Goal: Task Accomplishment & Management: Use online tool/utility

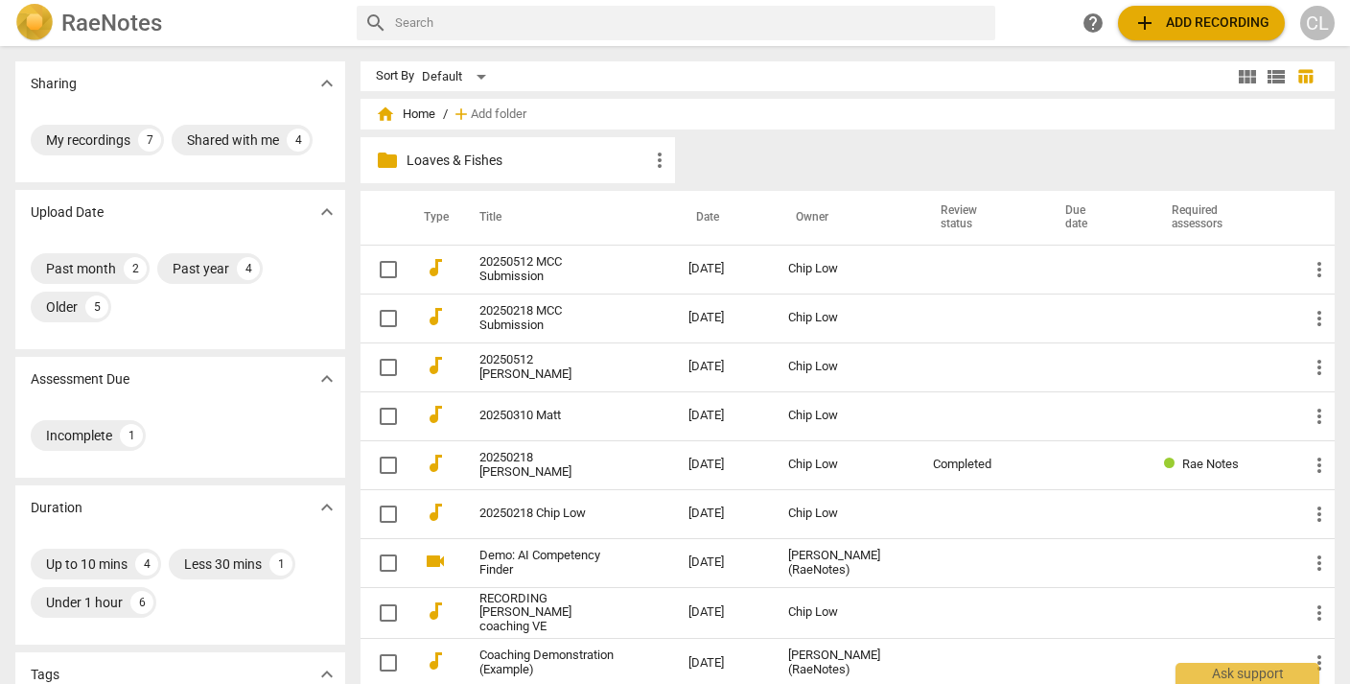
click at [462, 155] on p "Loaves & Fishes" at bounding box center [528, 161] width 242 height 20
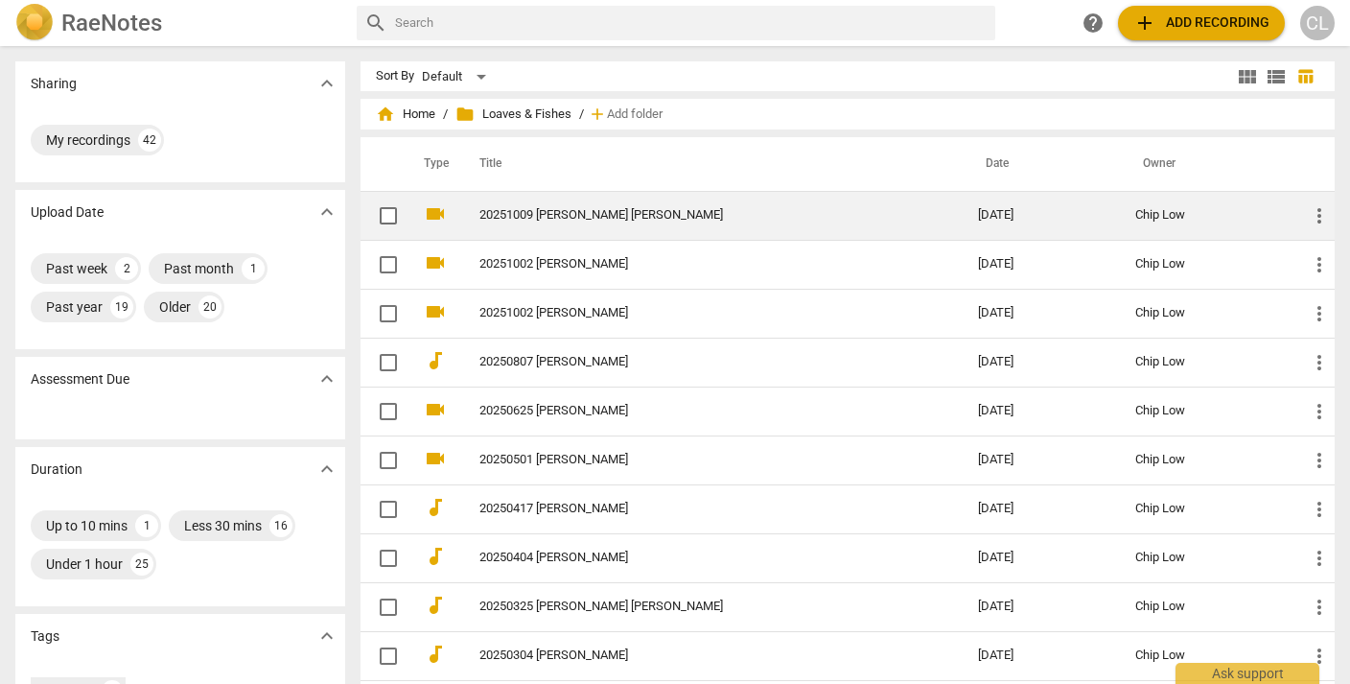
click at [547, 217] on link "20251009 Dana Allen Walsh" at bounding box center [694, 215] width 430 height 14
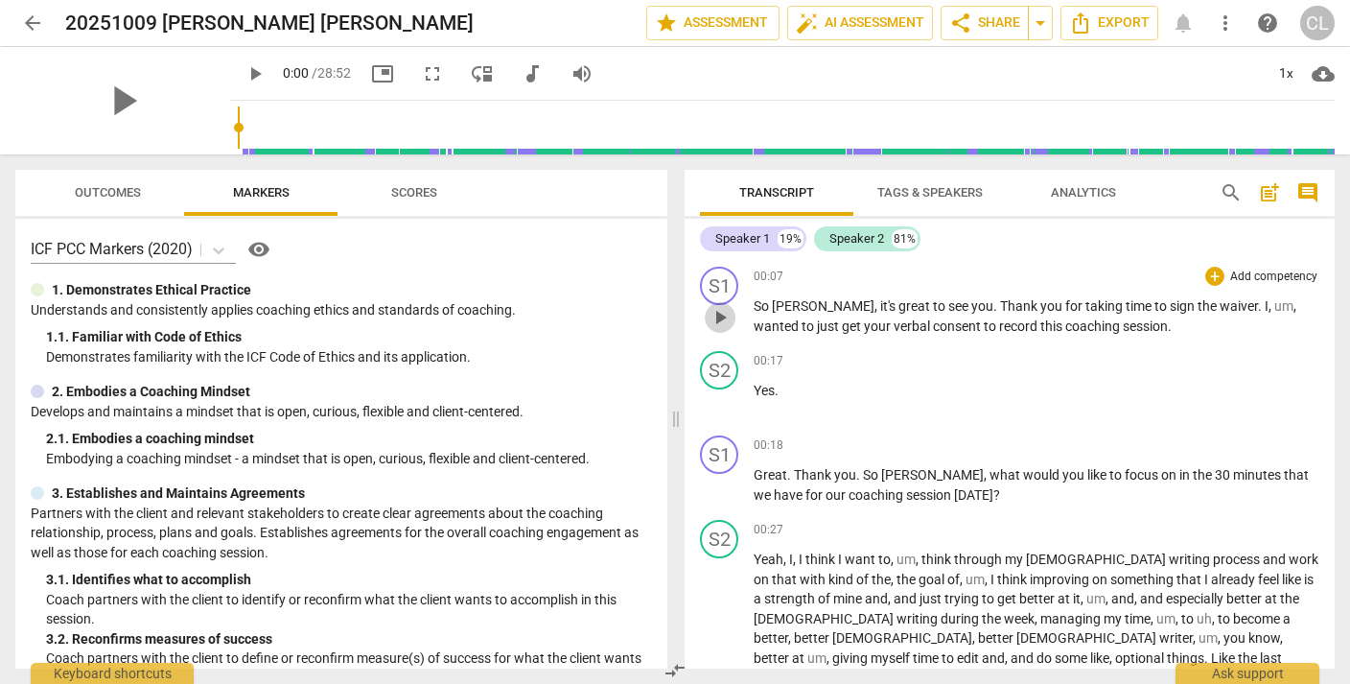
click at [719, 315] on span "play_arrow" at bounding box center [720, 317] width 23 height 23
click at [1246, 274] on p "Add competency" at bounding box center [1273, 276] width 91 height 17
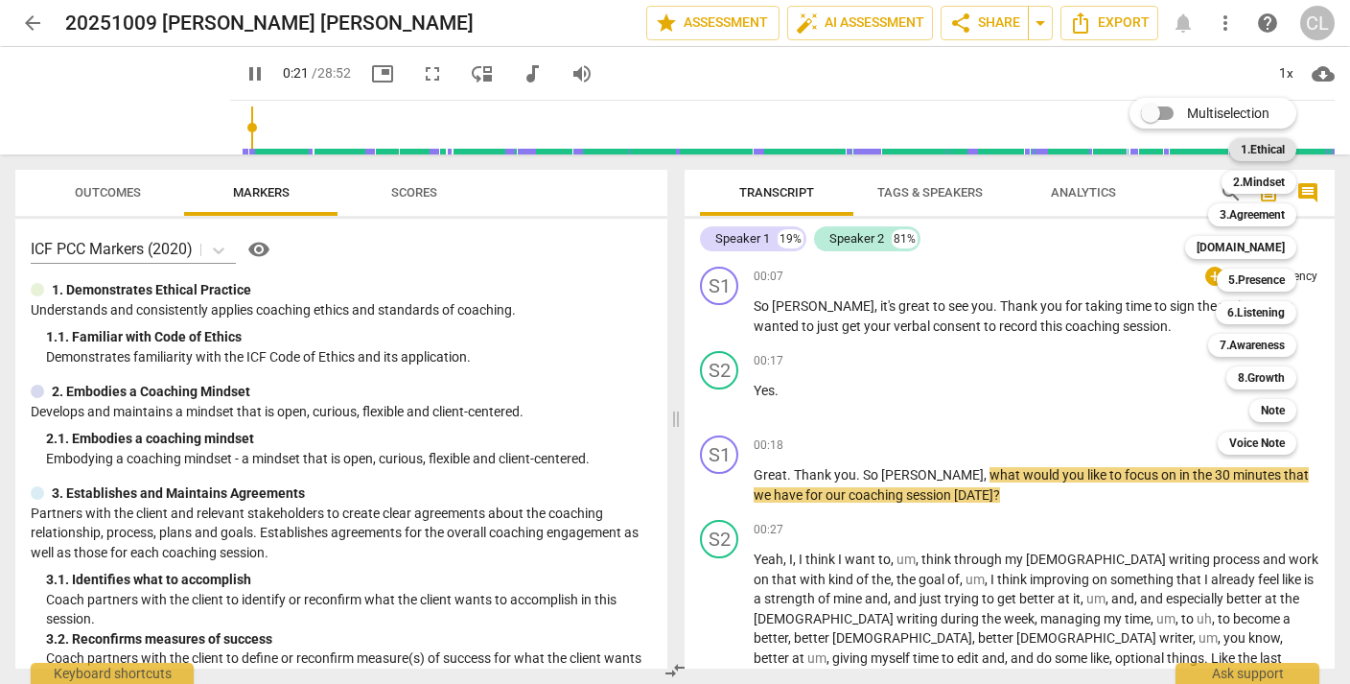
click at [1263, 150] on b "1.Ethical" at bounding box center [1263, 149] width 44 height 23
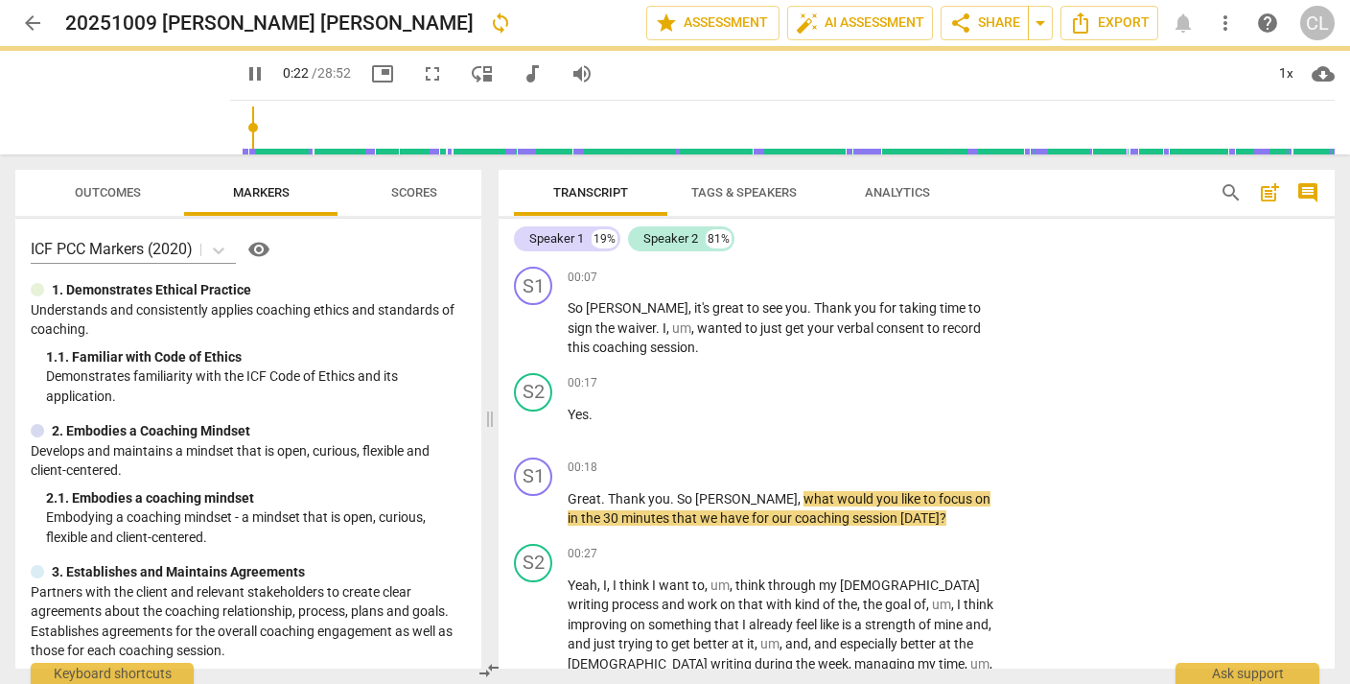
type input "22"
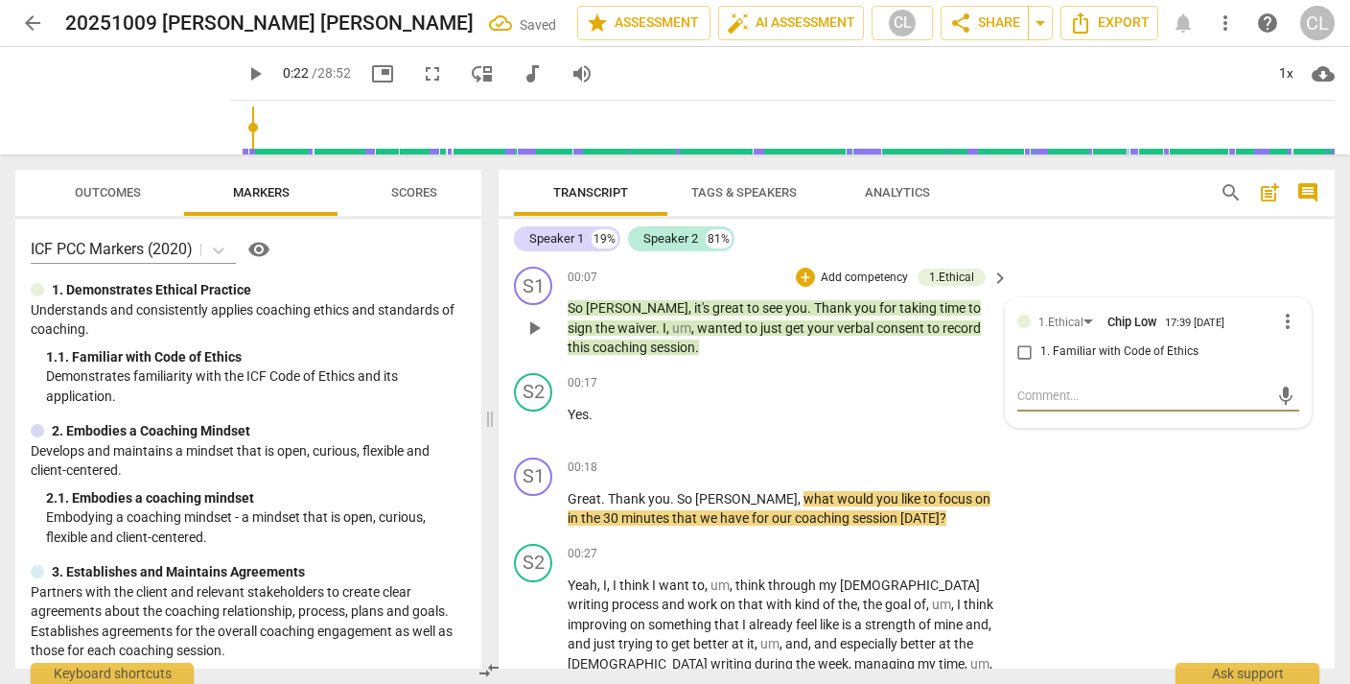
click at [1024, 355] on input "1. Familiar with Code of Ethics" at bounding box center [1025, 351] width 31 height 23
checkbox input "true"
click at [1034, 430] on div "S2 play_arrow pause 00:17 + Add competency keyboard_arrow_right Yes ." at bounding box center [917, 407] width 836 height 84
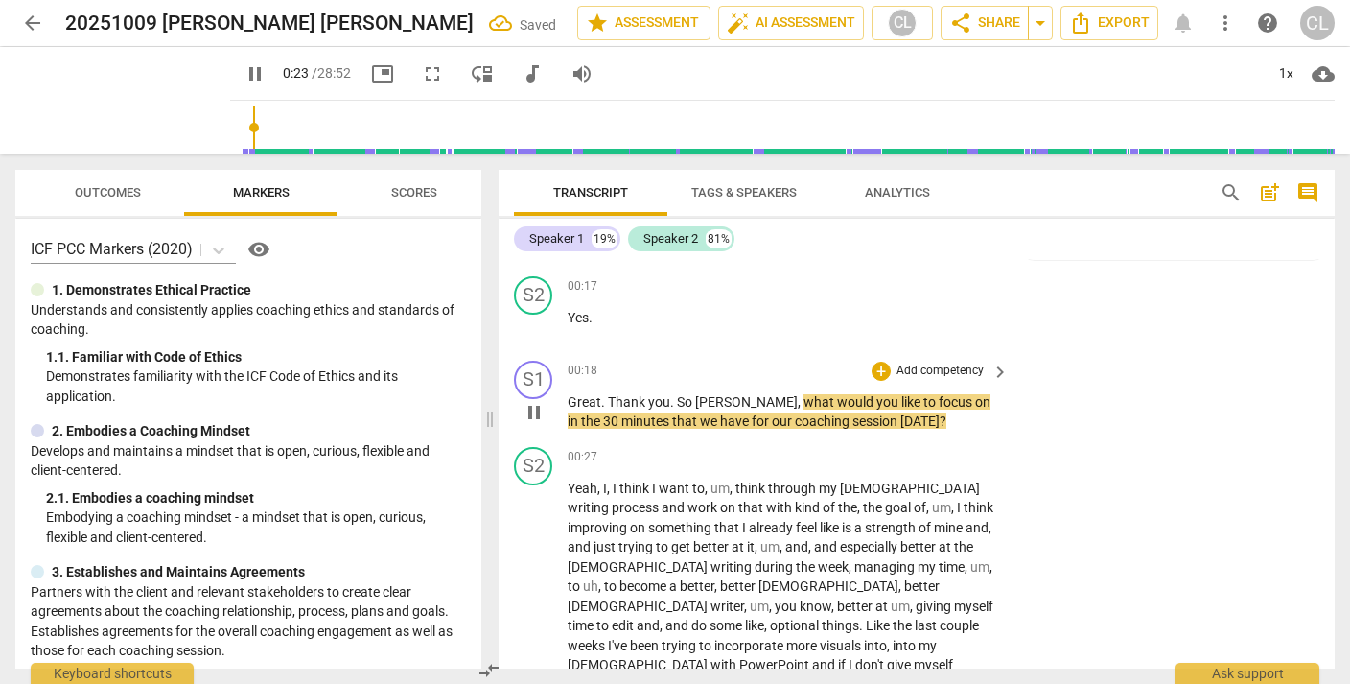
scroll to position [101, 0]
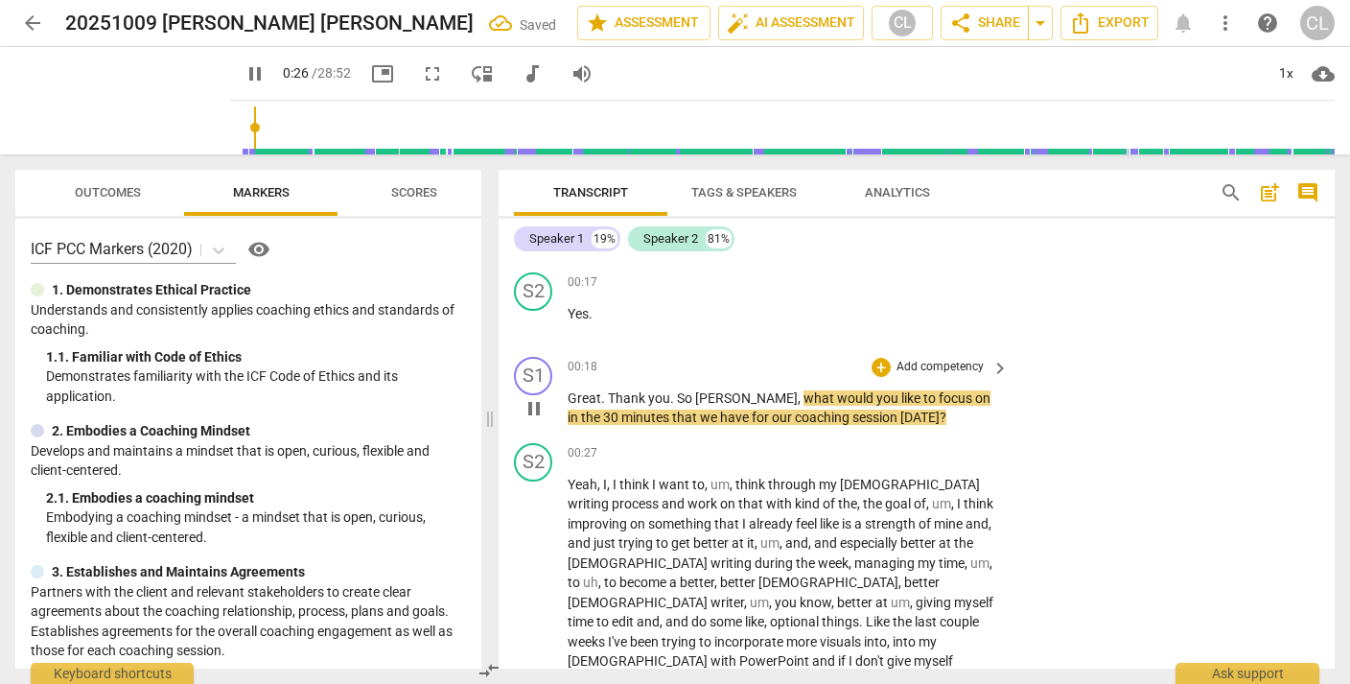
click at [945, 364] on p "Add competency" at bounding box center [940, 367] width 91 height 17
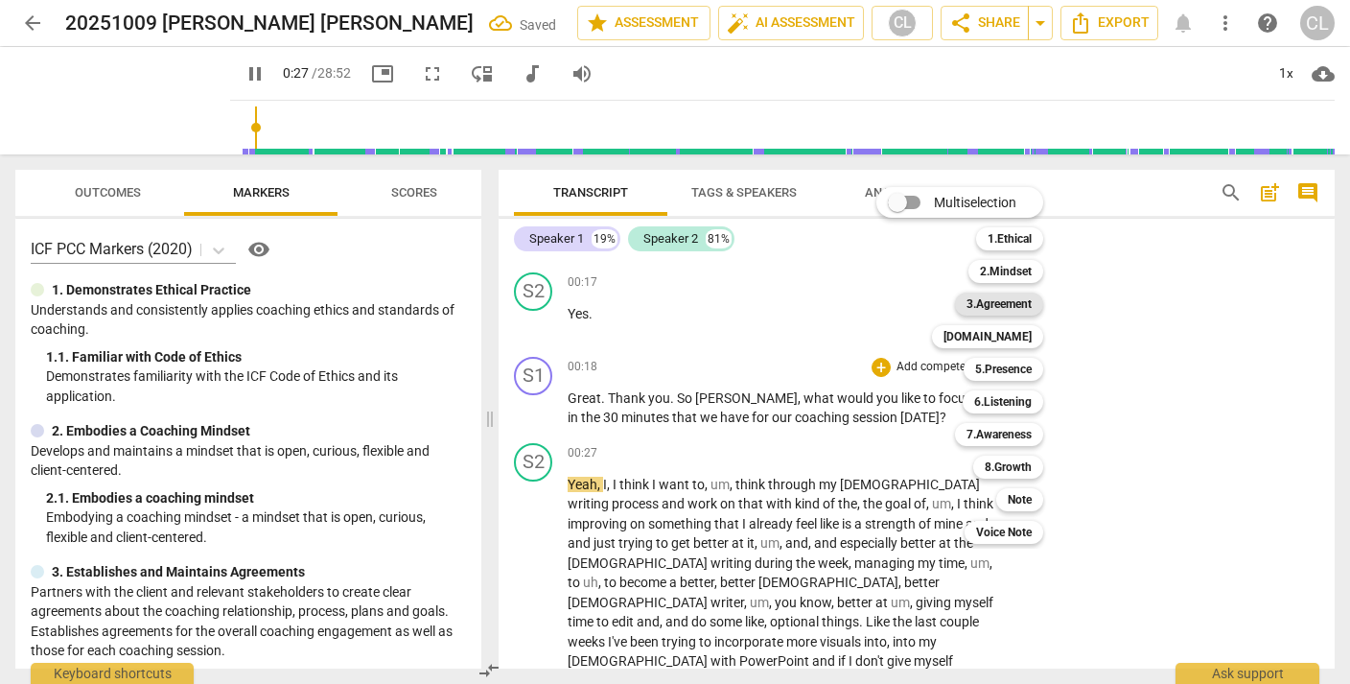
click at [1000, 304] on b "3.Agreement" at bounding box center [998, 303] width 65 height 23
type input "28"
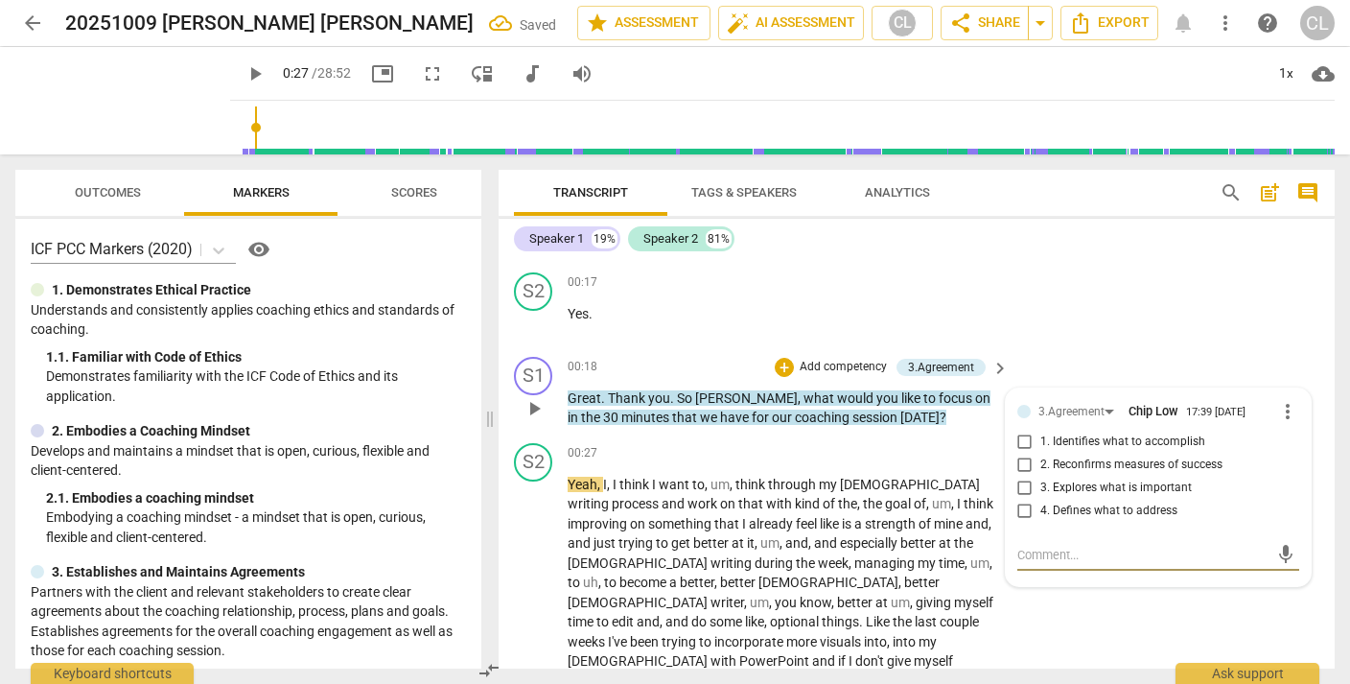
click at [1021, 442] on input "1. Identifies what to accomplish" at bounding box center [1025, 441] width 31 height 23
checkbox input "true"
click at [1104, 318] on div "S2 play_arrow pause 00:17 + Add competency keyboard_arrow_right Yes ." at bounding box center [917, 307] width 836 height 84
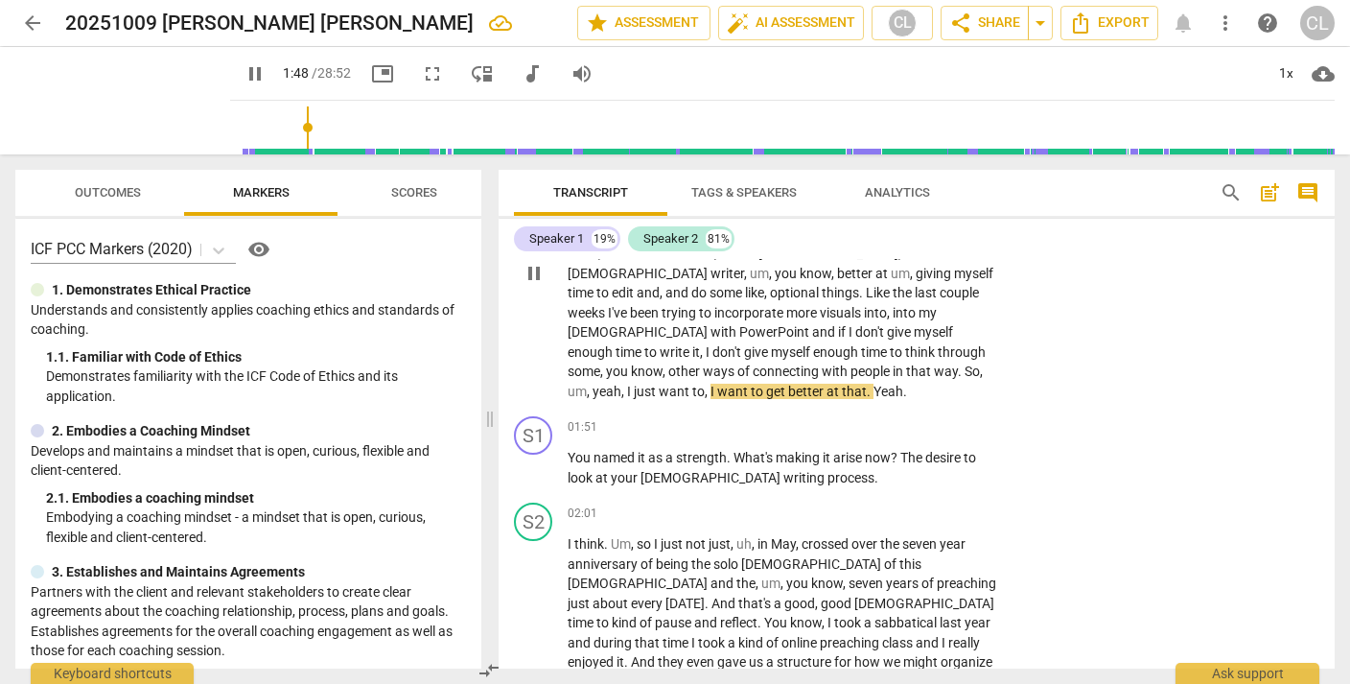
scroll to position [430, 0]
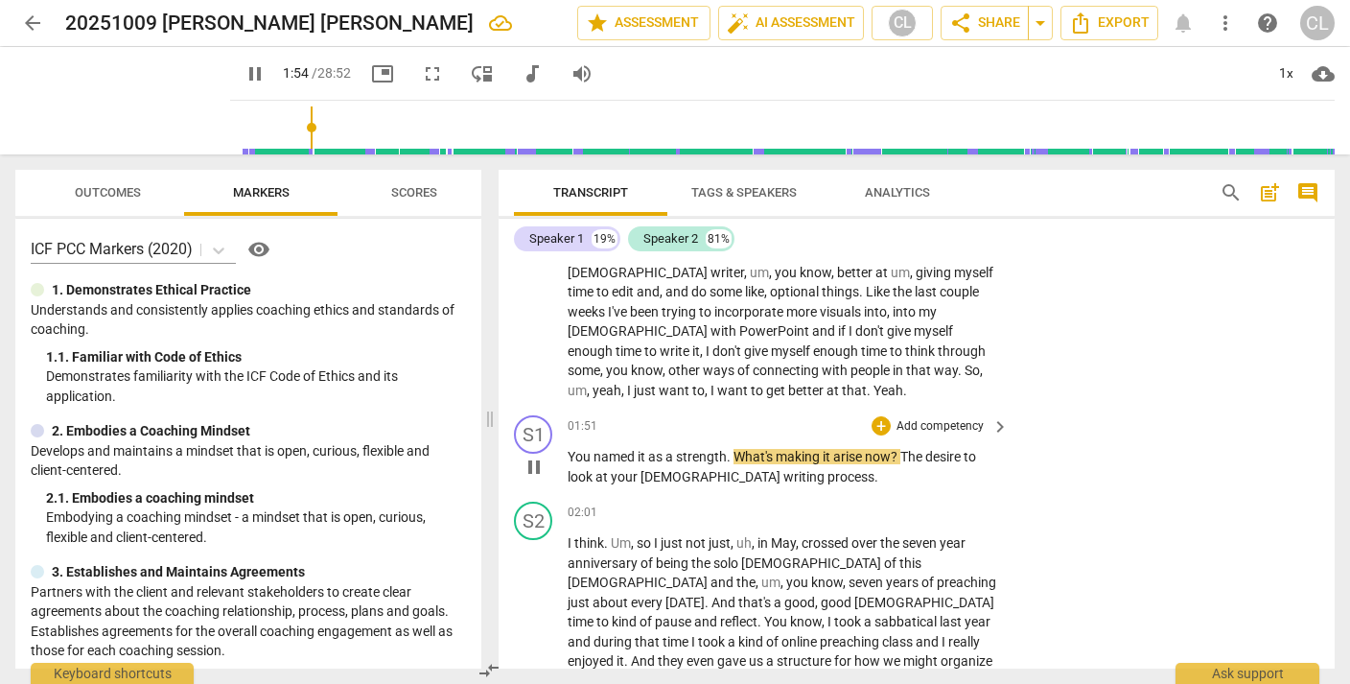
click at [938, 418] on p "Add competency" at bounding box center [940, 426] width 91 height 17
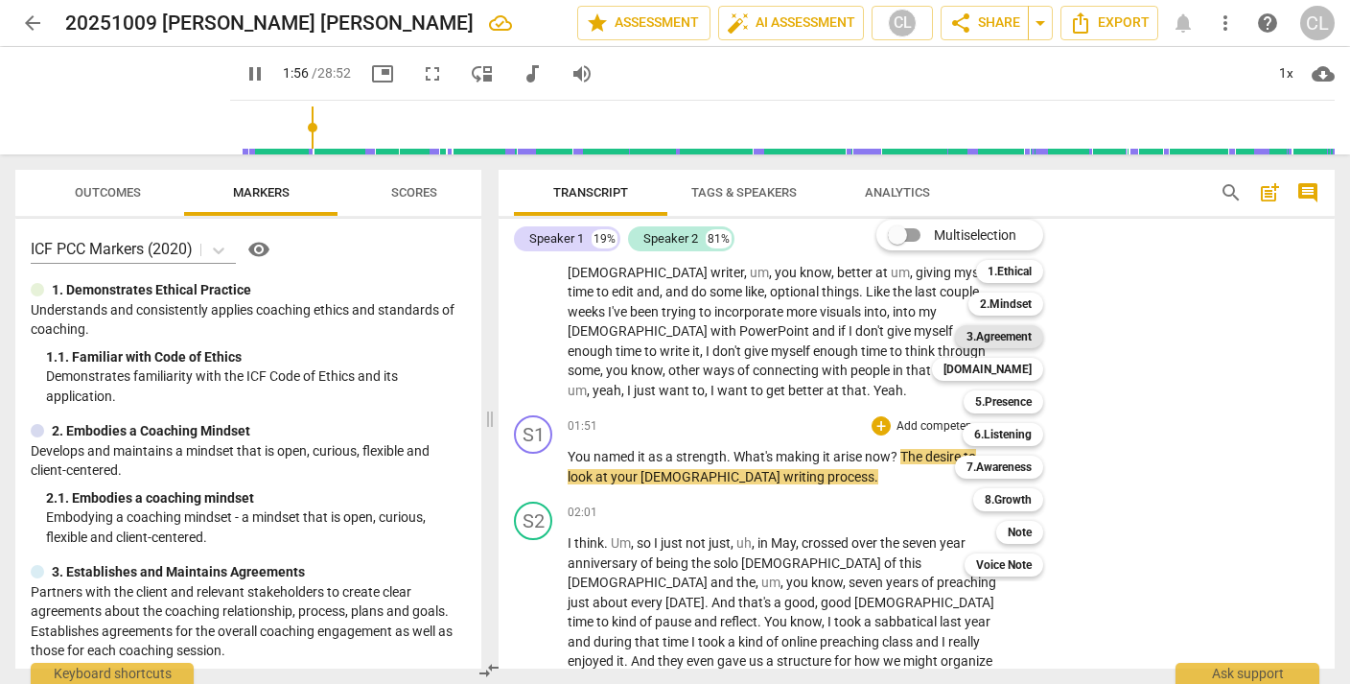
click at [1008, 335] on b "3.Agreement" at bounding box center [998, 336] width 65 height 23
type input "117"
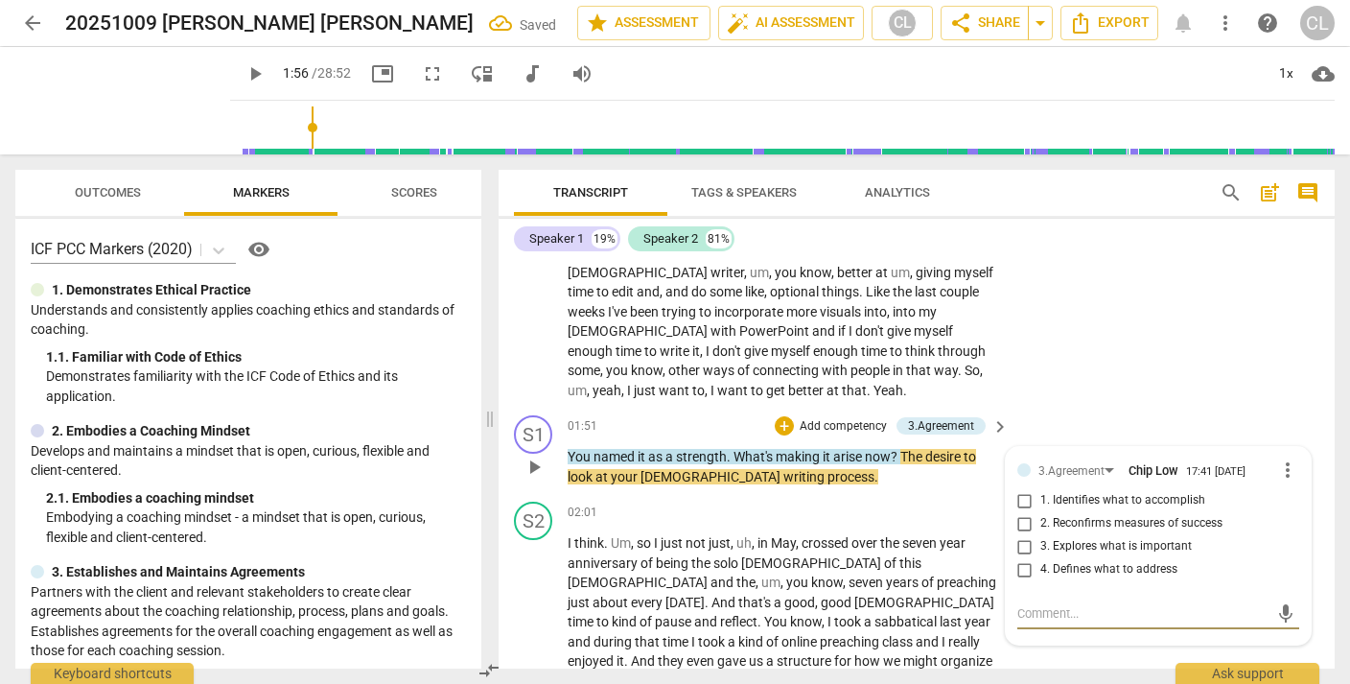
click at [1024, 489] on input "1. Identifies what to accomplish" at bounding box center [1025, 500] width 31 height 23
checkbox input "true"
click at [1021, 535] on input "3. Explores what is important" at bounding box center [1025, 546] width 31 height 23
checkbox input "true"
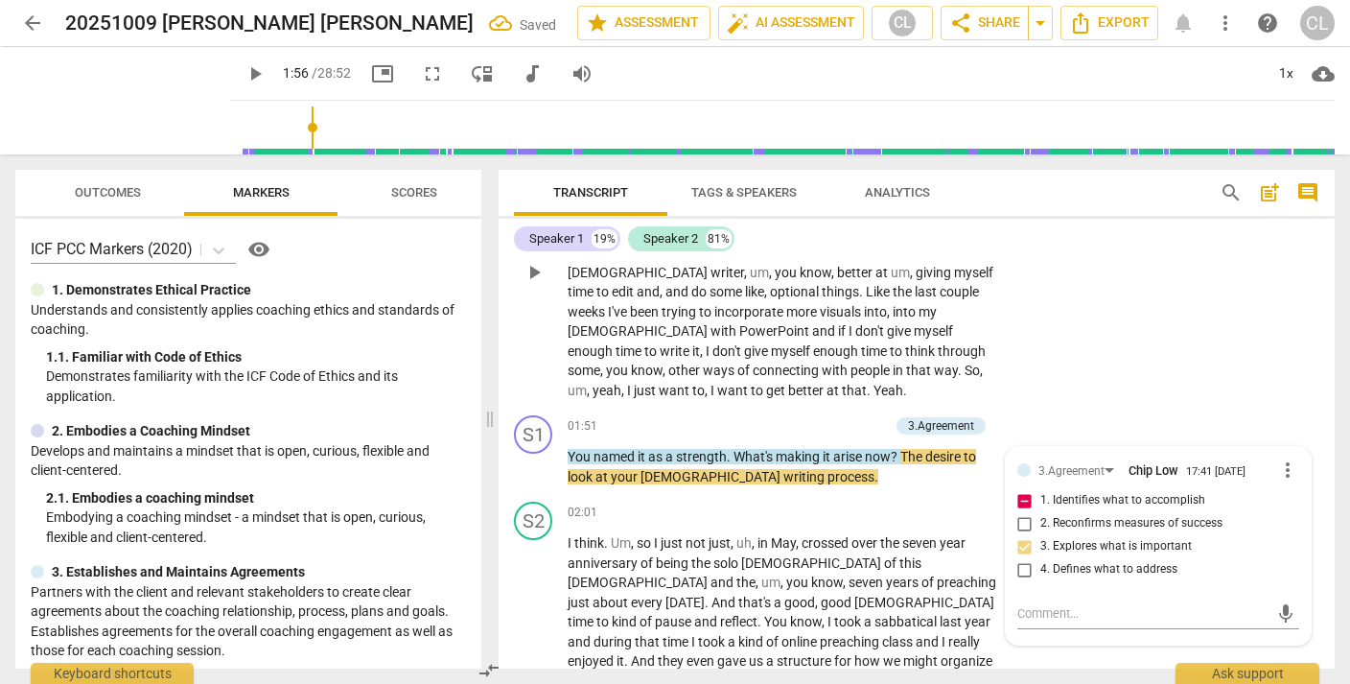
click at [1076, 375] on div "S2 play_arrow pause 00:27 + Add competency keyboard_arrow_right Yeah , I , I th…" at bounding box center [917, 256] width 836 height 303
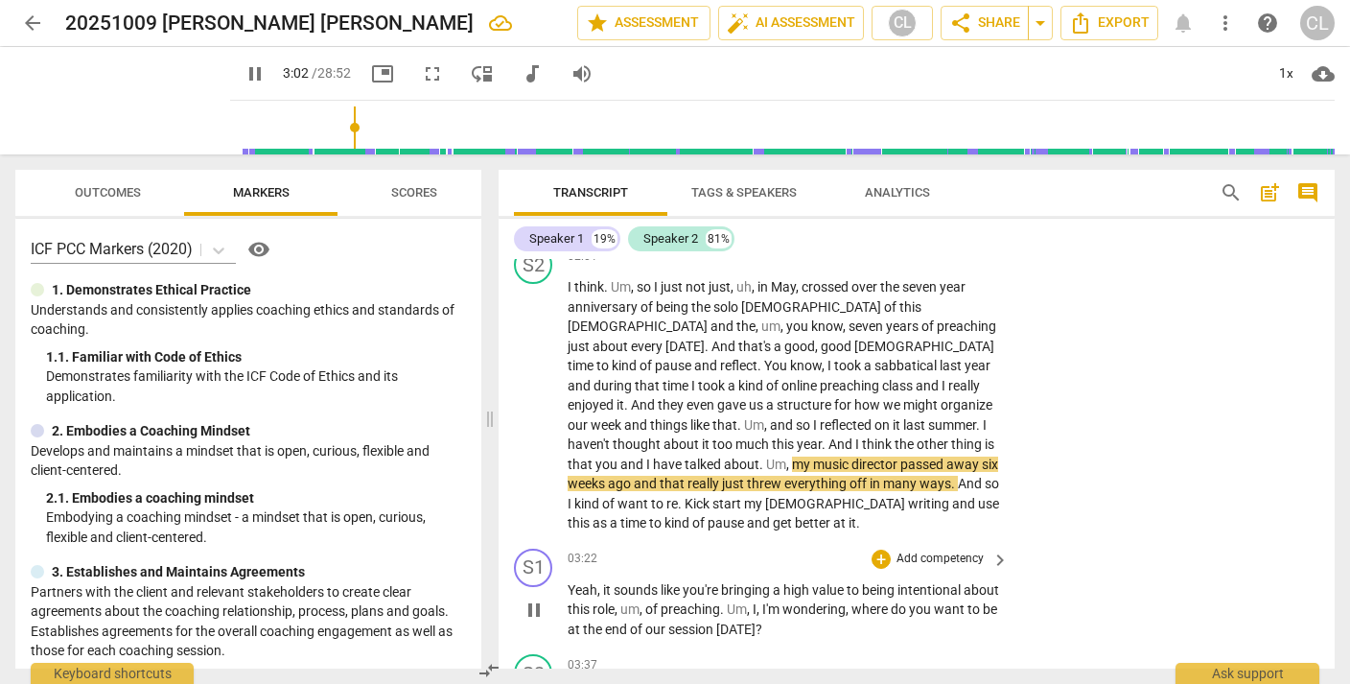
scroll to position [694, 0]
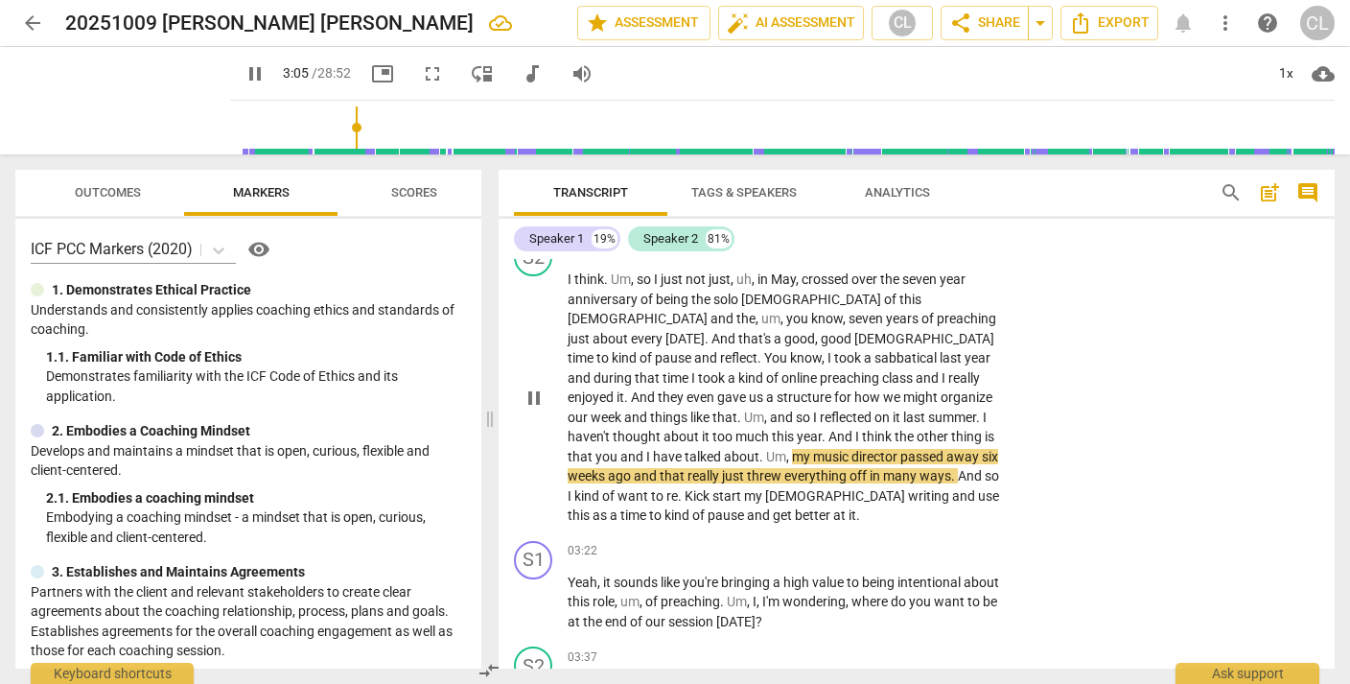
click at [634, 468] on span "ago" at bounding box center [621, 475] width 26 height 15
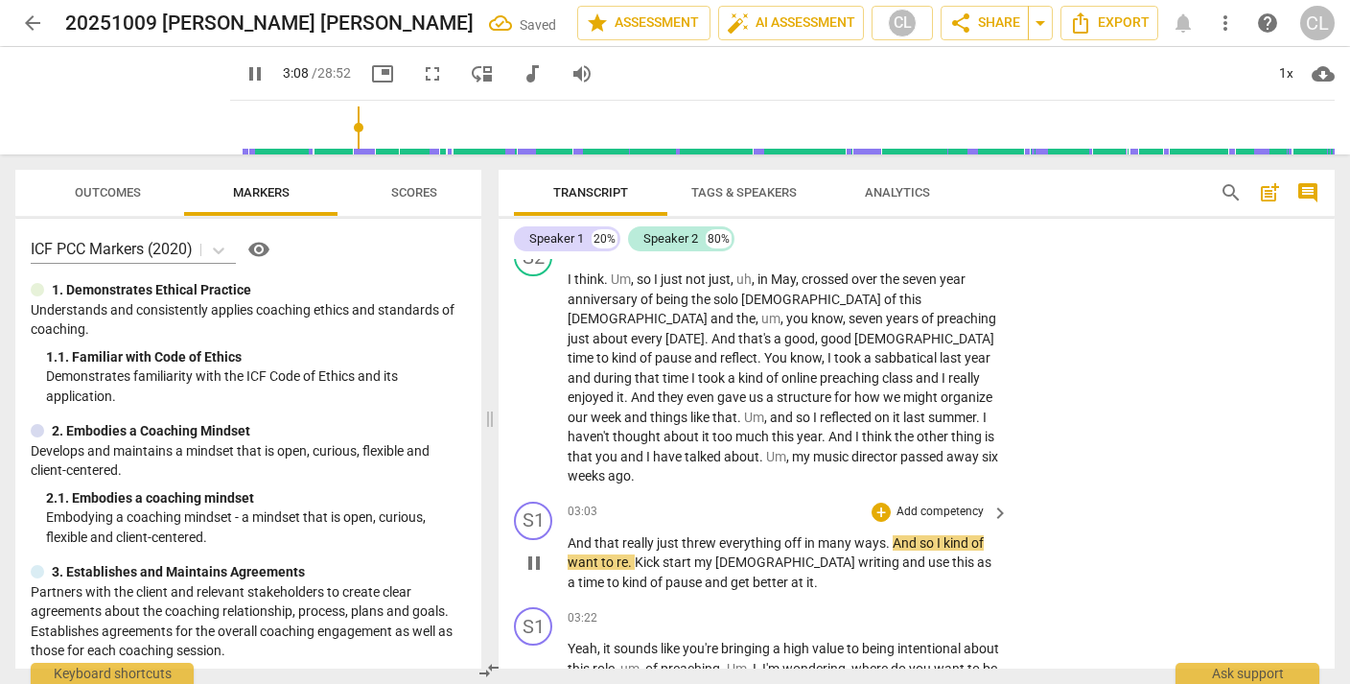
click at [568, 535] on span "And" at bounding box center [581, 542] width 27 height 15
type input "190"
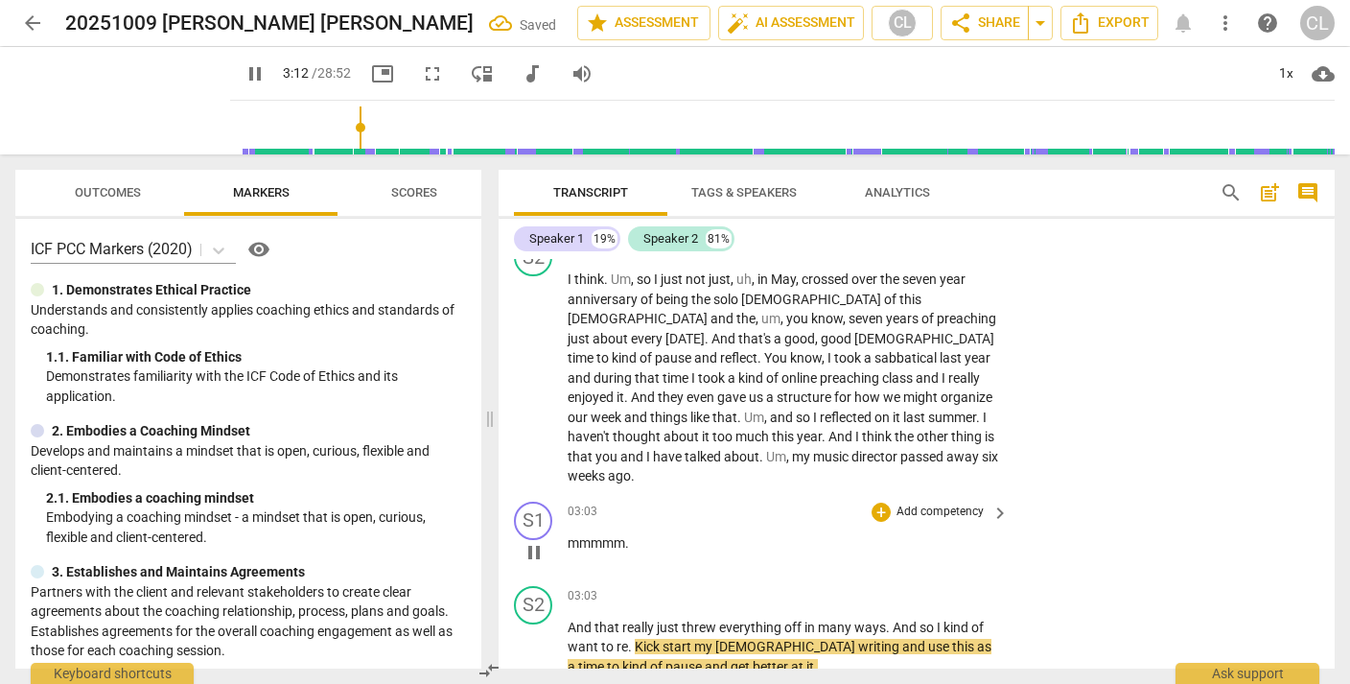
click at [612, 535] on span "mmmmm" at bounding box center [597, 542] width 58 height 15
click at [920, 503] on p "Add competency" at bounding box center [940, 511] width 91 height 17
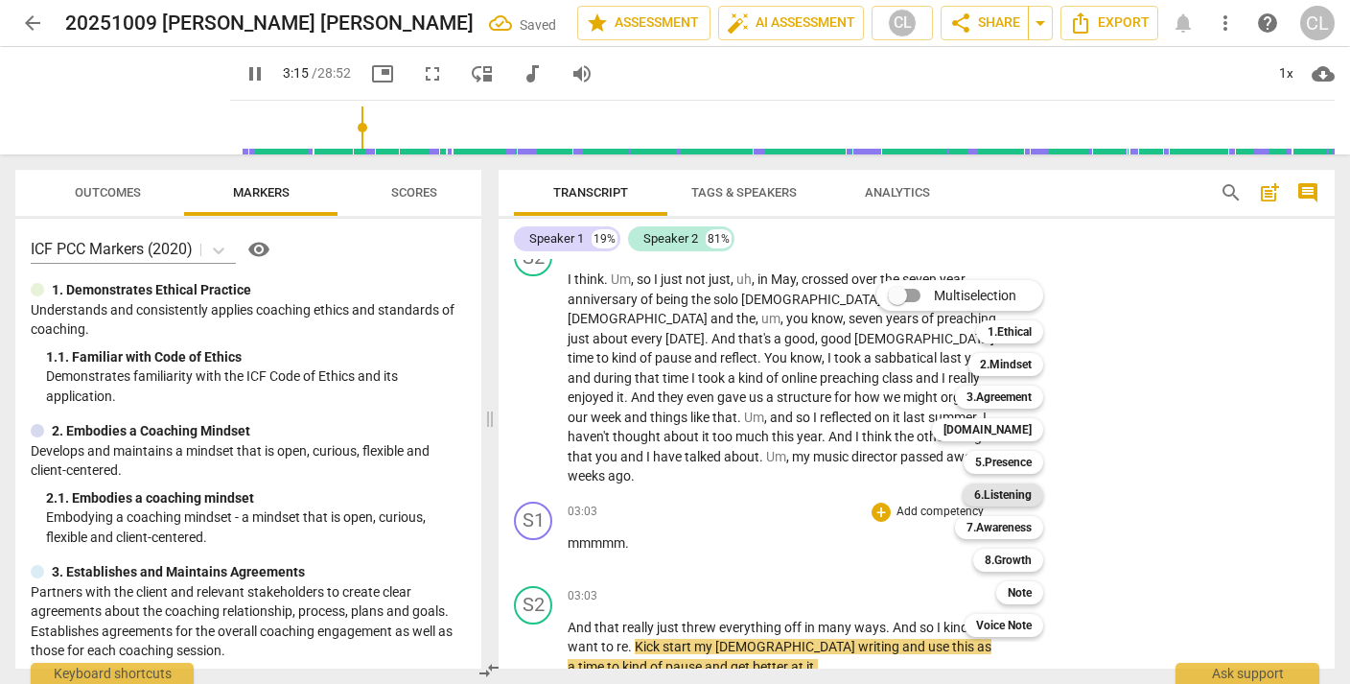
click at [1006, 500] on b "6.Listening" at bounding box center [1003, 494] width 58 height 23
type input "196"
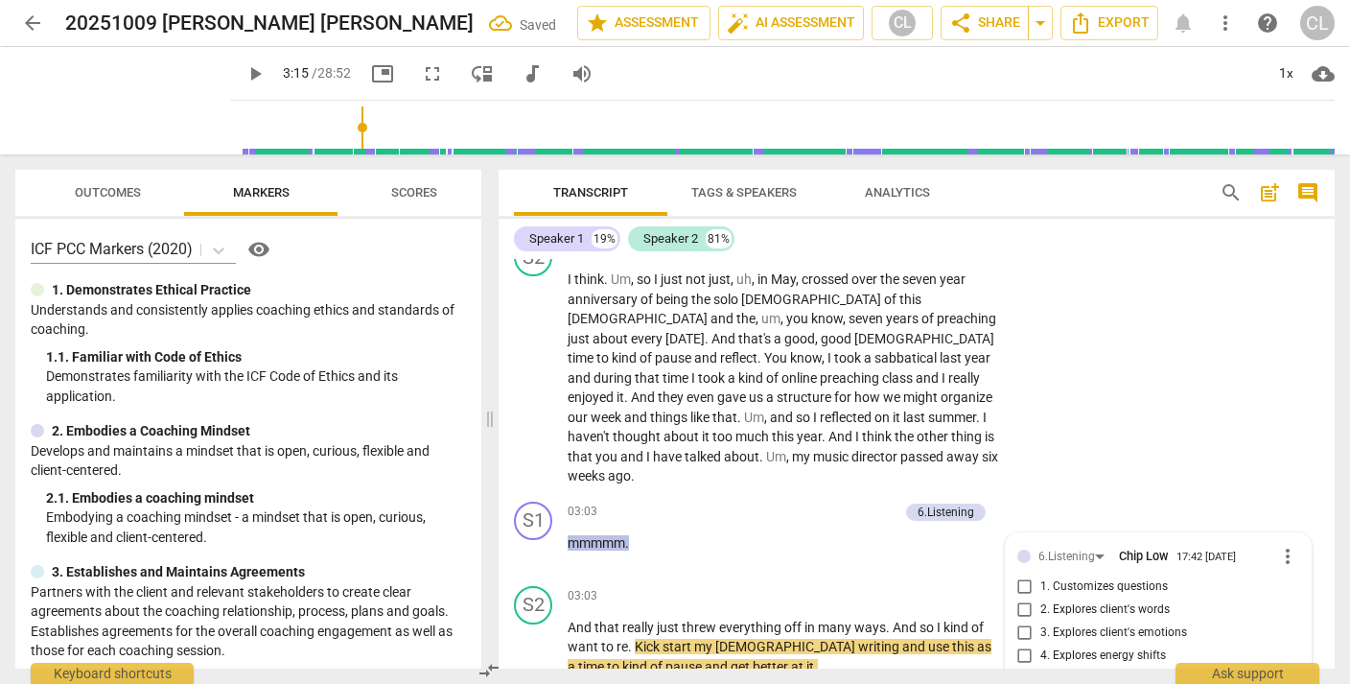
scroll to position [945, 0]
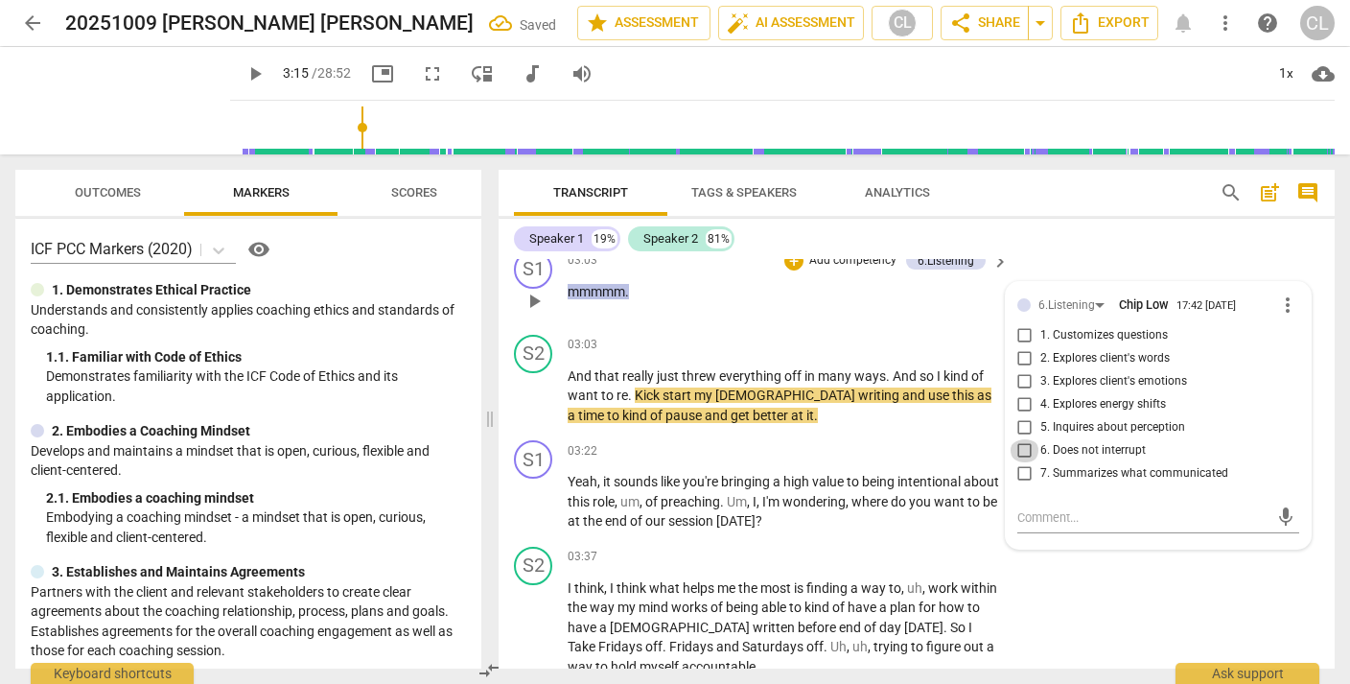
click at [1019, 439] on input "6. Does not interrupt" at bounding box center [1025, 450] width 31 height 23
checkbox input "true"
click at [1129, 539] on div "S2 play_arrow pause 03:37 + Add competency keyboard_arrow_right I think , I thi…" at bounding box center [917, 612] width 836 height 146
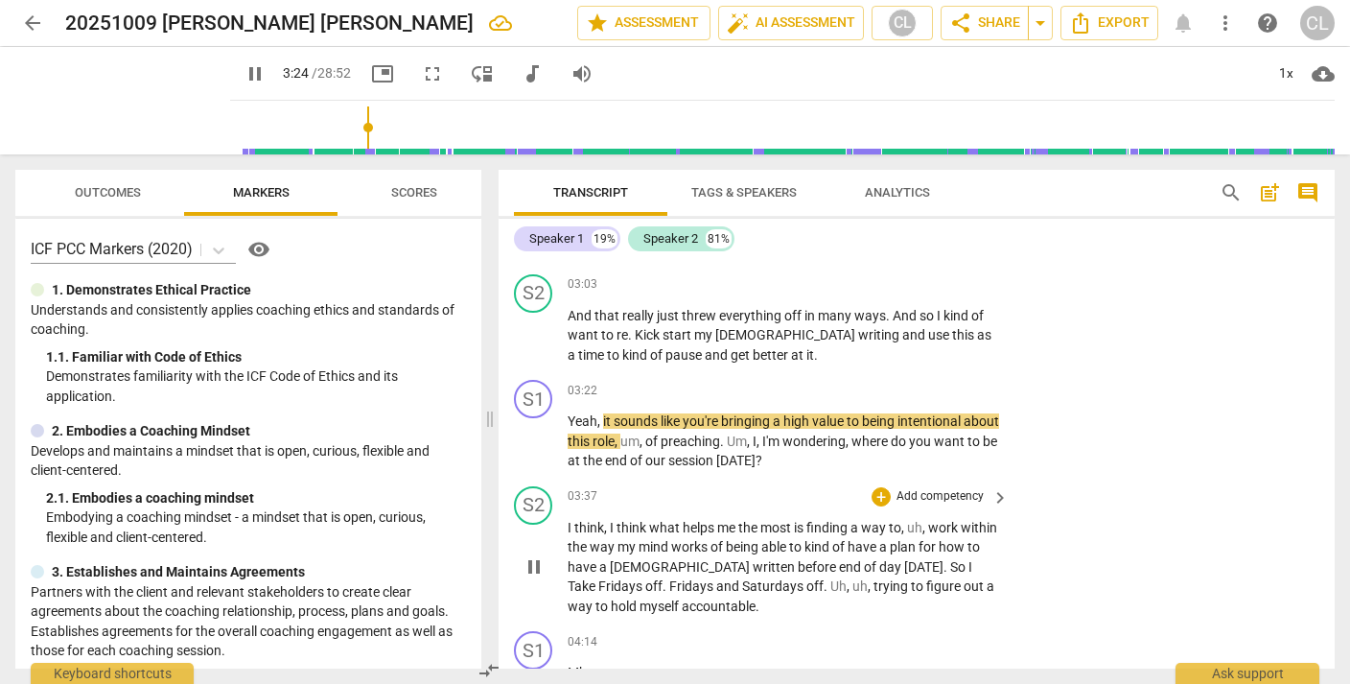
scroll to position [1008, 0]
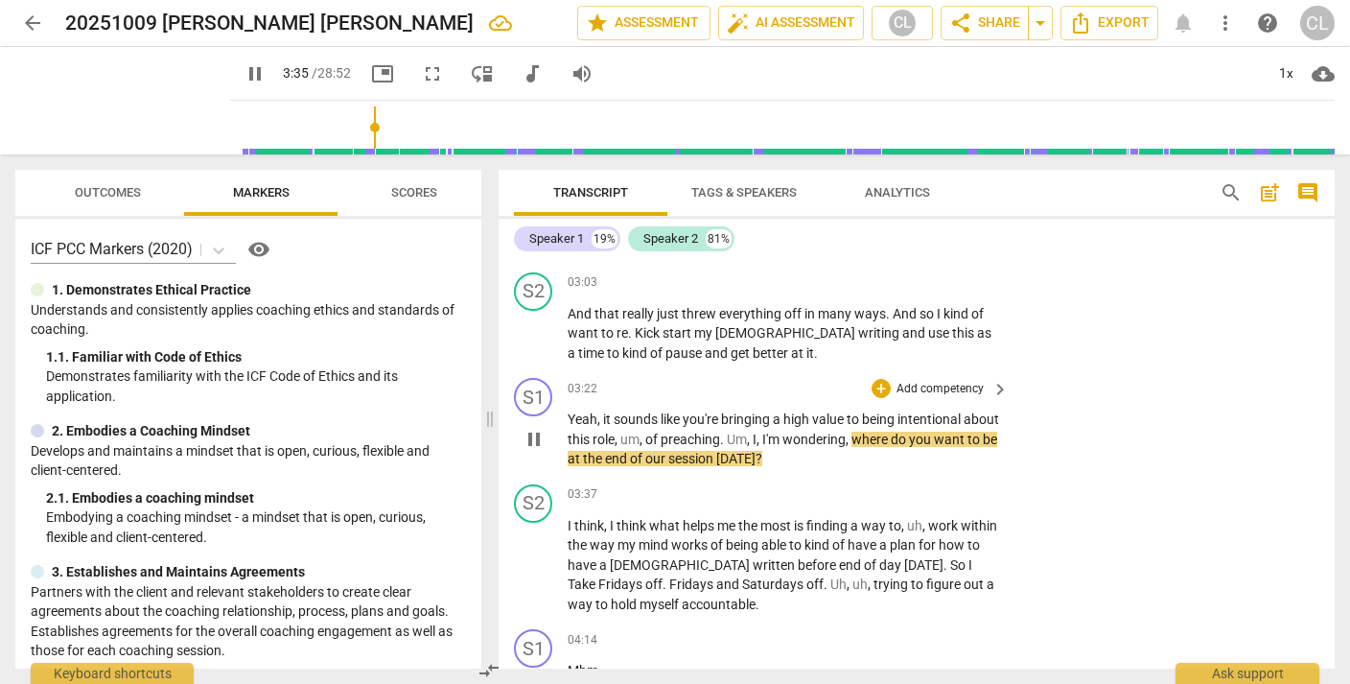
click at [934, 381] on p "Add competency" at bounding box center [940, 389] width 91 height 17
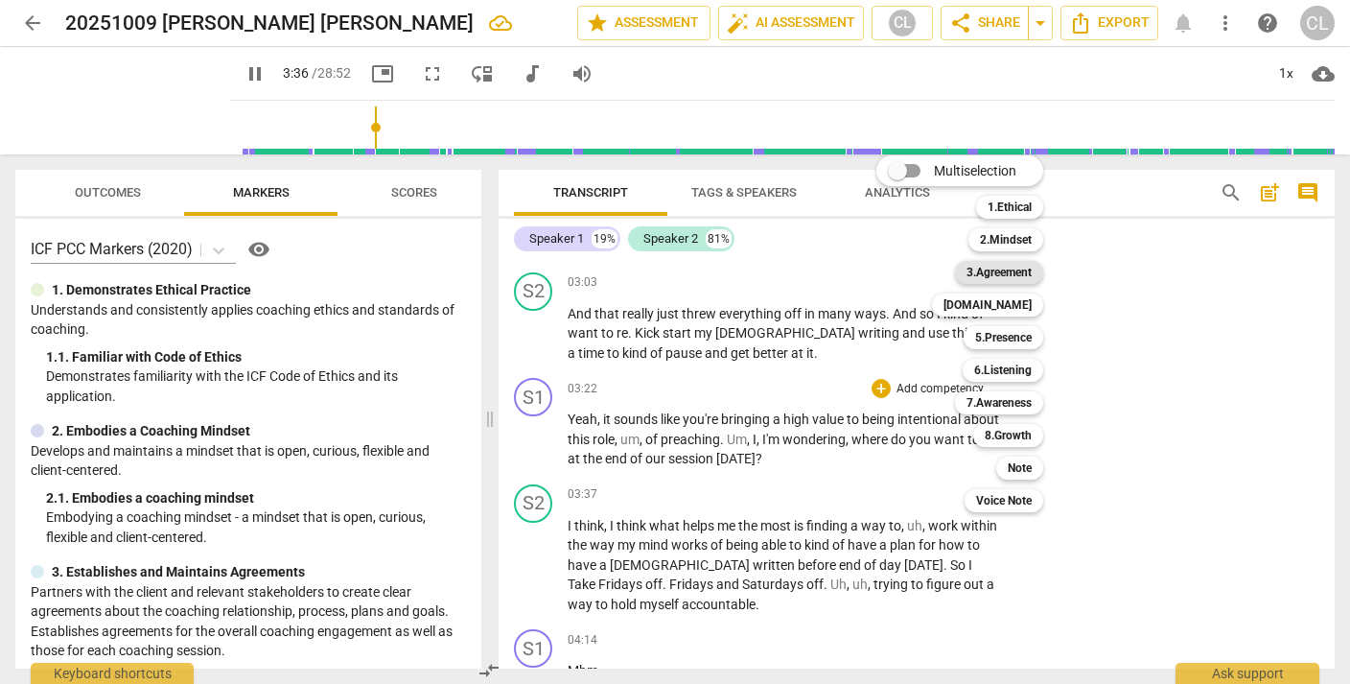
click at [1017, 273] on b "3.Agreement" at bounding box center [998, 272] width 65 height 23
type input "217"
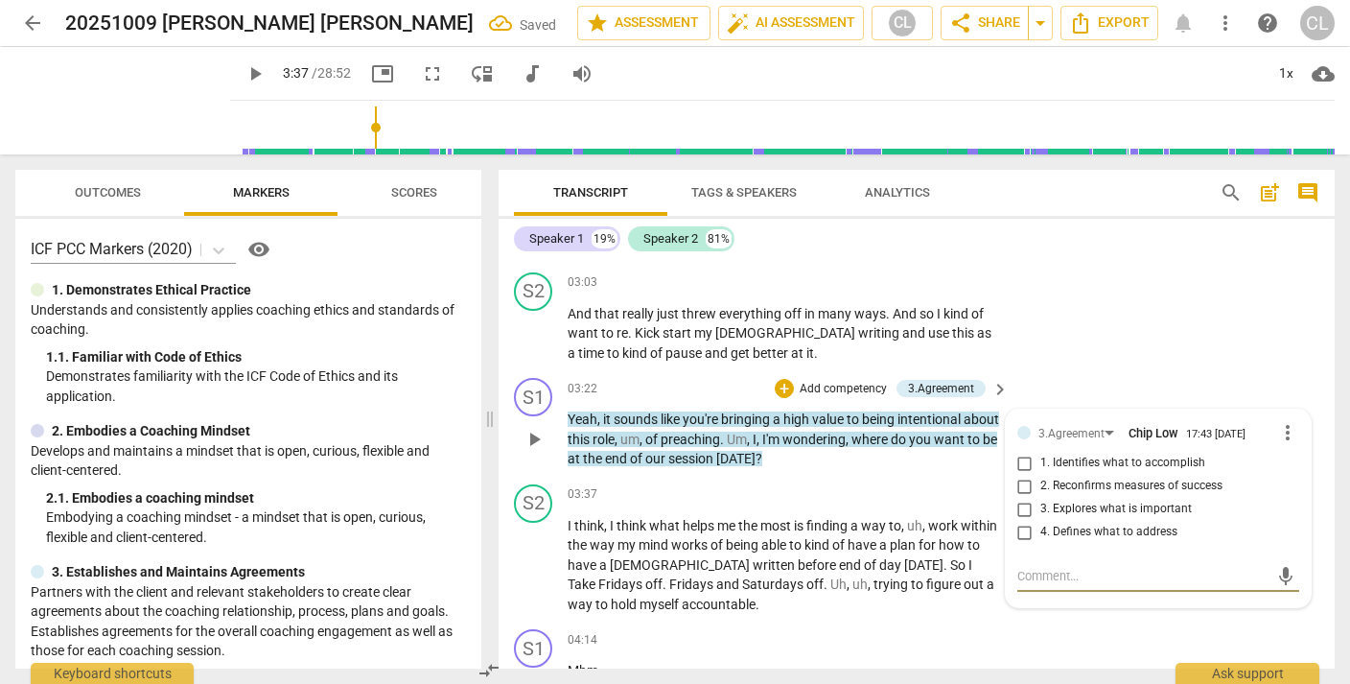
click at [1020, 521] on input "4. Defines what to address" at bounding box center [1025, 532] width 31 height 23
checkbox input "true"
click at [1024, 475] on input "2. Reconfirms measures of success" at bounding box center [1025, 486] width 31 height 23
checkbox input "true"
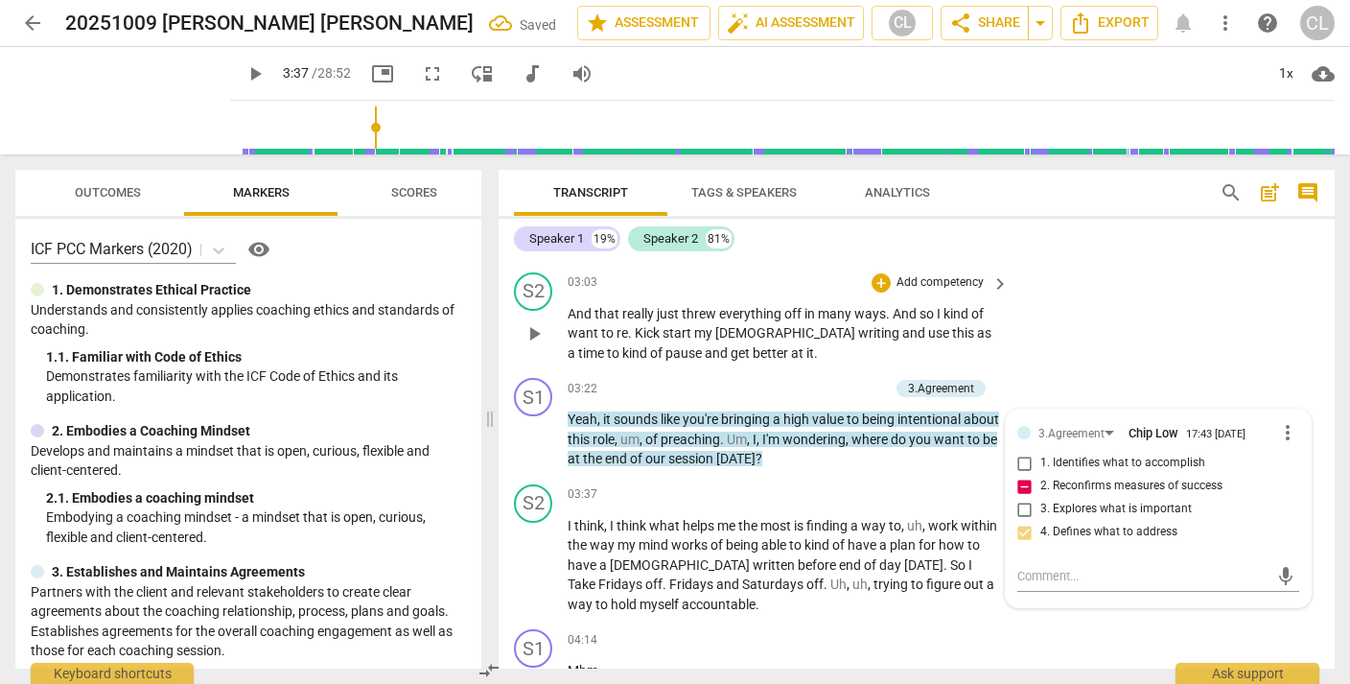
click at [1115, 306] on div "S2 play_arrow pause 03:03 + Add competency keyboard_arrow_right And that really…" at bounding box center [917, 318] width 836 height 106
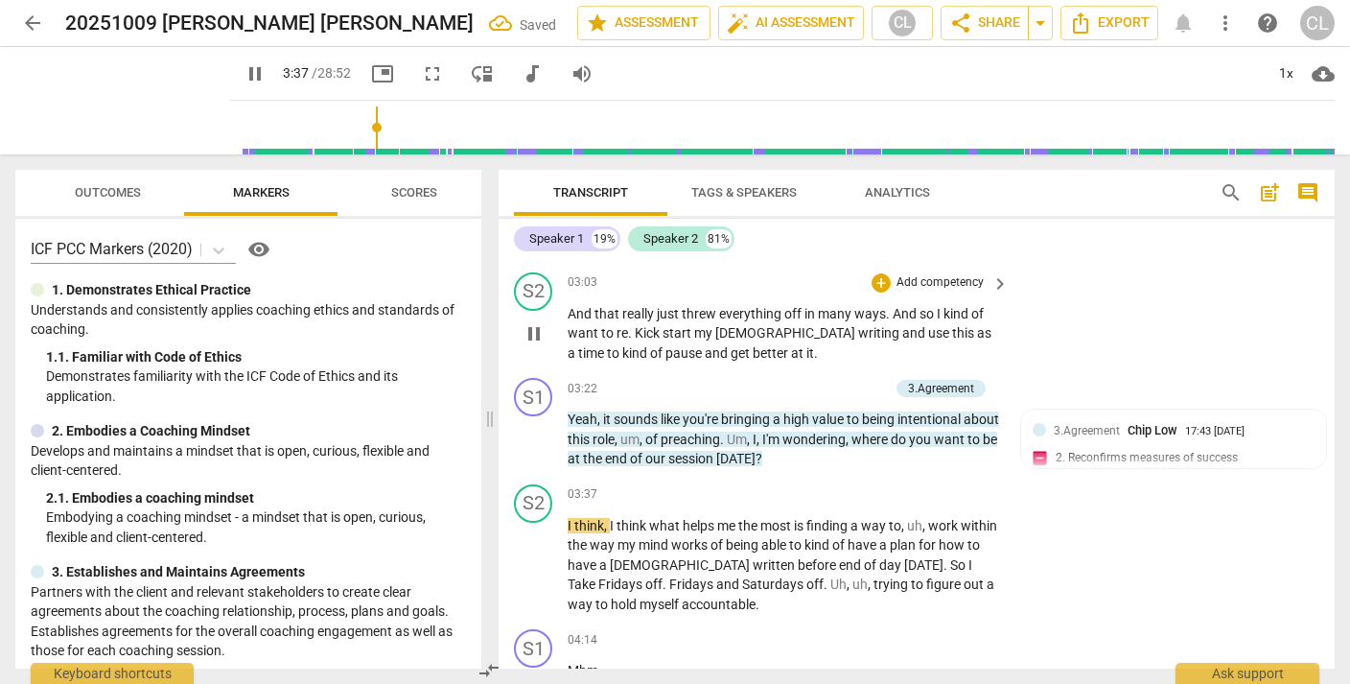
click at [1115, 306] on div "S2 play_arrow pause 03:03 + Add competency keyboard_arrow_right And that really…" at bounding box center [917, 318] width 836 height 106
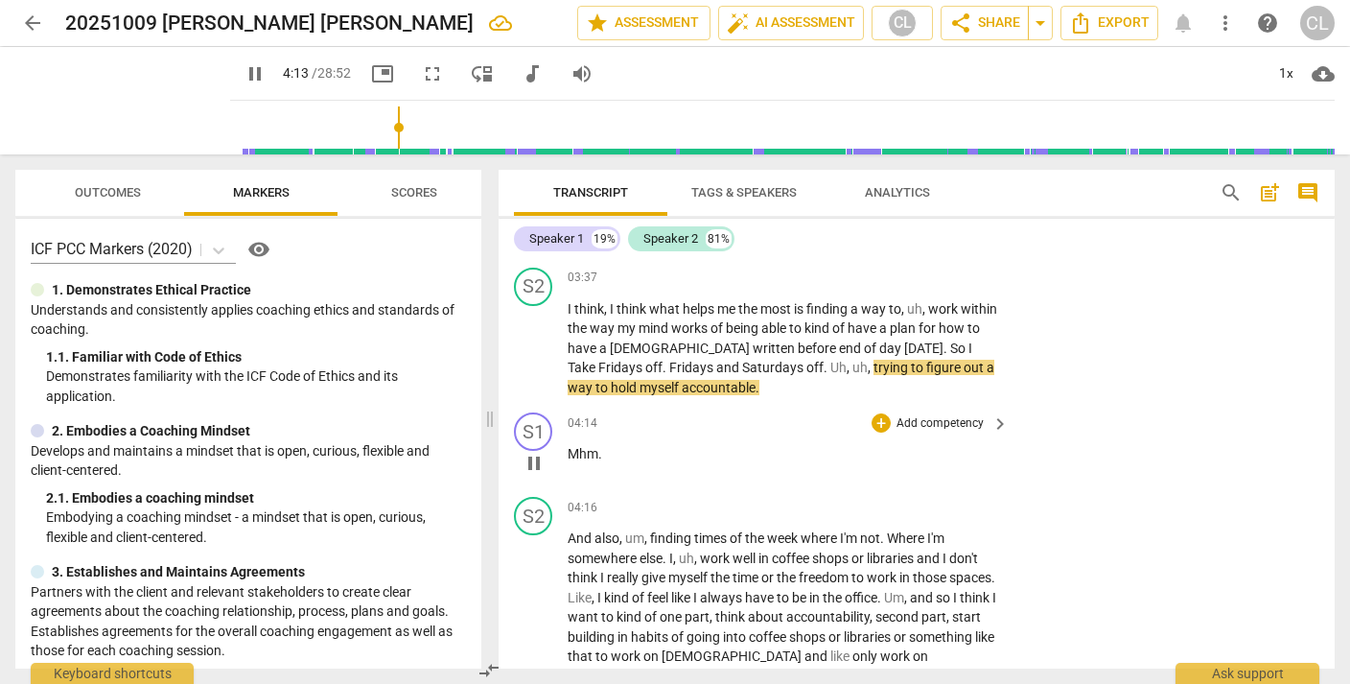
scroll to position [1226, 0]
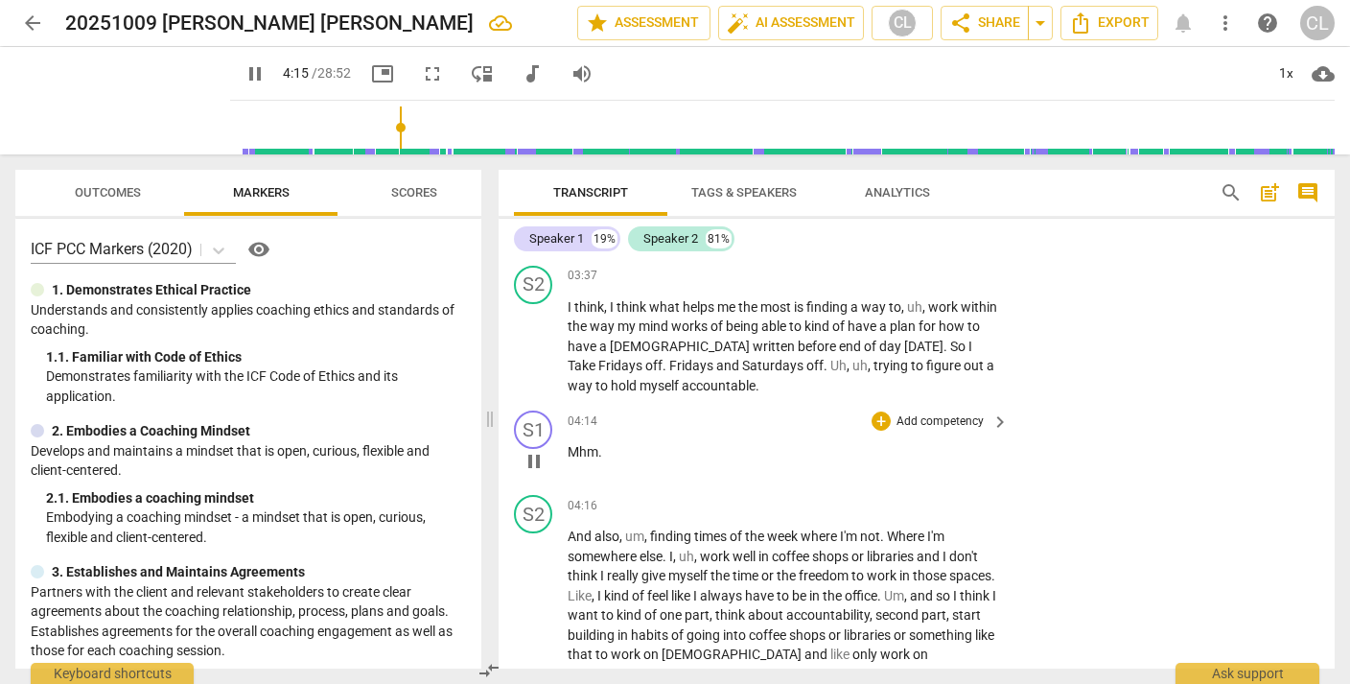
click at [913, 413] on p "Add competency" at bounding box center [940, 421] width 91 height 17
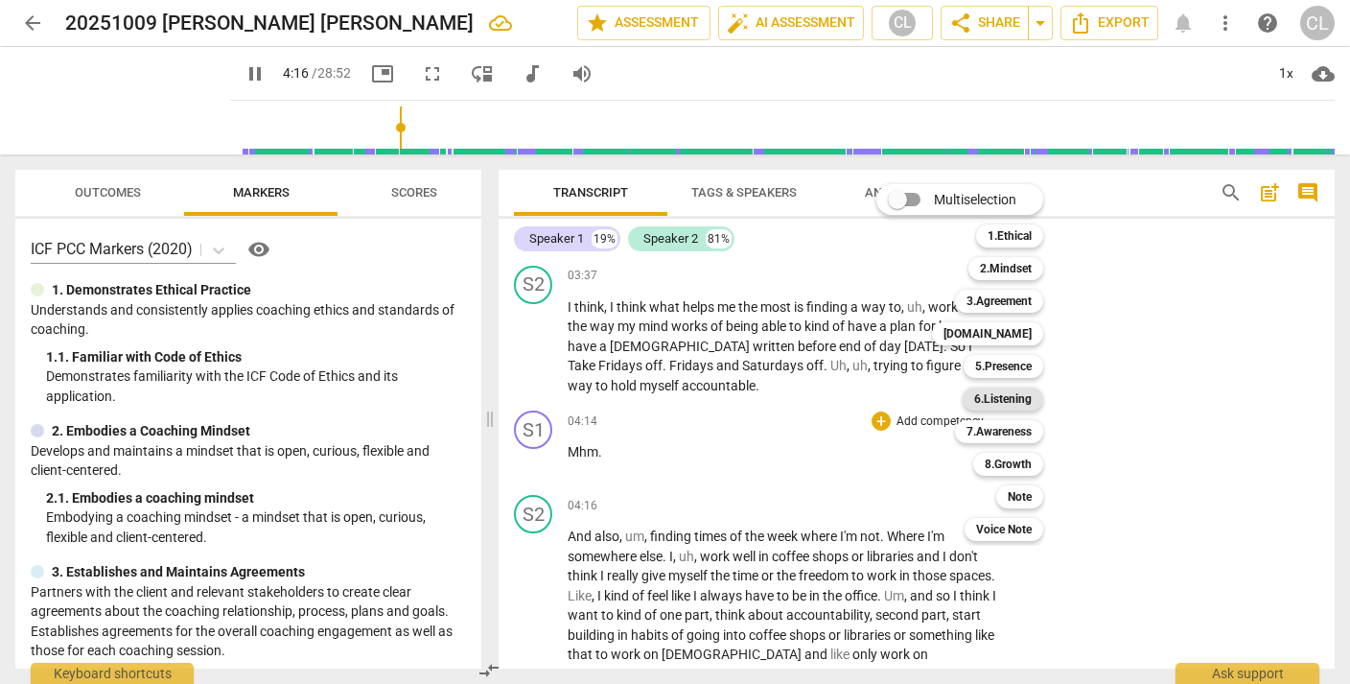
click at [996, 403] on b "6.Listening" at bounding box center [1003, 398] width 58 height 23
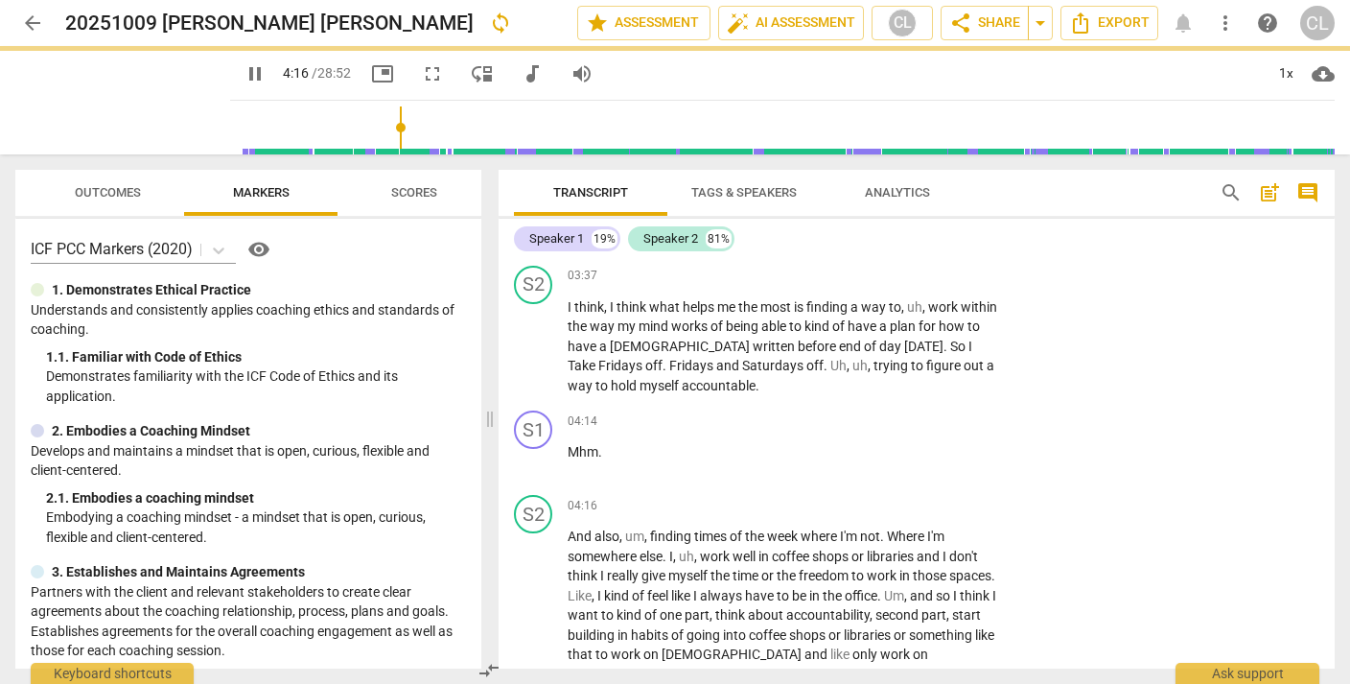
type input "257"
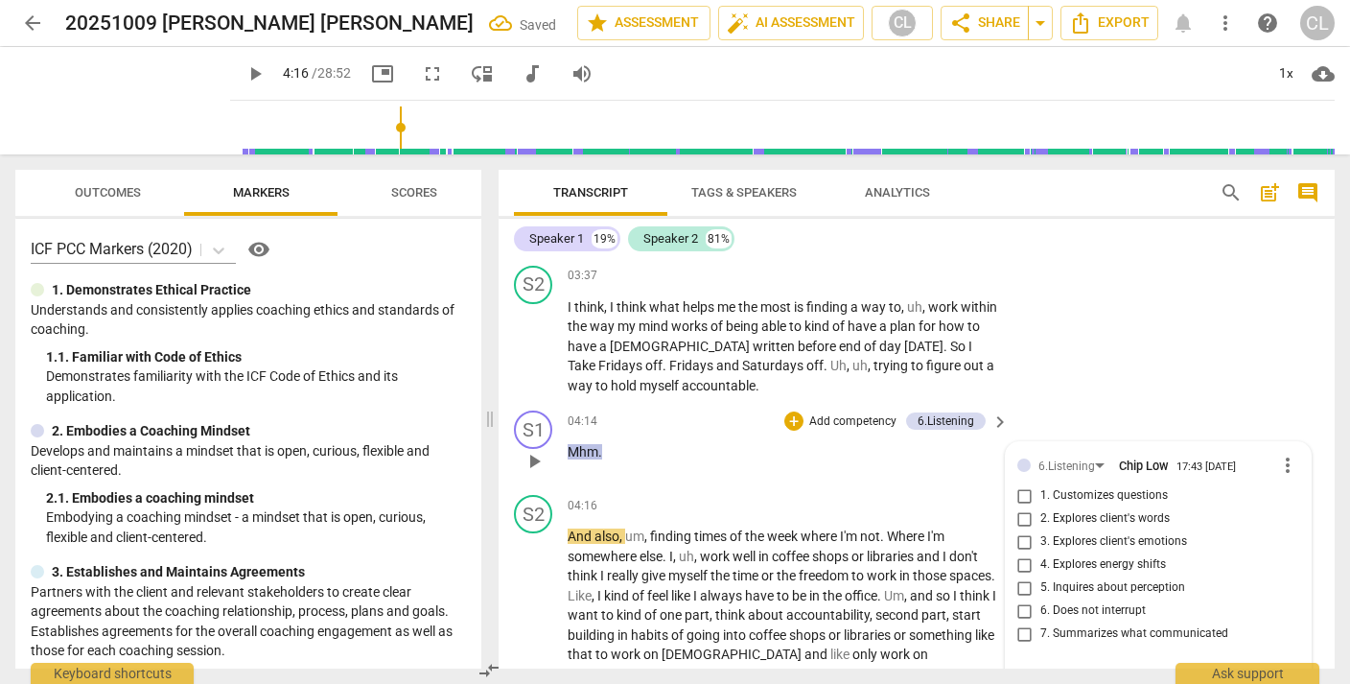
click at [1023, 599] on input "6. Does not interrupt" at bounding box center [1025, 610] width 31 height 23
checkbox input "true"
click at [1132, 315] on div "S2 play_arrow pause 03:37 + Add competency keyboard_arrow_right I think , I thi…" at bounding box center [917, 331] width 836 height 146
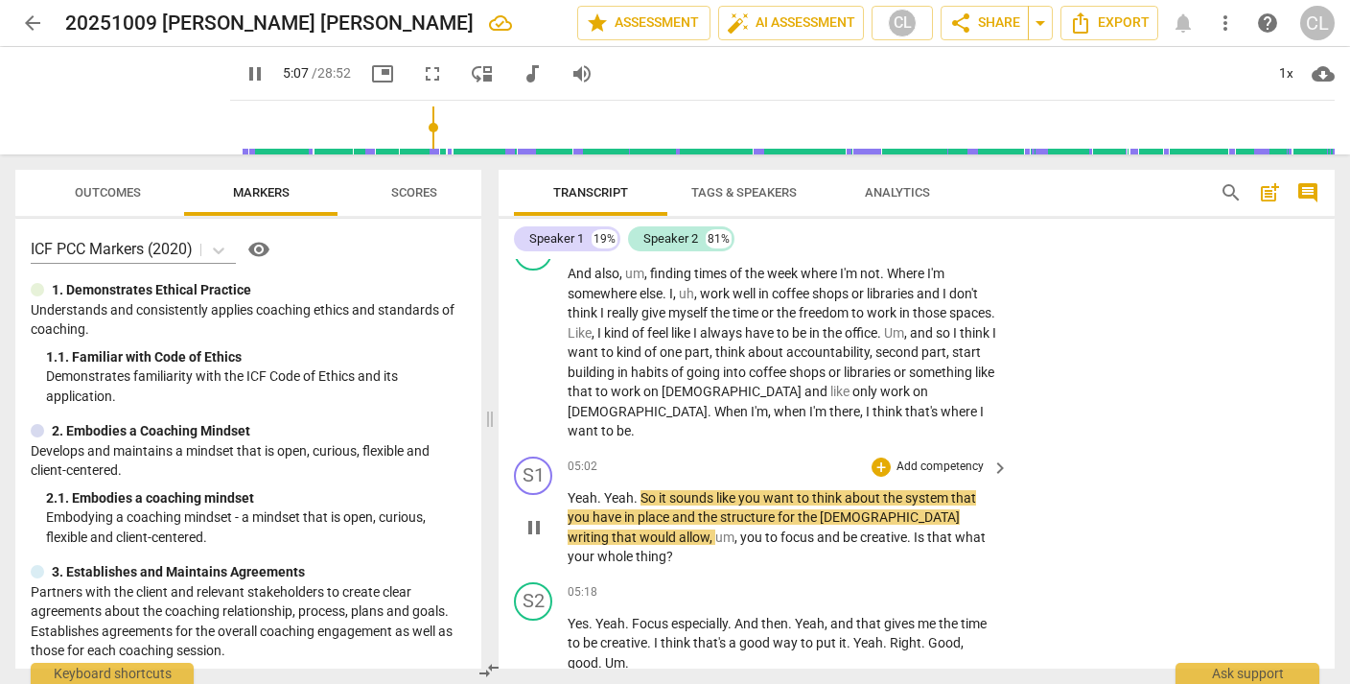
scroll to position [1505, 0]
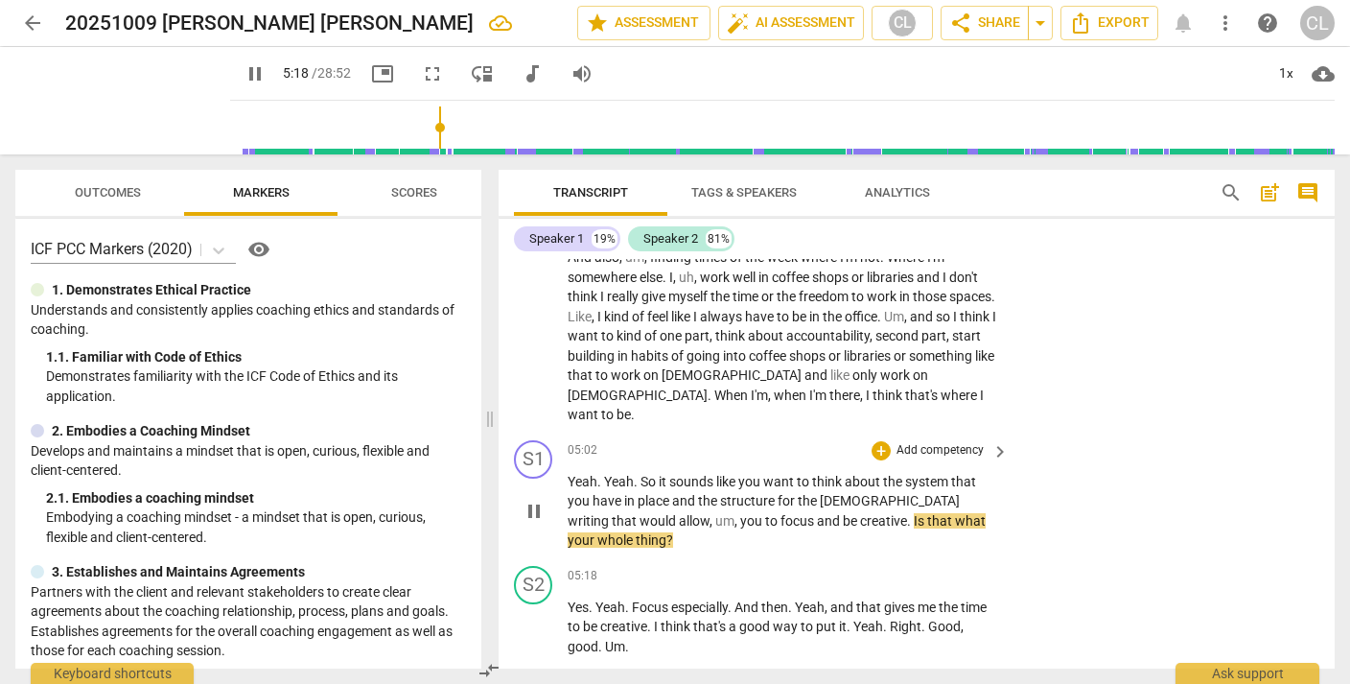
click at [928, 442] on p "Add competency" at bounding box center [940, 450] width 91 height 17
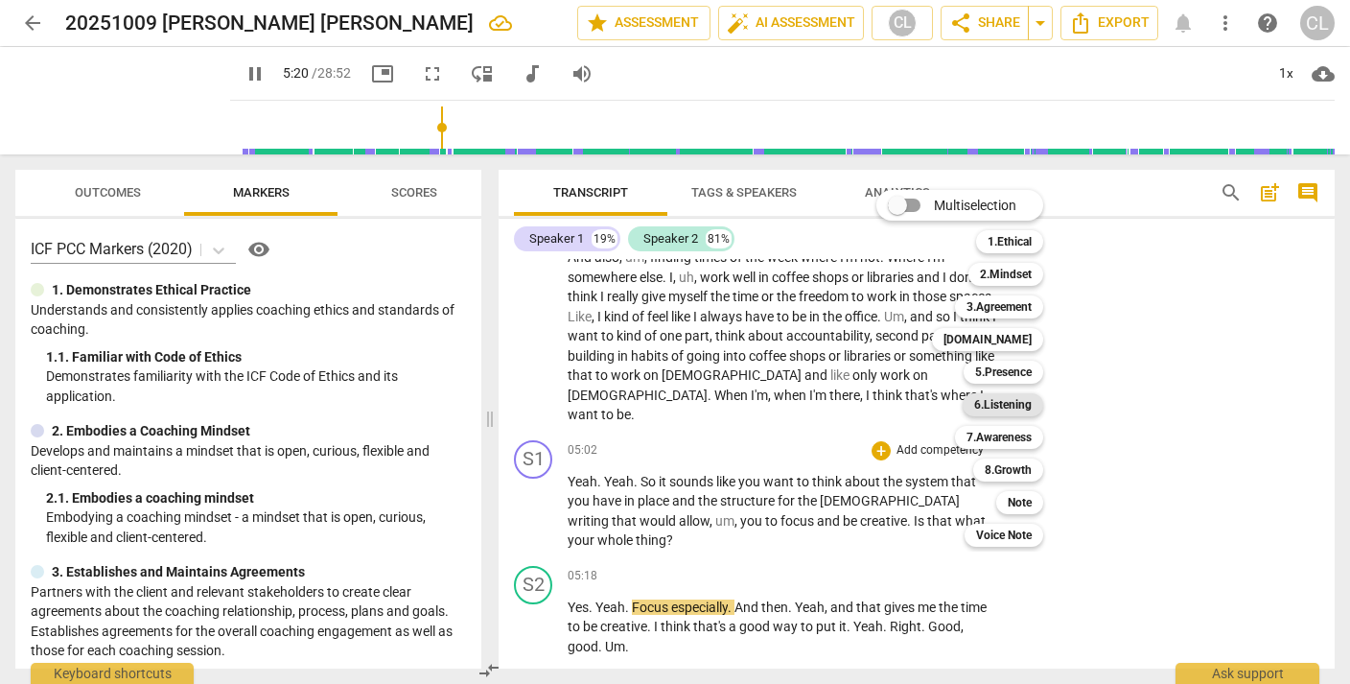
click at [1010, 406] on b "6.Listening" at bounding box center [1003, 404] width 58 height 23
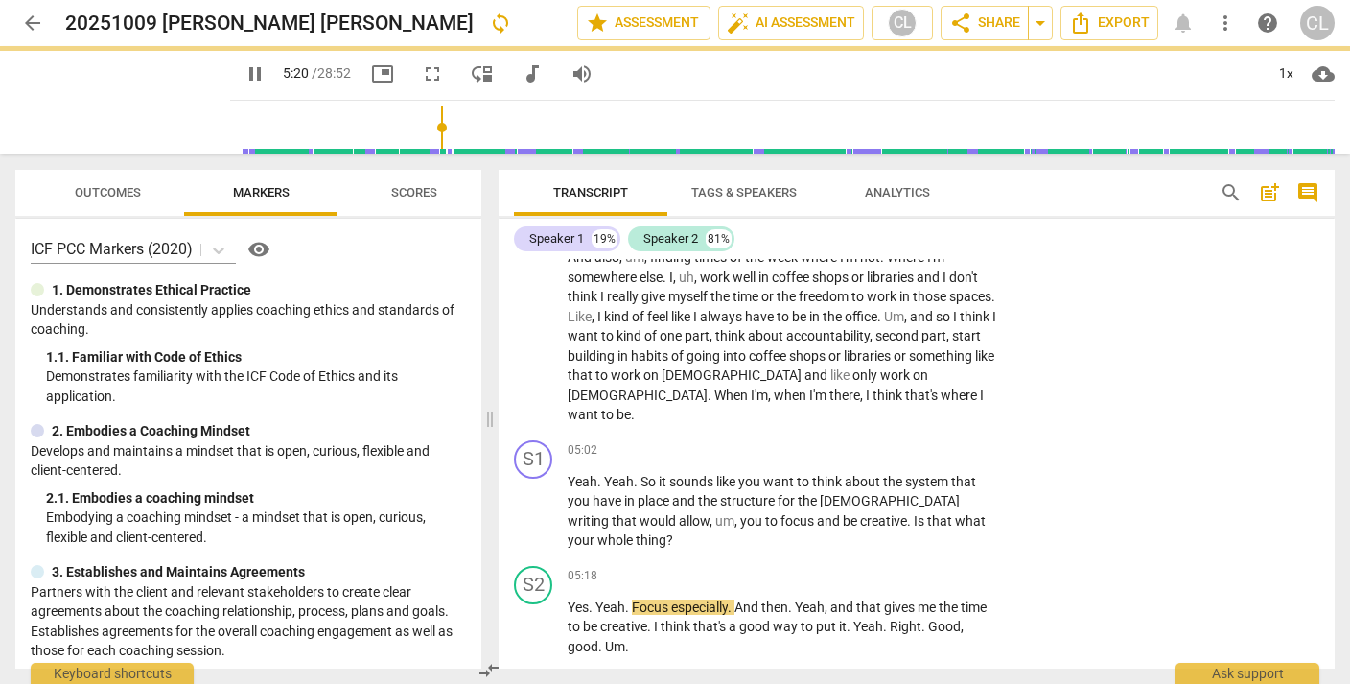
type input "321"
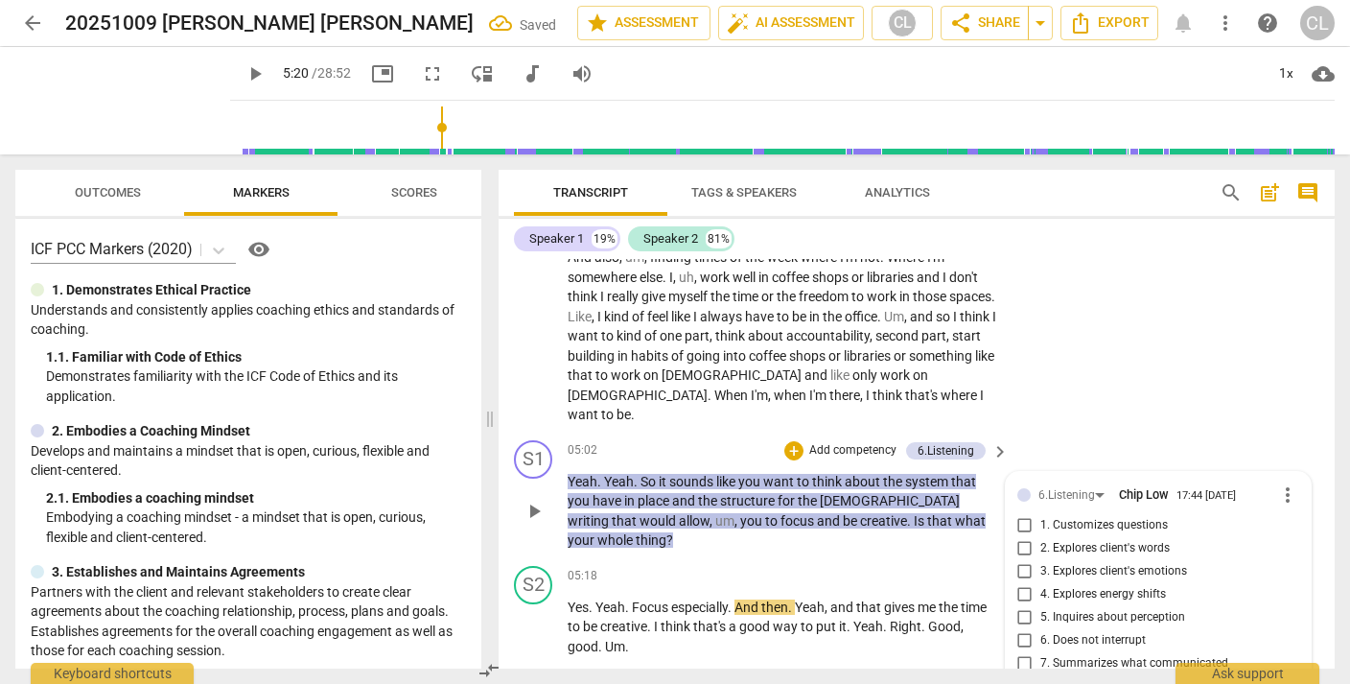
click at [1021, 652] on input "7. Summarizes what communicated" at bounding box center [1025, 663] width 31 height 23
checkbox input "true"
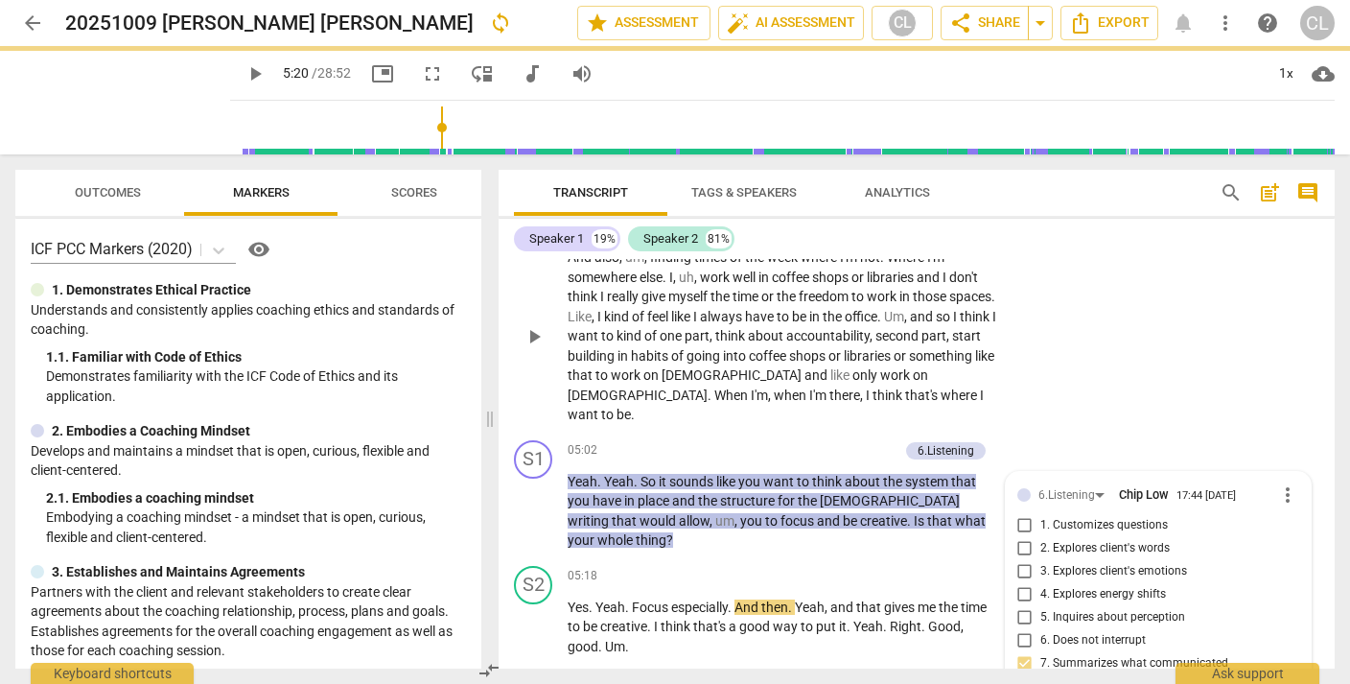
click at [1104, 341] on div "S2 play_arrow pause 04:16 + Add competency keyboard_arrow_right And also , um ,…" at bounding box center [917, 320] width 836 height 224
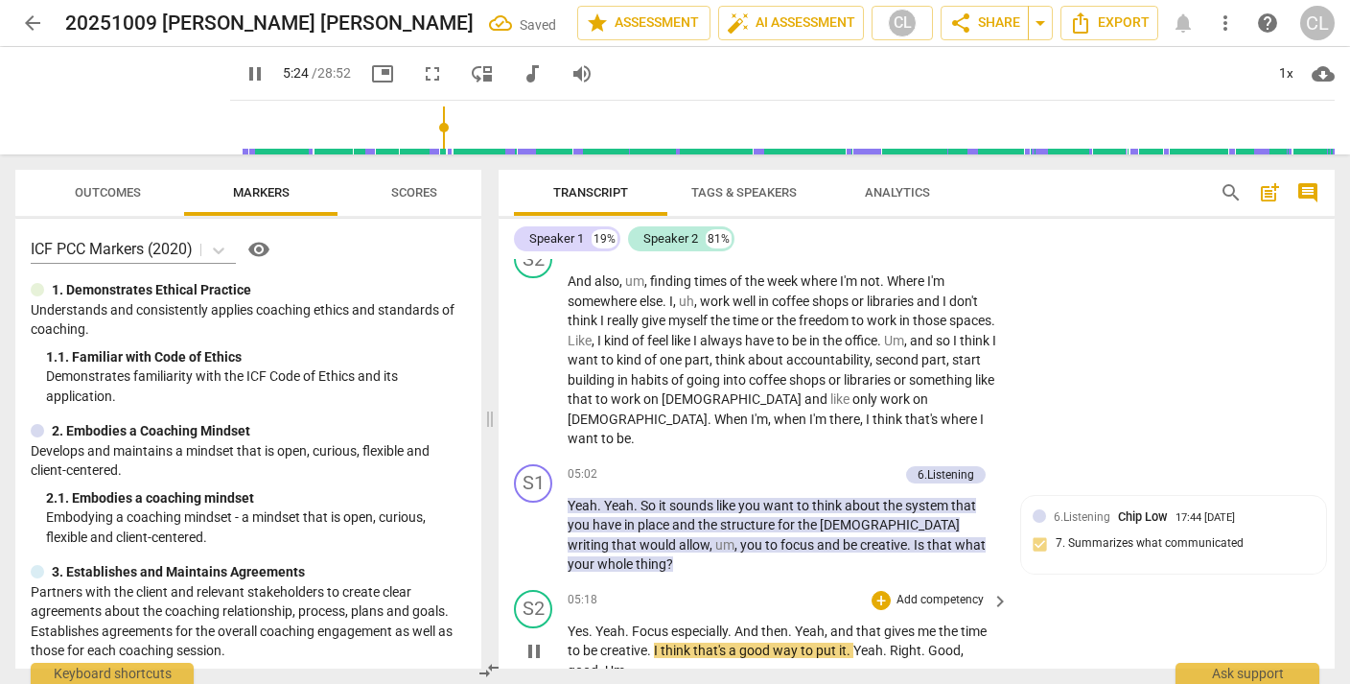
scroll to position [1468, 0]
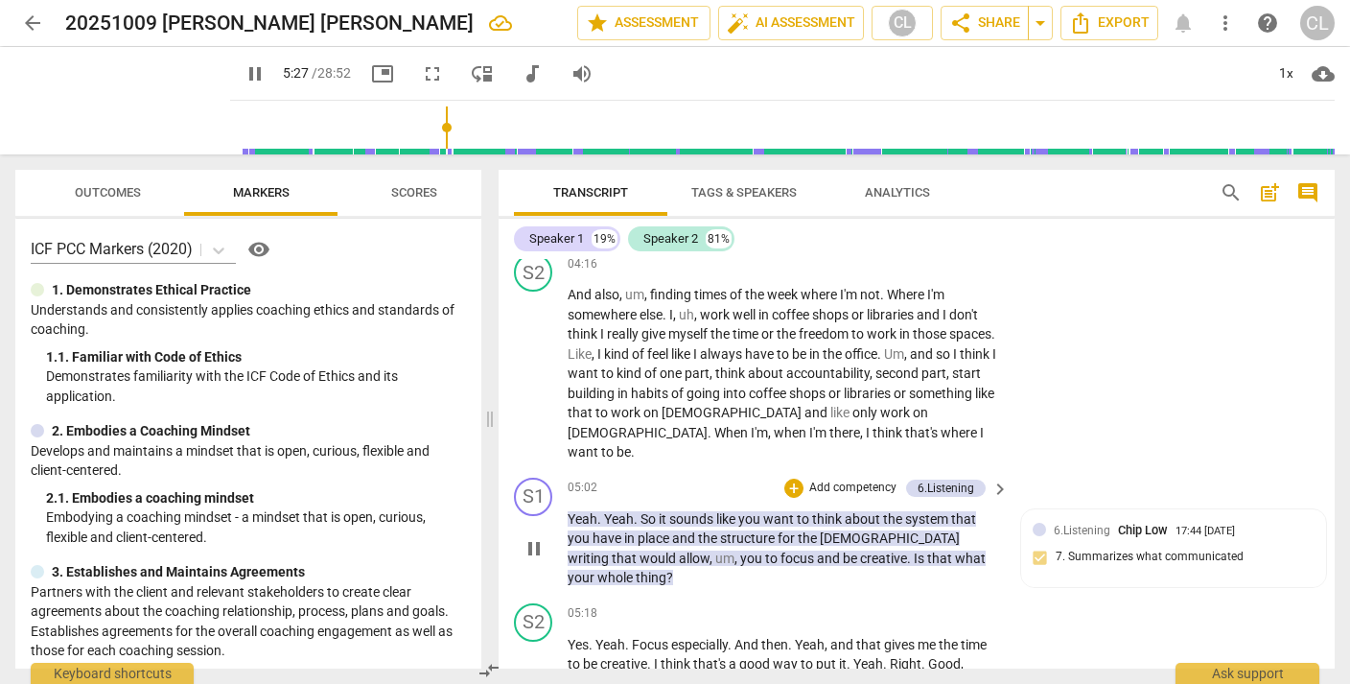
click at [846, 479] on p "Add competency" at bounding box center [852, 487] width 91 height 17
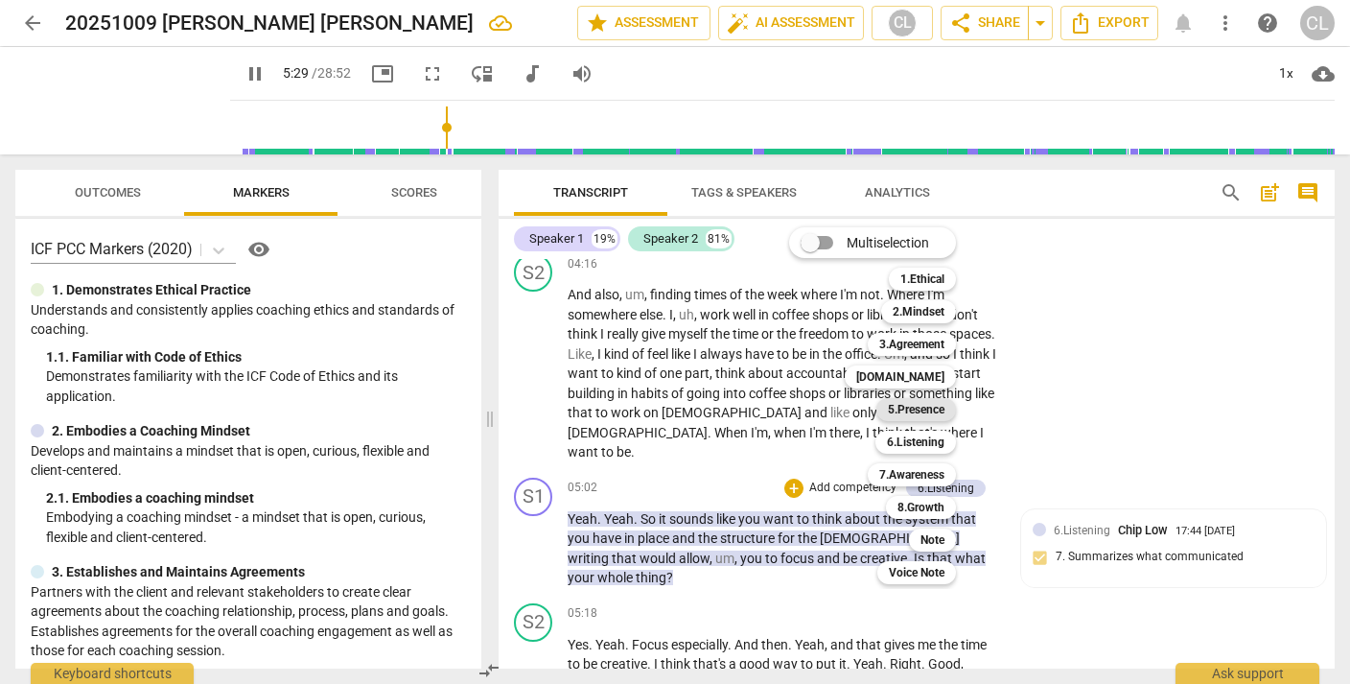
click at [935, 407] on b "5.Presence" at bounding box center [916, 409] width 57 height 23
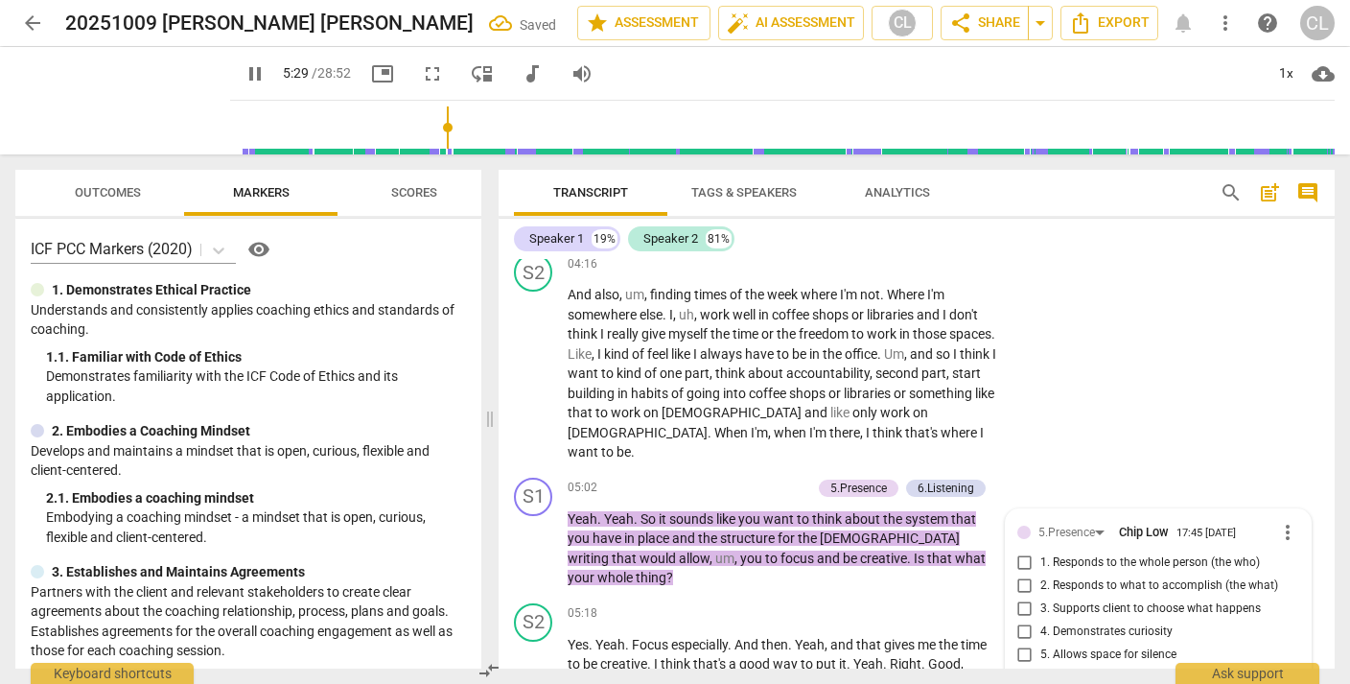
type input "330"
click at [1020, 551] on input "1. Responds to the whole person (the who)" at bounding box center [1025, 562] width 31 height 23
checkbox input "true"
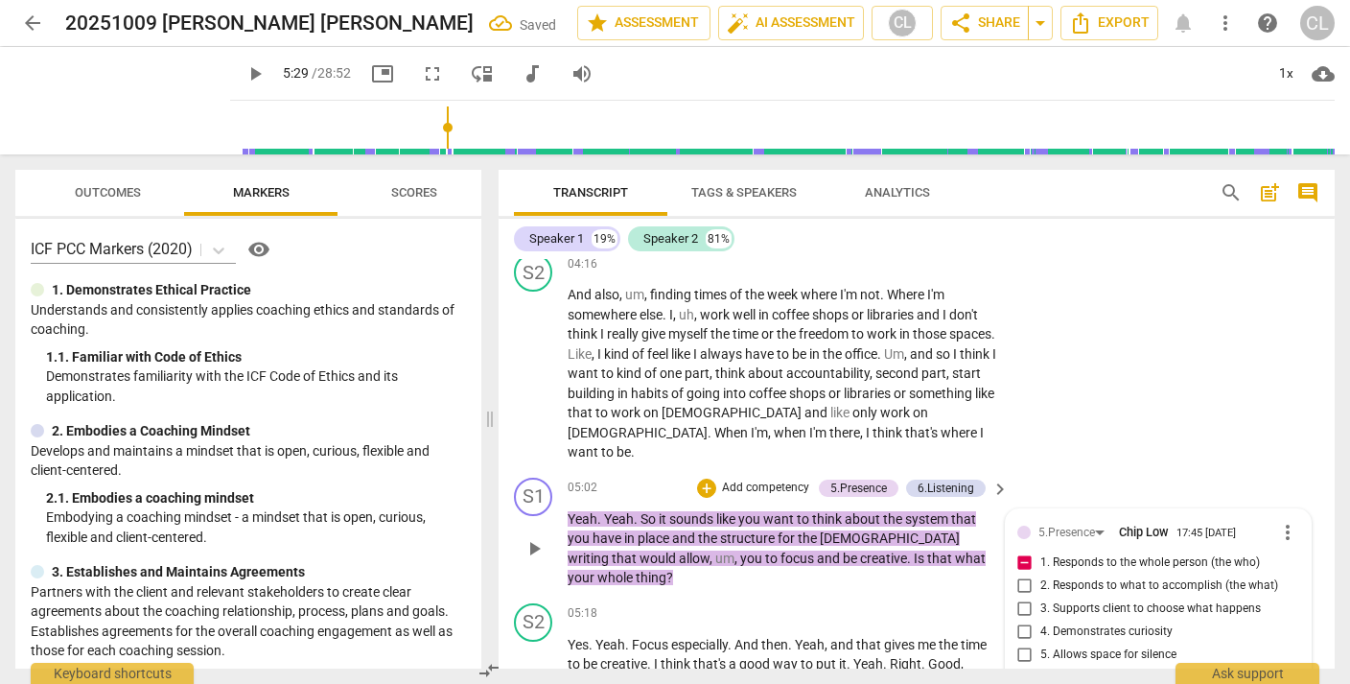
type textarea "W"
type textarea "Wh"
type textarea "Wha"
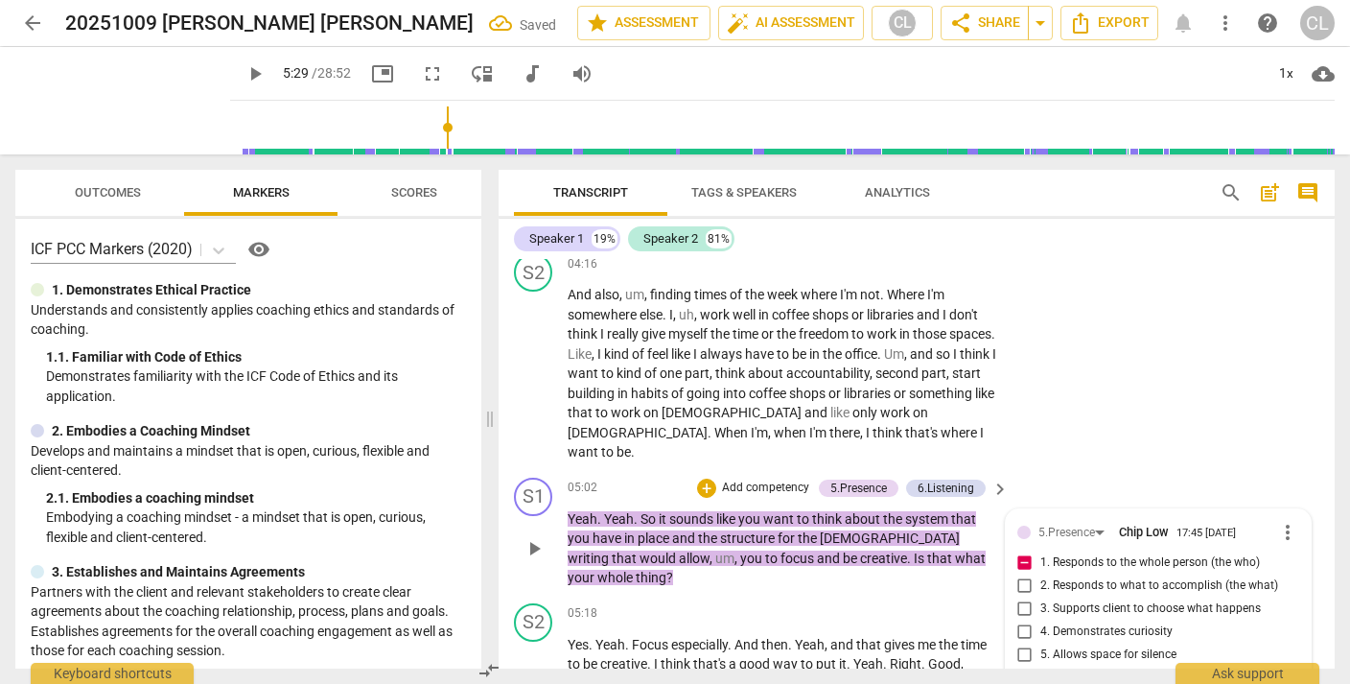
type textarea "Wha"
type textarea "What"
type textarea "What'"
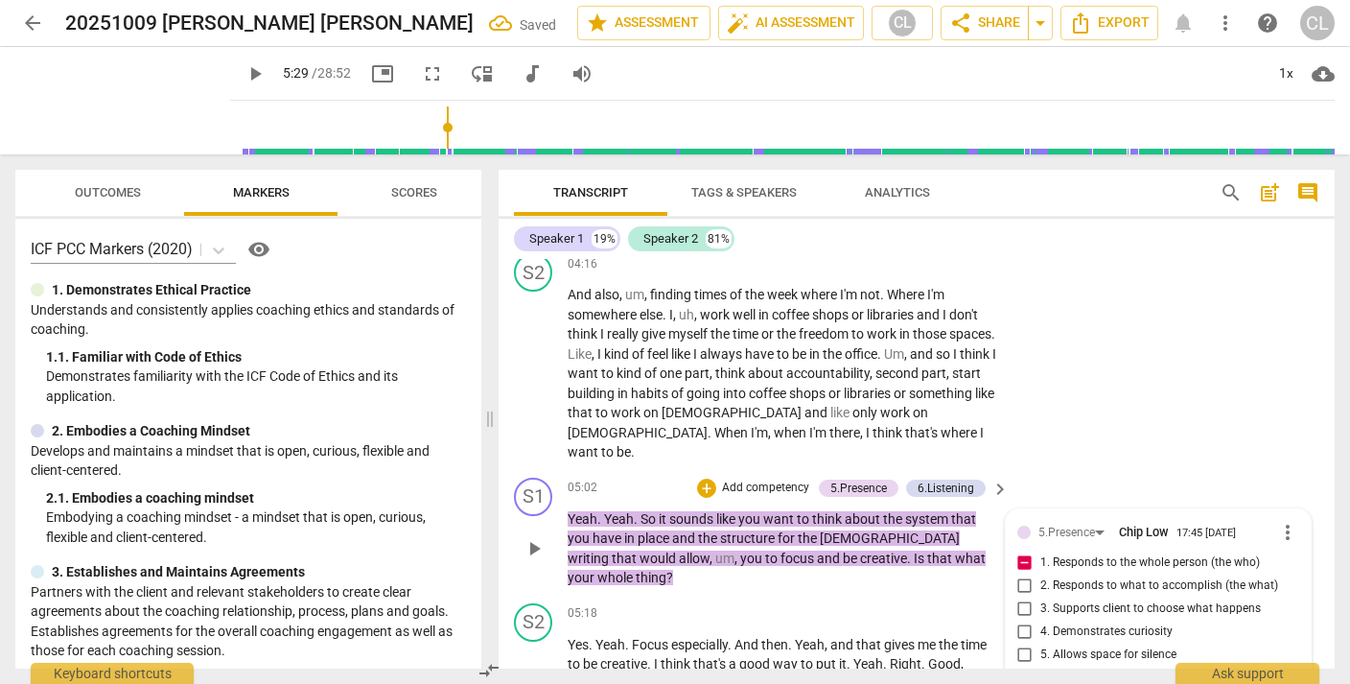
type textarea "What's"
type textarea "What's t"
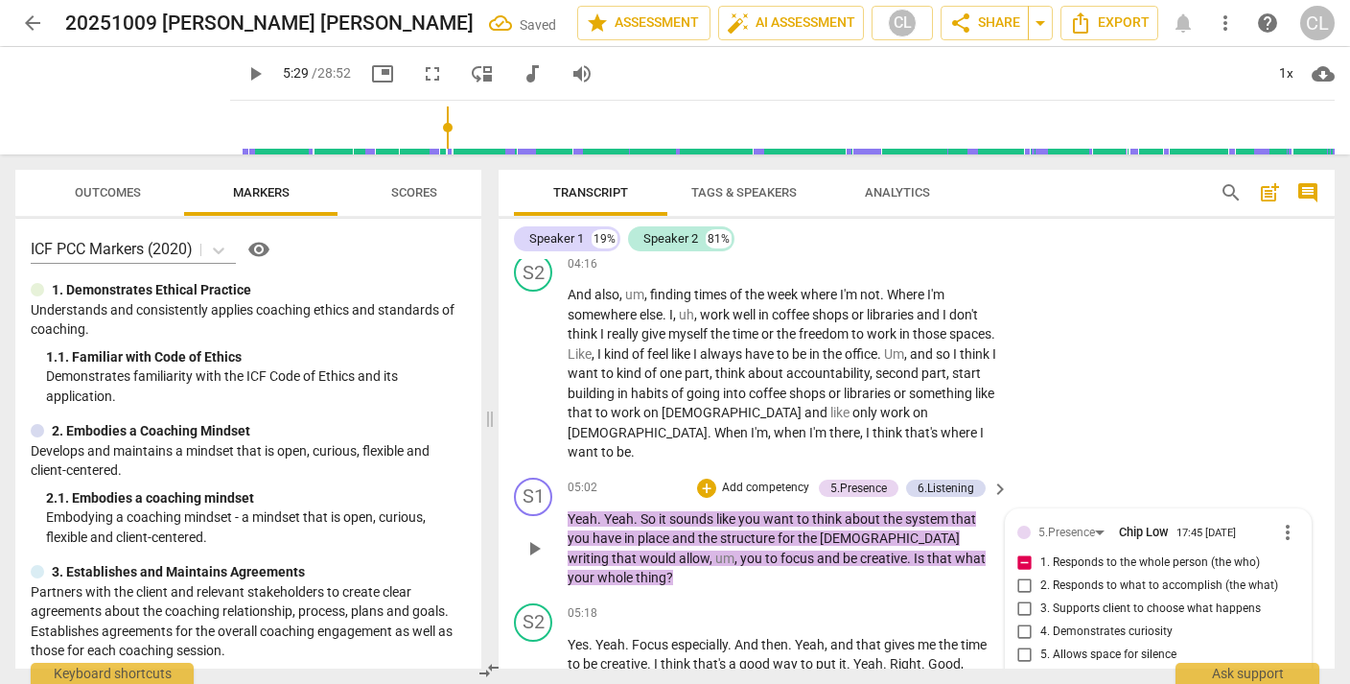
type textarea "What's t"
type textarea "What's th"
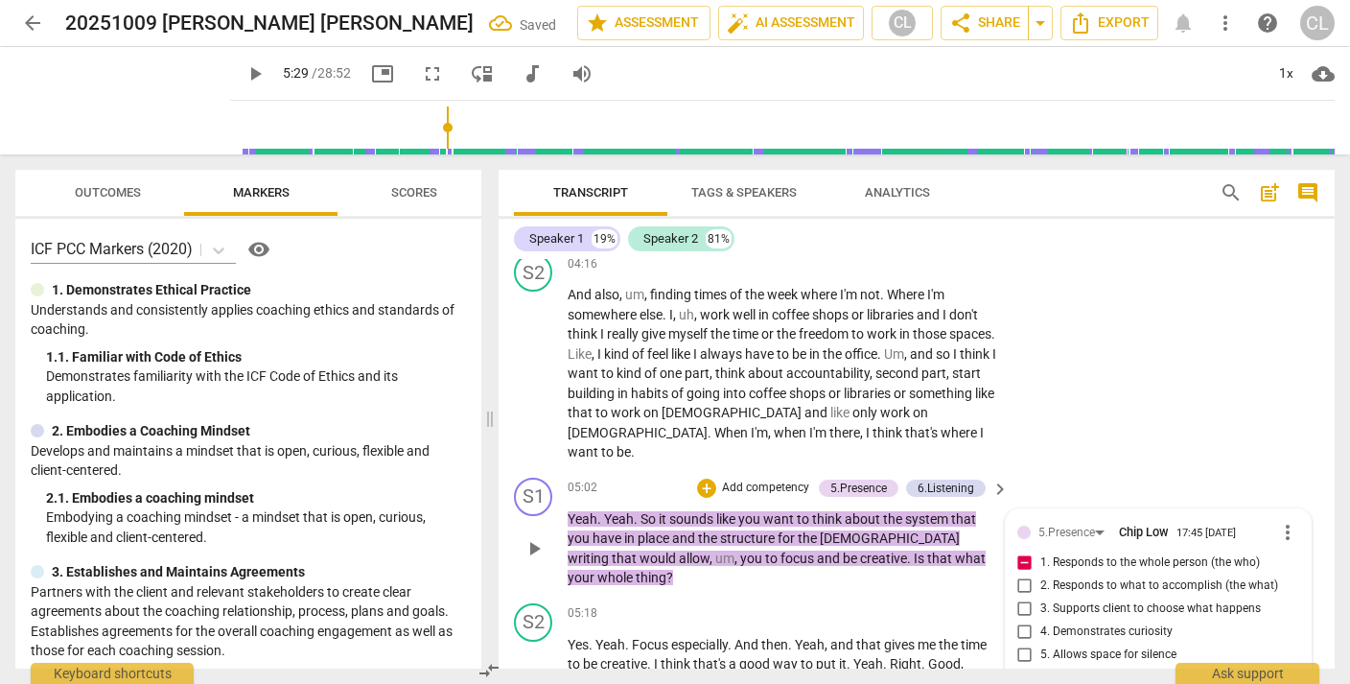
type textarea "What's th"
type textarea "What's the"
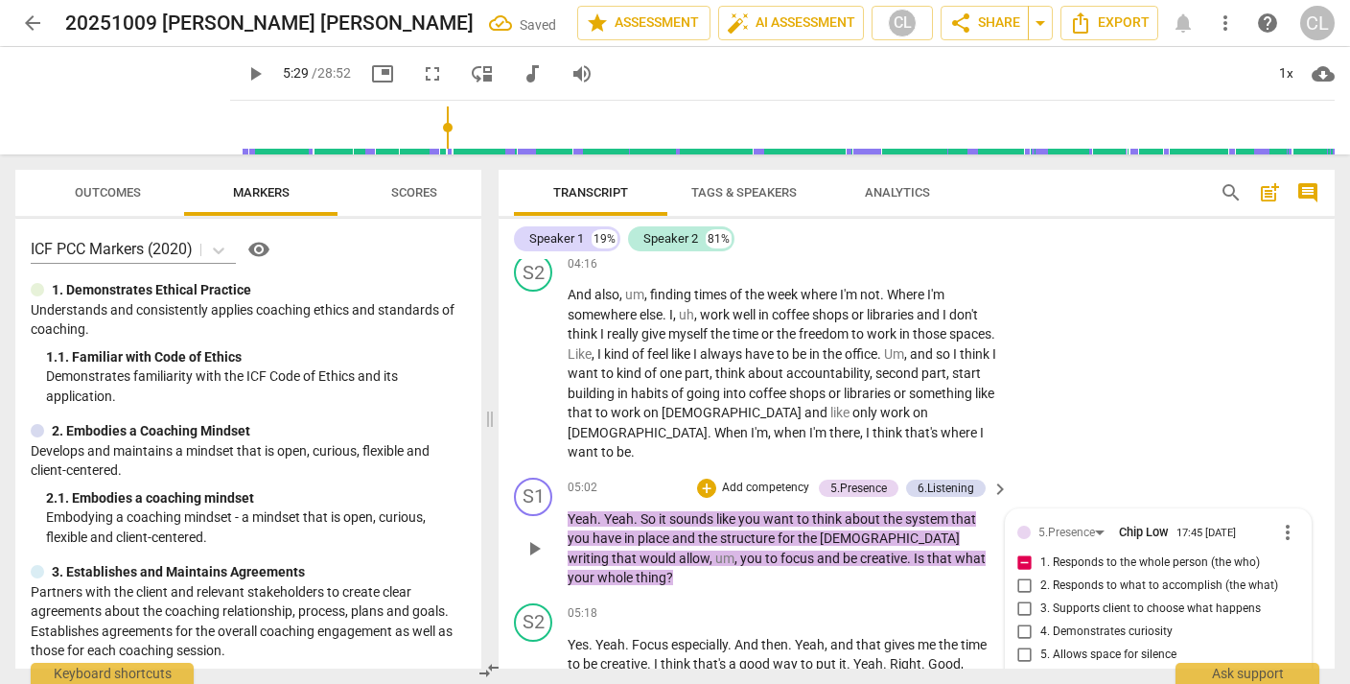
type textarea "What's the"
type textarea "What's the w"
type textarea "What's the wh"
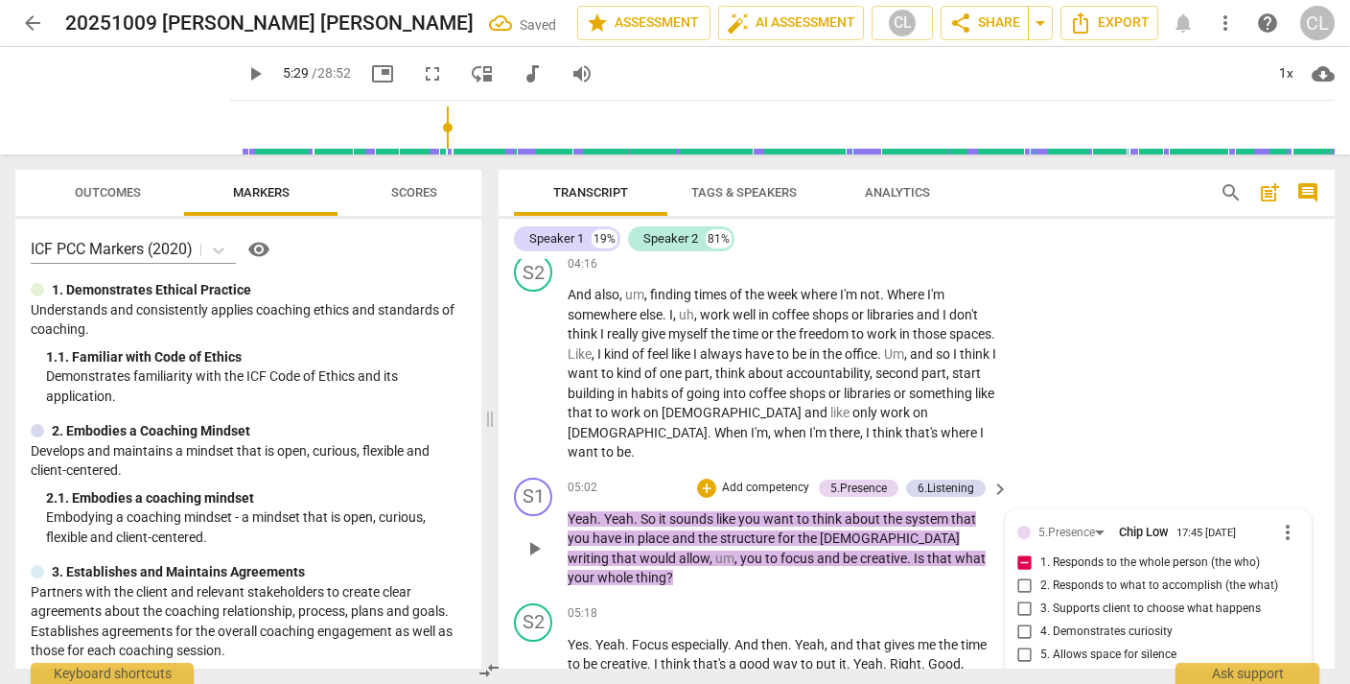
type textarea "What's the who"
type textarea "What's the"
type textarea "What's the w"
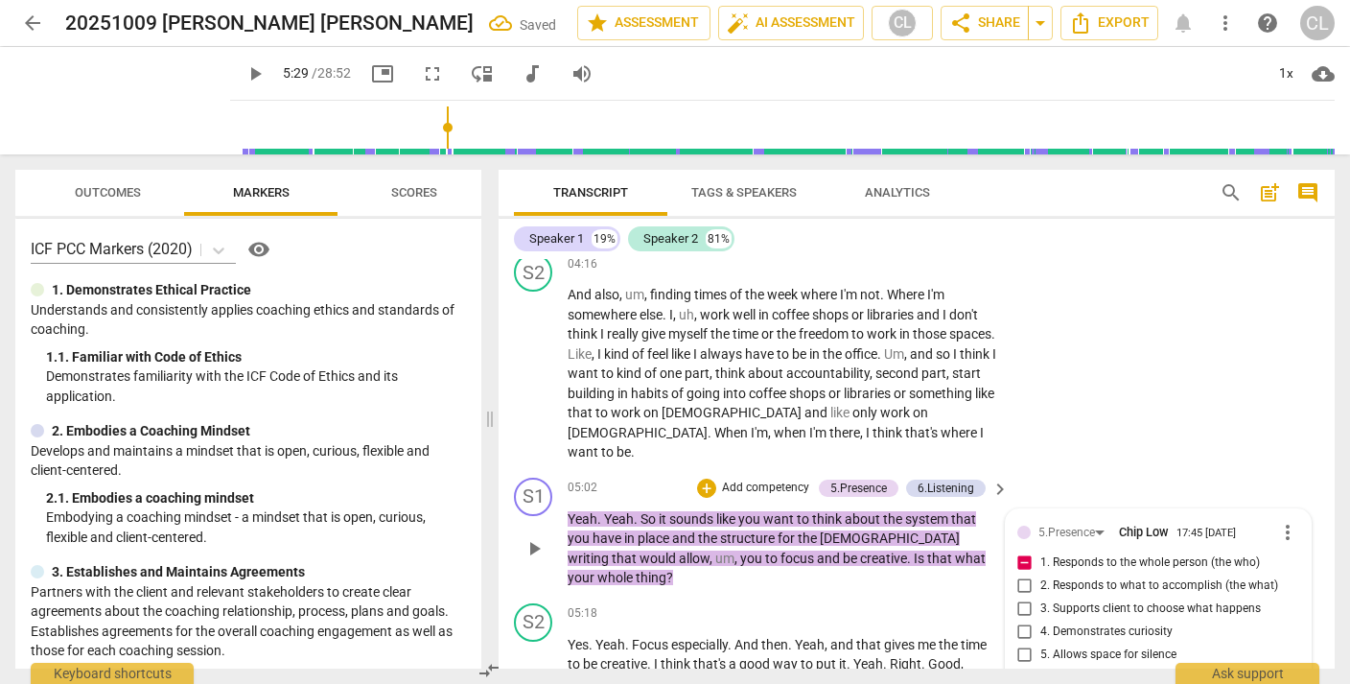
type textarea "What's the w"
type textarea "What's the wh"
type textarea "What's the who"
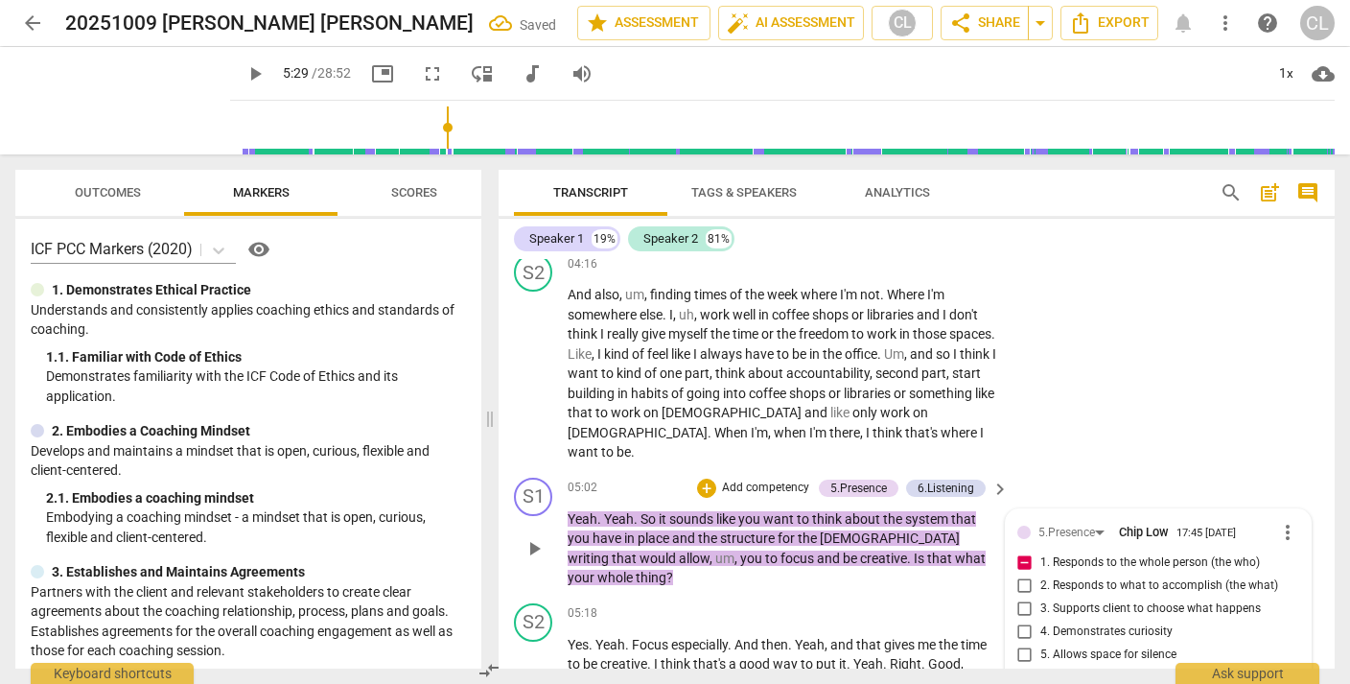
type textarea "What's the who"
type textarea "What's the who a"
type textarea "What's the who"
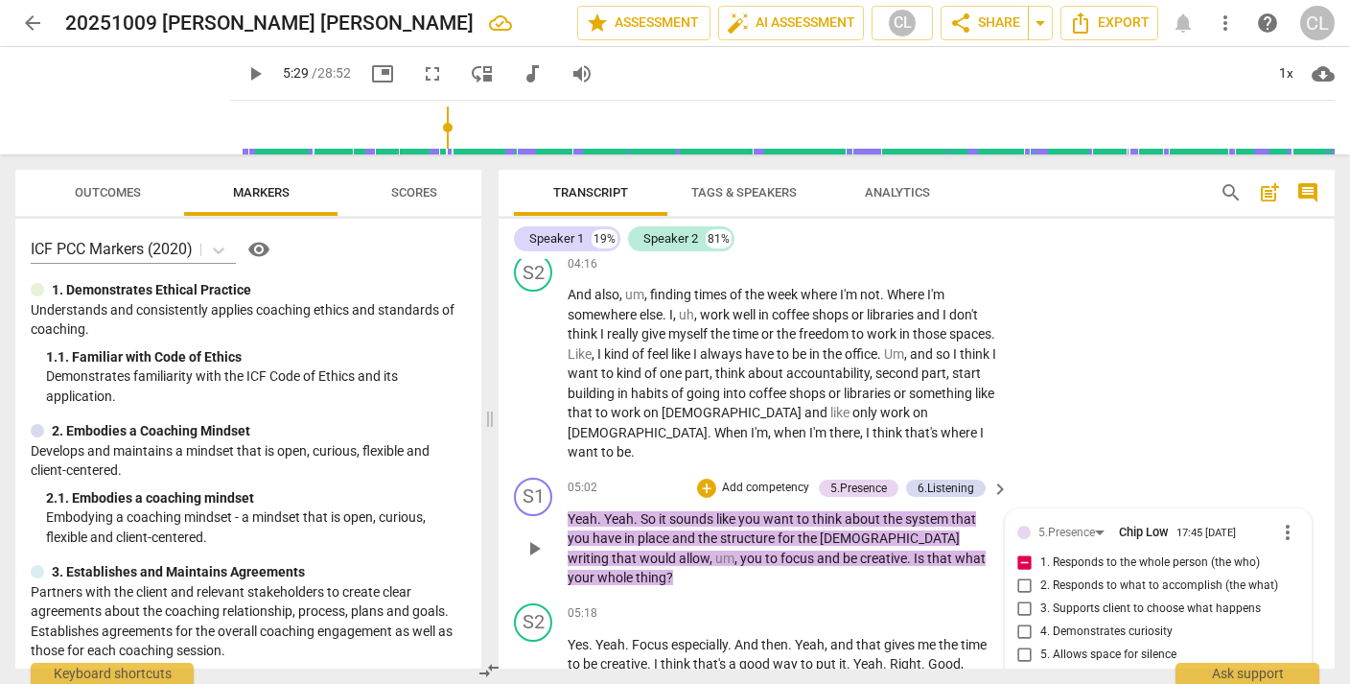
type textarea "What's the who"
type textarea "What's the who h"
type textarea "What's the who he"
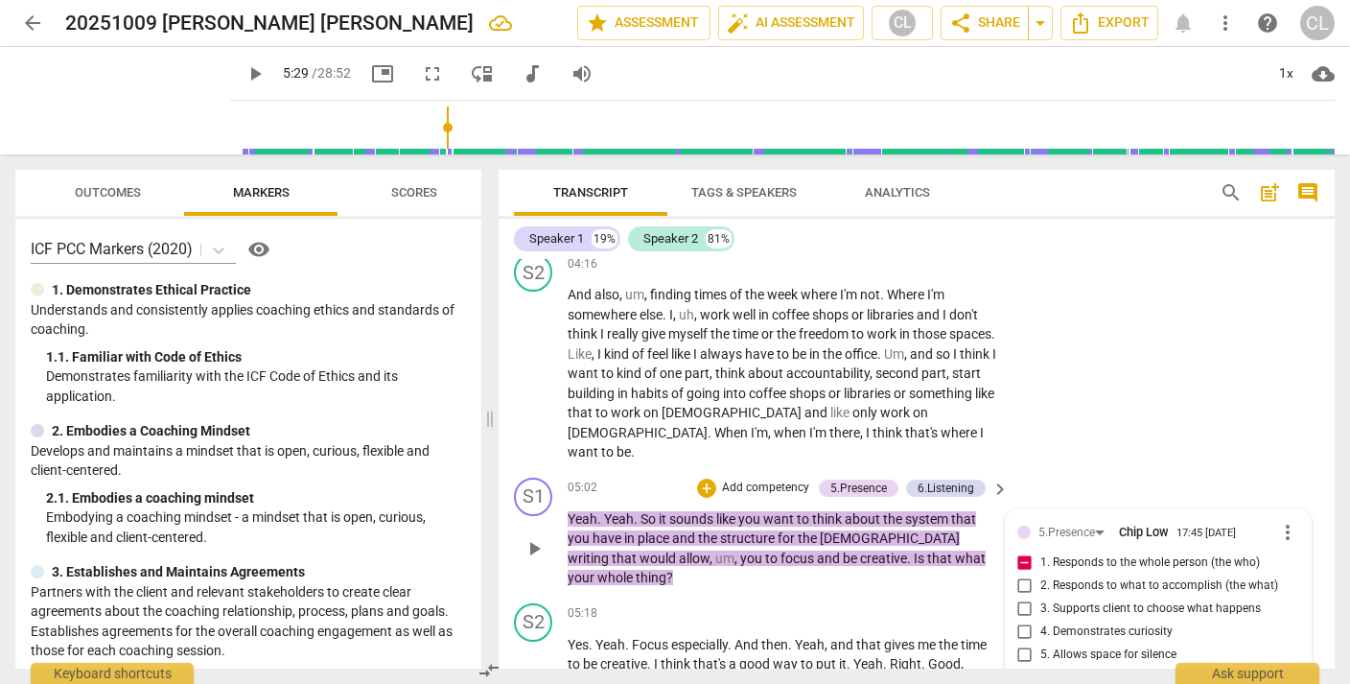
type textarea "What's the who he"
type textarea "What's the who he s"
type textarea "What's the who he sh"
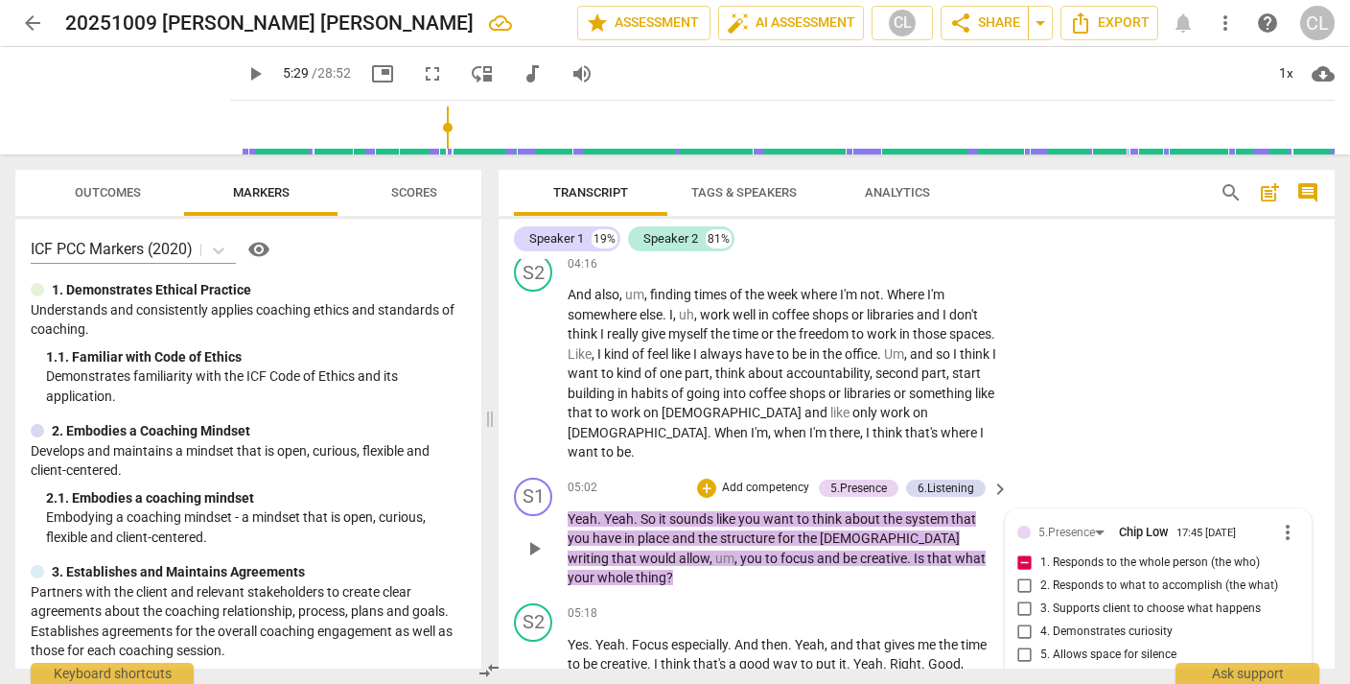
type textarea "What's the who he sh"
type textarea "What's the who he sha"
type textarea "What's the who he shar"
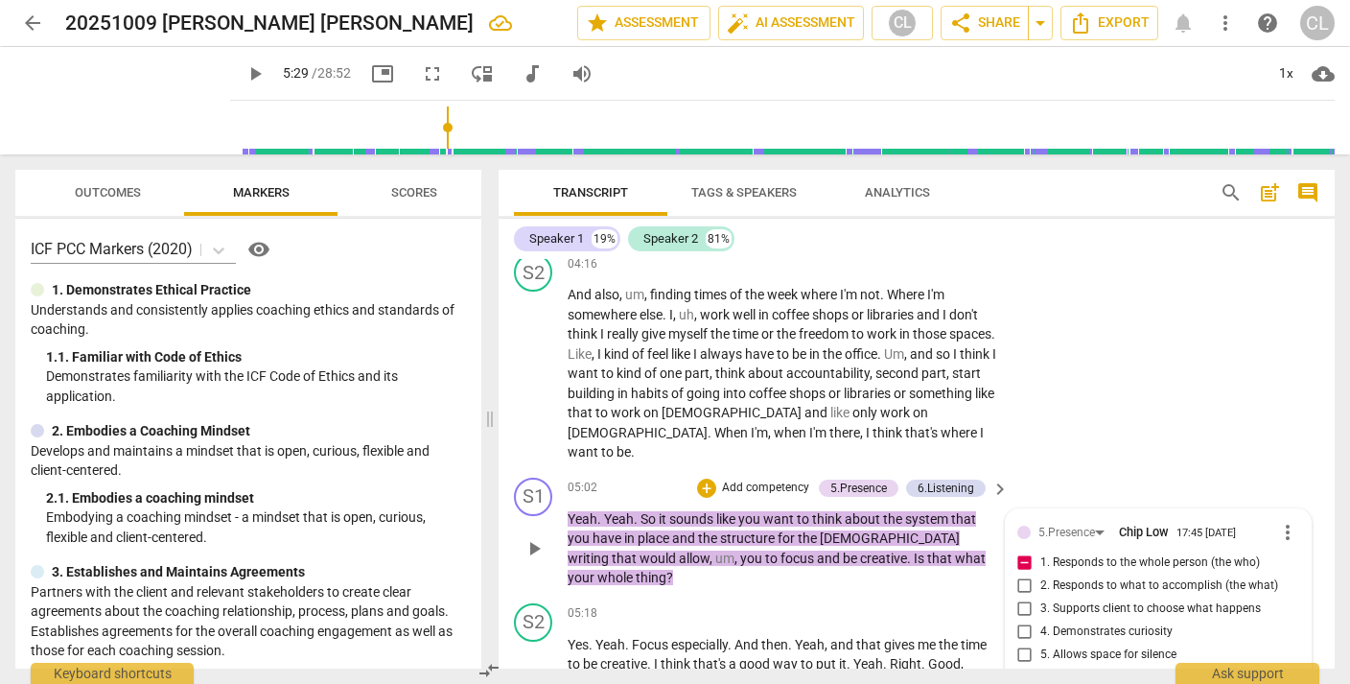
type textarea "What's the who he share"
type textarea "What's the who he shared"
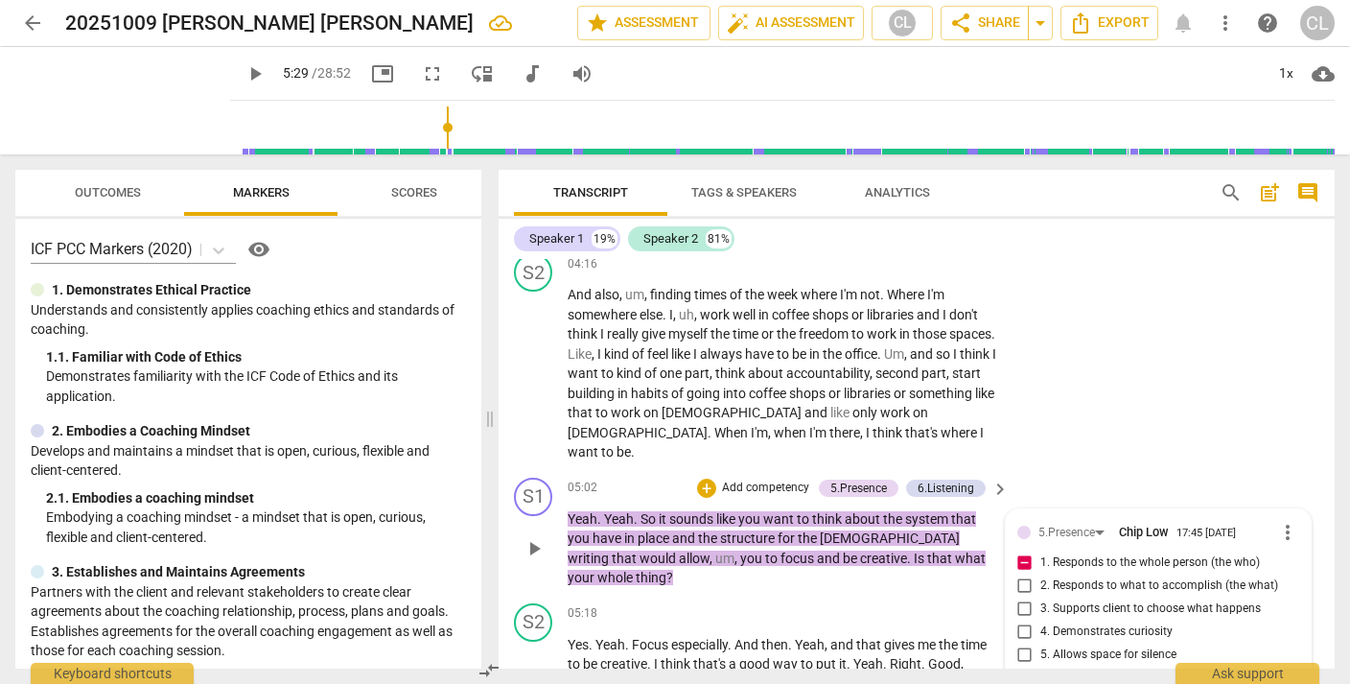
type textarea "What's the who he shared"
type textarea "What's the who he shared a"
type textarea "What's the who he shared at"
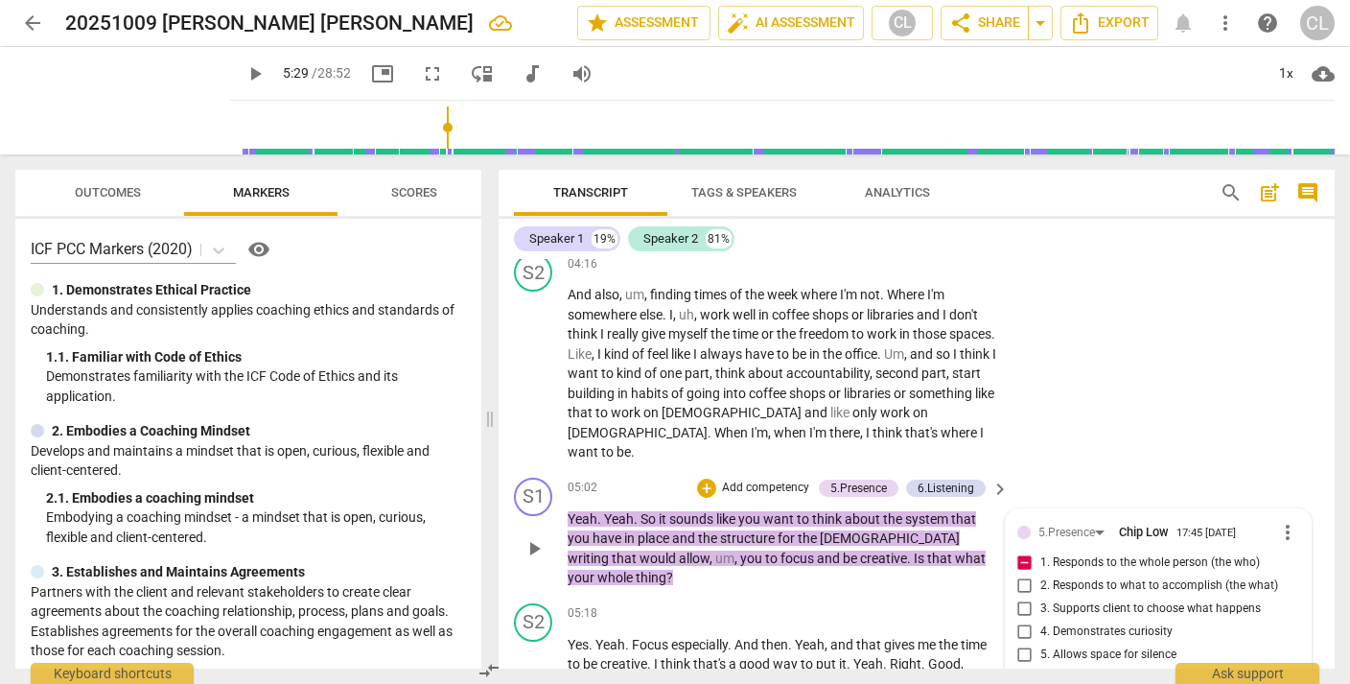
type textarea "What's the who he shared at"
type textarea "What's the who he shared at t"
type textarea "What's the who he shared at th"
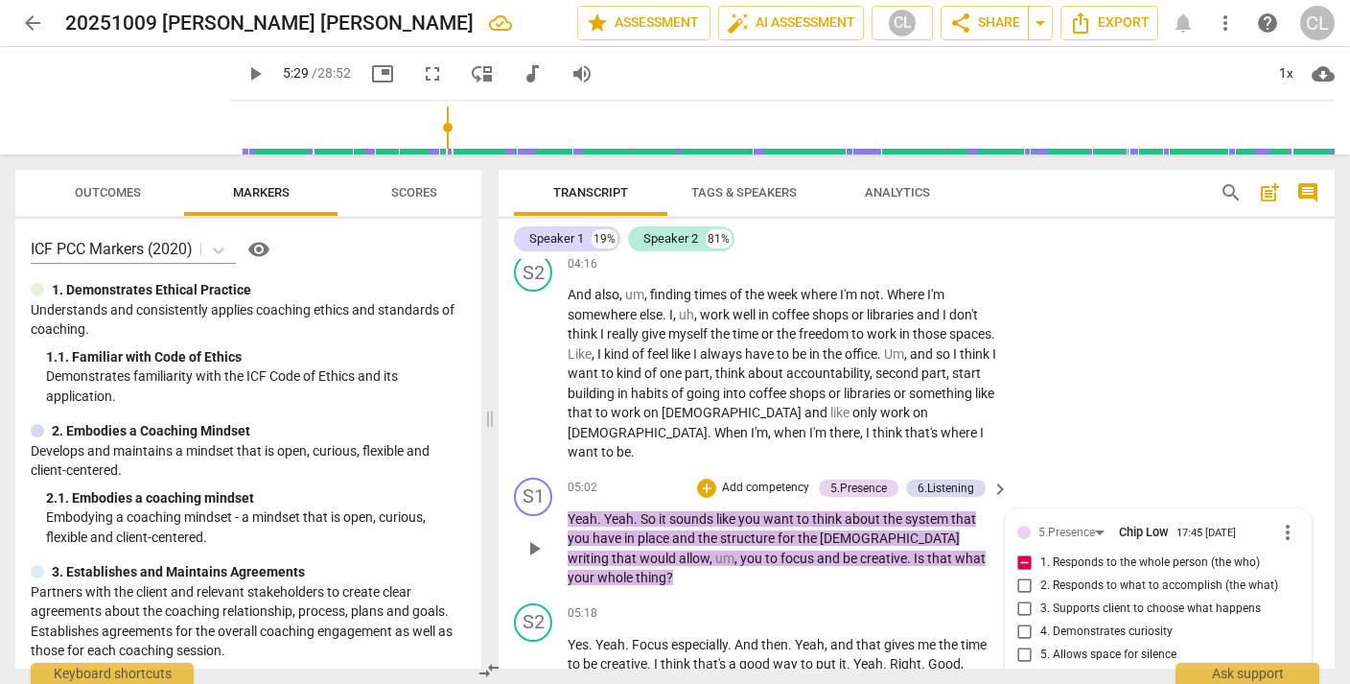
type textarea "What's the who he shared at th"
type textarea "What's the who he shared at the"
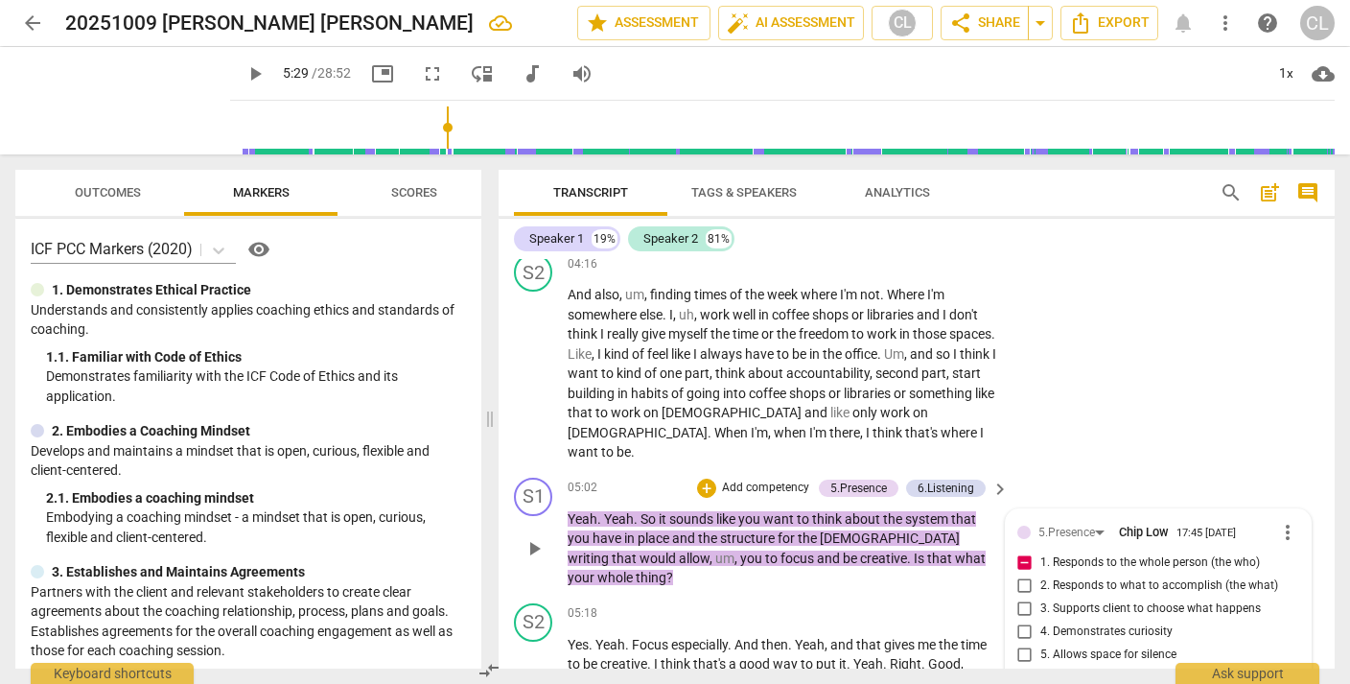
type textarea "What's the who he shared at the e"
type textarea "What's the who he shared at the en"
type textarea "What's the who he shared at the end"
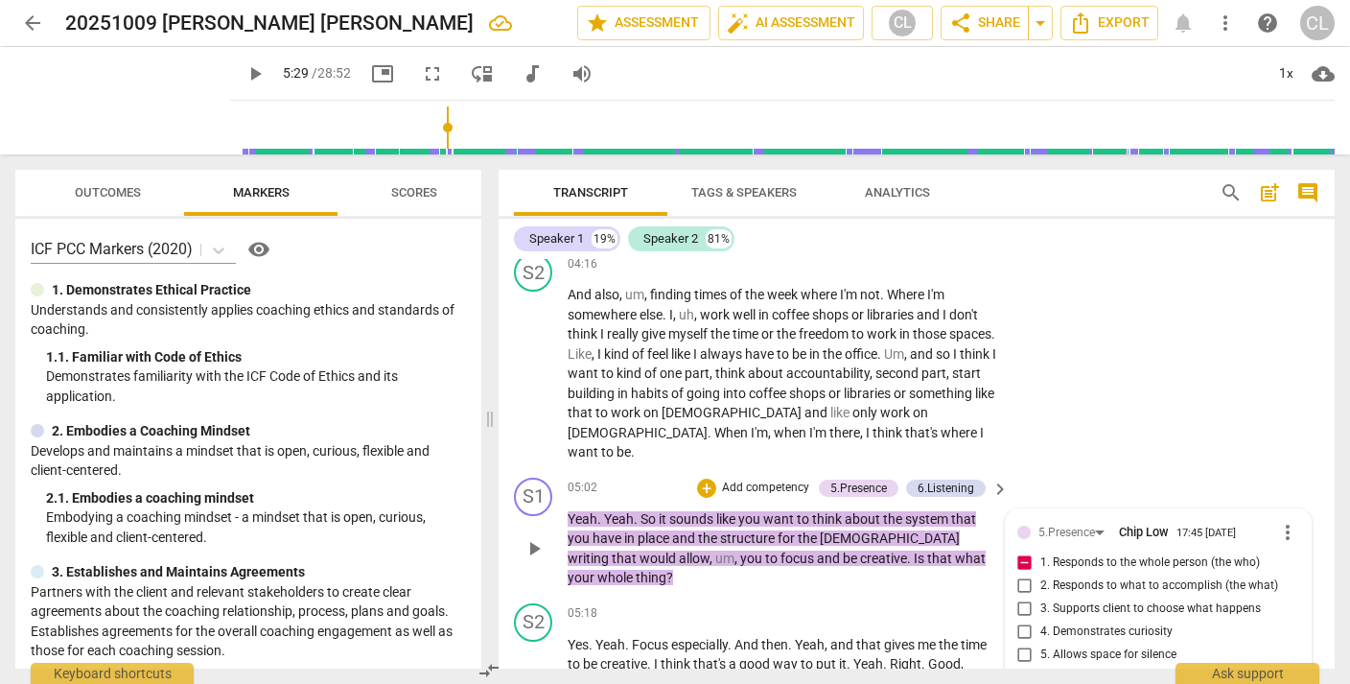
type textarea "What's the who he shared at the end"
type textarea "What's the who he shared at the end o"
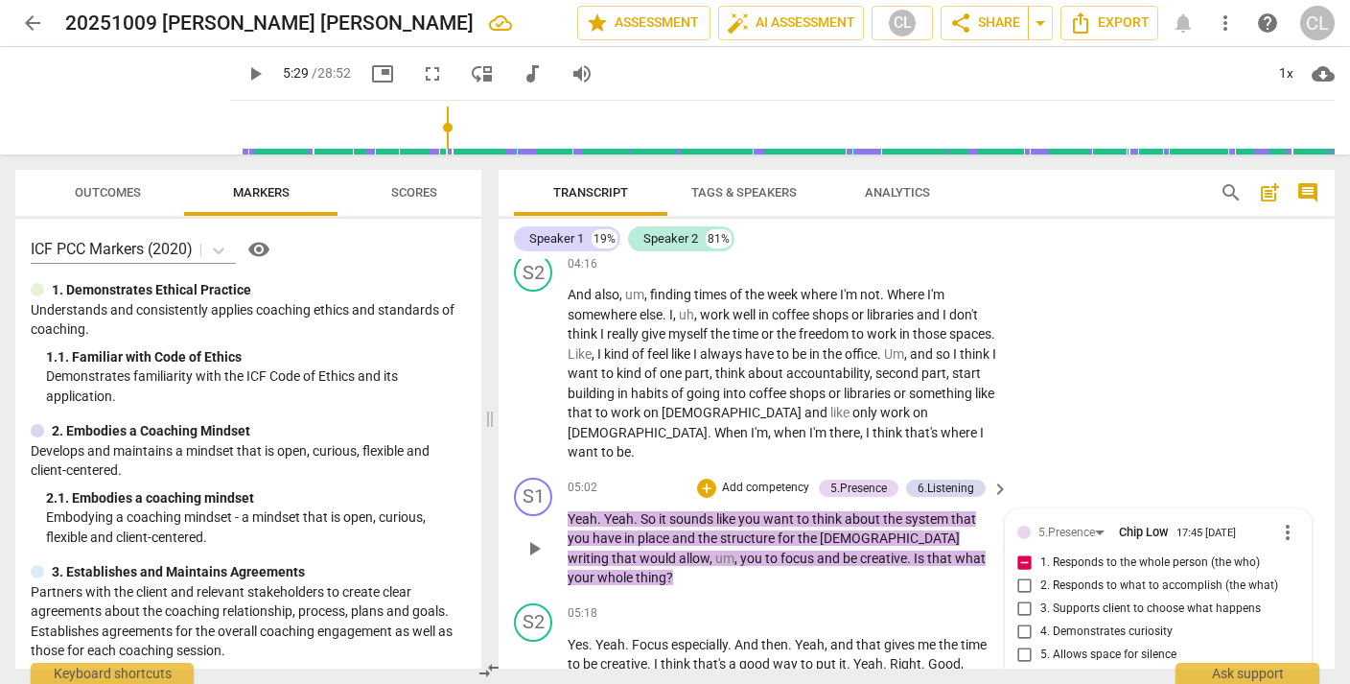
type textarea "What's the who he shared at the end of"
type textarea "What's the who he shared at the end of h"
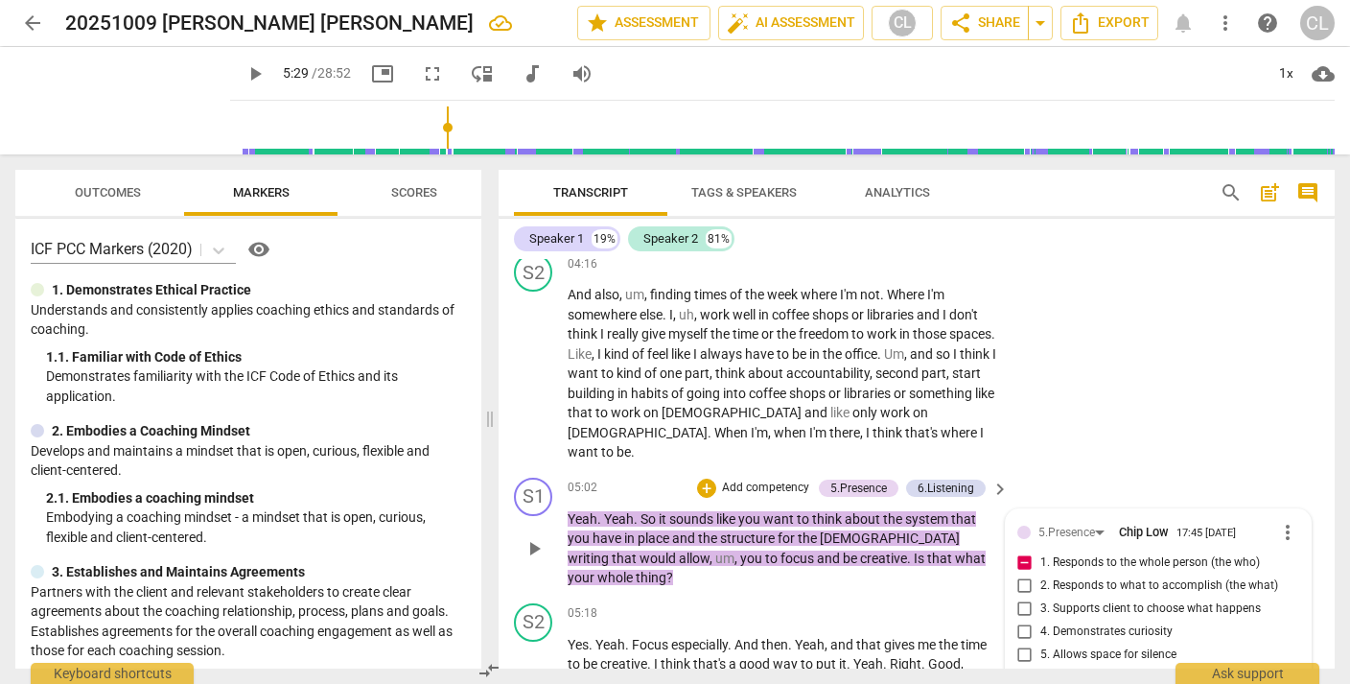
type textarea "What's the who he shared at the end of h"
type textarea "What's the who he shared at the end of hi"
type textarea "What's the who he shared at the end of his"
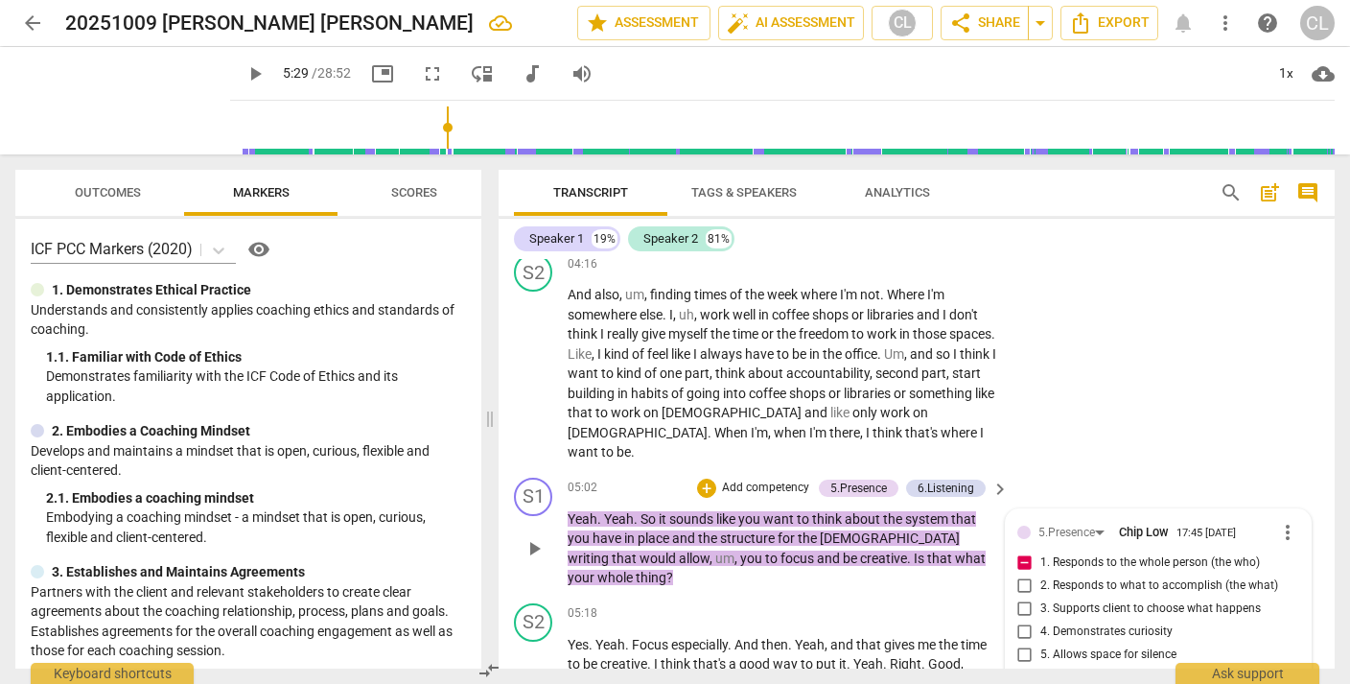
type textarea "What's the who he shared at the end of his"
type textarea "What's the who he shared at the end of his c"
type textarea "What's the who he shared at the end of his co"
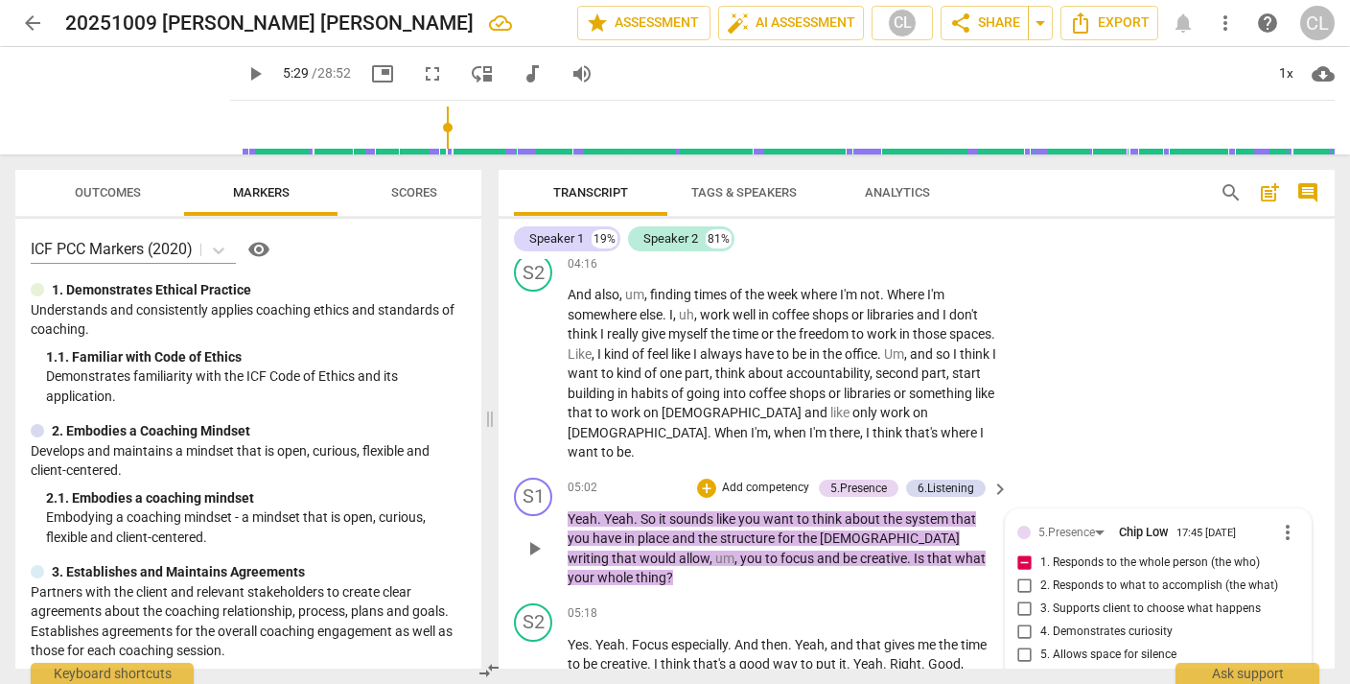
type textarea "What's the who he shared at the end of his co"
type textarea "What's the who he shared at the end of his com"
type textarea "What's the who he shared at the end of his comm"
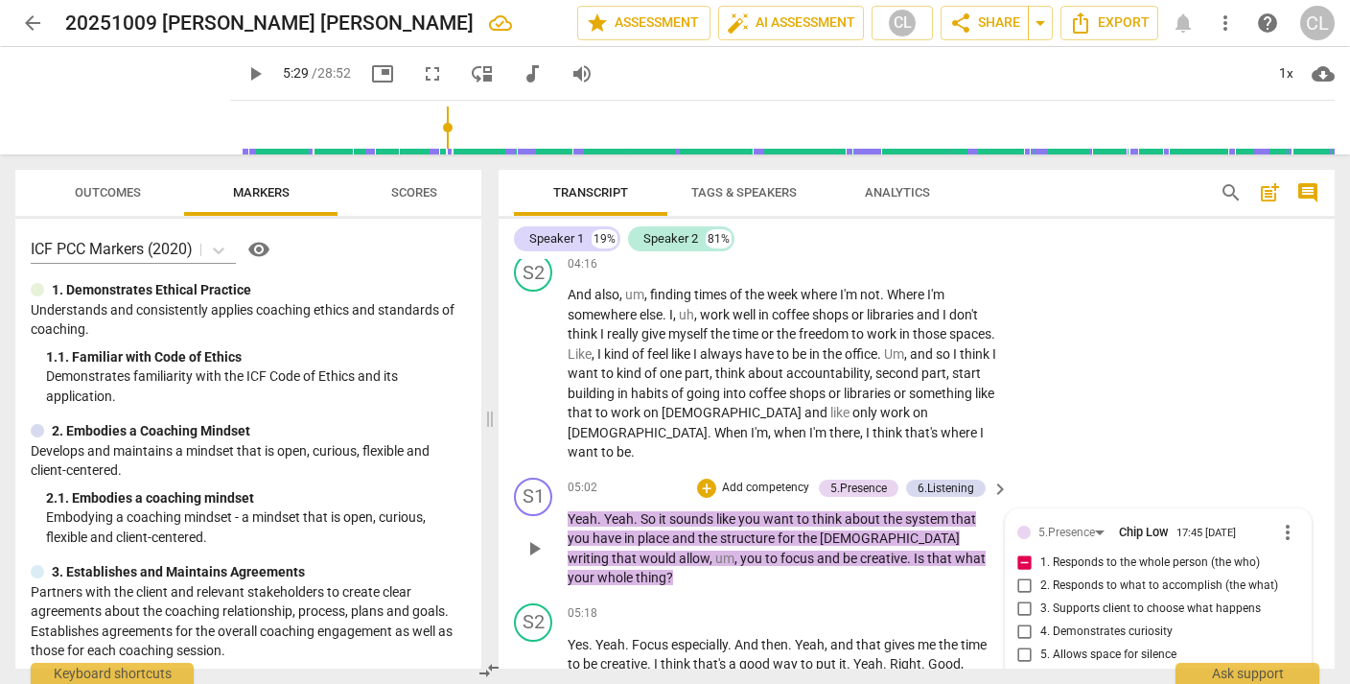
type textarea "What's the who he shared at the end of his comm"
type textarea "What's the who he shared at the end of his comme"
type textarea "What's the who he shared at the end of his commen"
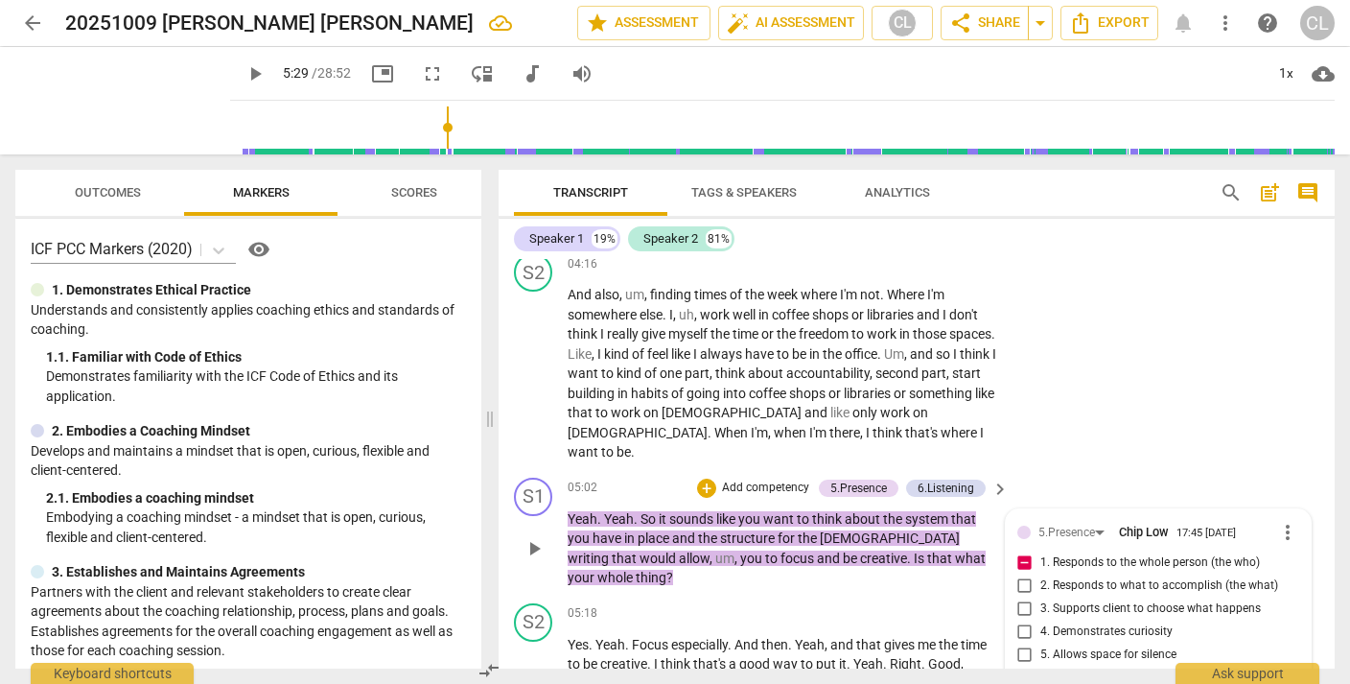
scroll to position [0, 0]
type textarea "What's the who he shared at the end of his comment"
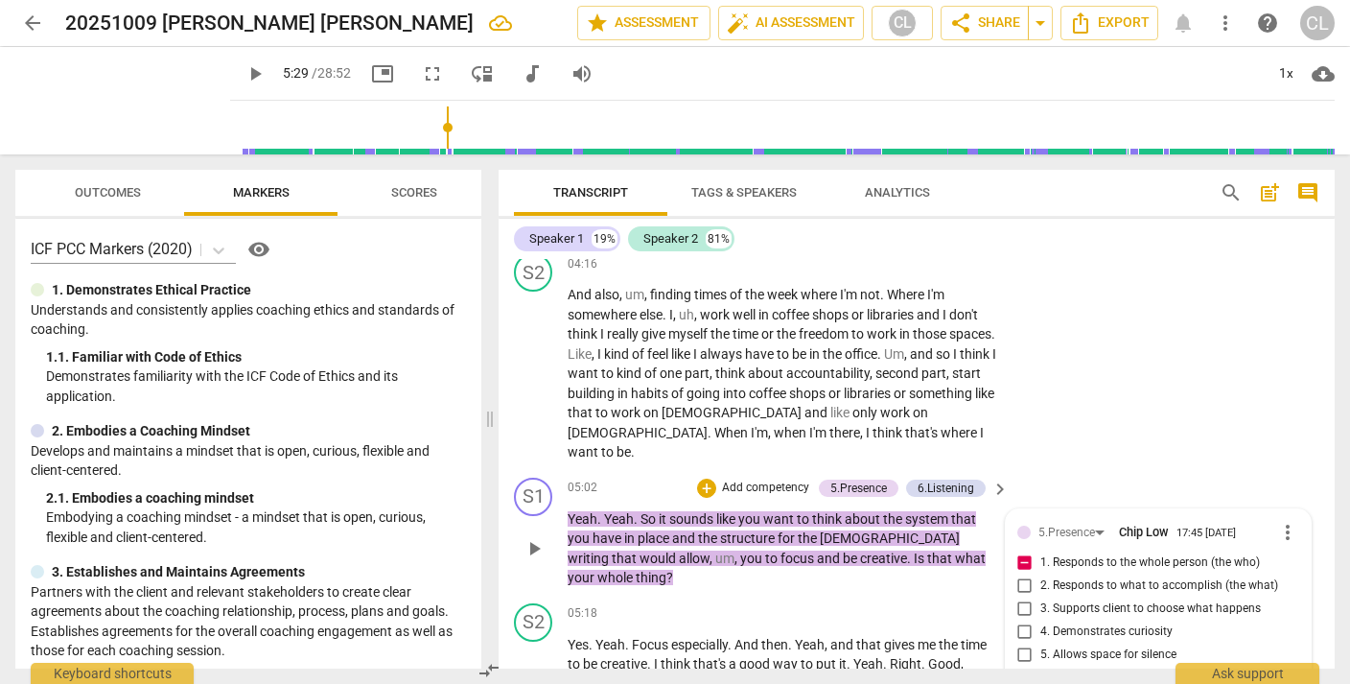
type textarea "What's the who he shared at the end of his comment b"
type textarea "What's the who he shared at the end of his comment be"
type textarea "What's the who he shared at the end of his comment bef"
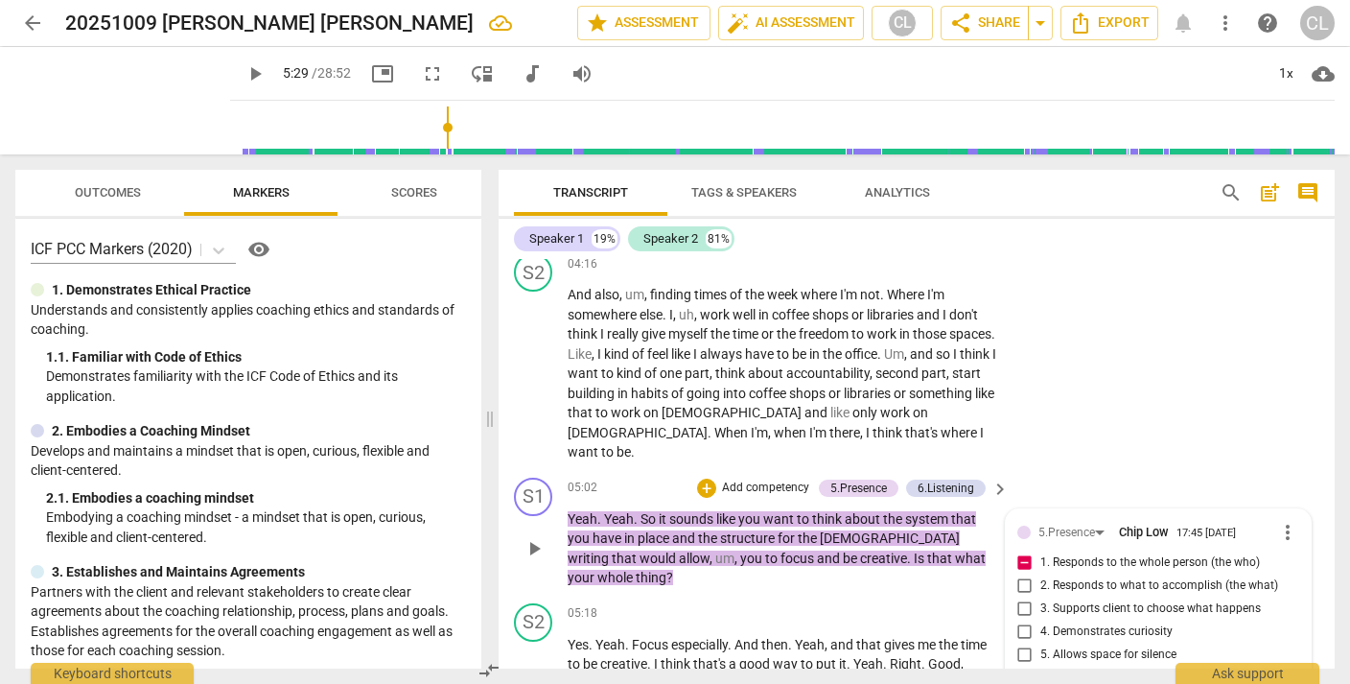
type textarea "What's the who he shared at the end of his comment bef"
type textarea "What's the who he shared at the end of his comment befo"
type textarea "What's the who he shared at the end of his comment befor"
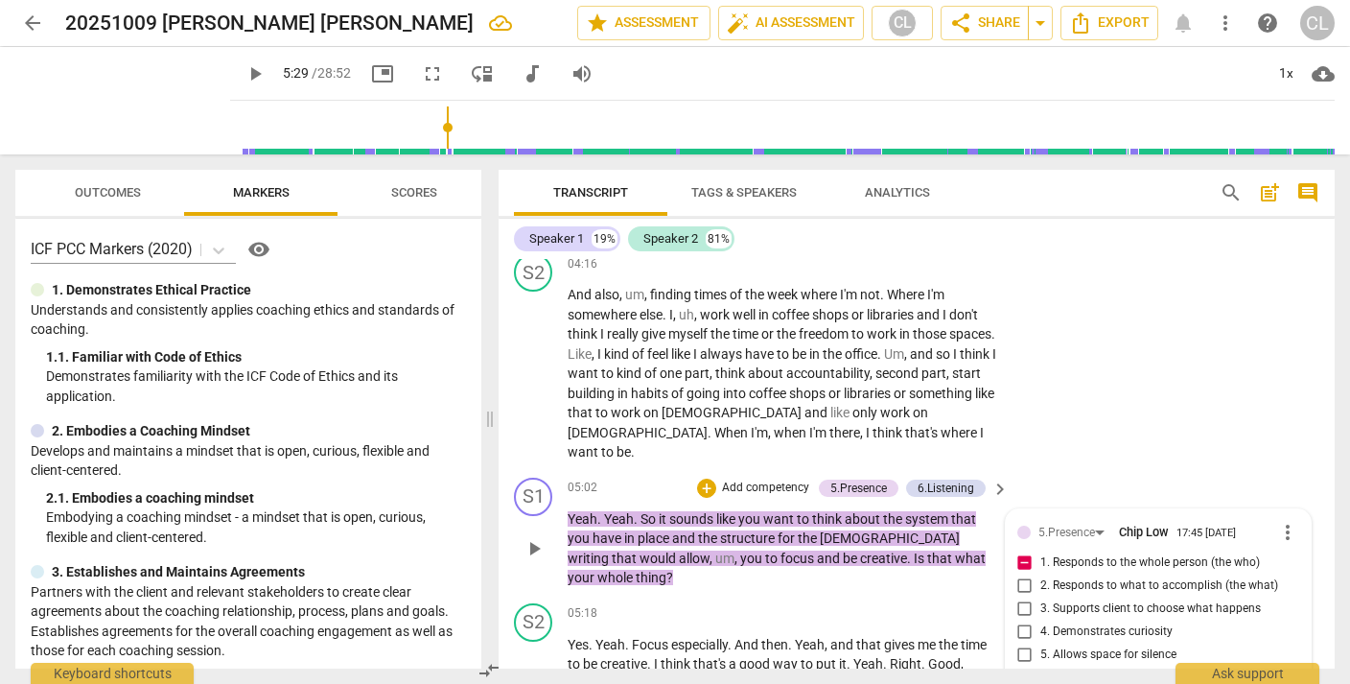
type textarea "What's the who he shared at the end of his comment before"
type textarea "What's the who he shared at the end of his comment before t"
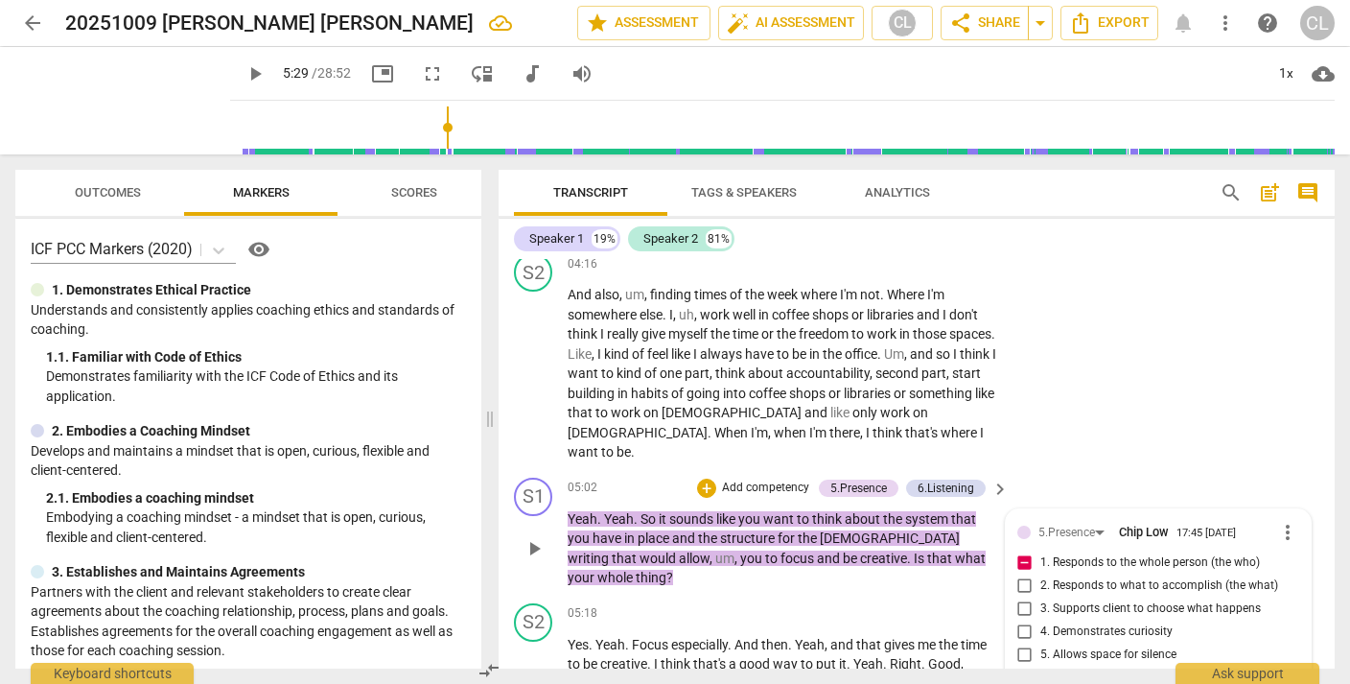
type textarea "What's the who he shared at the end of his comment before t"
type textarea "What's the who he shared at the end of his comment before th"
type textarea "What's the who he shared at the end of his comment before thi"
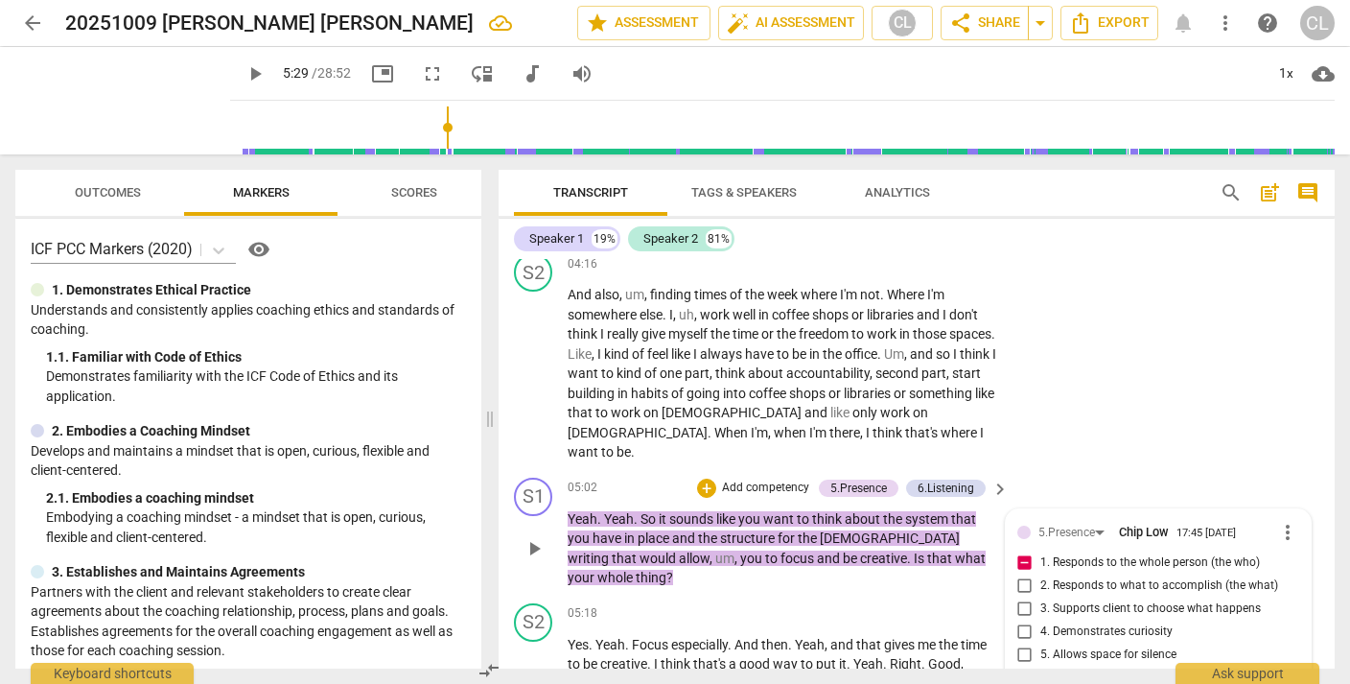
type textarea "What's the who he shared at the end of his comment before this"
type textarea "What's the who he shared at the end of his comment before this?"
click at [1178, 296] on div "S2 play_arrow pause 04:16 + Add competency keyboard_arrow_right And also , um ,…" at bounding box center [917, 357] width 836 height 224
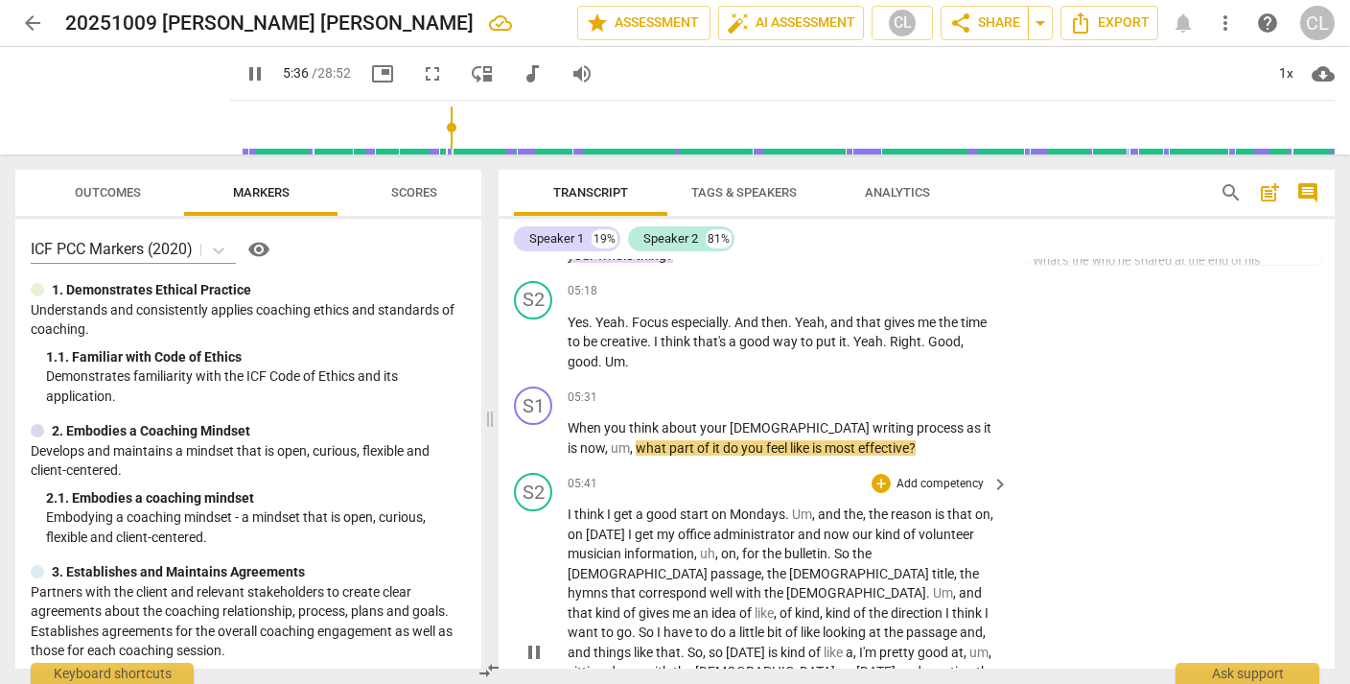
scroll to position [1788, 0]
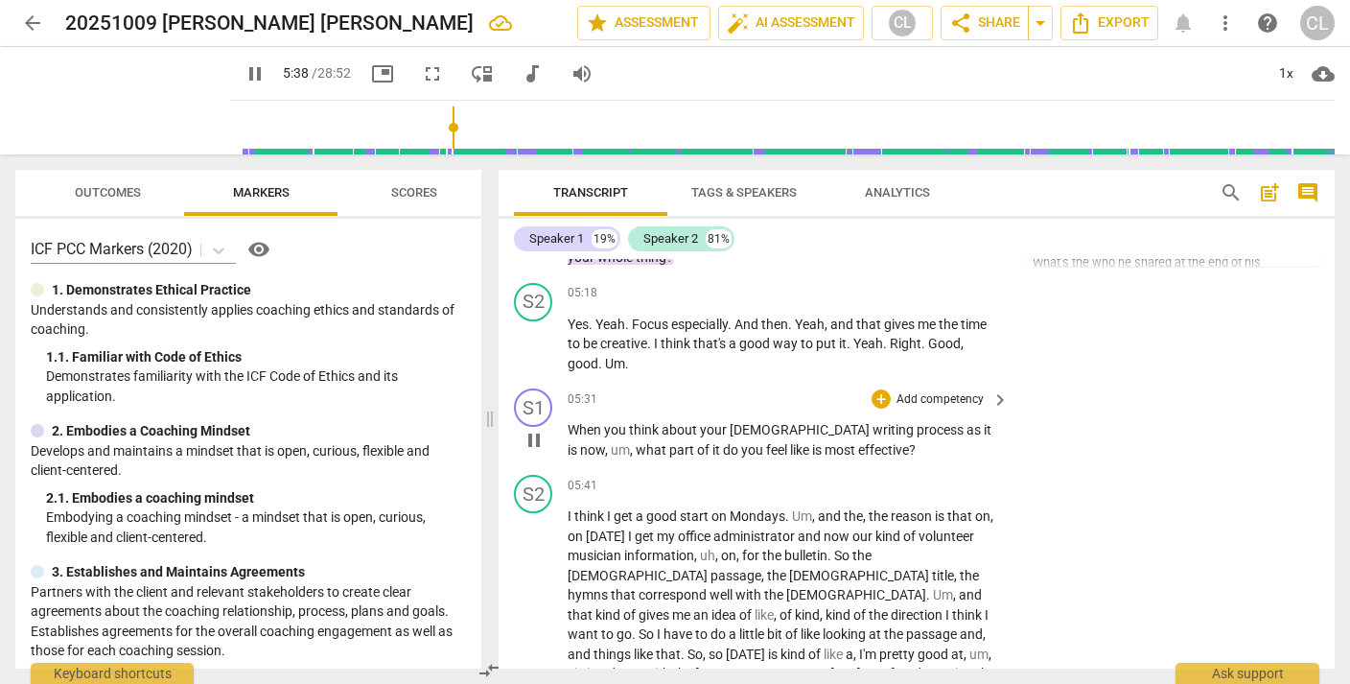
click at [914, 391] on p "Add competency" at bounding box center [940, 399] width 91 height 17
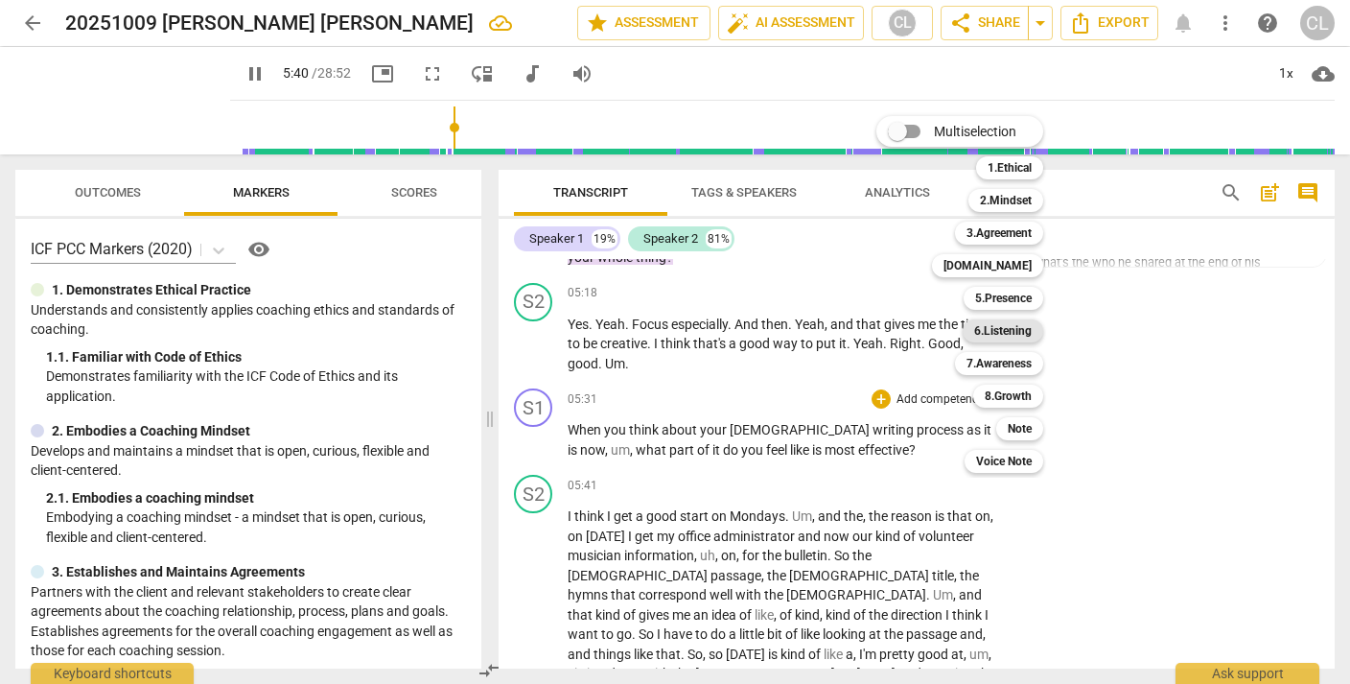
click at [1005, 329] on b "6.Listening" at bounding box center [1003, 330] width 58 height 23
type input "341"
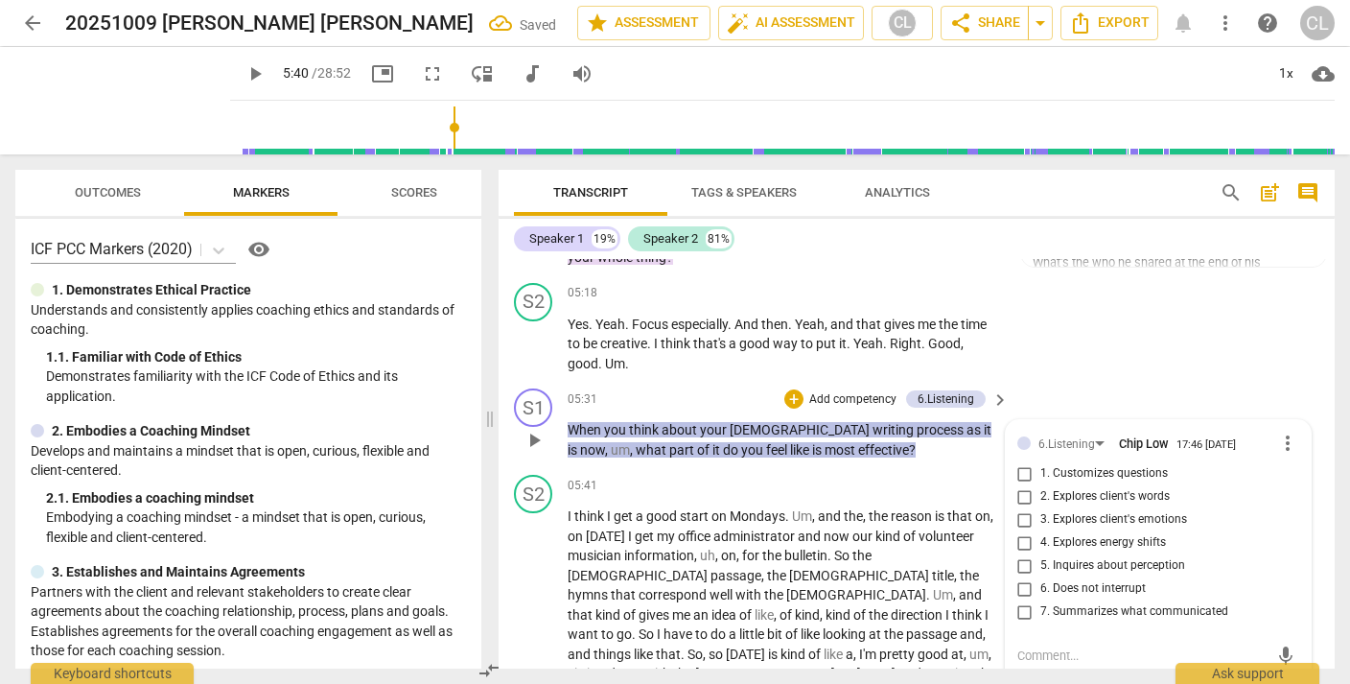
click at [1024, 554] on input "5. Inquires about perception" at bounding box center [1025, 565] width 31 height 23
checkbox input "true"
click at [1110, 275] on div "S2 play_arrow pause 05:18 + Add competency keyboard_arrow_right Yes . Yeah . Fo…" at bounding box center [917, 328] width 836 height 106
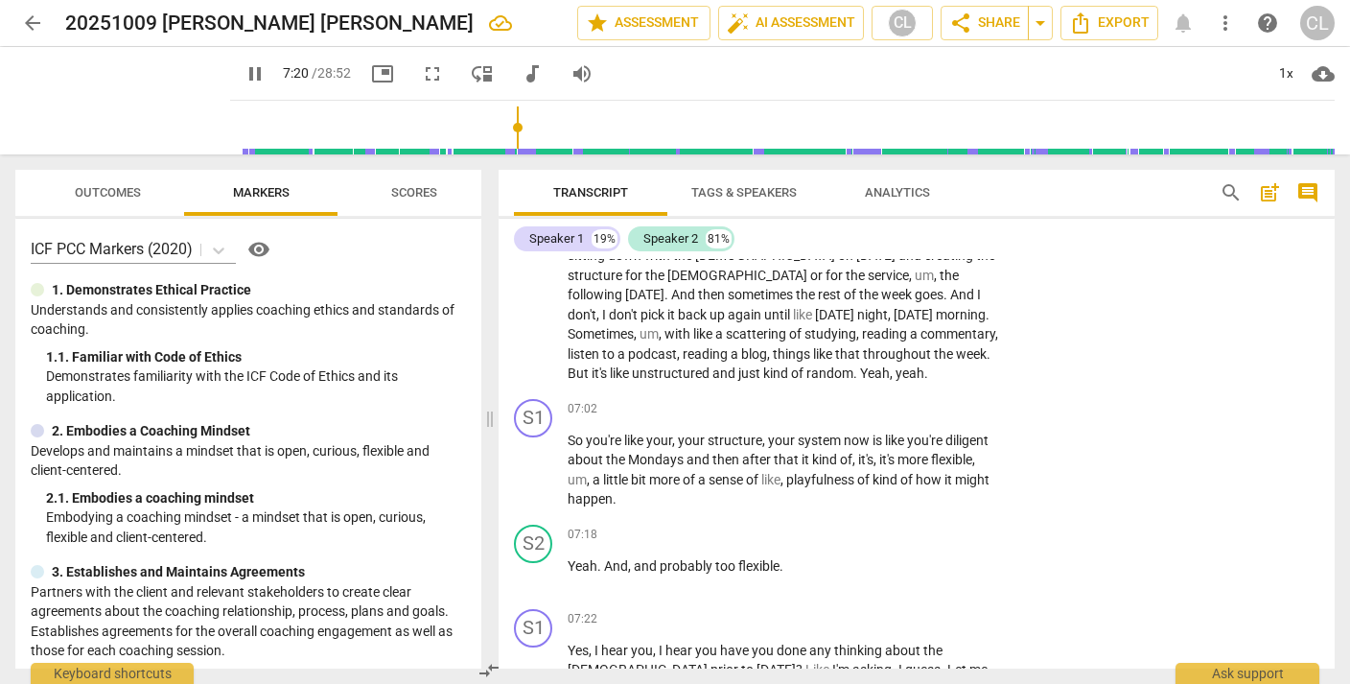
scroll to position [2218, 0]
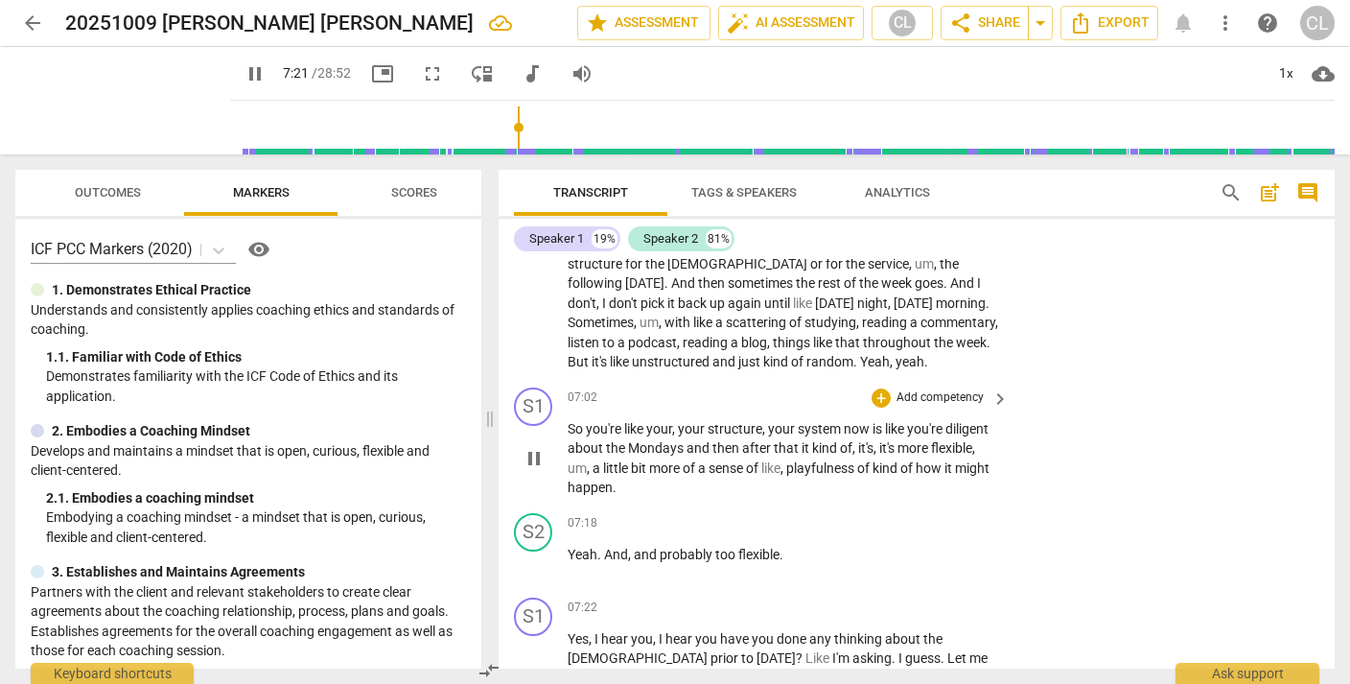
click at [940, 389] on p "Add competency" at bounding box center [940, 397] width 91 height 17
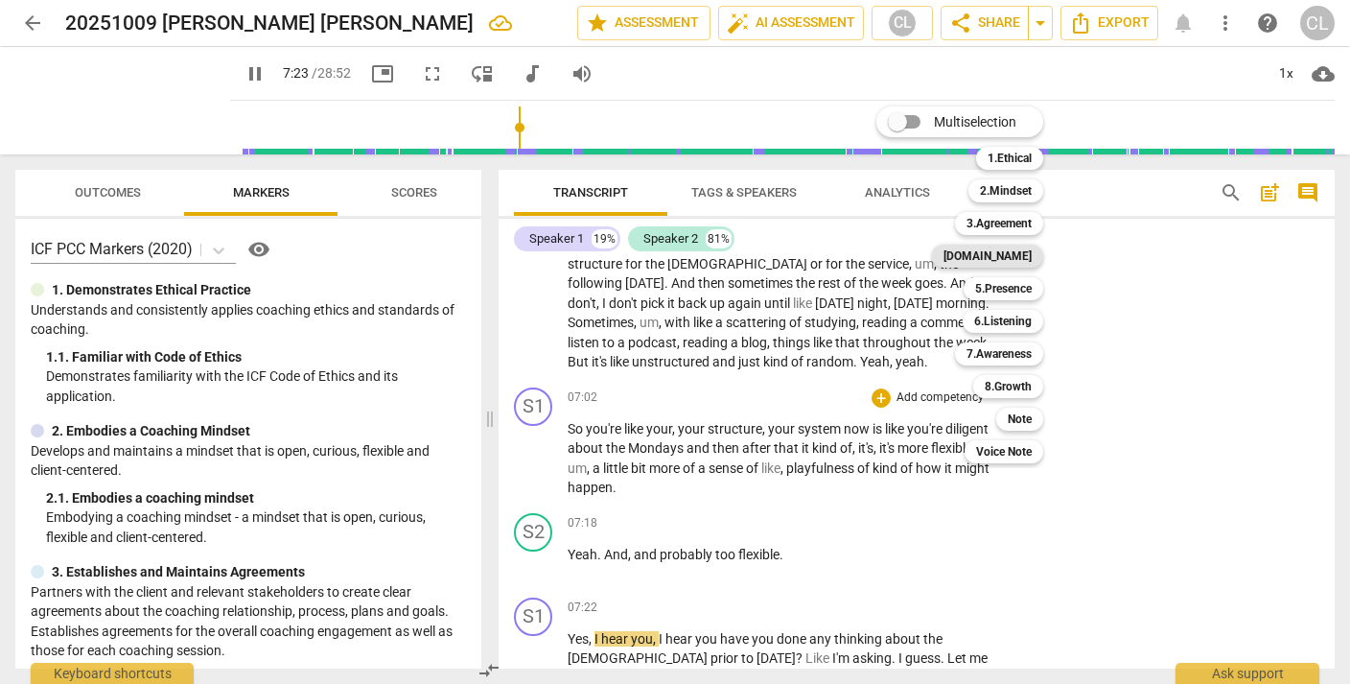
click at [1011, 258] on b "4.Trust" at bounding box center [987, 255] width 88 height 23
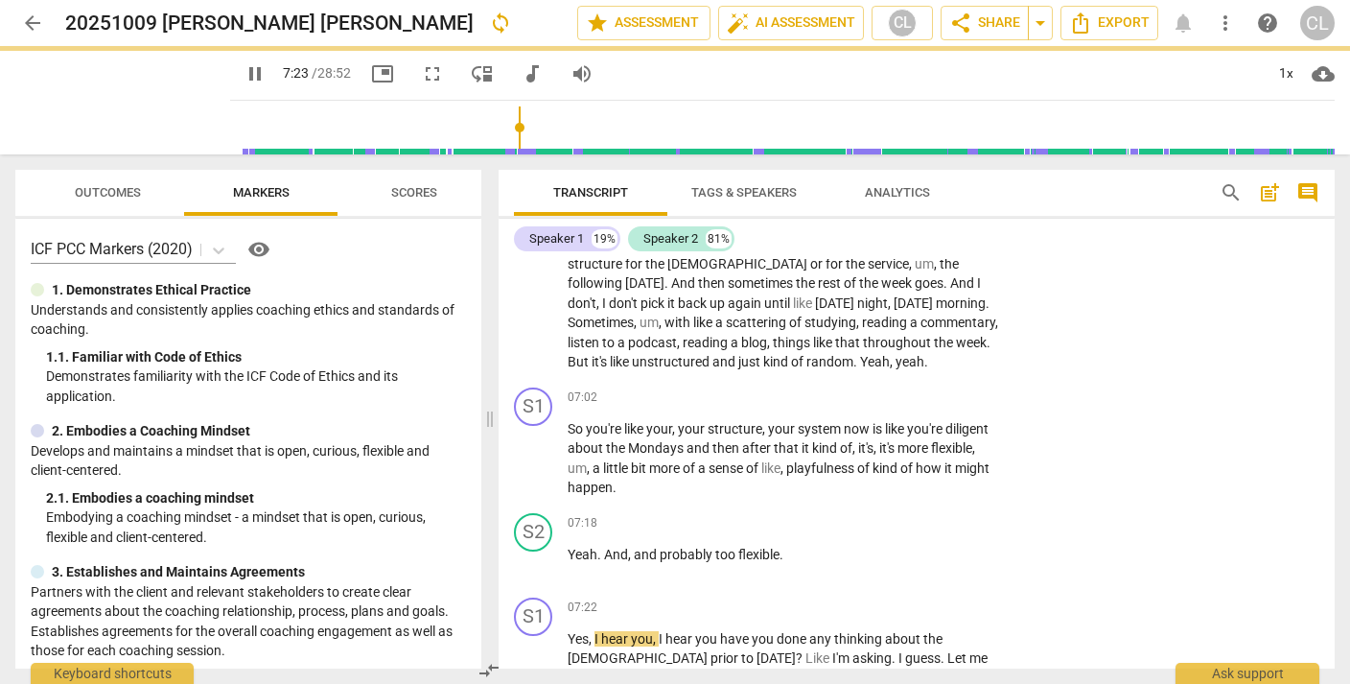
type input "444"
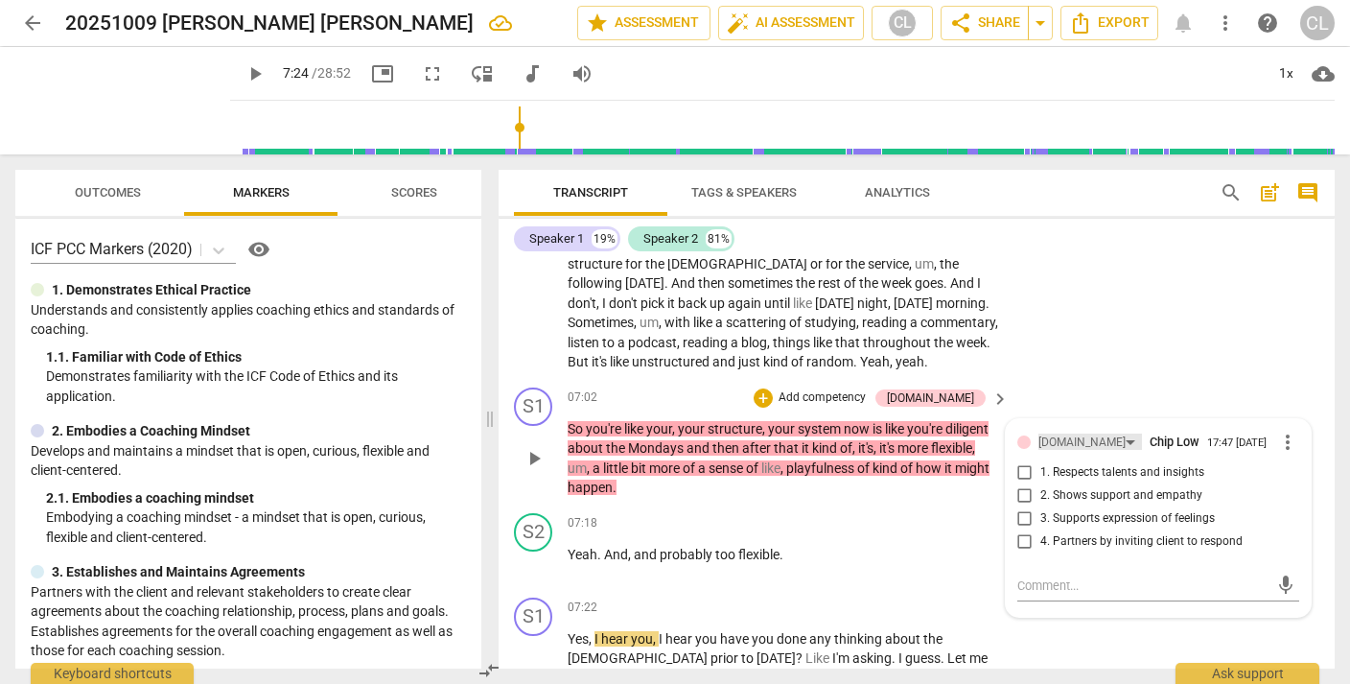
click at [1050, 433] on div "4.Trust" at bounding box center [1081, 442] width 87 height 18
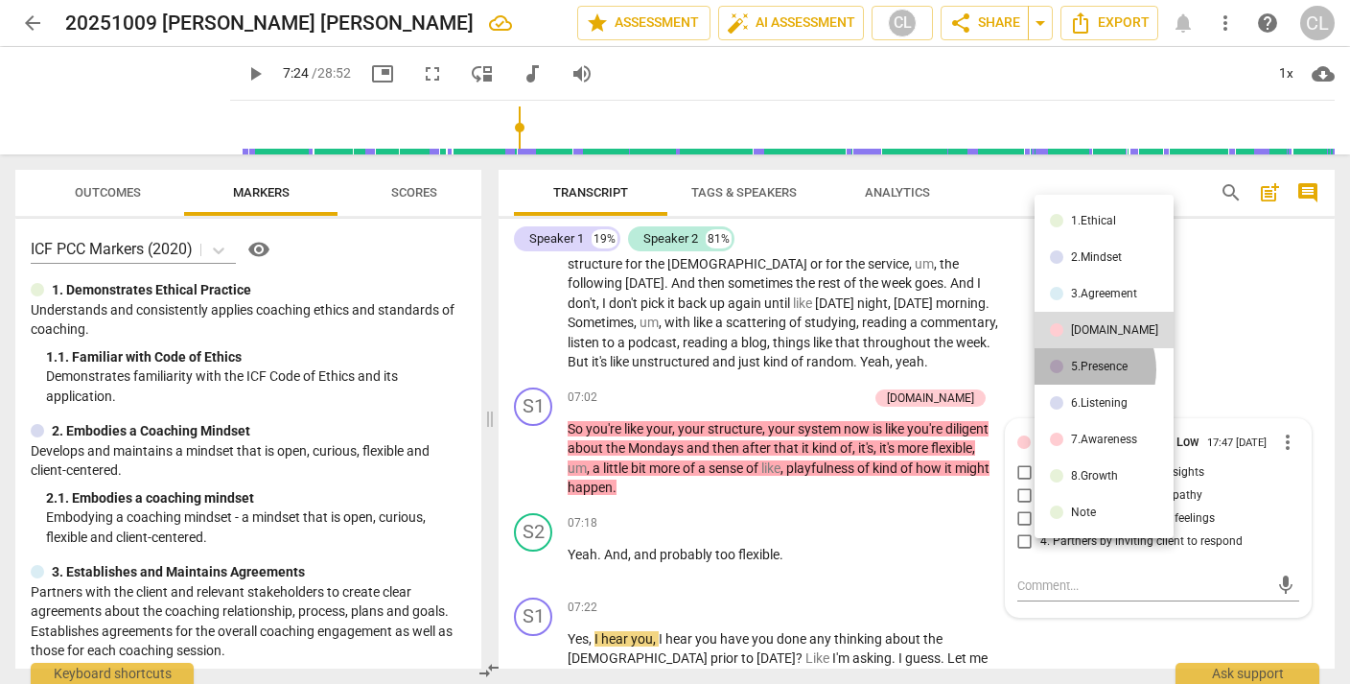
click at [1074, 369] on div "5.Presence" at bounding box center [1099, 366] width 57 height 12
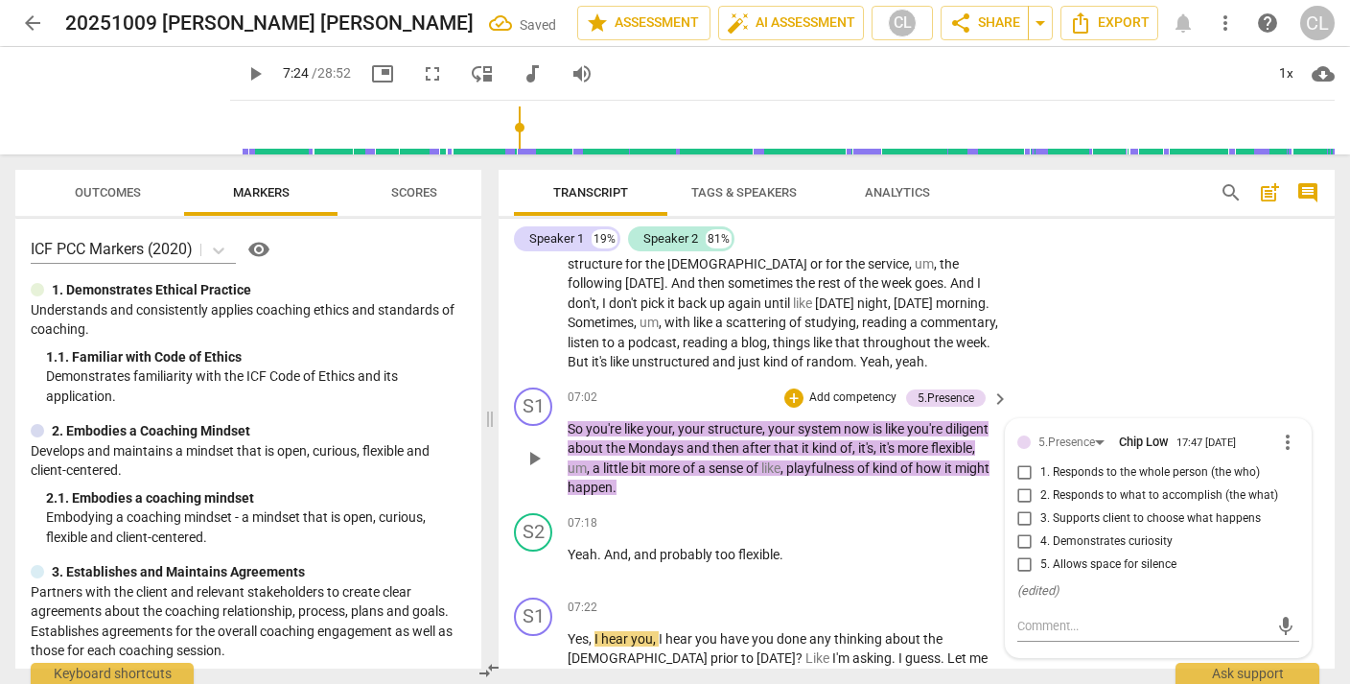
click at [1020, 530] on input "4. Demonstrates curiosity" at bounding box center [1025, 541] width 31 height 23
checkbox input "true"
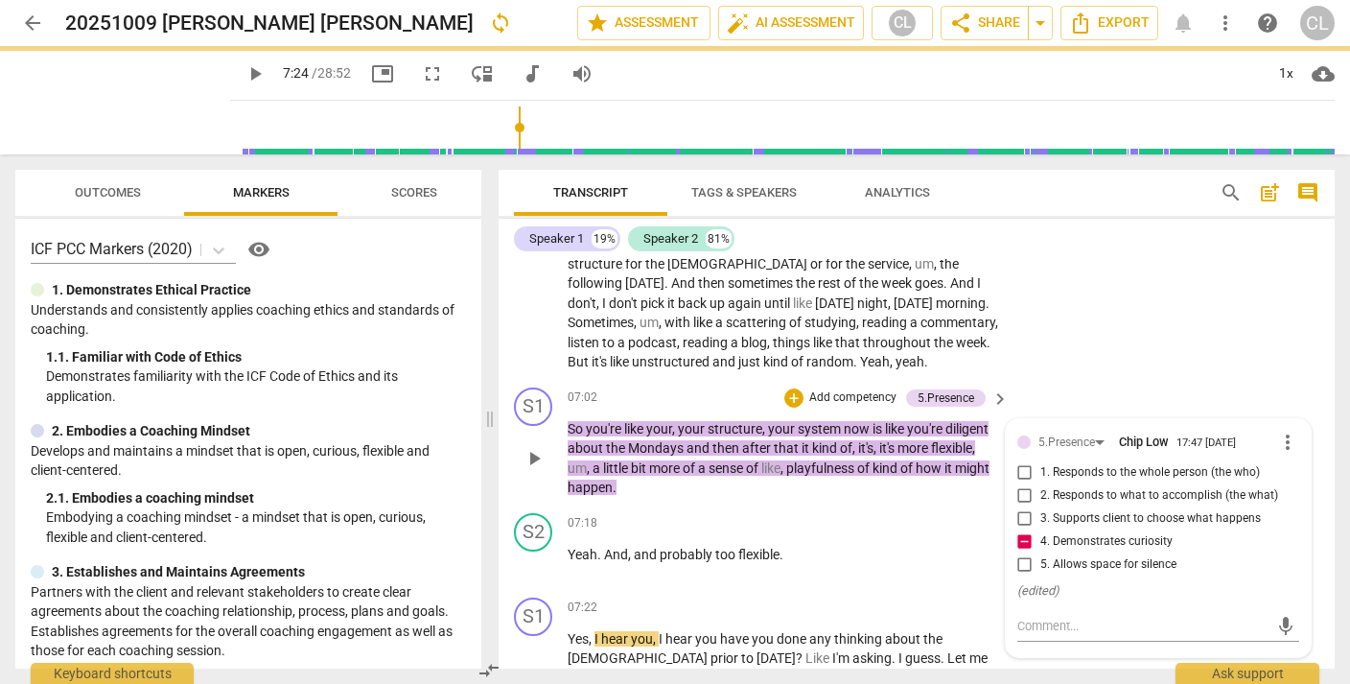
click at [1085, 380] on div "S1 play_arrow pause 07:02 + Add competency 5.Presence keyboard_arrow_right So y…" at bounding box center [917, 443] width 836 height 126
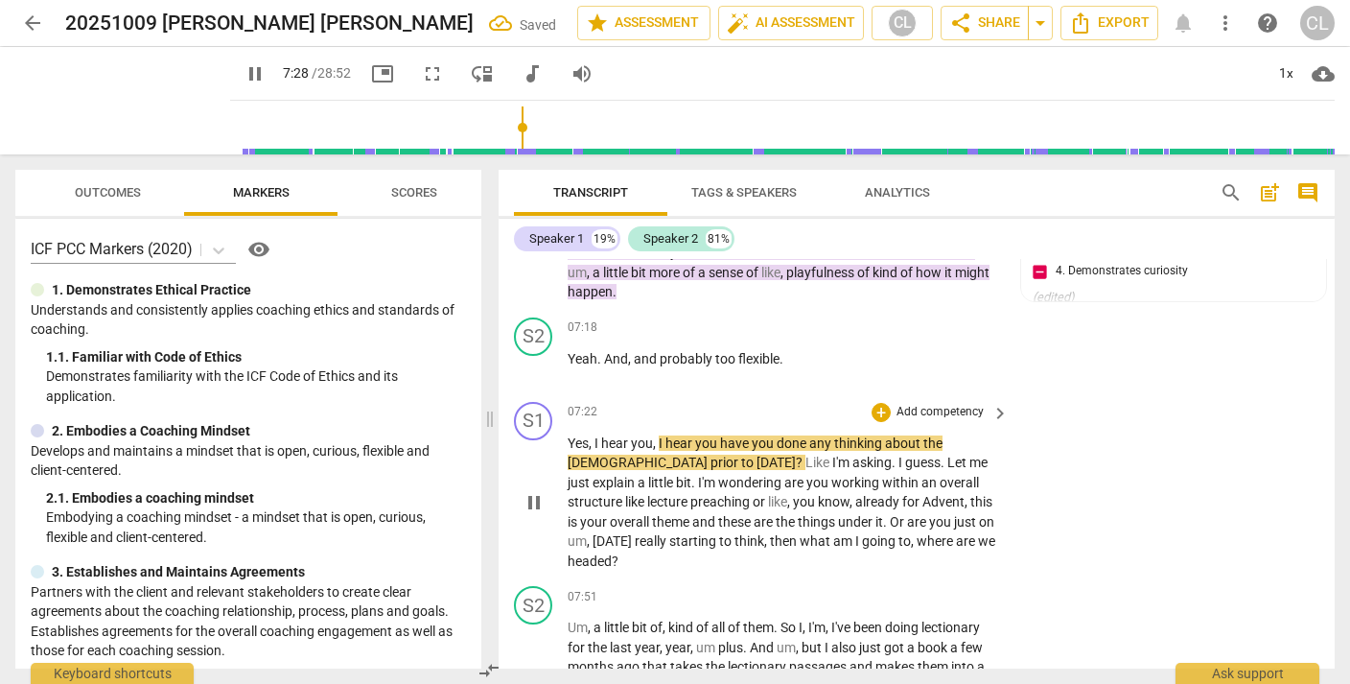
scroll to position [2414, 0]
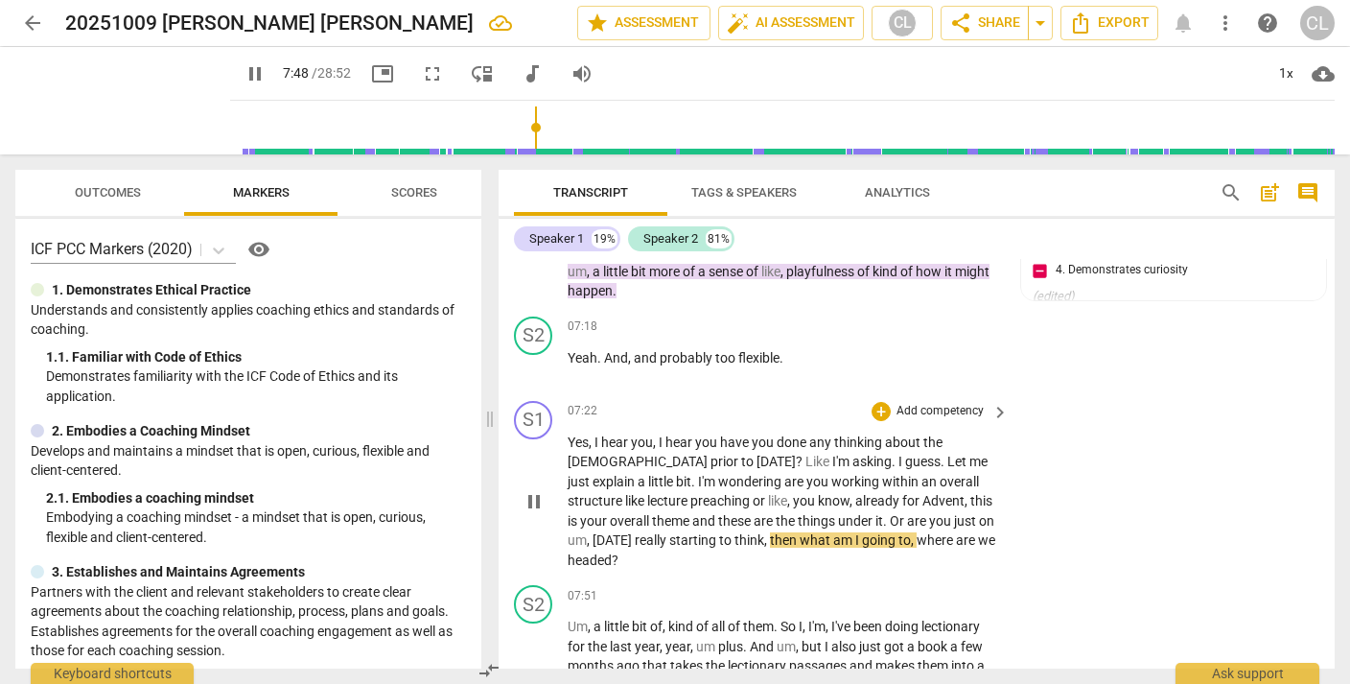
click at [922, 403] on p "Add competency" at bounding box center [940, 411] width 91 height 17
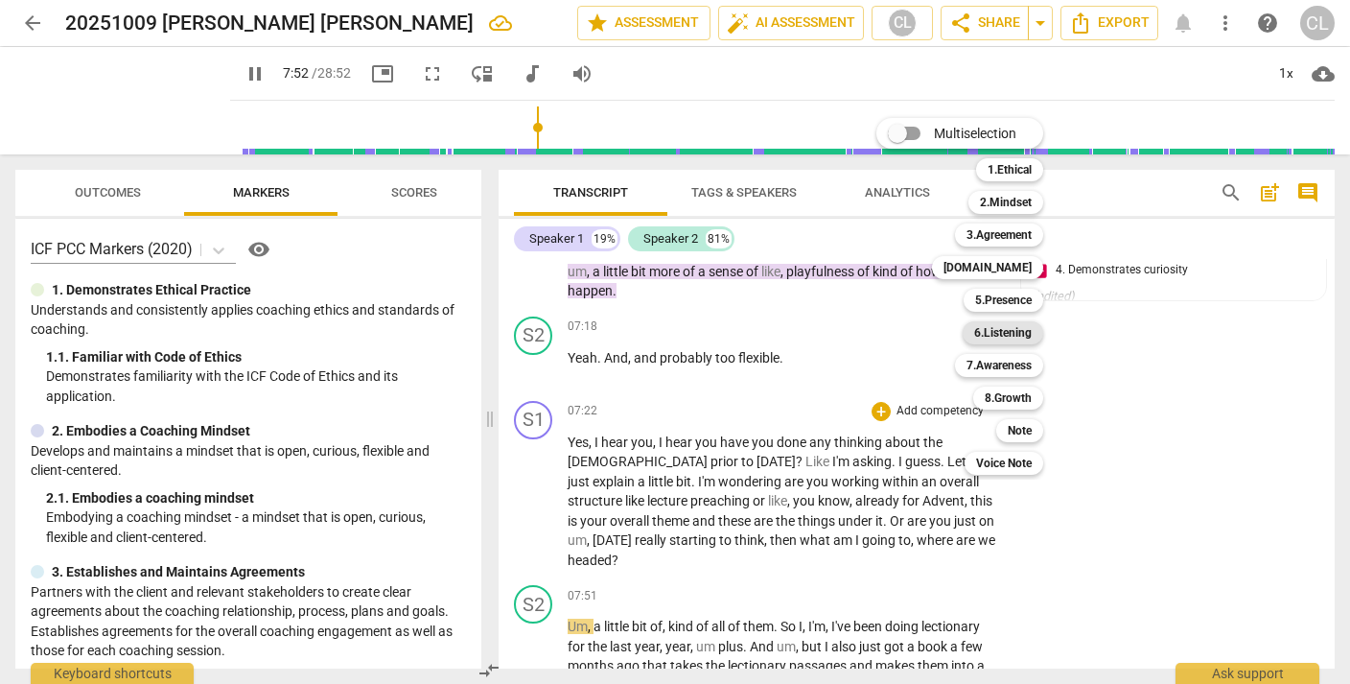
click at [1017, 331] on b "6.Listening" at bounding box center [1003, 332] width 58 height 23
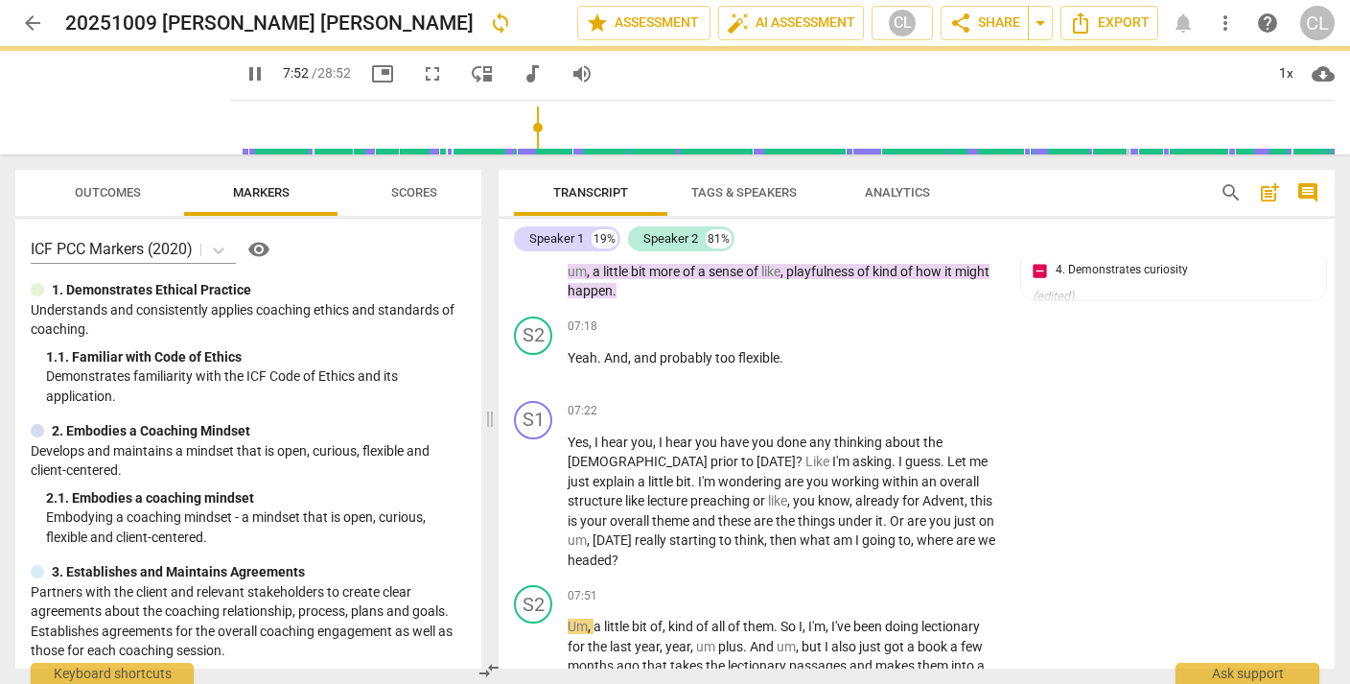
type input "473"
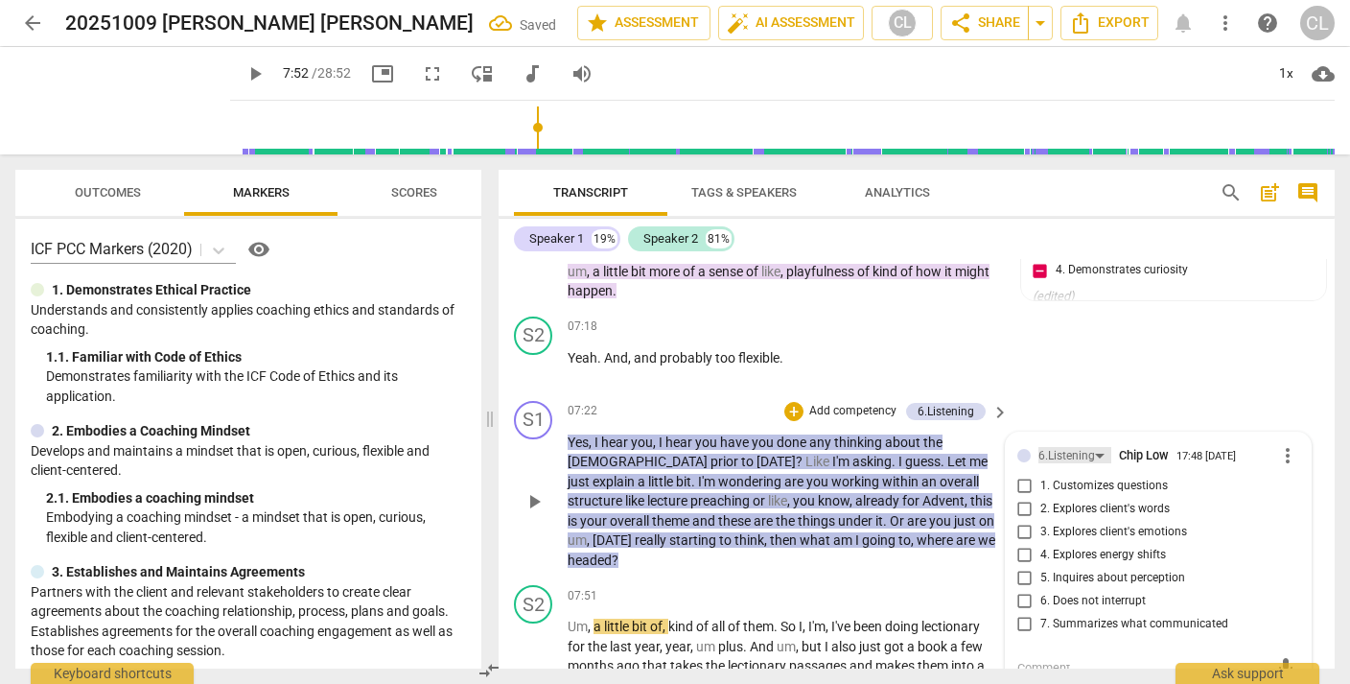
click at [1054, 447] on div "6.Listening" at bounding box center [1066, 456] width 57 height 18
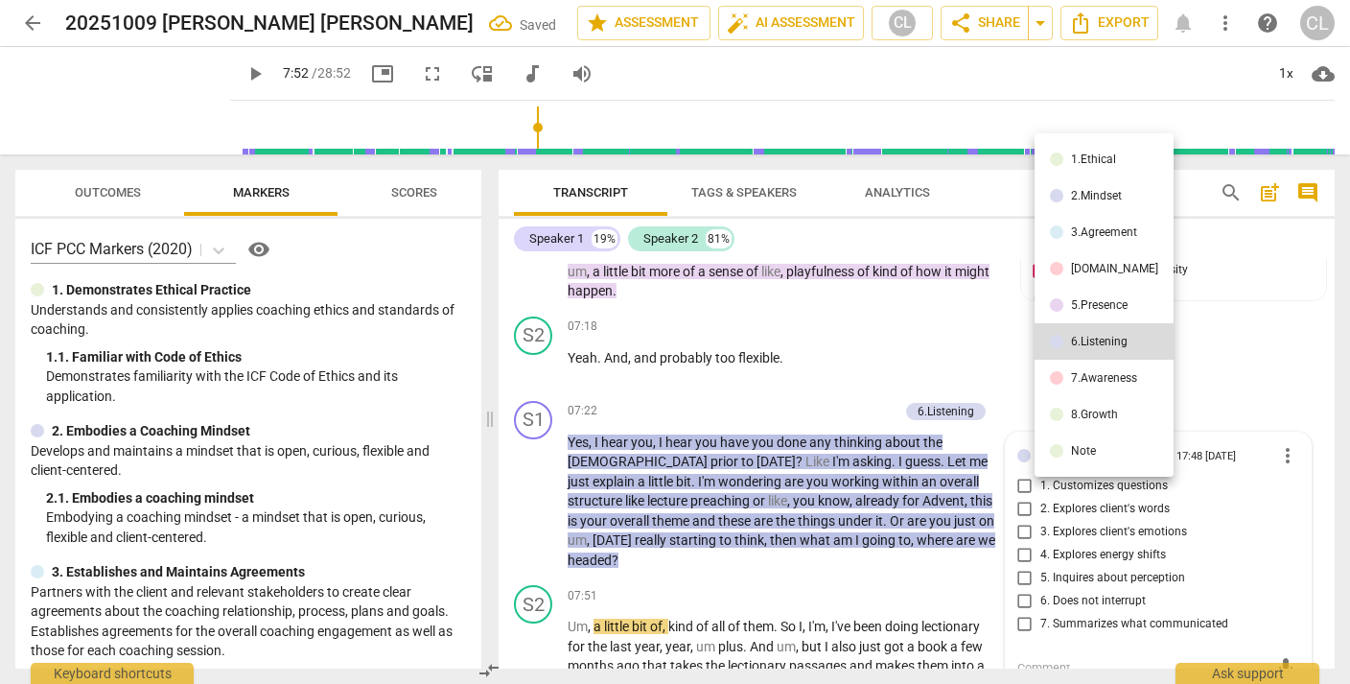
click at [1075, 368] on li "7.Awareness" at bounding box center [1103, 378] width 139 height 36
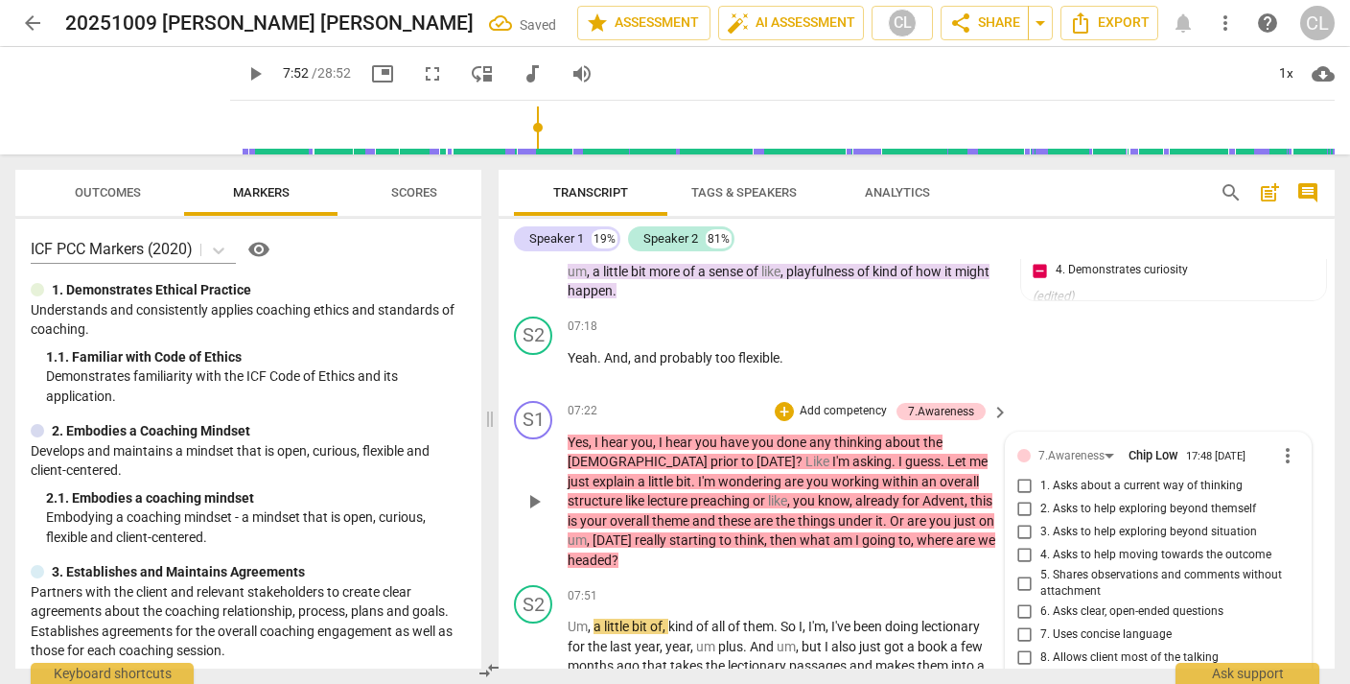
click at [1018, 600] on input "6. Asks clear, open-ended questions" at bounding box center [1025, 611] width 31 height 23
checkbox input "true"
click at [1131, 254] on div "Speaker 1 19% Speaker 2 81%" at bounding box center [916, 238] width 805 height 33
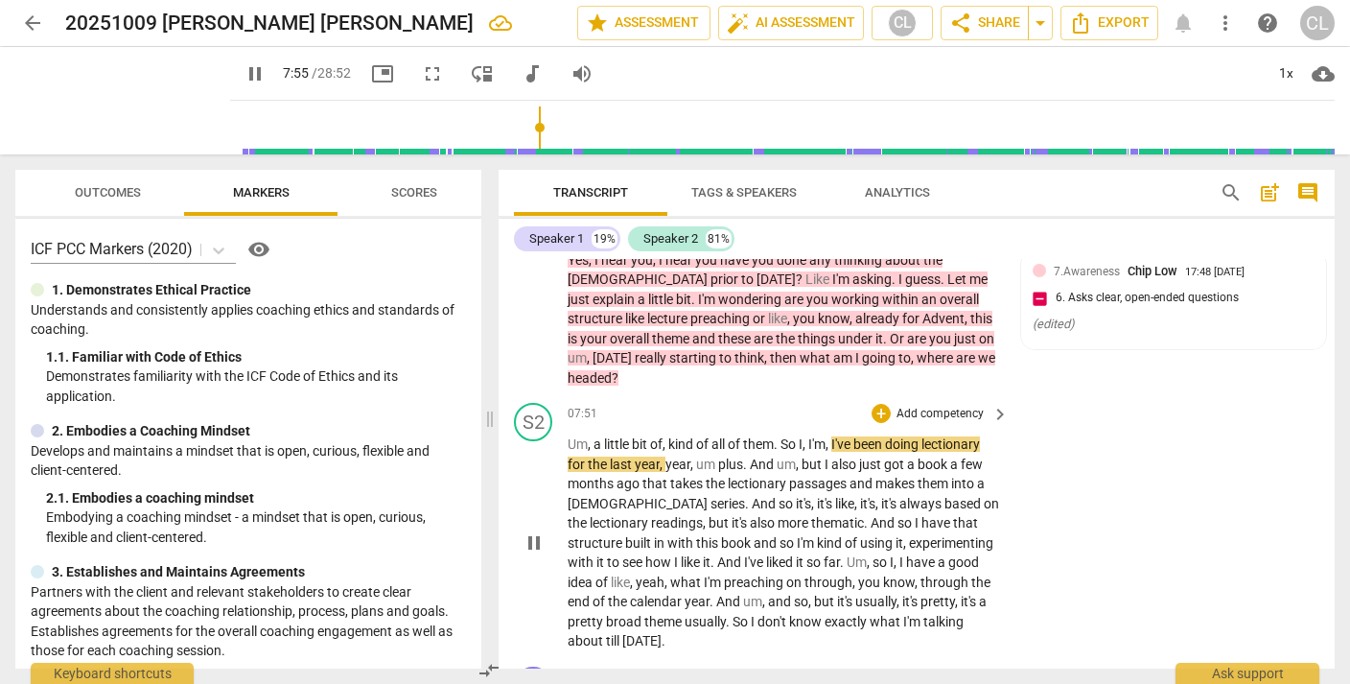
scroll to position [2597, 0]
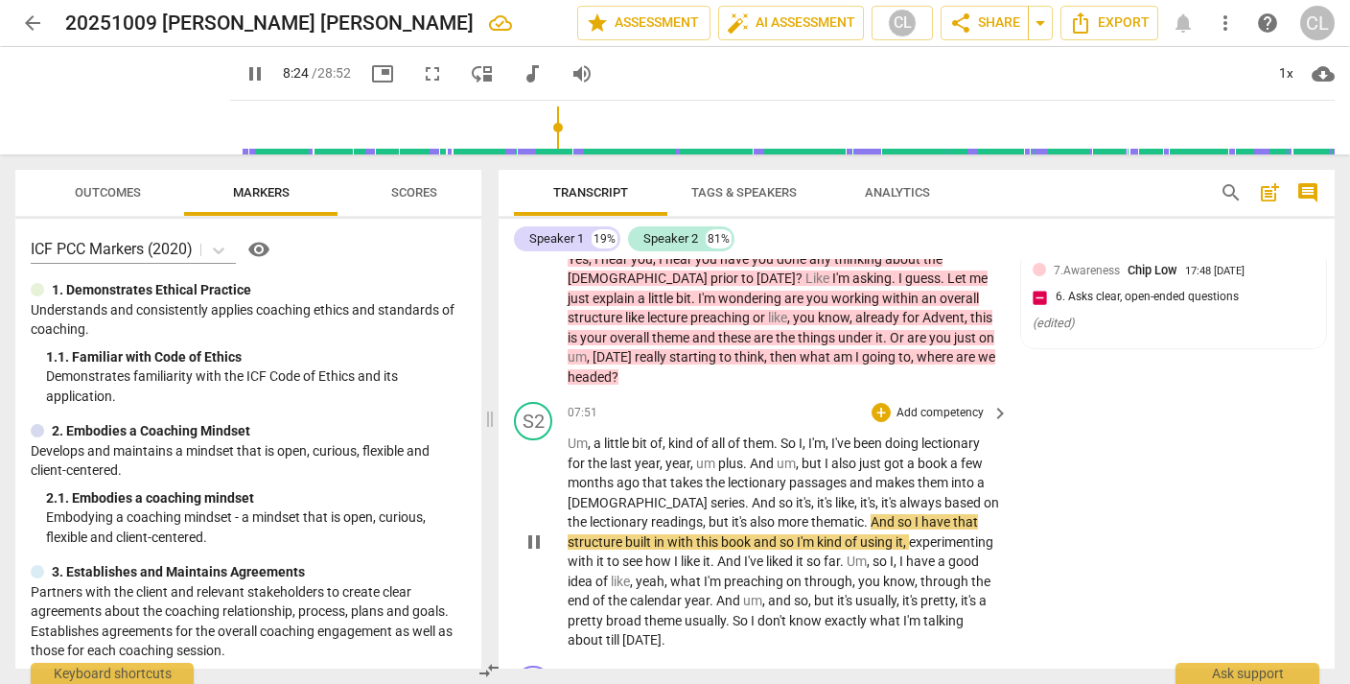
click at [864, 514] on span "." at bounding box center [867, 521] width 7 height 15
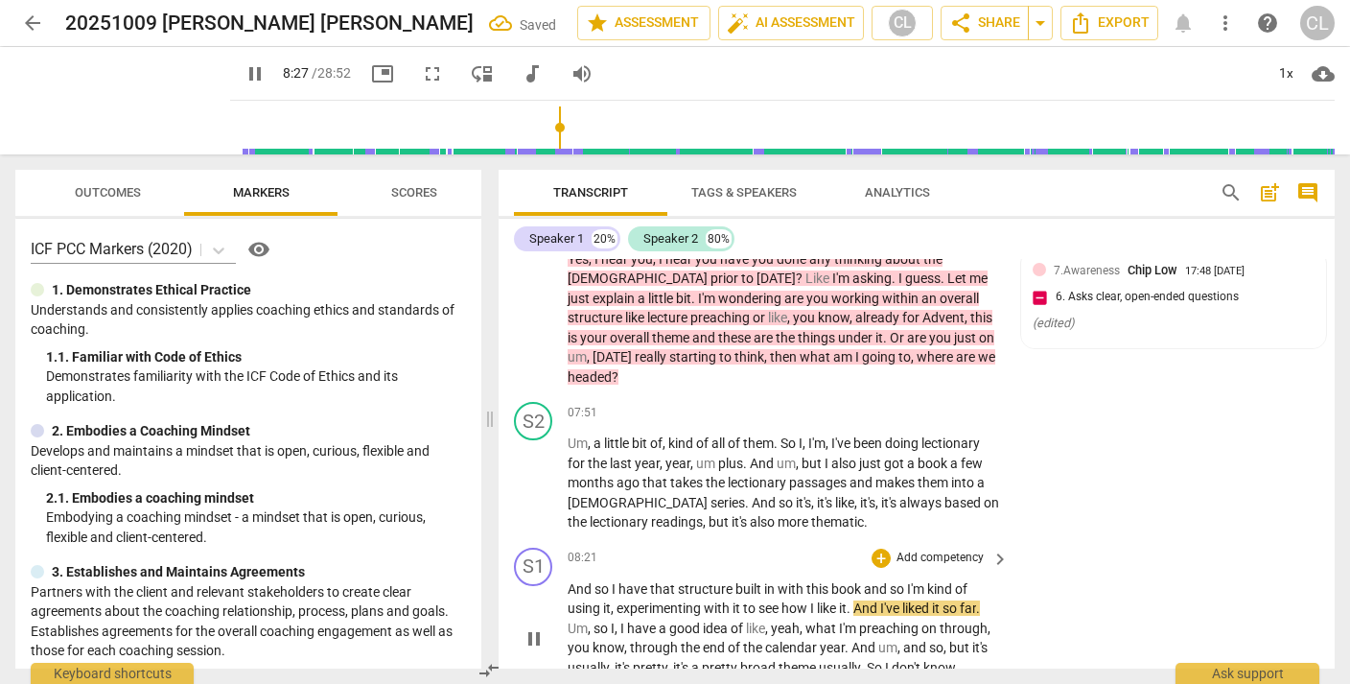
click at [569, 581] on span "And" at bounding box center [581, 588] width 27 height 15
type input "509"
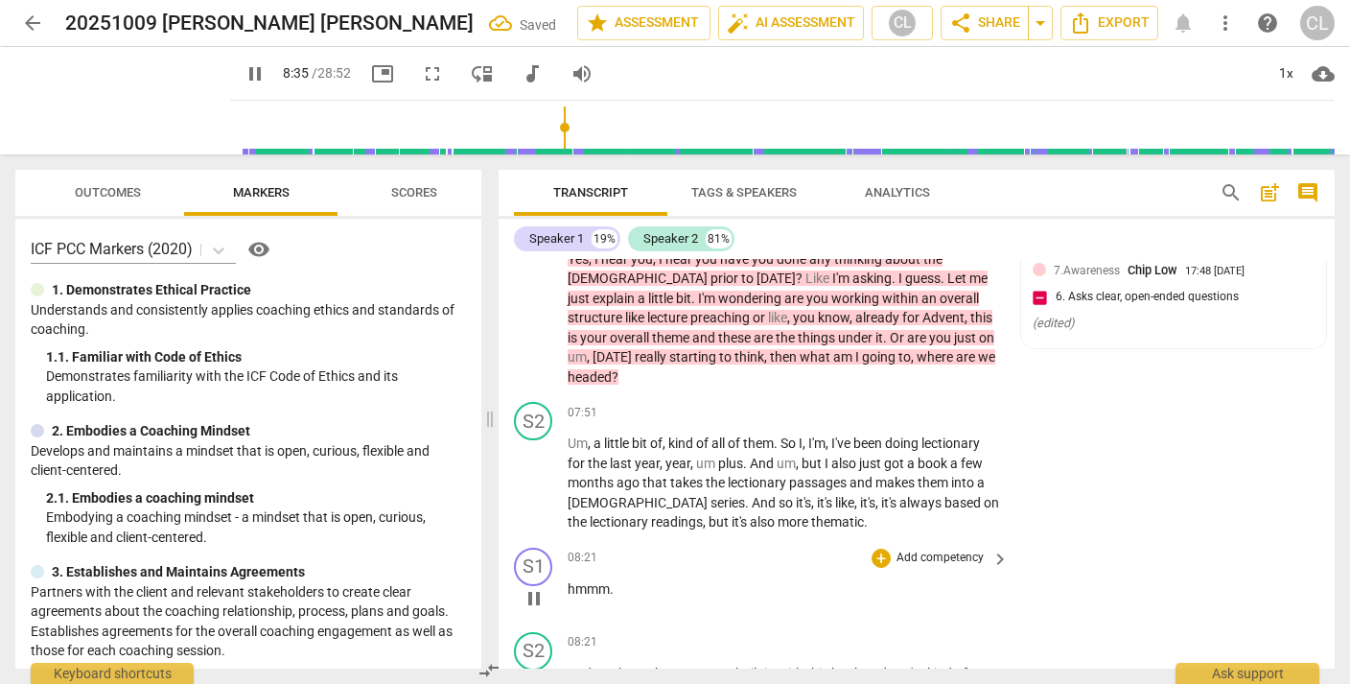
click at [918, 549] on p "Add competency" at bounding box center [940, 557] width 91 height 17
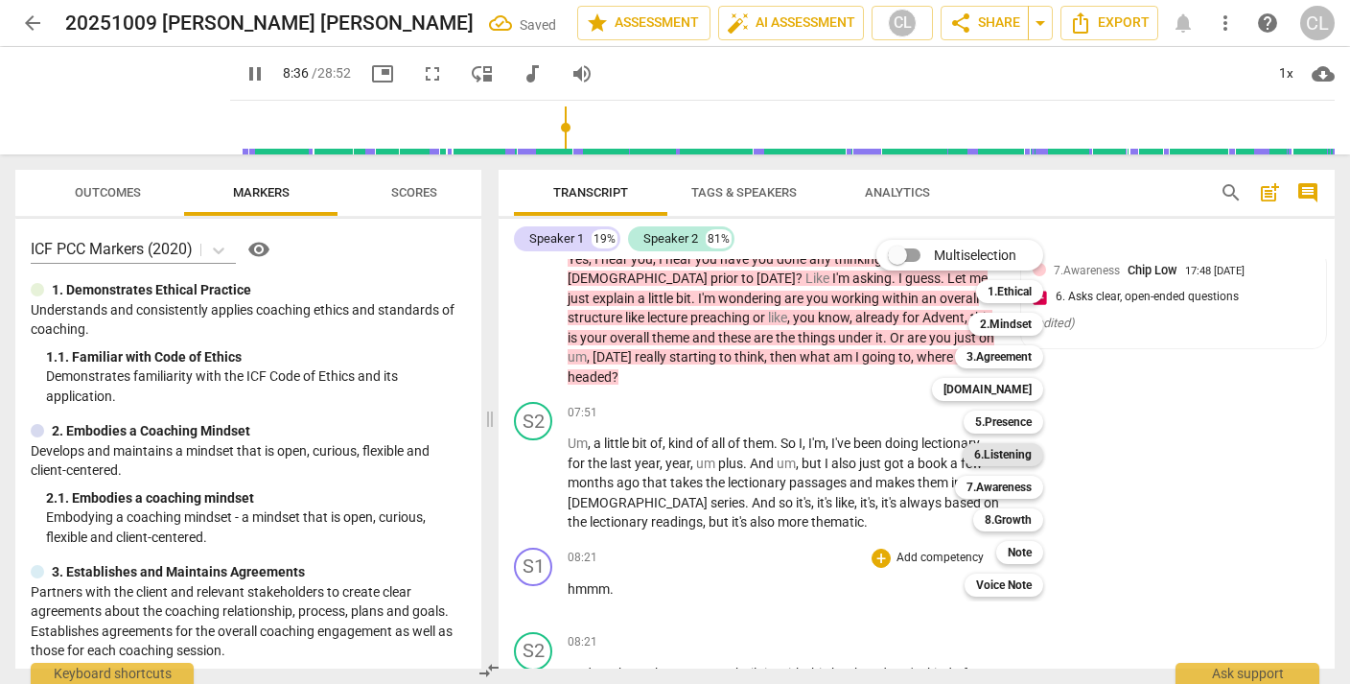
click at [998, 454] on b "6.Listening" at bounding box center [1003, 454] width 58 height 23
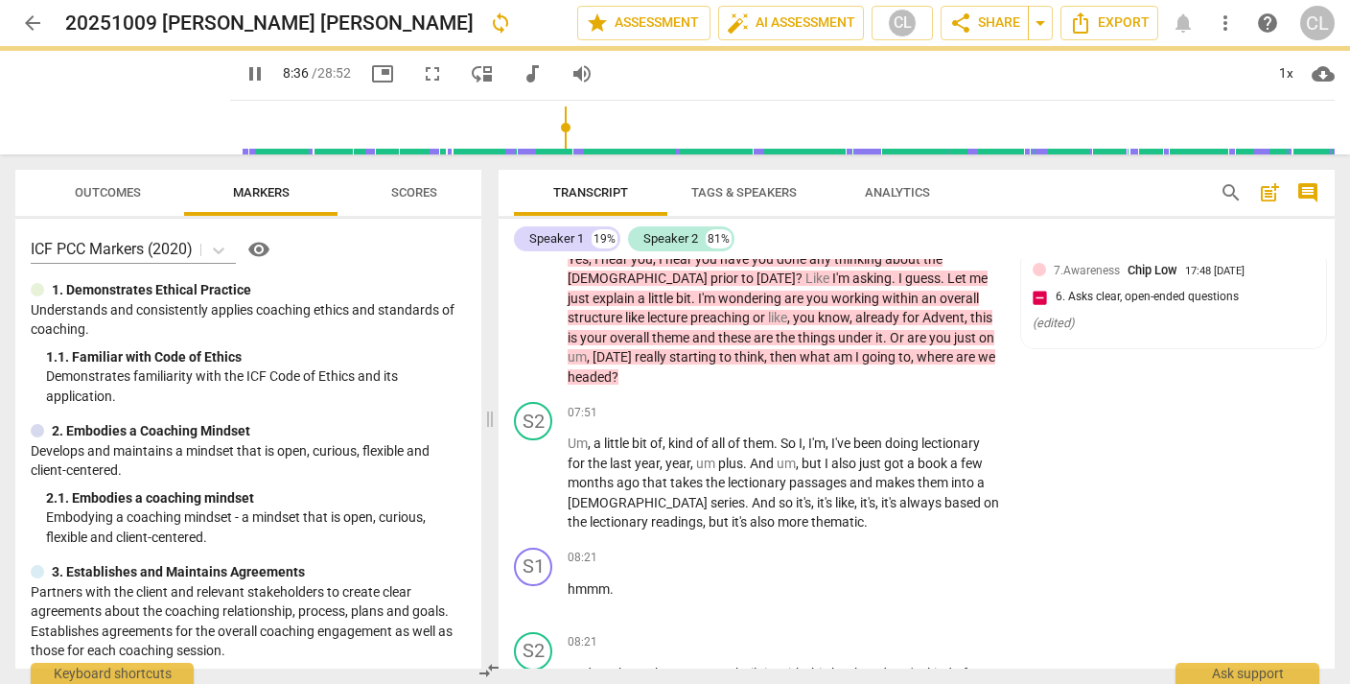
type input "517"
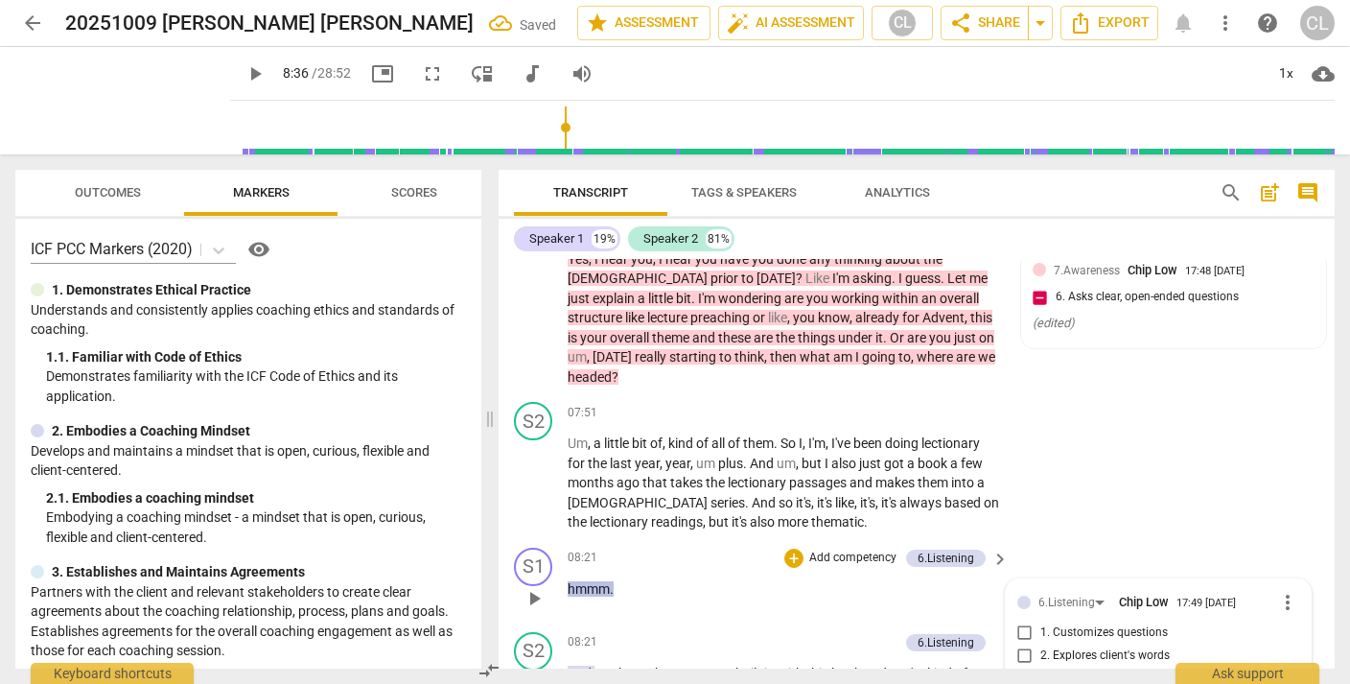
scroll to position [2611, 0]
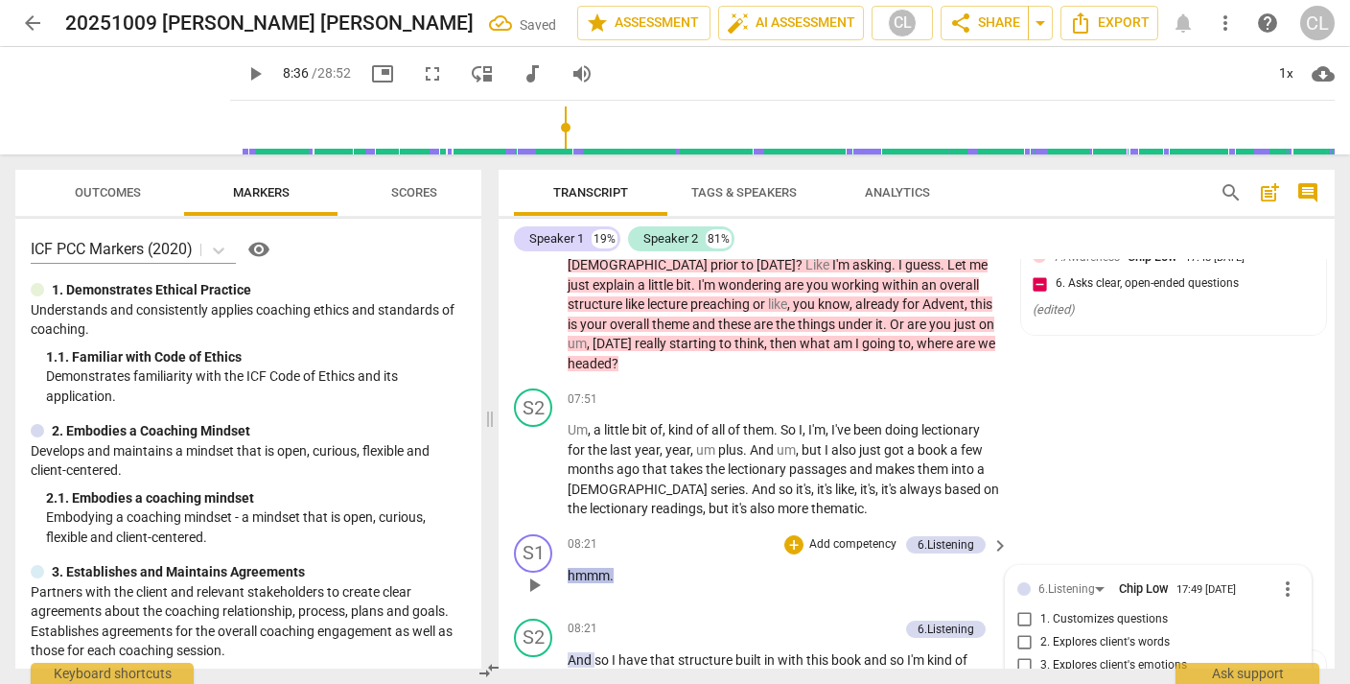
checkbox input "true"
click at [1115, 381] on div "S2 play_arrow pause 07:51 + Add competency keyboard_arrow_right Um , a little b…" at bounding box center [917, 454] width 836 height 146
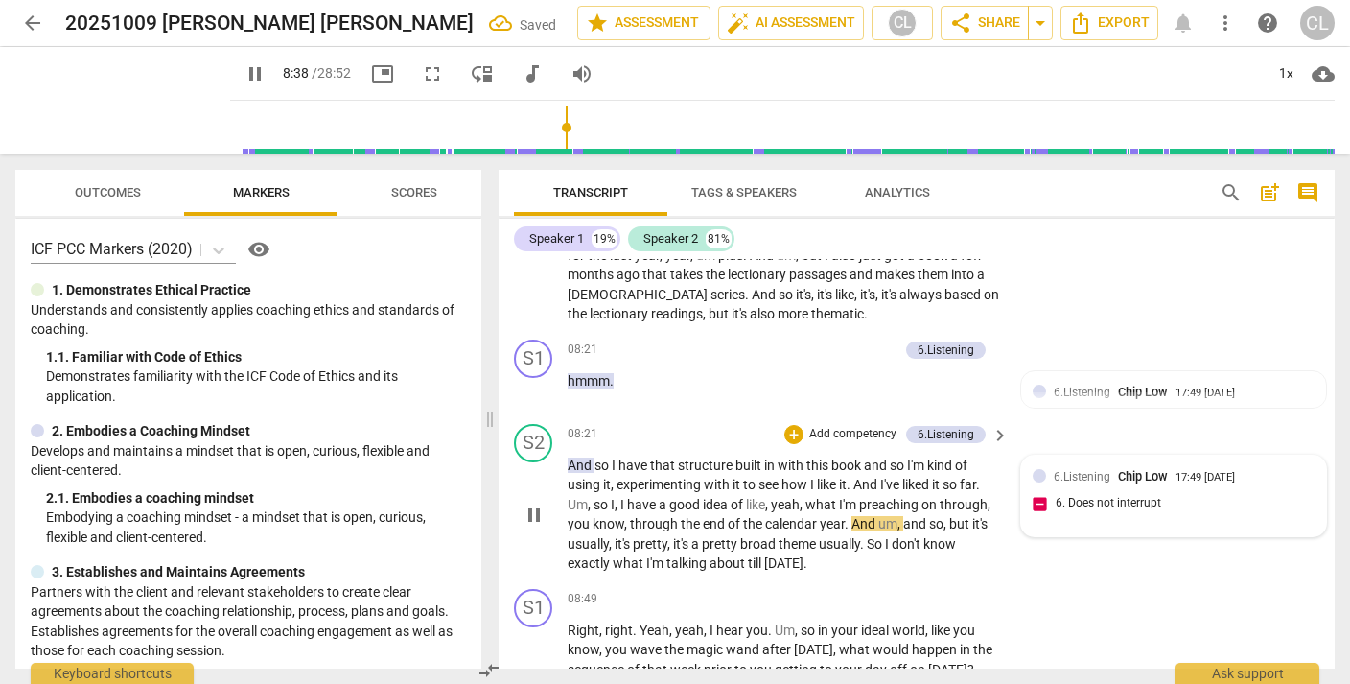
scroll to position [2807, 0]
click at [598, 455] on span "so" at bounding box center [602, 462] width 17 height 15
type input "524"
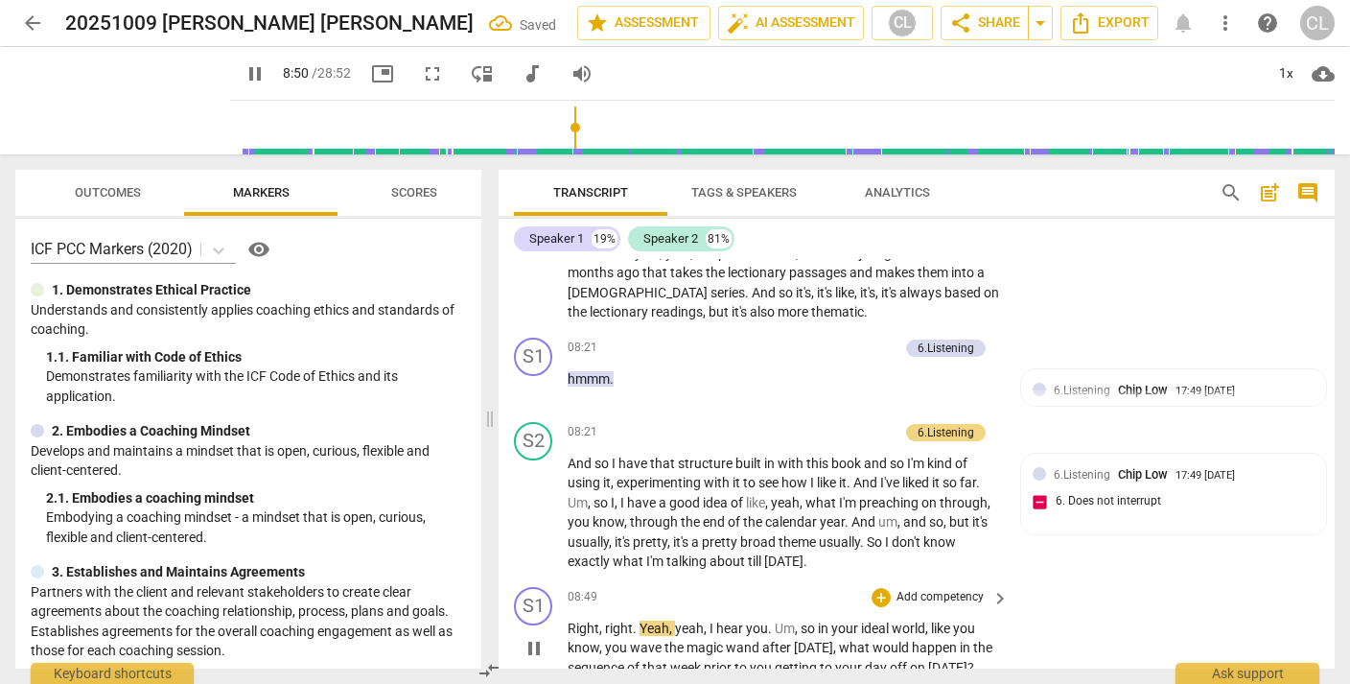
click at [1093, 579] on div "S1 play_arrow pause 08:49 + Add competency keyboard_arrow_right Right , right .…" at bounding box center [917, 632] width 836 height 106
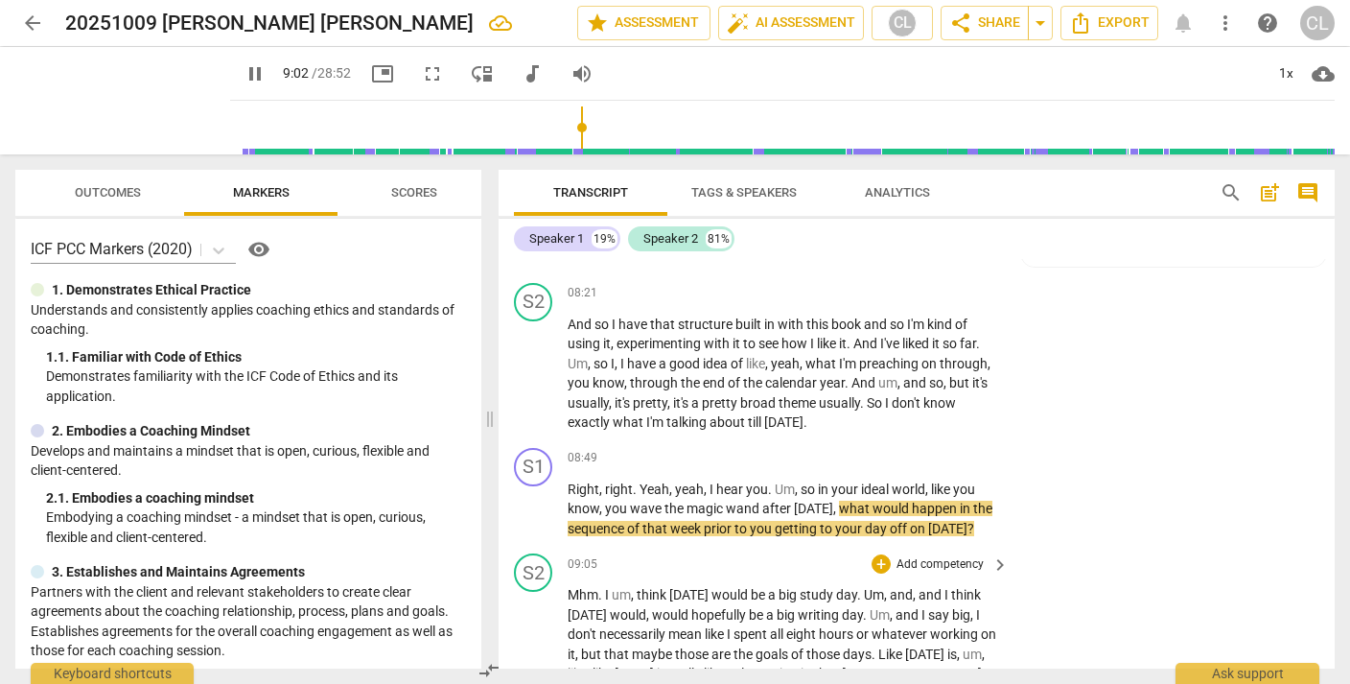
scroll to position [2954, 0]
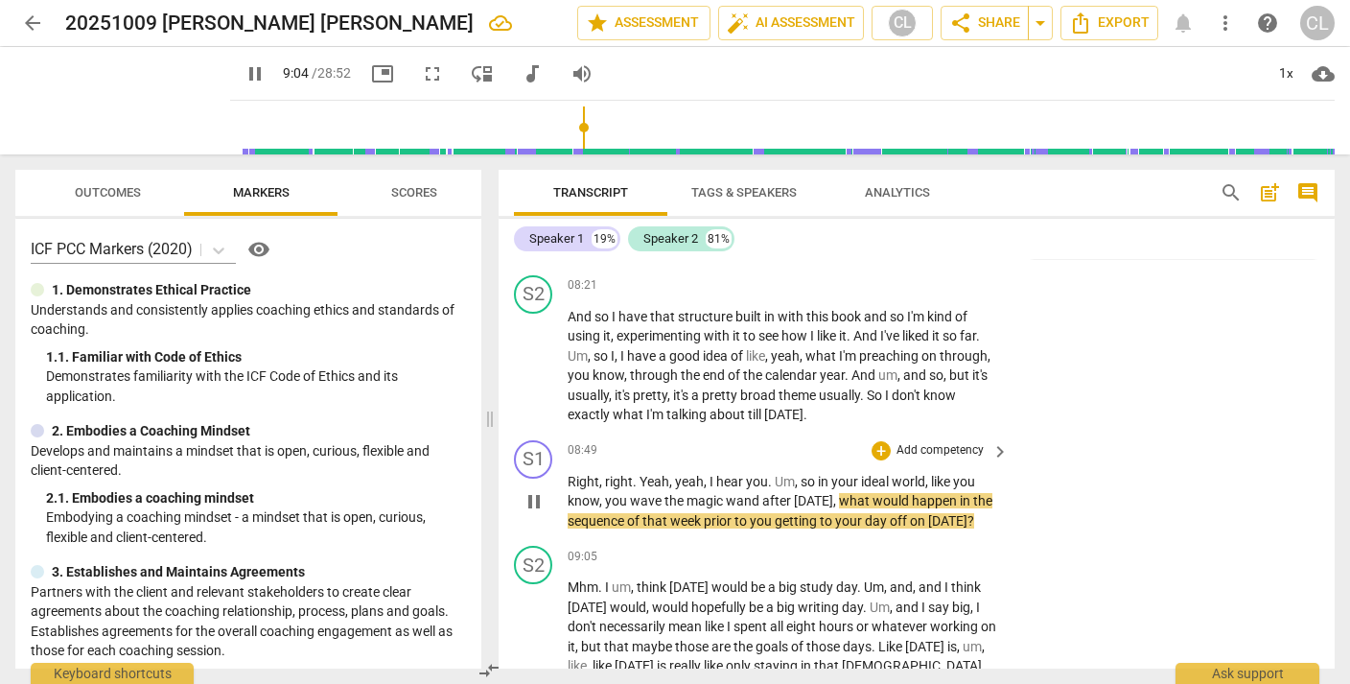
click at [932, 442] on p "Add competency" at bounding box center [940, 450] width 91 height 17
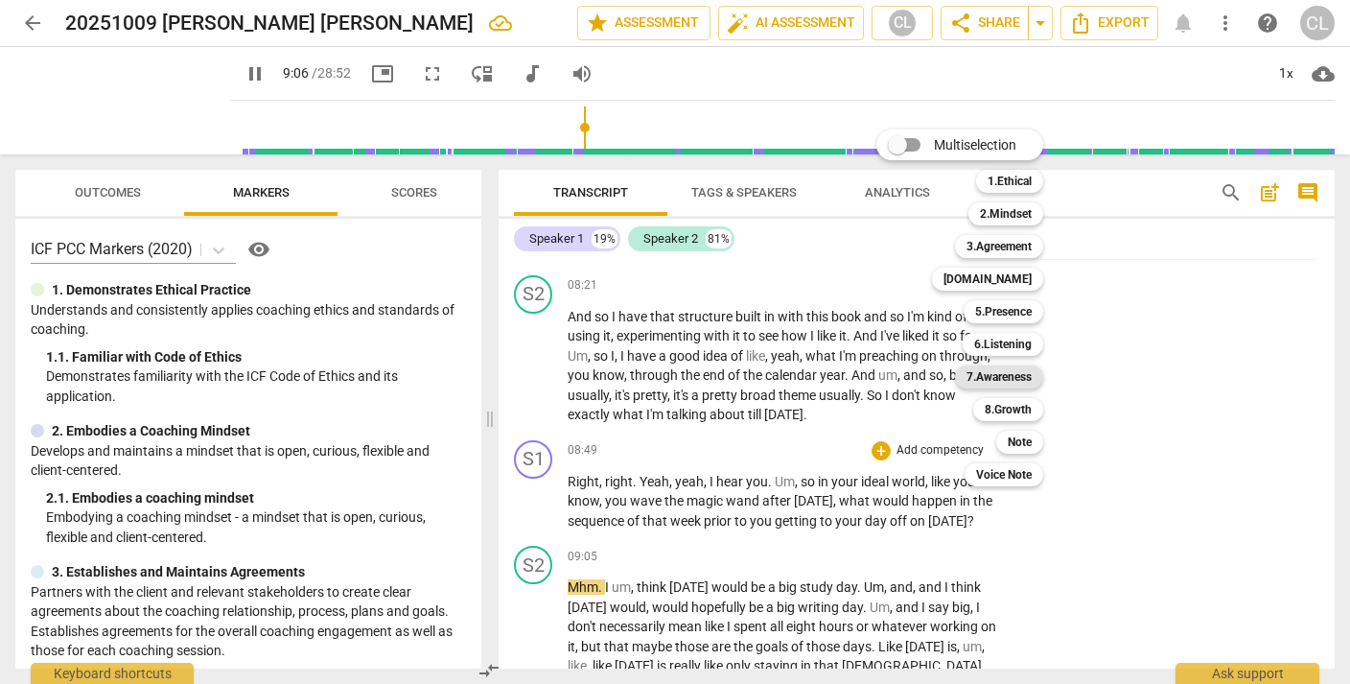
click at [988, 376] on b "7.Awareness" at bounding box center [998, 376] width 65 height 23
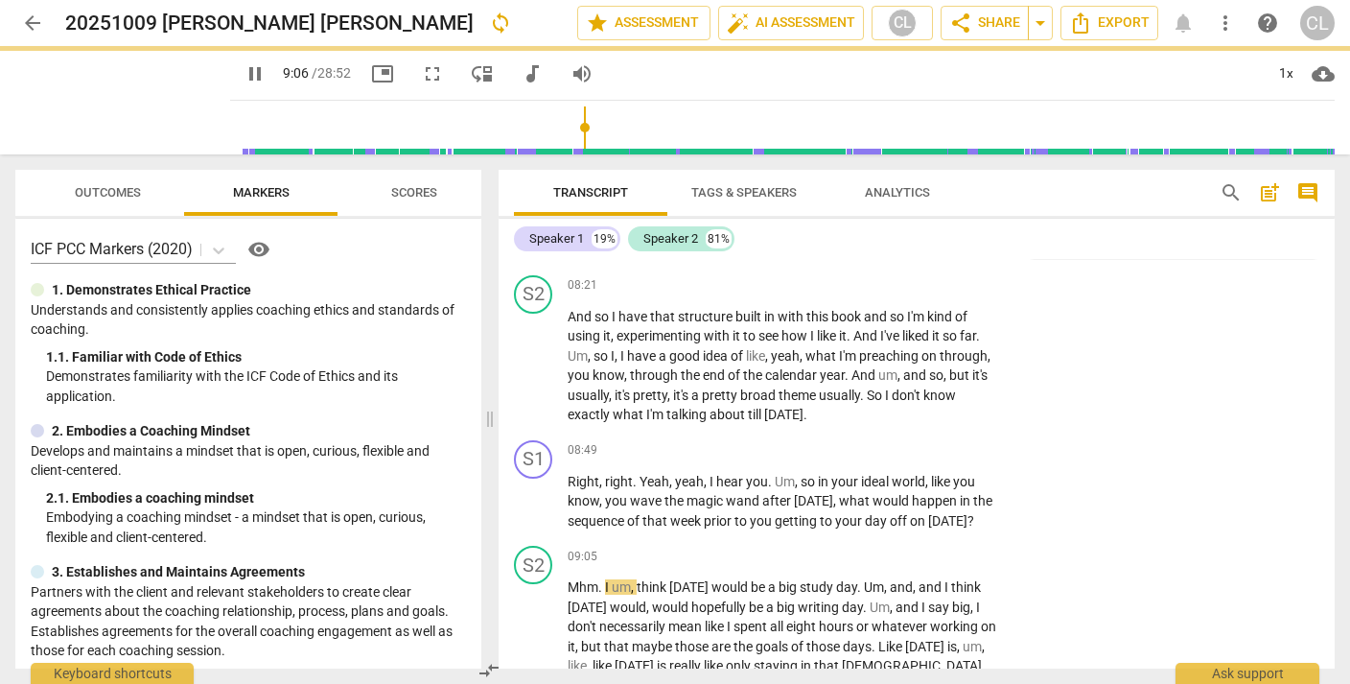
type input "547"
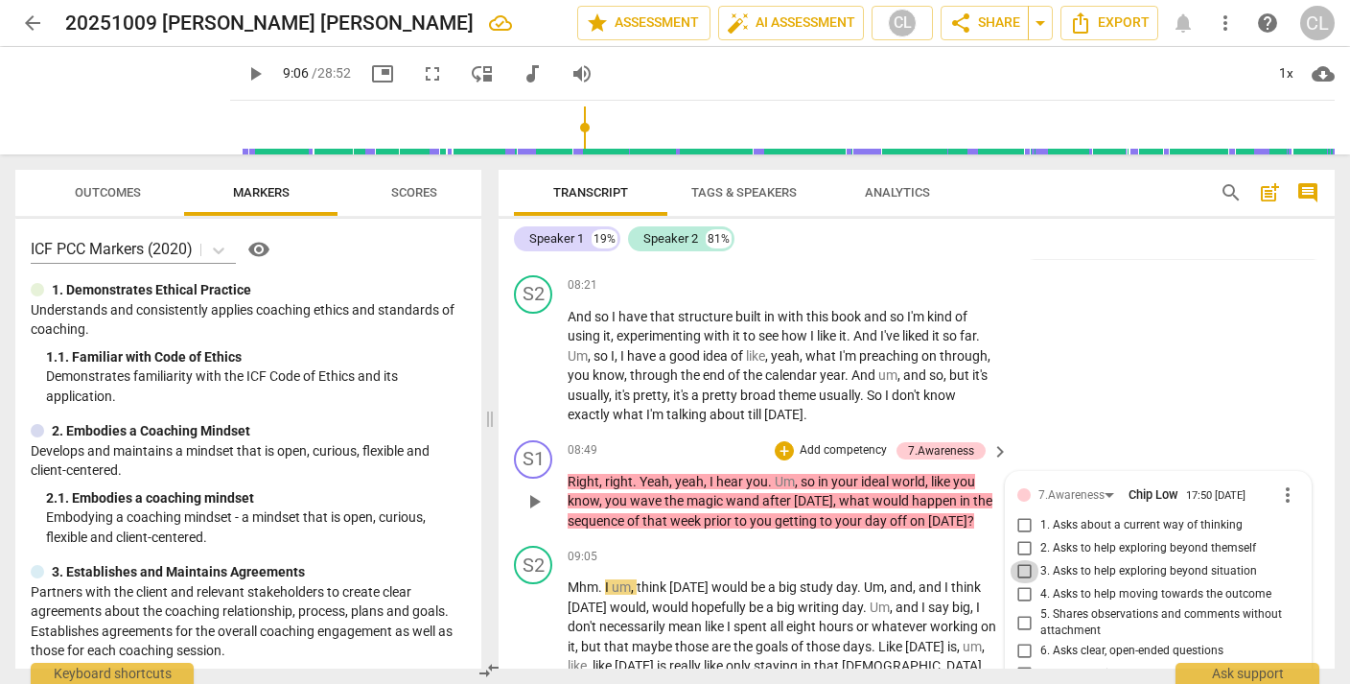
click at [1022, 560] on input "3. Asks to help exploring beyond situation" at bounding box center [1025, 571] width 31 height 23
checkbox input "true"
click at [1106, 273] on div "S2 play_arrow pause 08:21 + Add competency keyboard_arrow_right And so I have t…" at bounding box center [917, 349] width 836 height 165
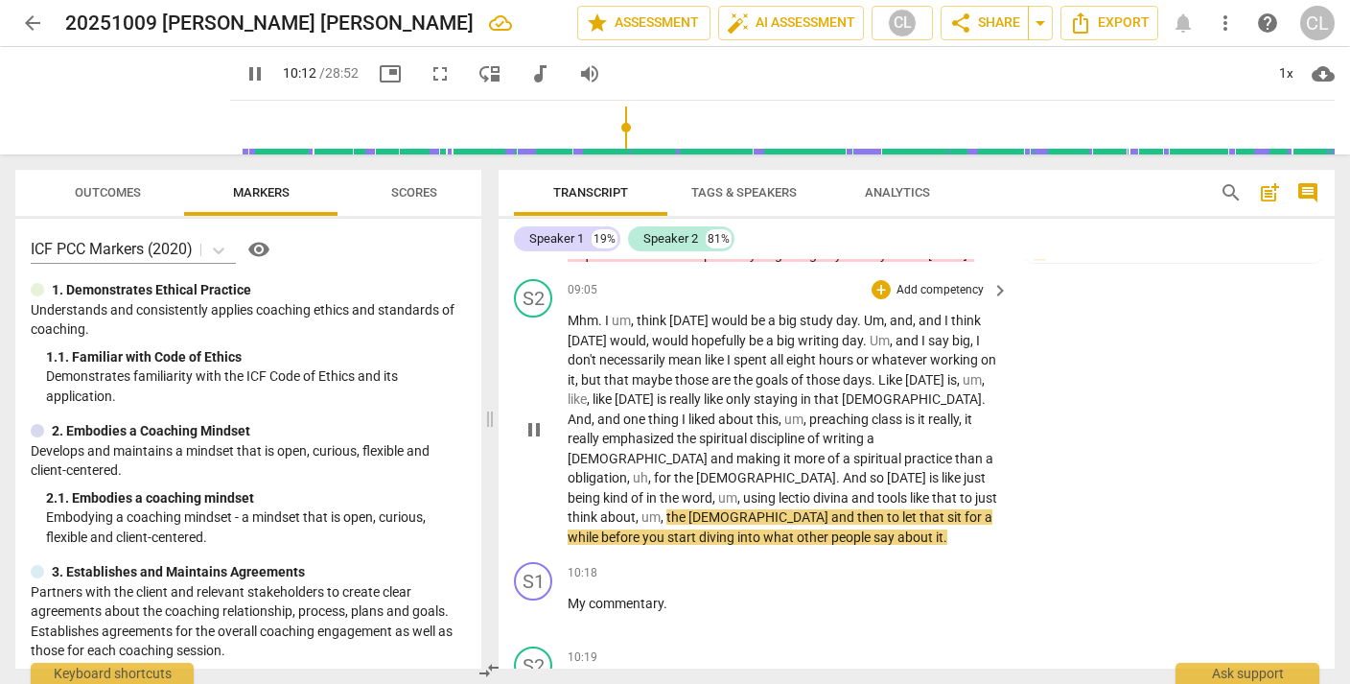
scroll to position [3223, 0]
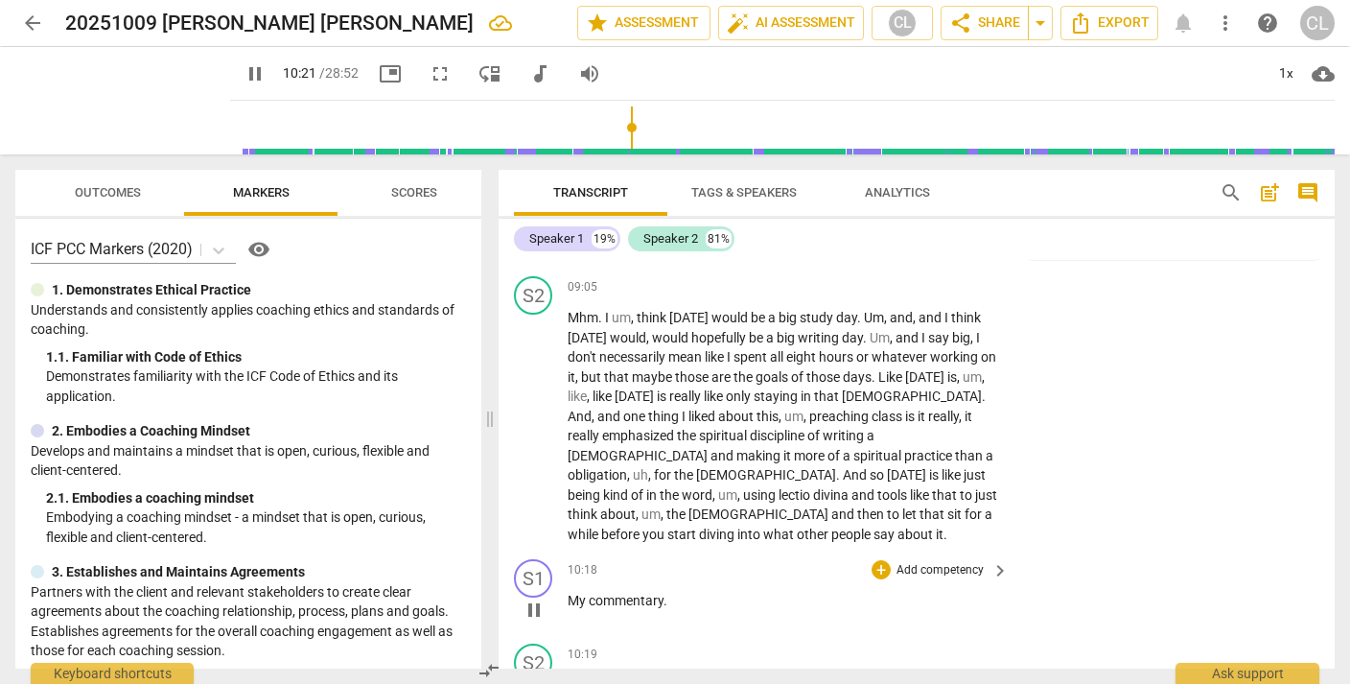
click at [570, 592] on span "My" at bounding box center [578, 599] width 21 height 15
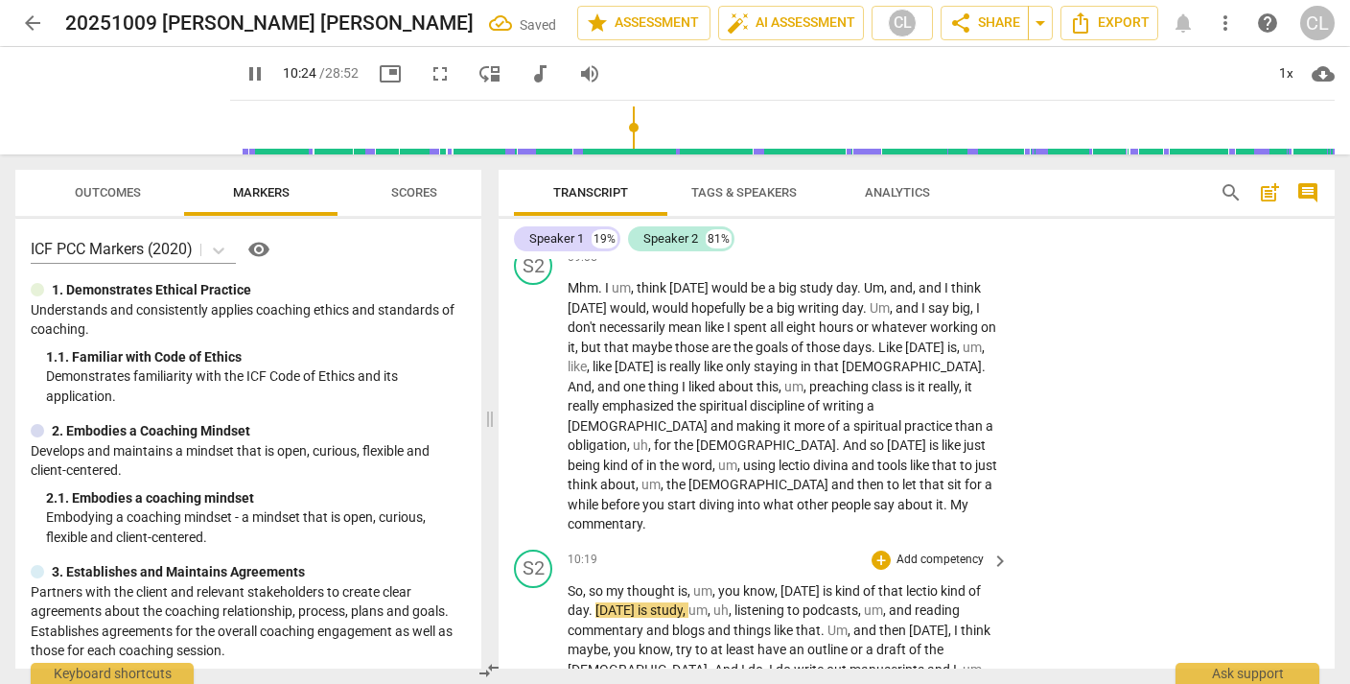
scroll to position [3254, 0]
click at [569, 582] on span "So" at bounding box center [575, 589] width 15 height 15
type input "629"
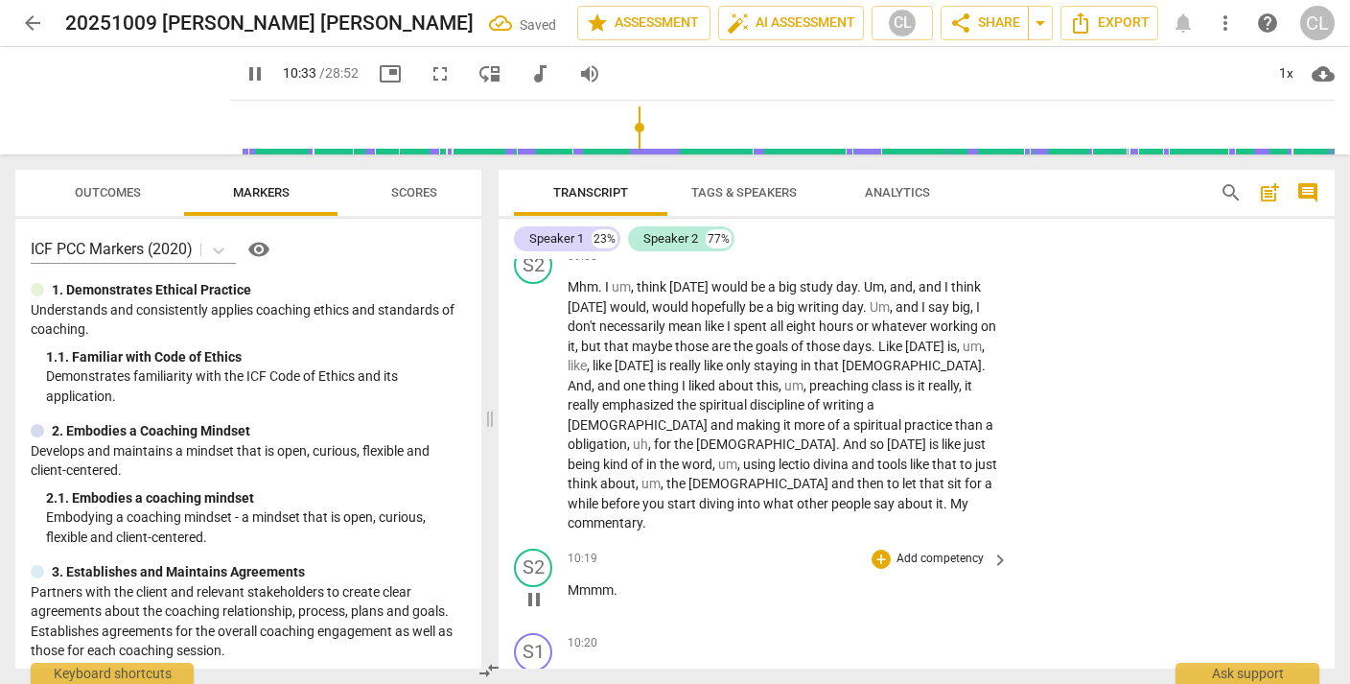
click at [928, 550] on p "Add competency" at bounding box center [940, 558] width 91 height 17
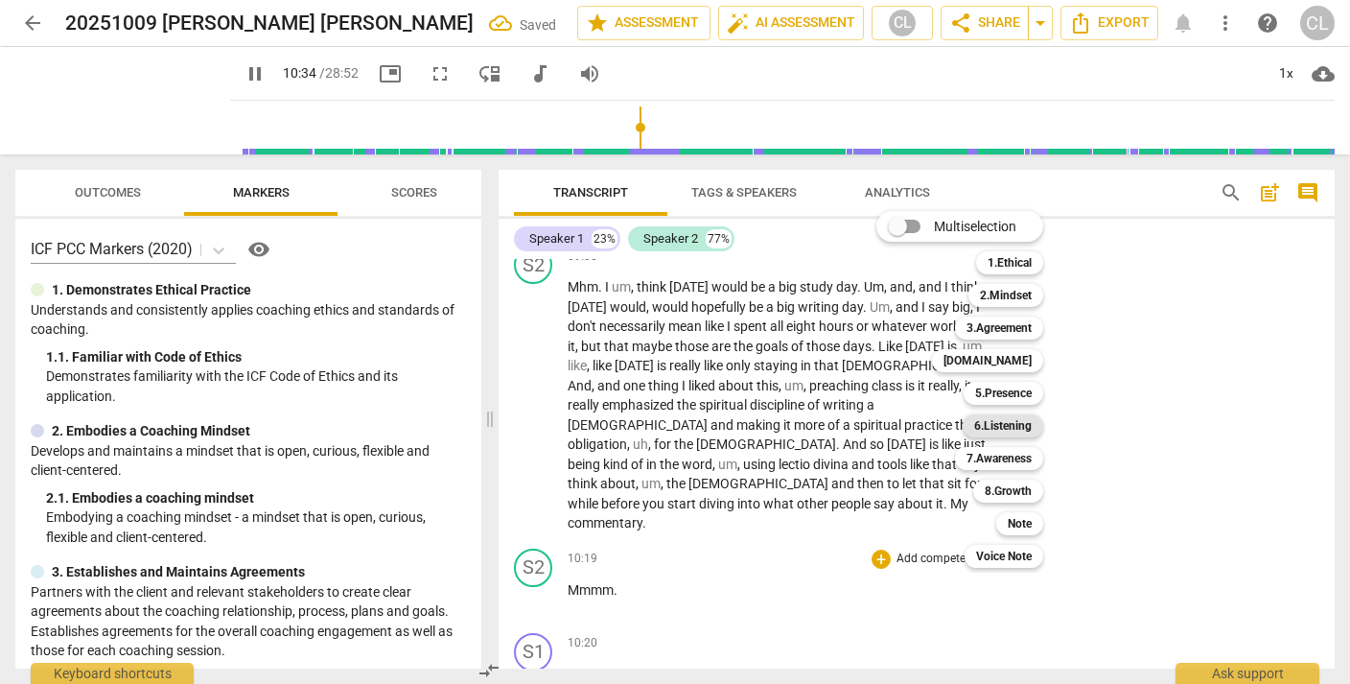
click at [1002, 422] on b "6.Listening" at bounding box center [1003, 425] width 58 height 23
type input "635"
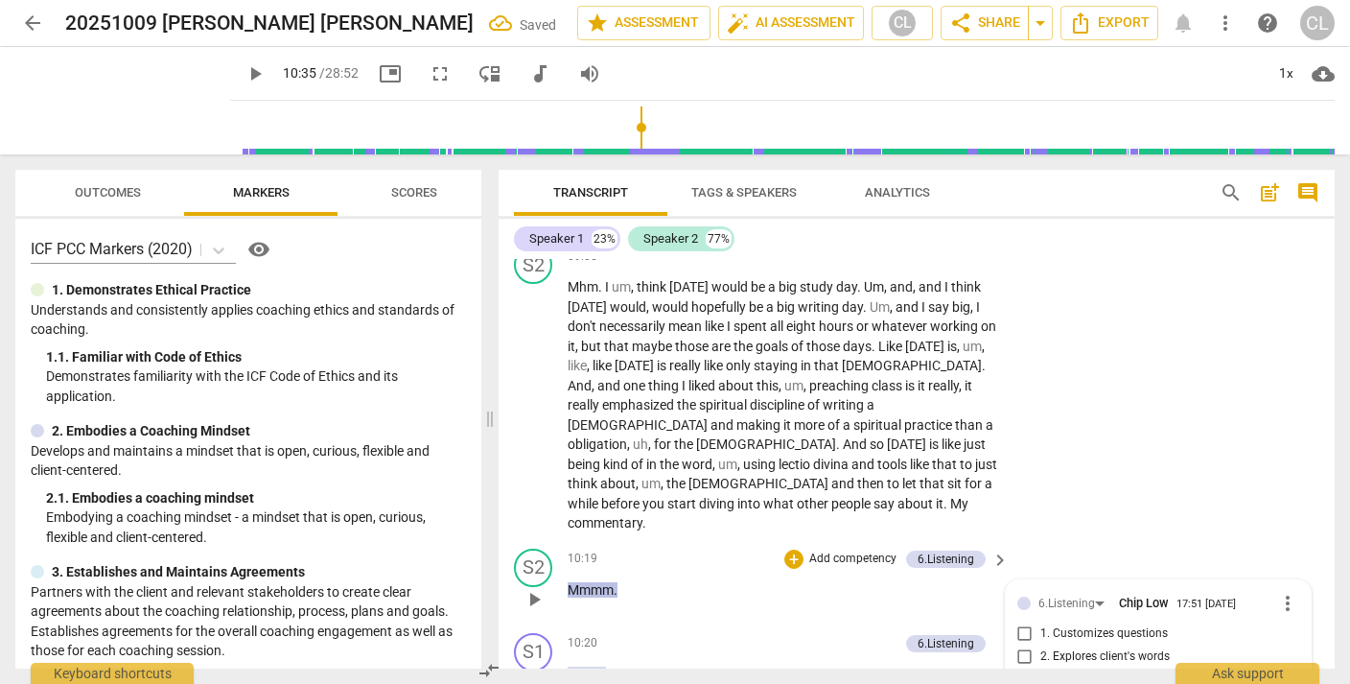
checkbox input "true"
click at [1133, 296] on div "S2 play_arrow pause 09:05 + Add competency keyboard_arrow_right Mhm . I um , th…" at bounding box center [917, 389] width 836 height 303
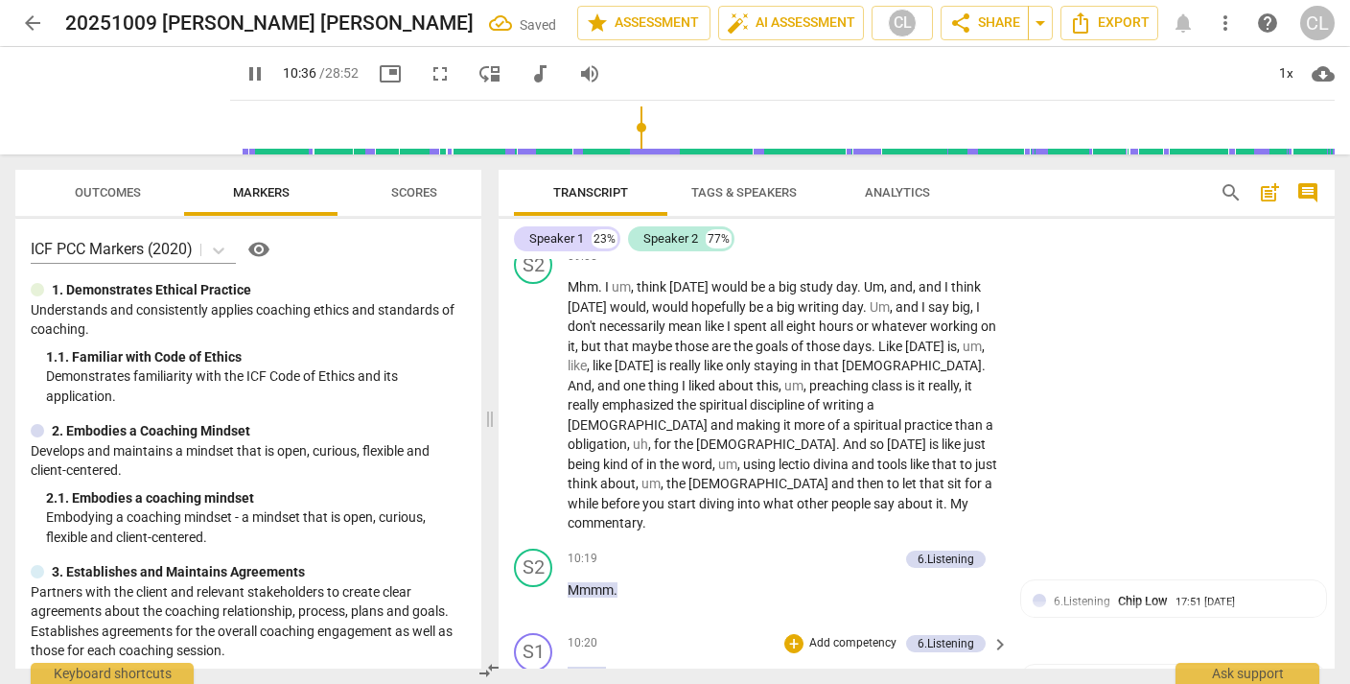
click at [627, 666] on span "my" at bounding box center [616, 673] width 21 height 15
type input "638"
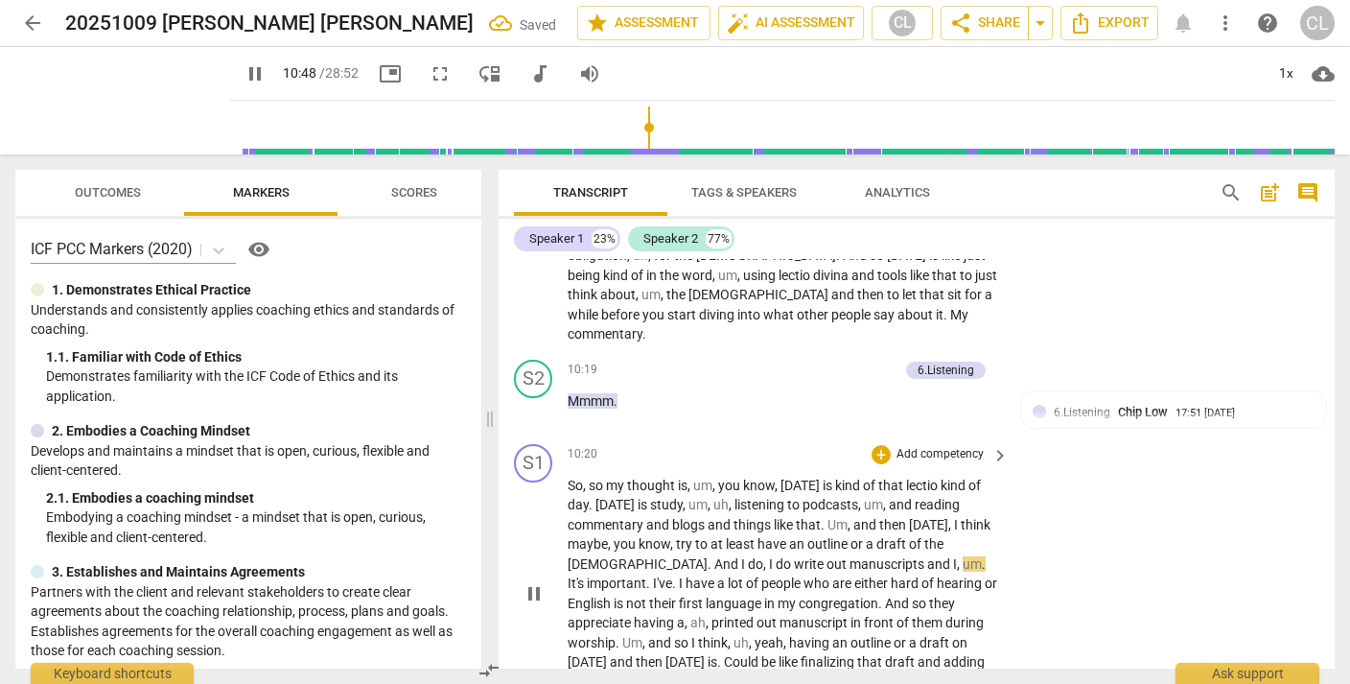
click at [1061, 452] on div "S1 play_arrow pause 10:20 + Add competency keyboard_arrow_right So , so my thou…" at bounding box center [917, 577] width 836 height 283
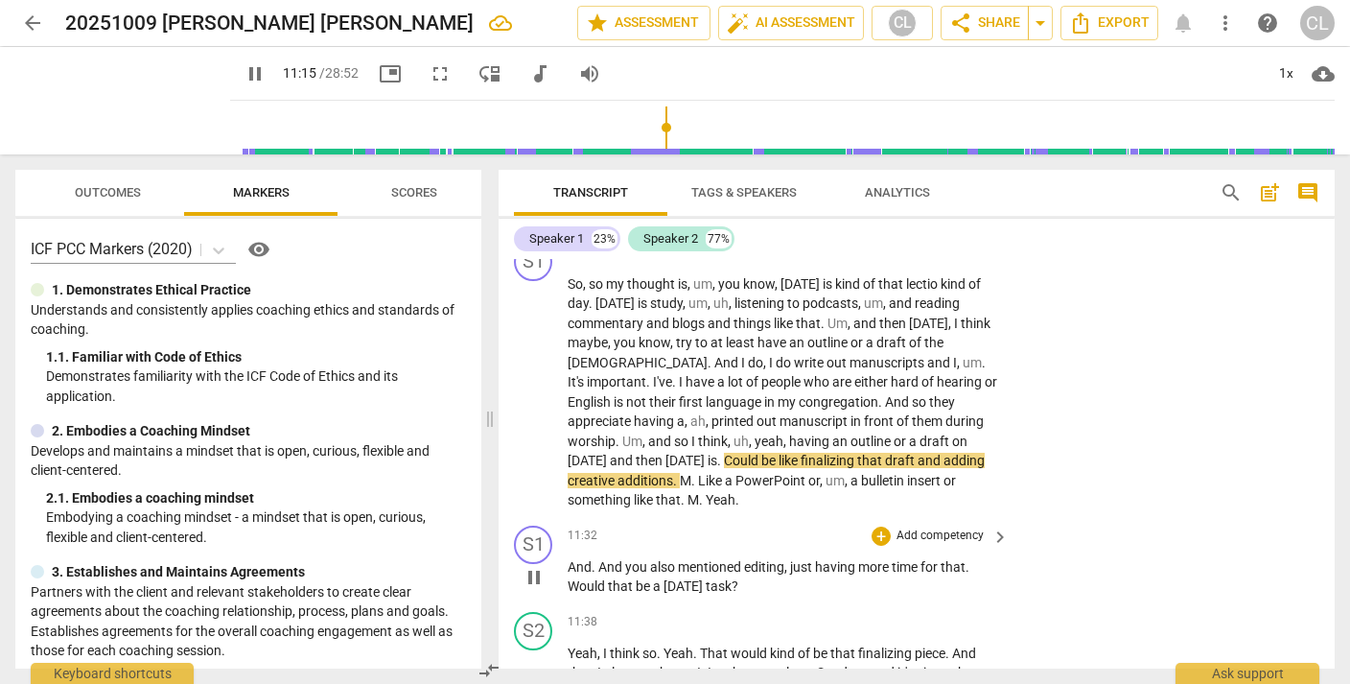
scroll to position [3646, 0]
click at [913, 525] on p "Add competency" at bounding box center [940, 533] width 91 height 17
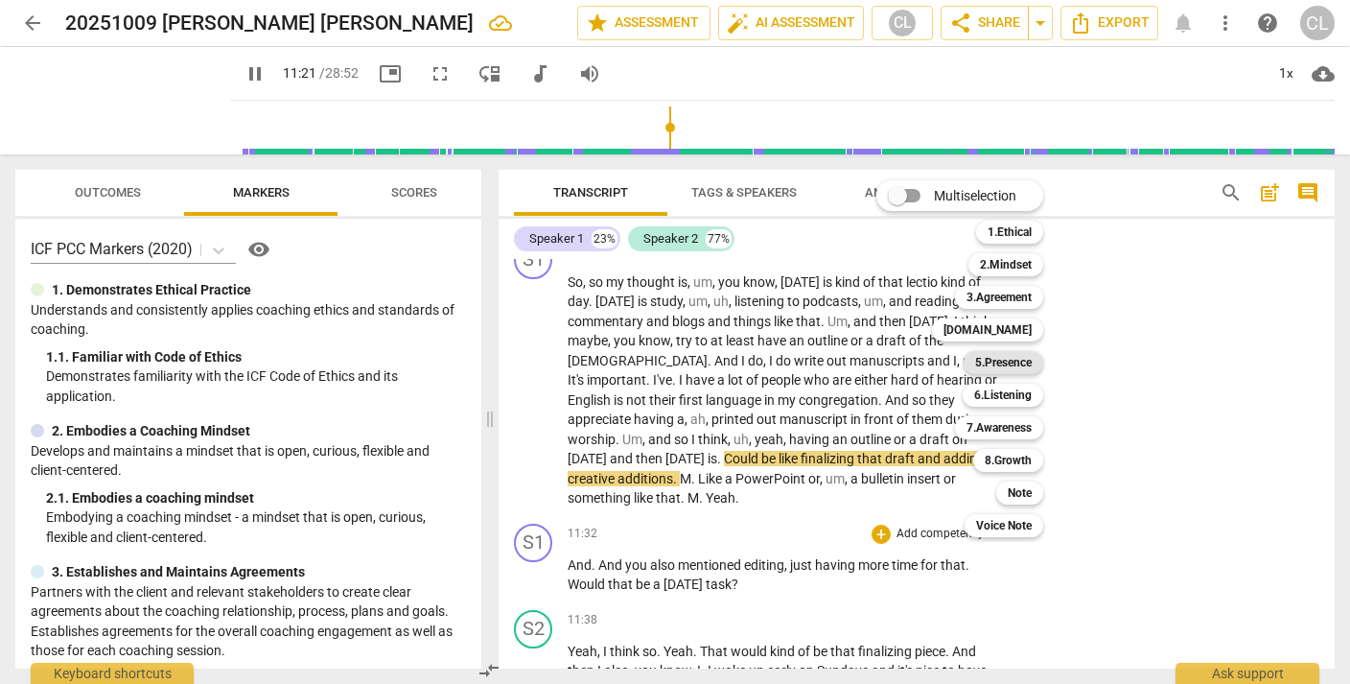
click at [1022, 355] on b "5.Presence" at bounding box center [1003, 362] width 57 height 23
type input "682"
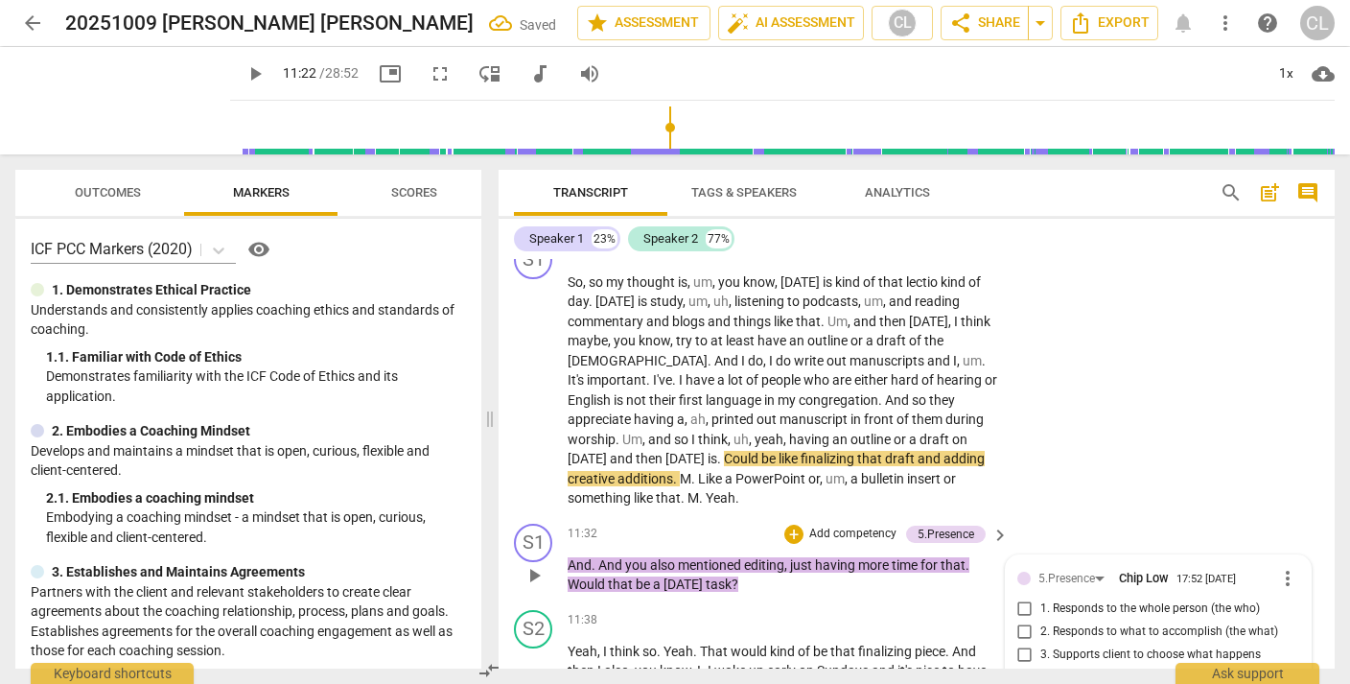
click at [1022, 620] on input "2. Responds to what to accomplish (the what)" at bounding box center [1025, 631] width 31 height 23
checkbox input "true"
click at [1125, 308] on div "S1 play_arrow pause 10:20 + Add competency keyboard_arrow_right So , so my thou…" at bounding box center [917, 374] width 836 height 283
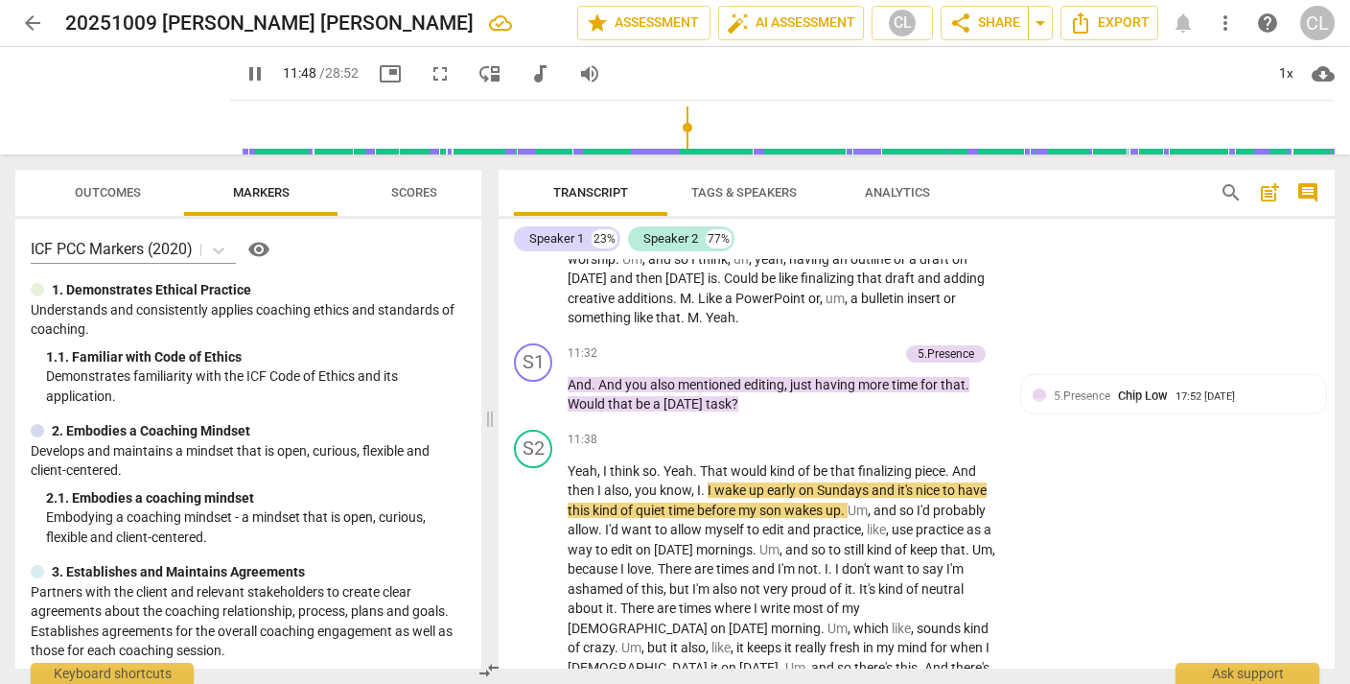
scroll to position [3829, 0]
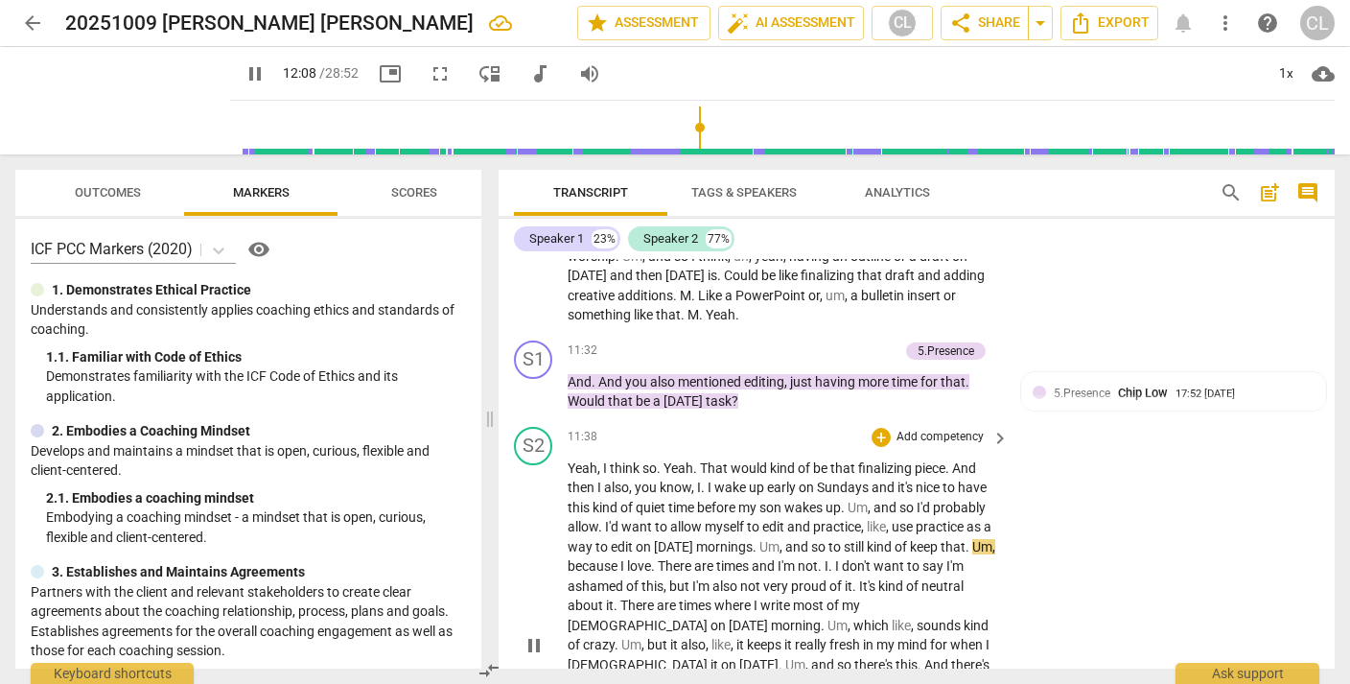
click at [776, 539] on span "Um" at bounding box center [769, 546] width 20 height 15
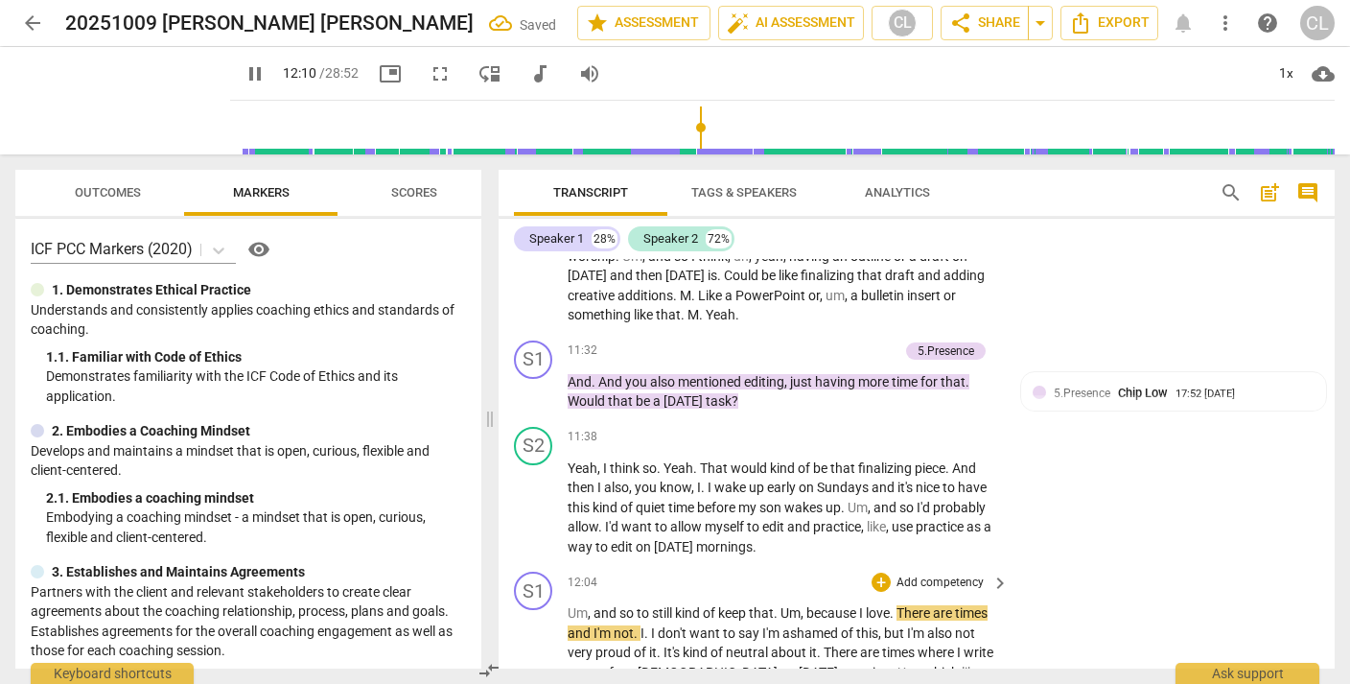
click at [594, 605] on span "and" at bounding box center [606, 612] width 26 height 15
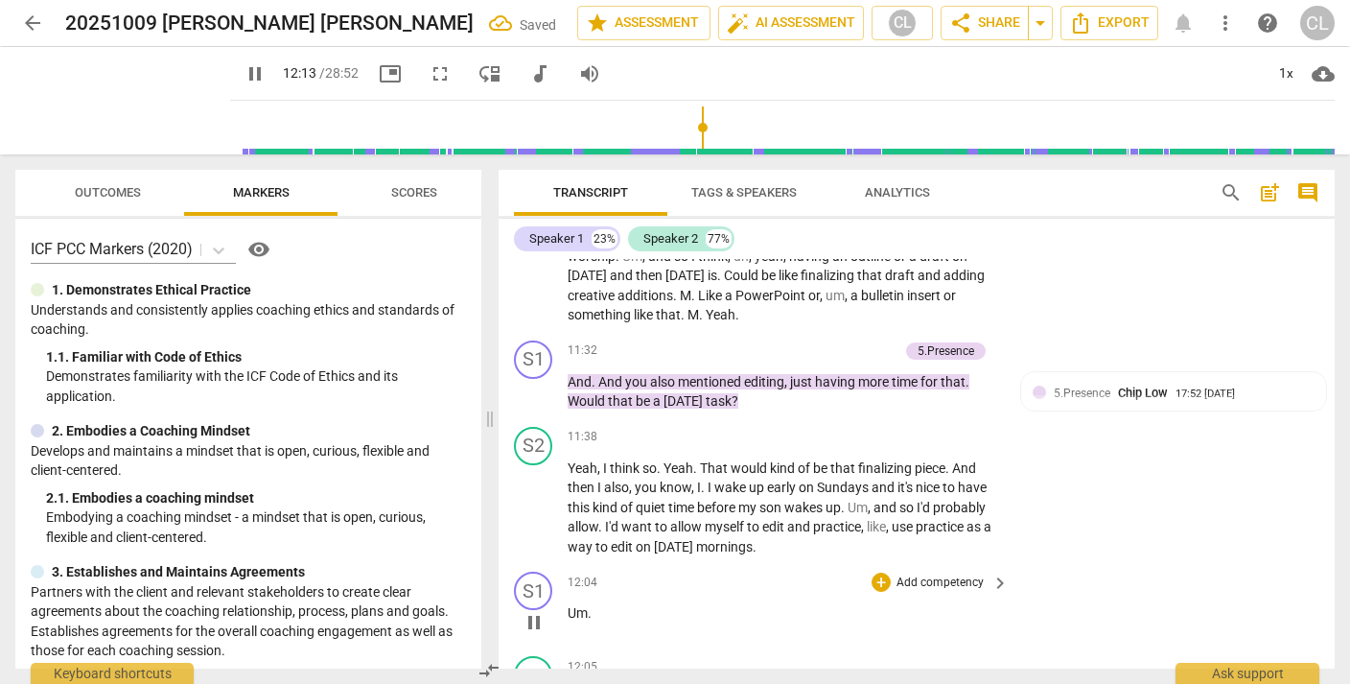
click at [571, 605] on span "Um" at bounding box center [578, 612] width 20 height 15
click at [929, 574] on p "Add competency" at bounding box center [940, 582] width 91 height 17
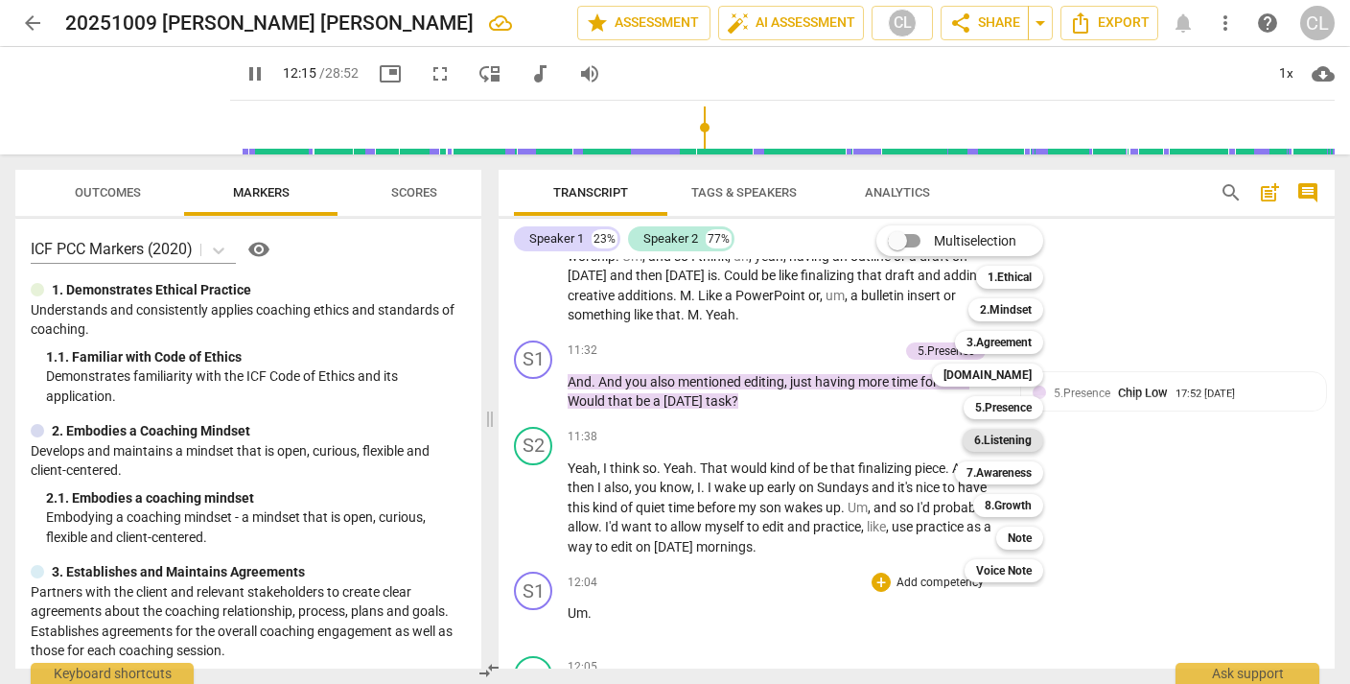
click at [993, 437] on b "6.Listening" at bounding box center [1003, 440] width 58 height 23
type input "736"
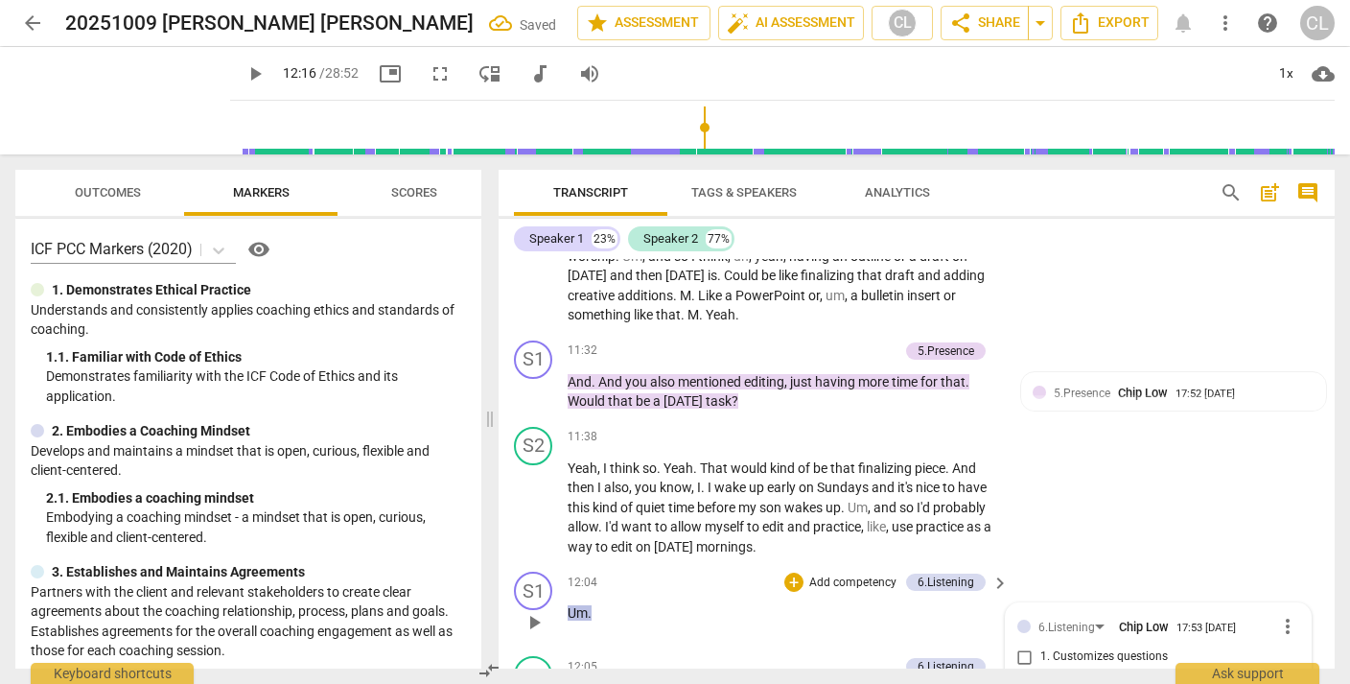
checkbox input "true"
click at [1120, 419] on div "S2 play_arrow pause 11:38 + Add competency keyboard_arrow_right Yeah , I think …" at bounding box center [917, 492] width 836 height 146
click at [610, 683] on span "so" at bounding box center [602, 696] width 17 height 15
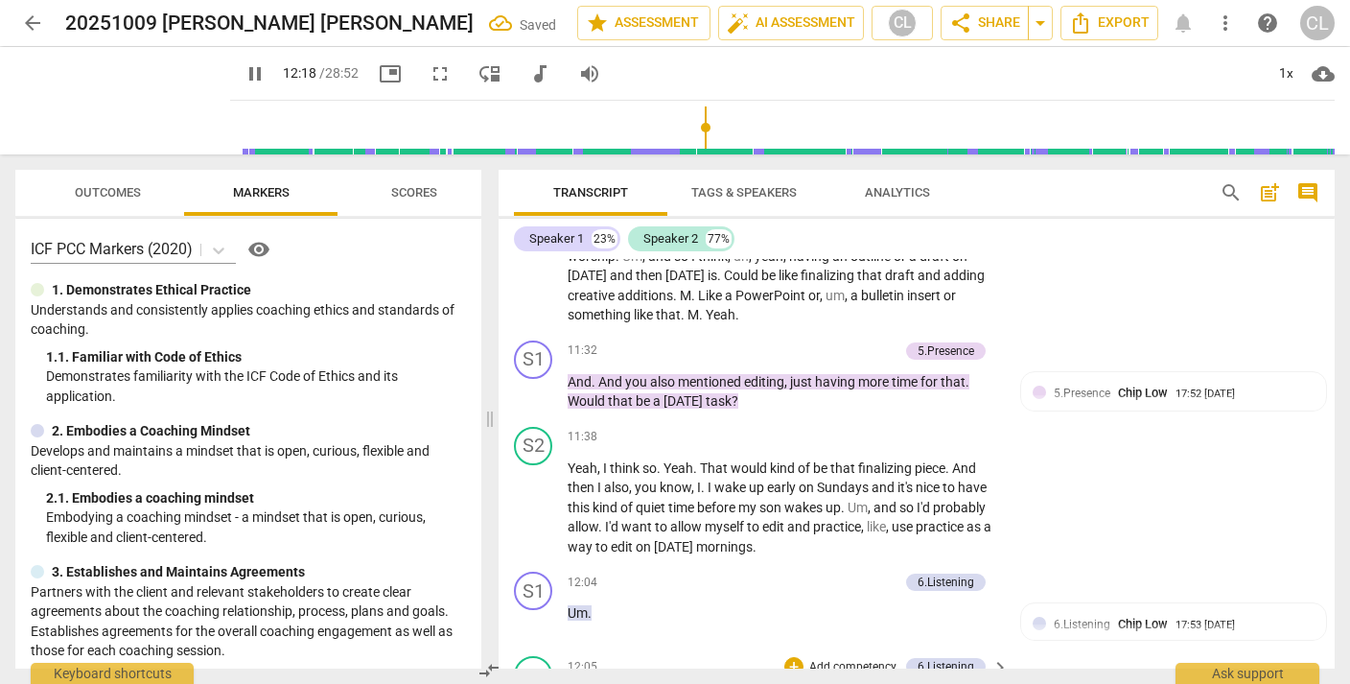
type input "739"
click at [1191, 419] on div "S2 play_arrow pause 11:38 + Add competency keyboard_arrow_right Yeah , I think …" at bounding box center [917, 492] width 836 height 146
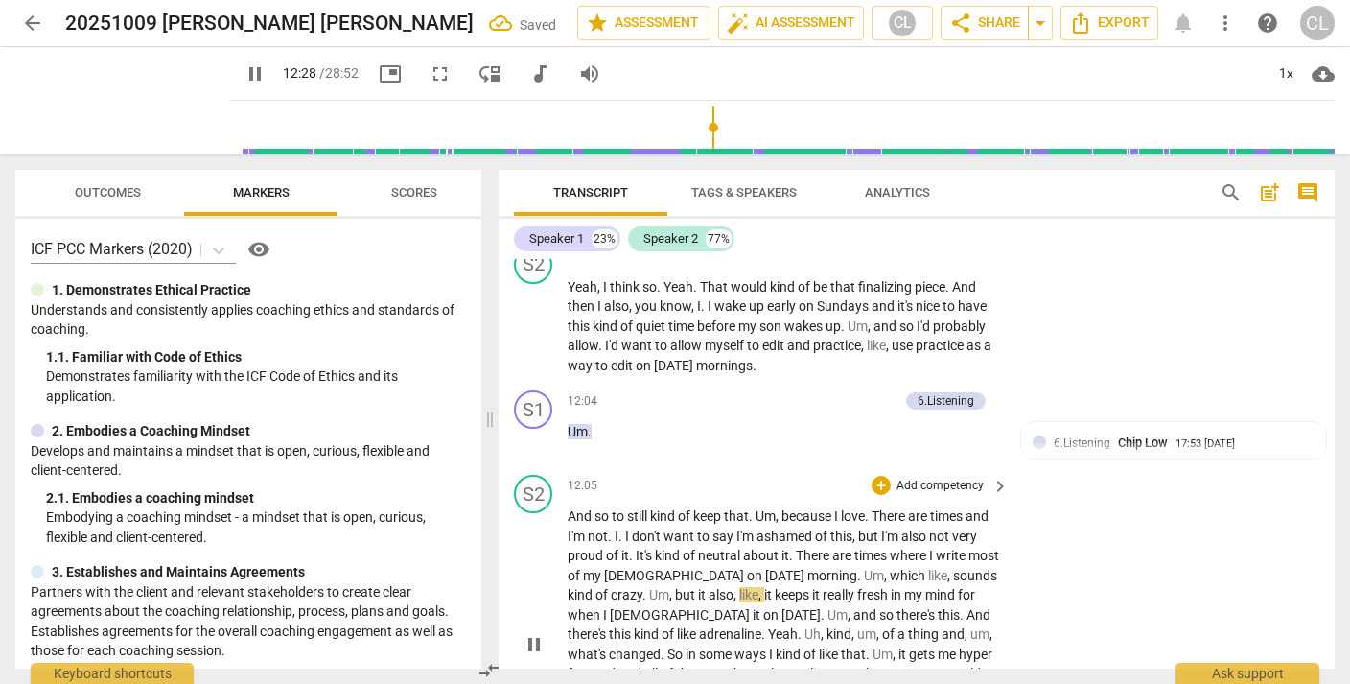
scroll to position [4012, 0]
click at [768, 624] on span "Yeah" at bounding box center [783, 631] width 30 height 15
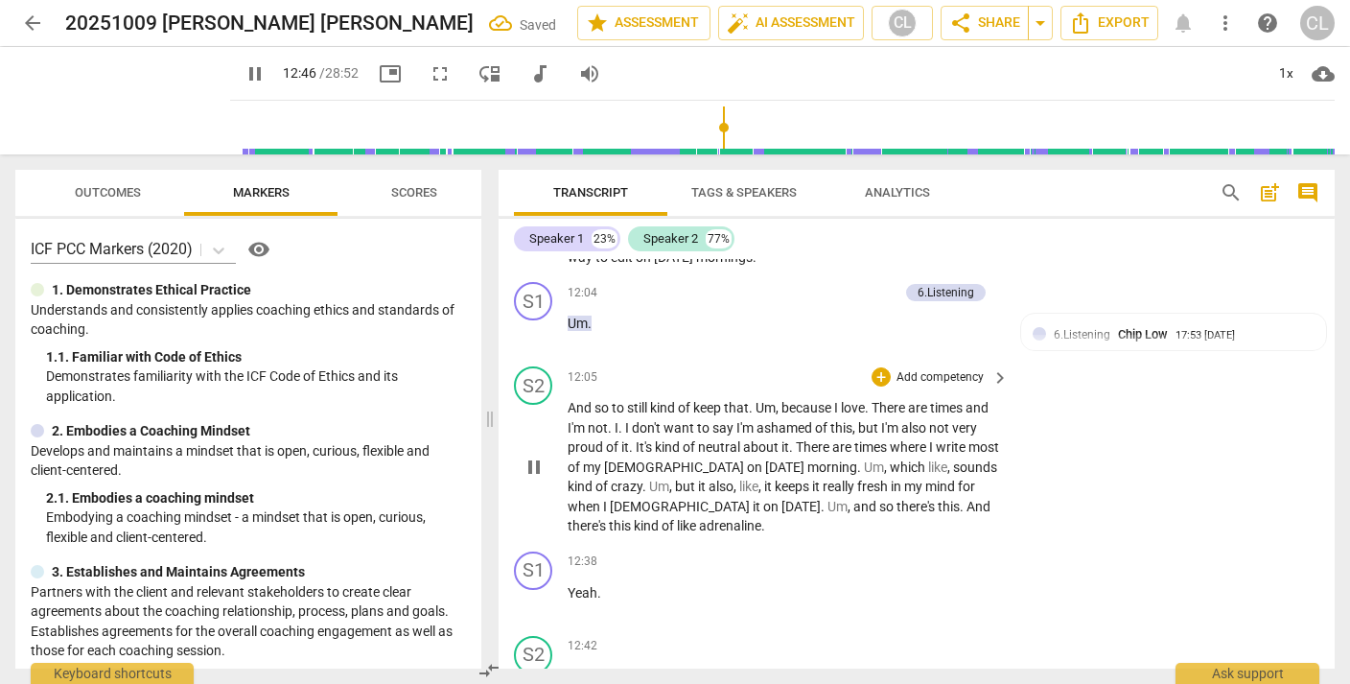
scroll to position [4130, 0]
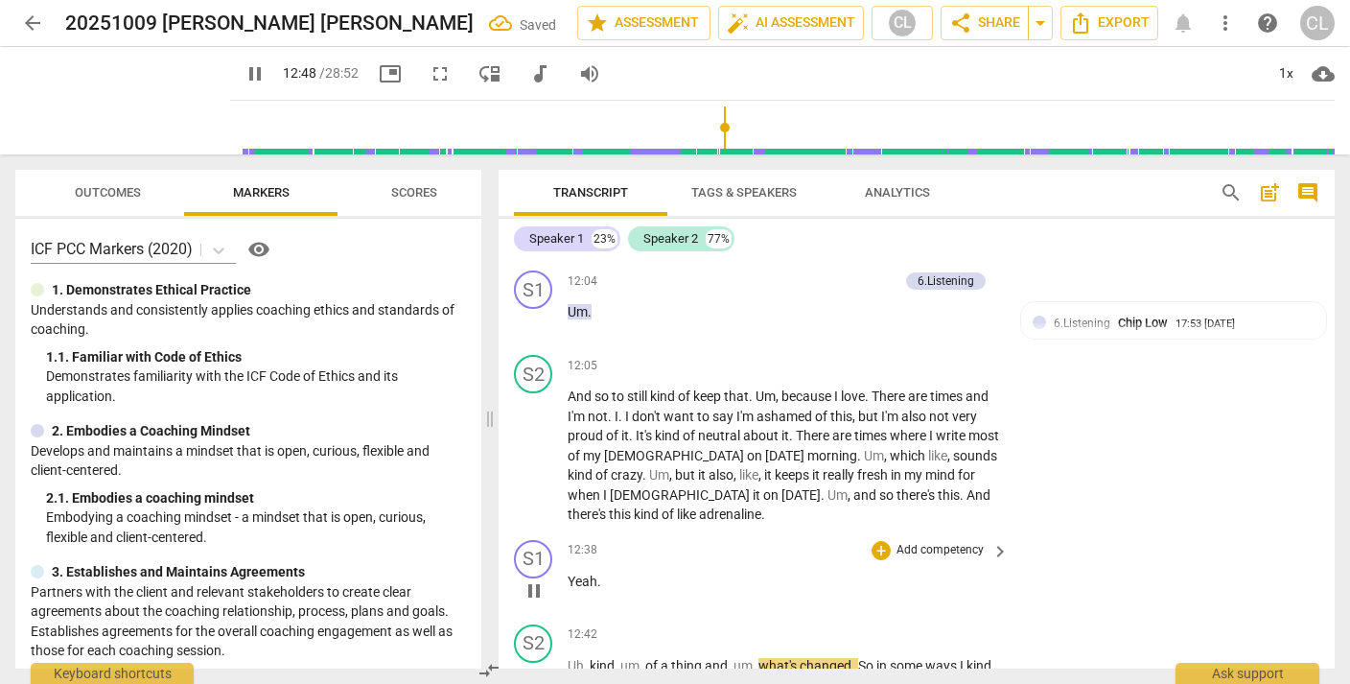
click at [777, 571] on p "Yeah ." at bounding box center [783, 581] width 431 height 20
click at [937, 542] on p "Add competency" at bounding box center [940, 550] width 91 height 17
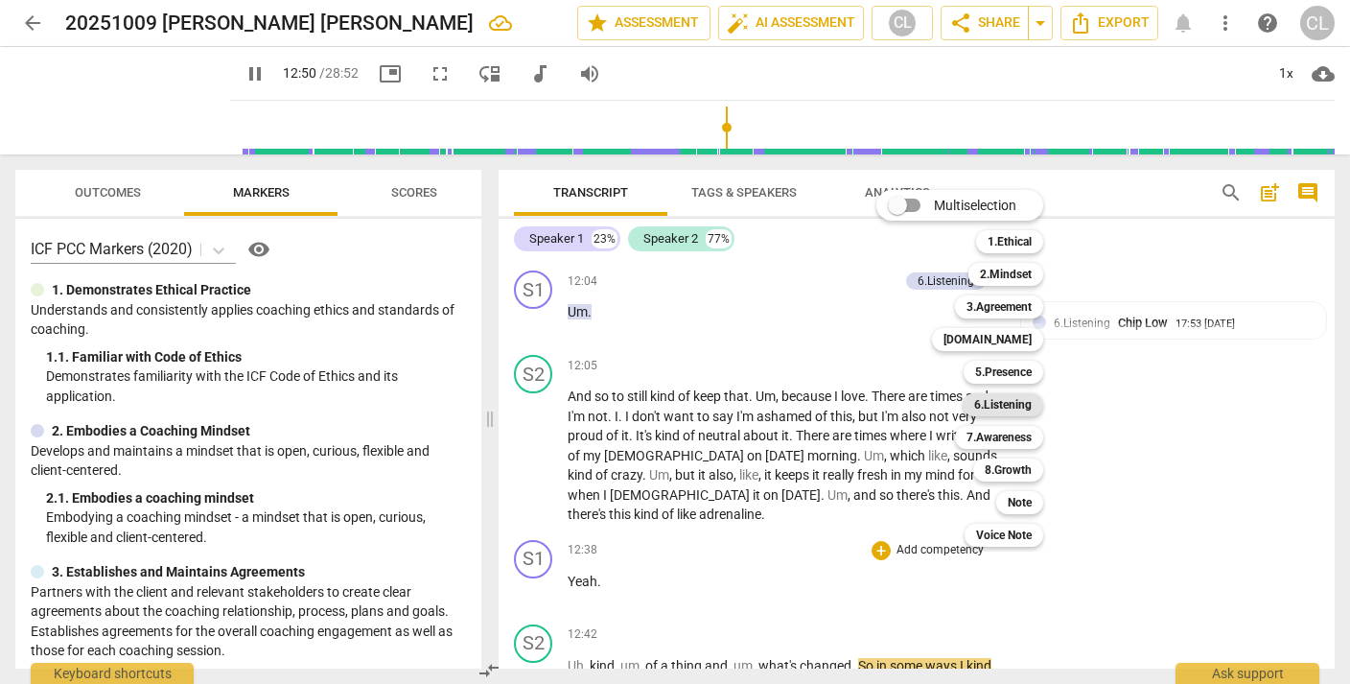
click at [1010, 399] on b "6.Listening" at bounding box center [1003, 404] width 58 height 23
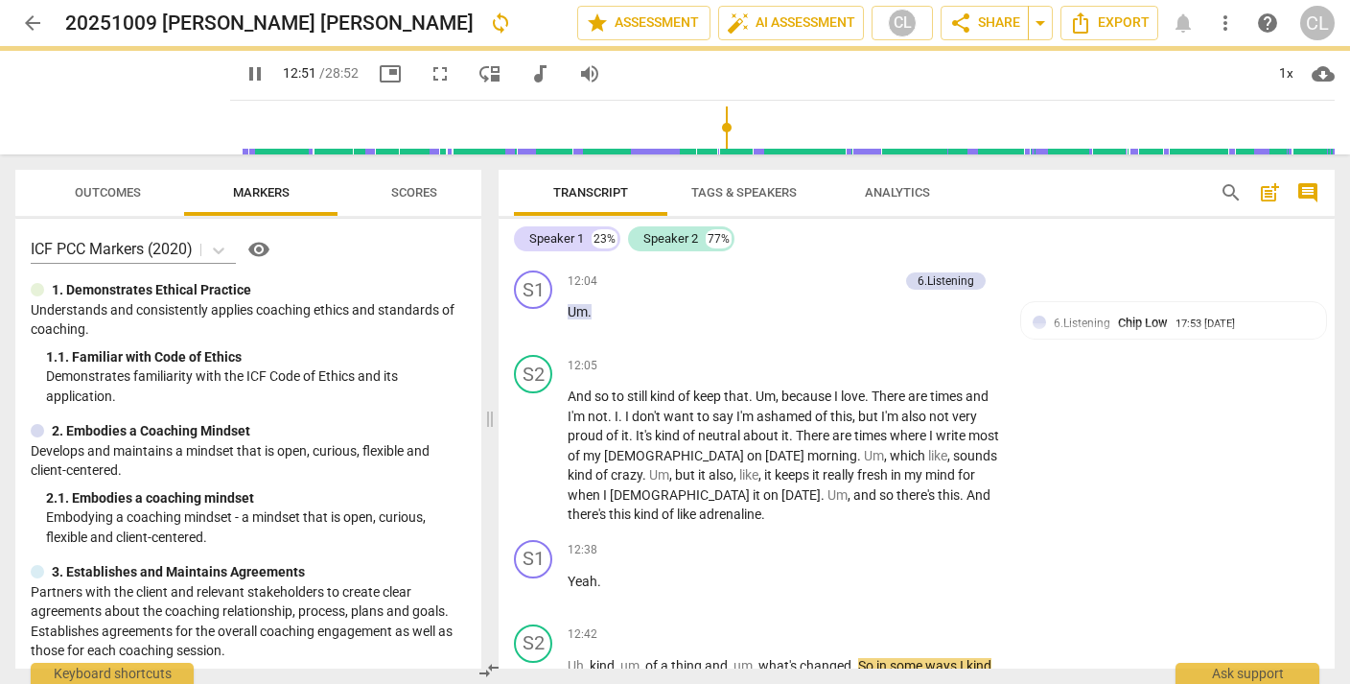
type input "771"
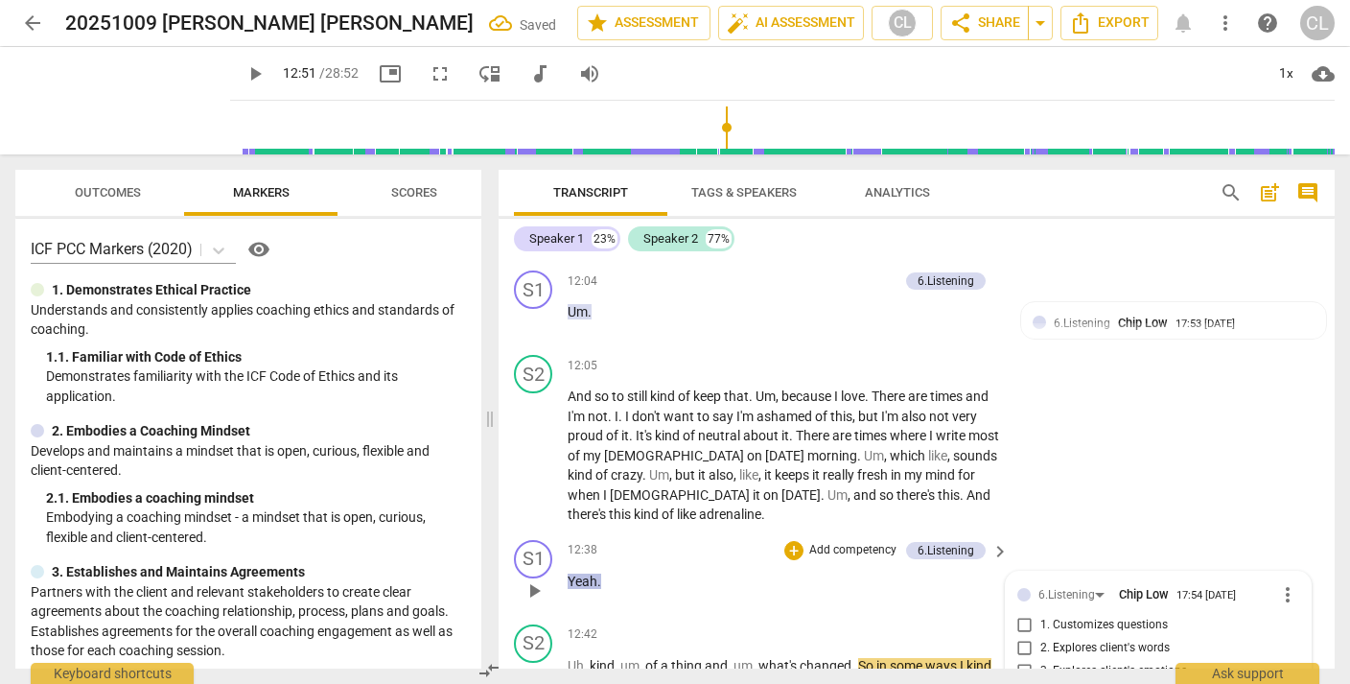
checkbox input "true"
click at [1139, 347] on div "S2 play_arrow pause 12:05 + Add competency keyboard_arrow_right And so to still…" at bounding box center [917, 439] width 836 height 185
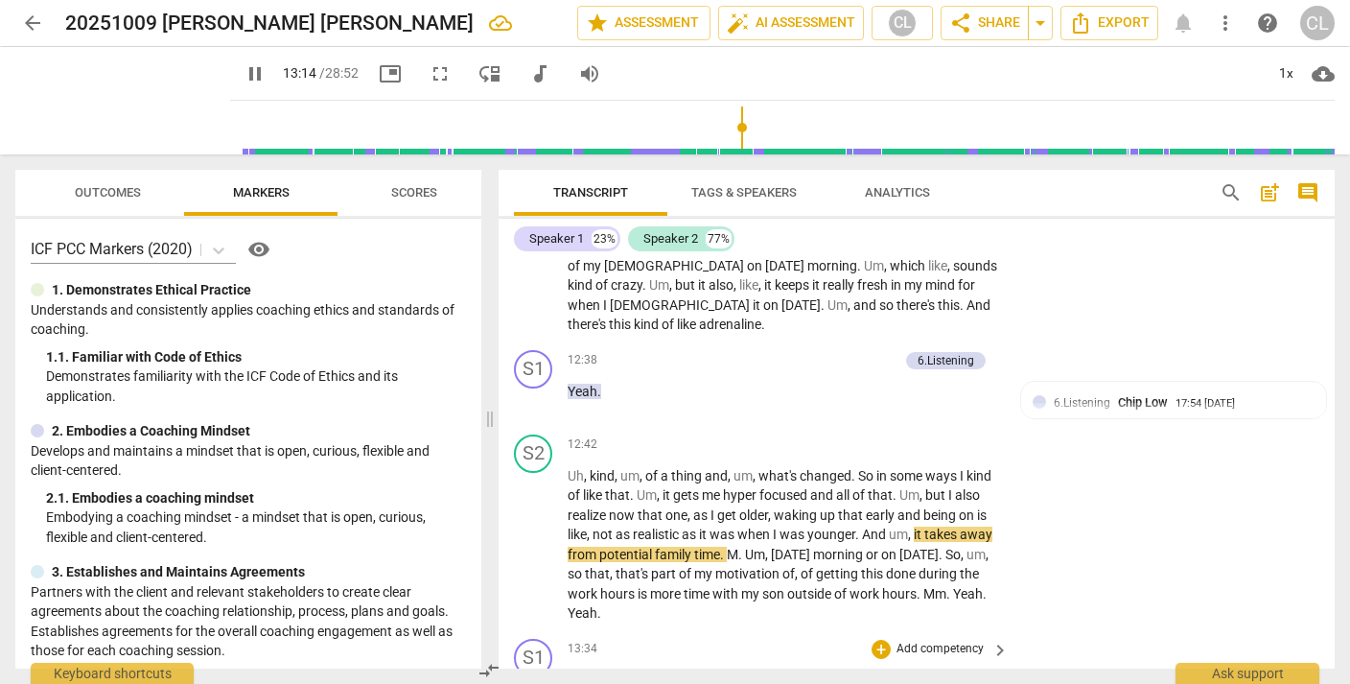
scroll to position [4315, 0]
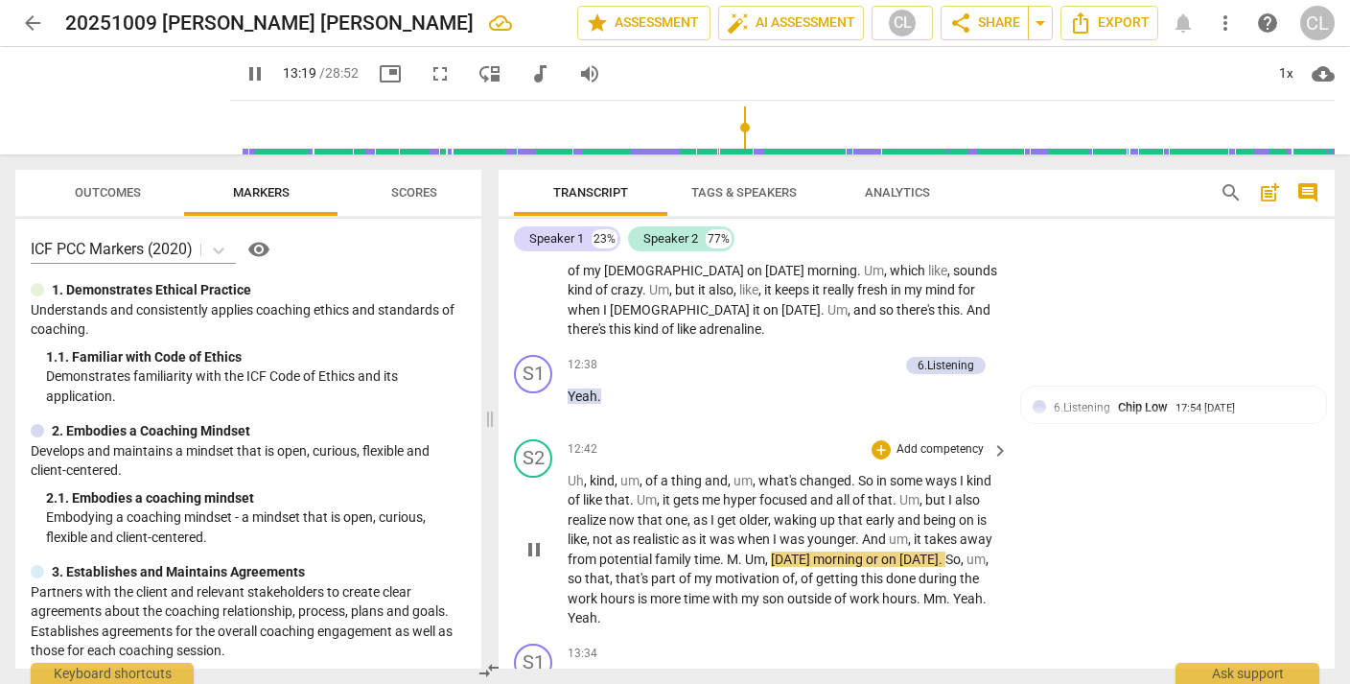
click at [738, 551] on span "M" at bounding box center [733, 558] width 12 height 15
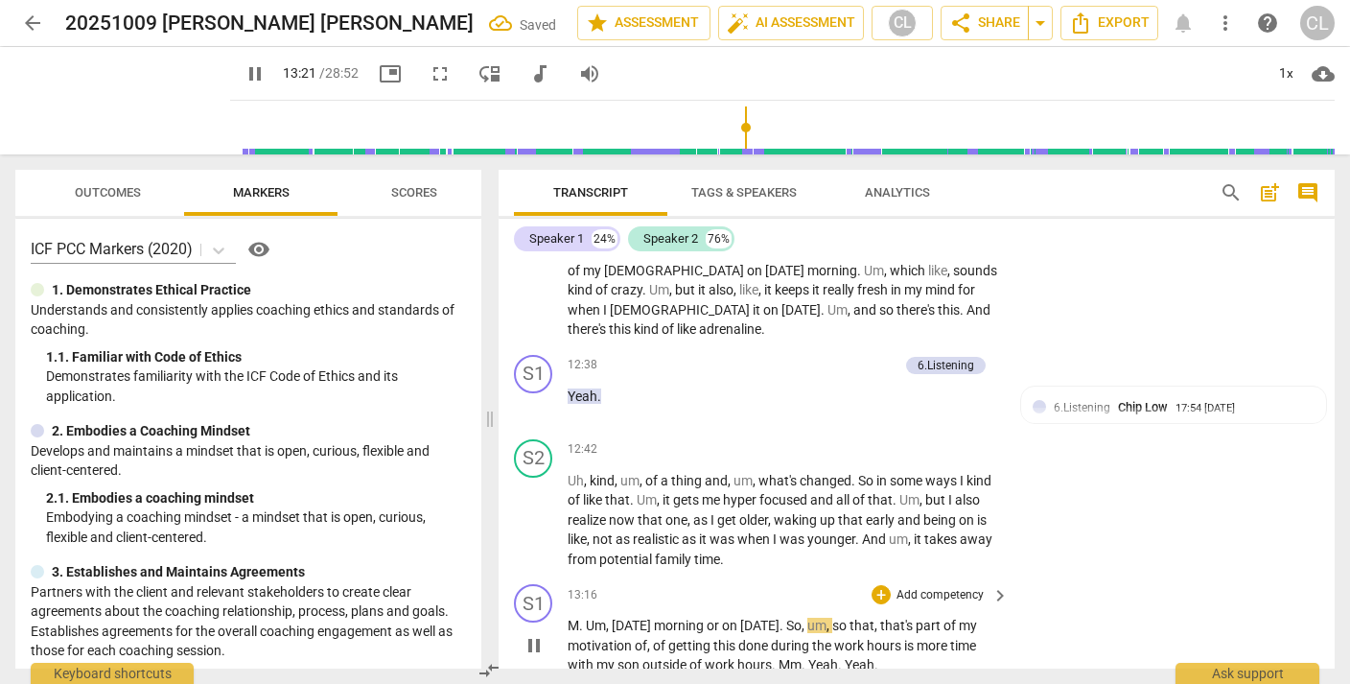
click at [586, 617] on span "Um" at bounding box center [596, 624] width 20 height 15
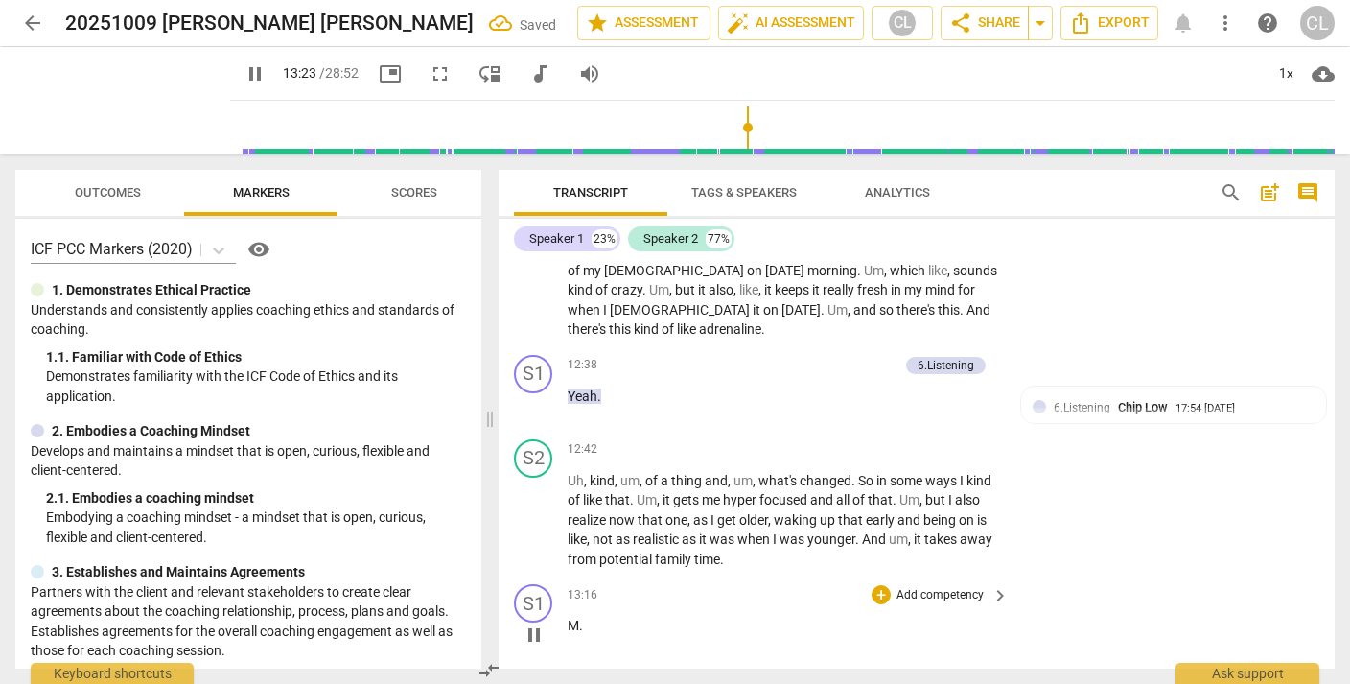
click at [929, 587] on p "Add competency" at bounding box center [940, 595] width 91 height 17
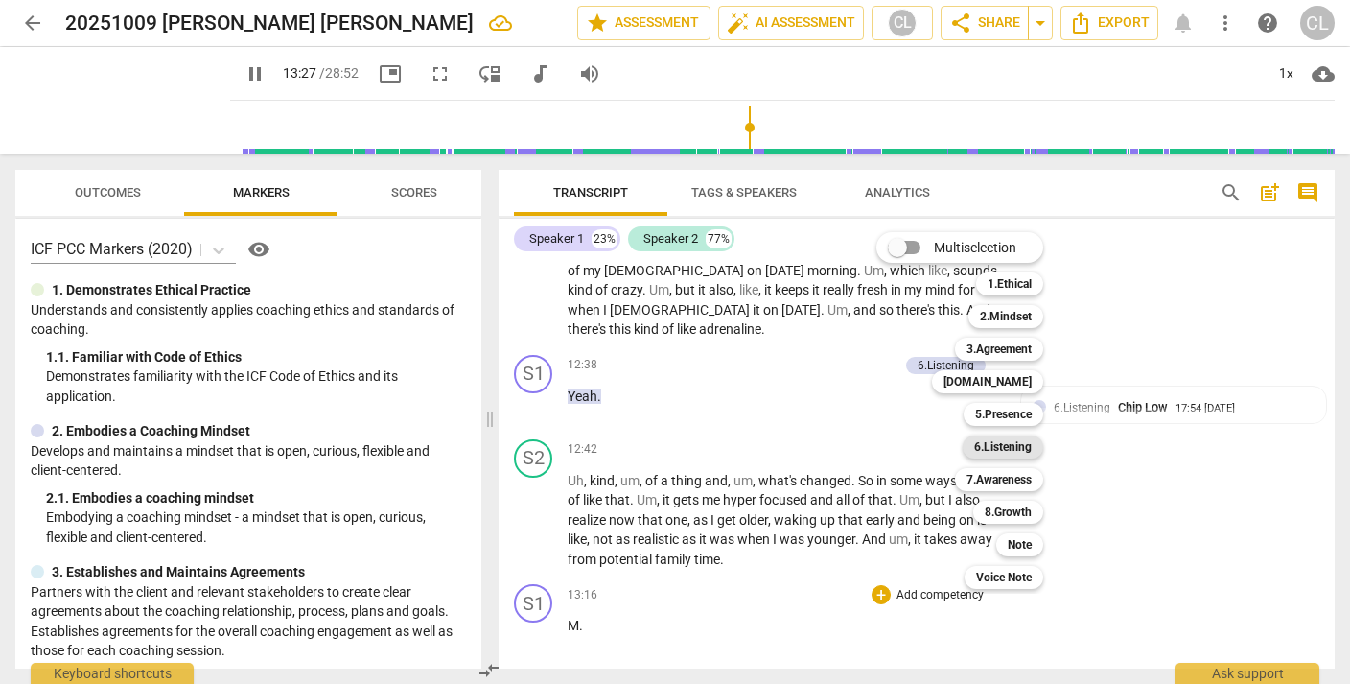
click at [997, 453] on b "6.Listening" at bounding box center [1003, 446] width 58 height 23
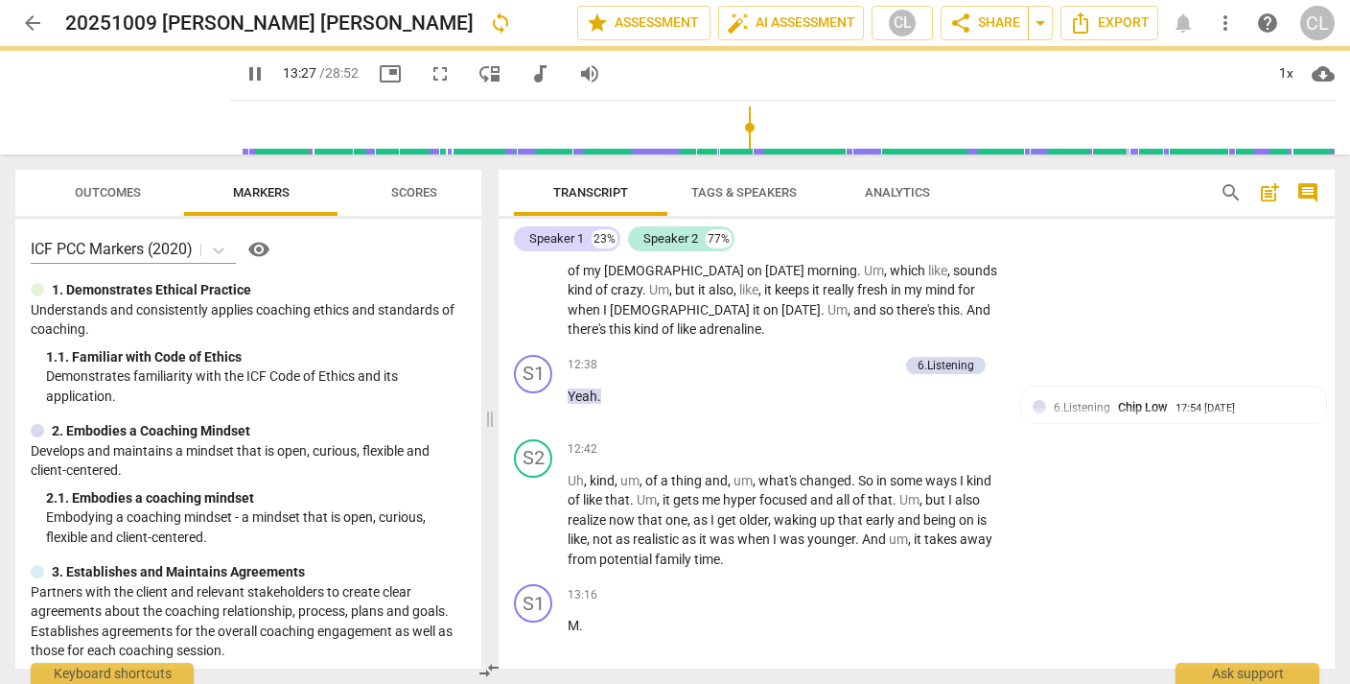
type input "808"
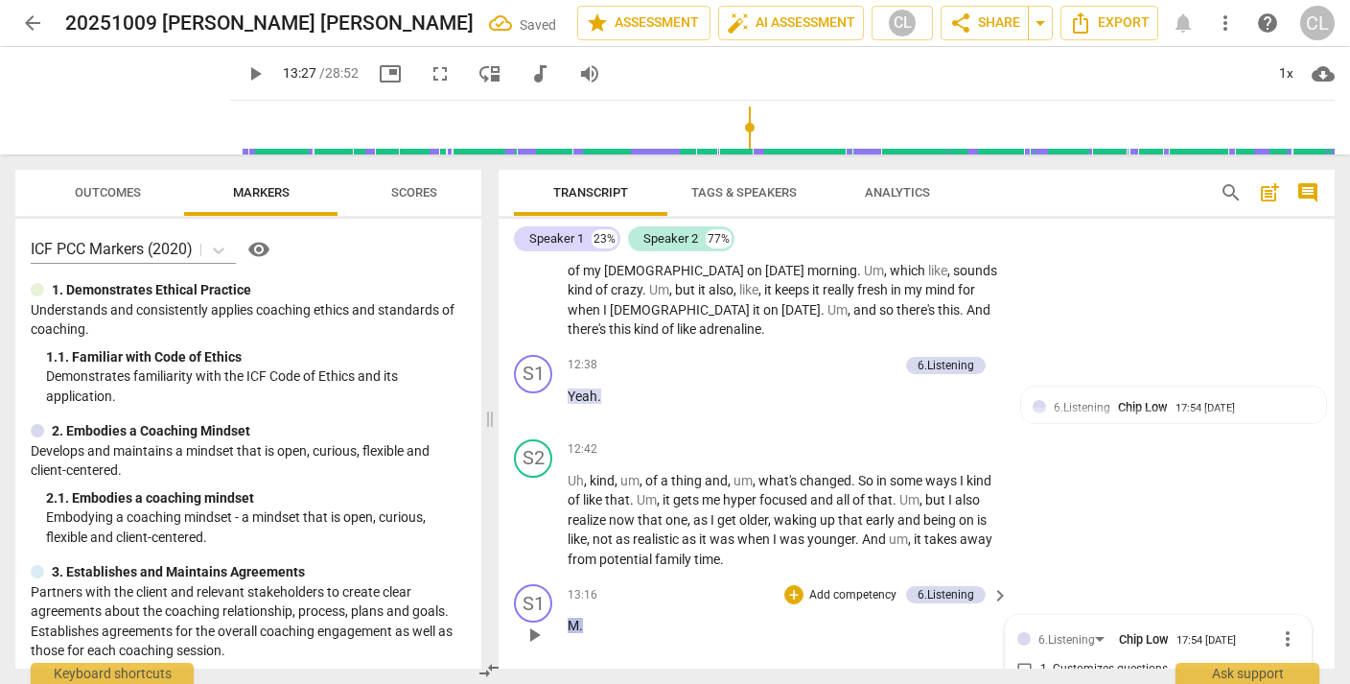
scroll to position [4321, 0]
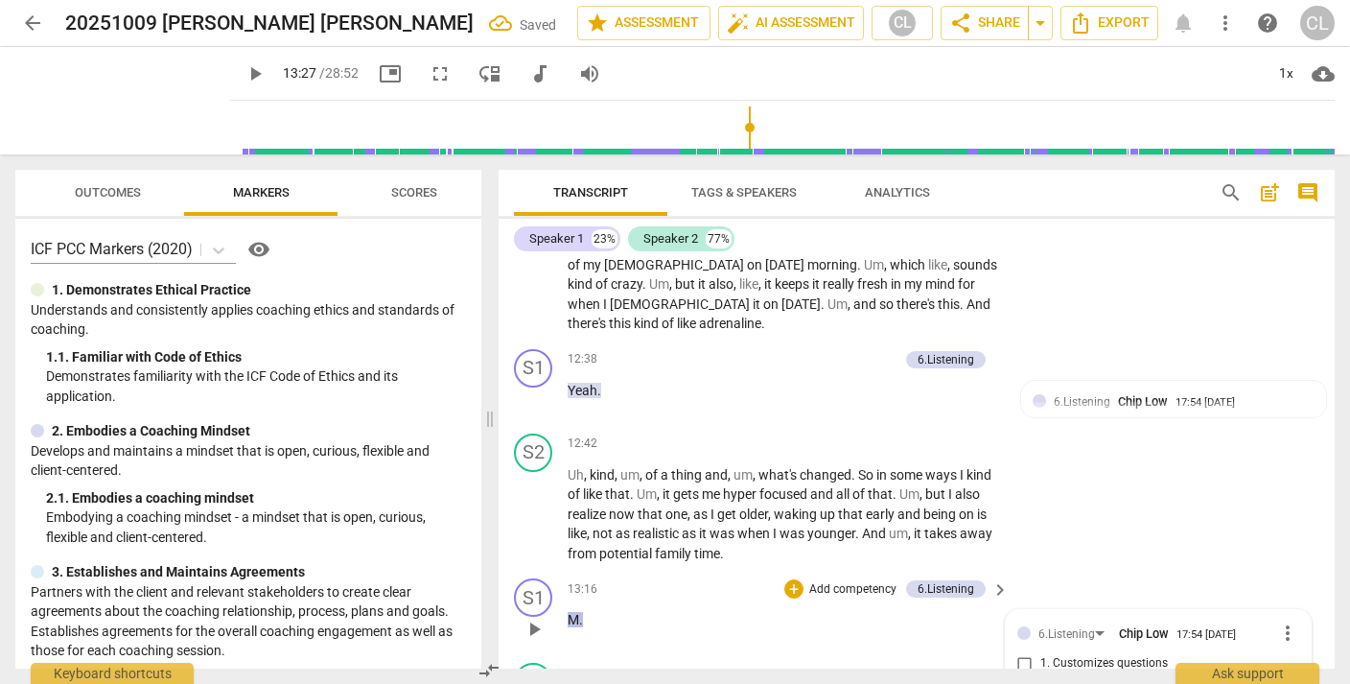
checkbox input "true"
click at [1214, 426] on div "S2 play_arrow pause 12:42 + Add competency keyboard_arrow_right Uh , kind , um …" at bounding box center [917, 499] width 836 height 146
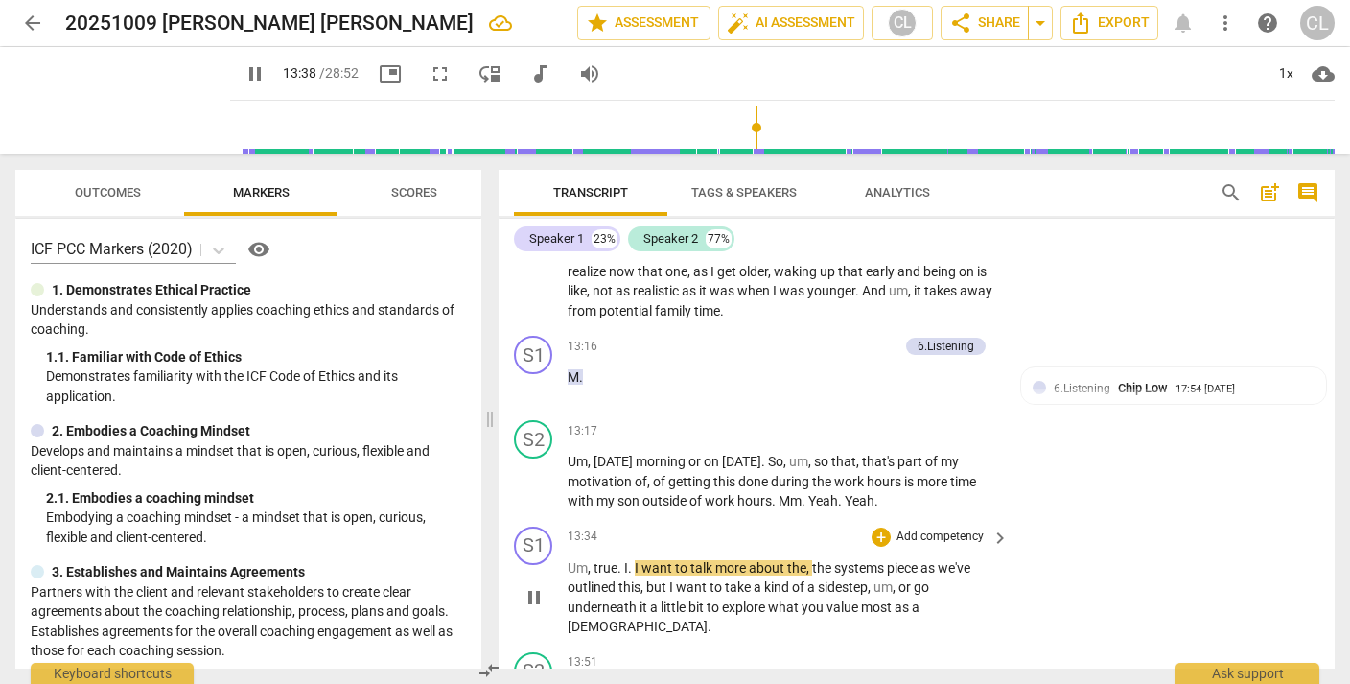
scroll to position [4566, 0]
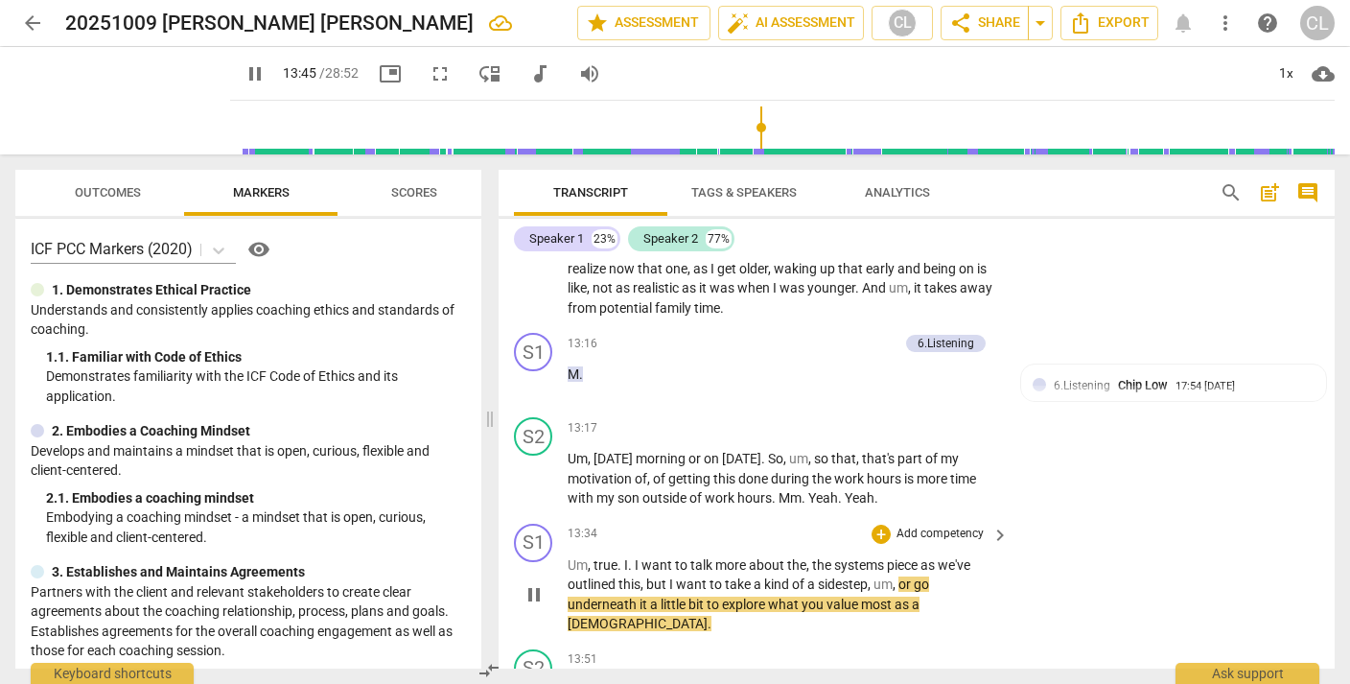
click at [929, 525] on p "Add competency" at bounding box center [940, 533] width 91 height 17
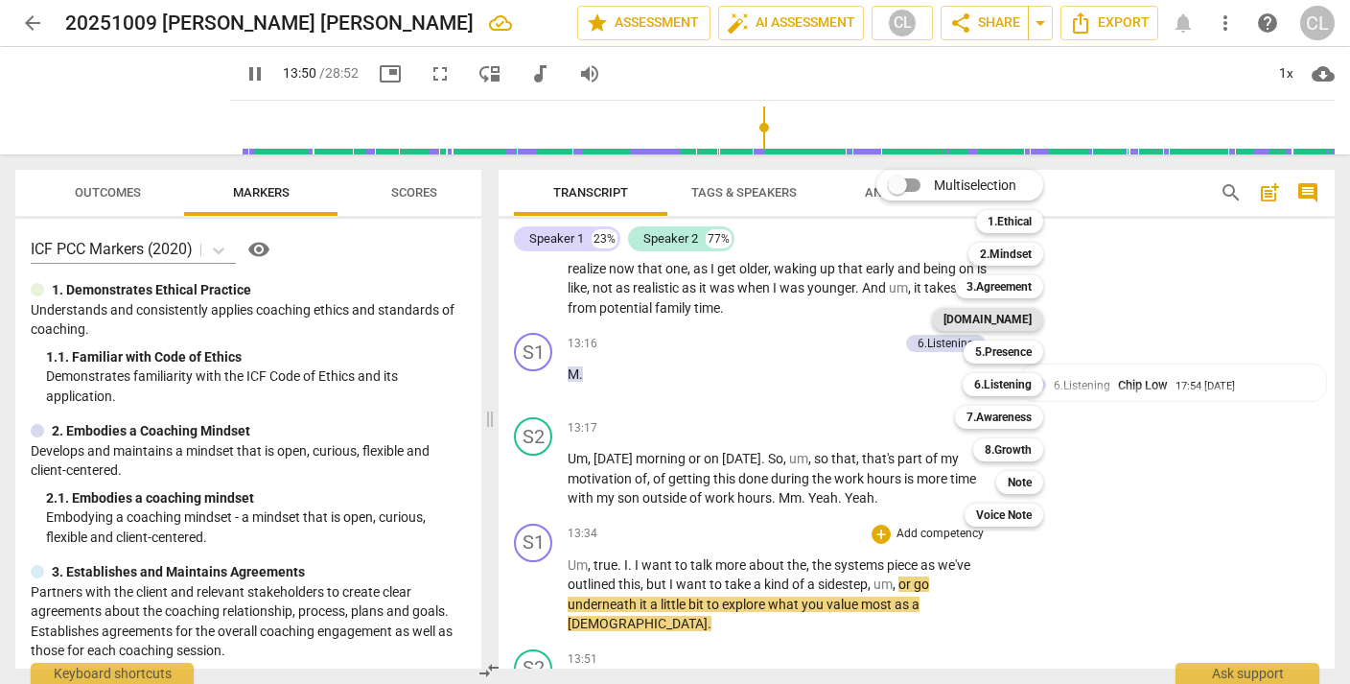
click at [1013, 318] on b "4.Trust" at bounding box center [987, 319] width 88 height 23
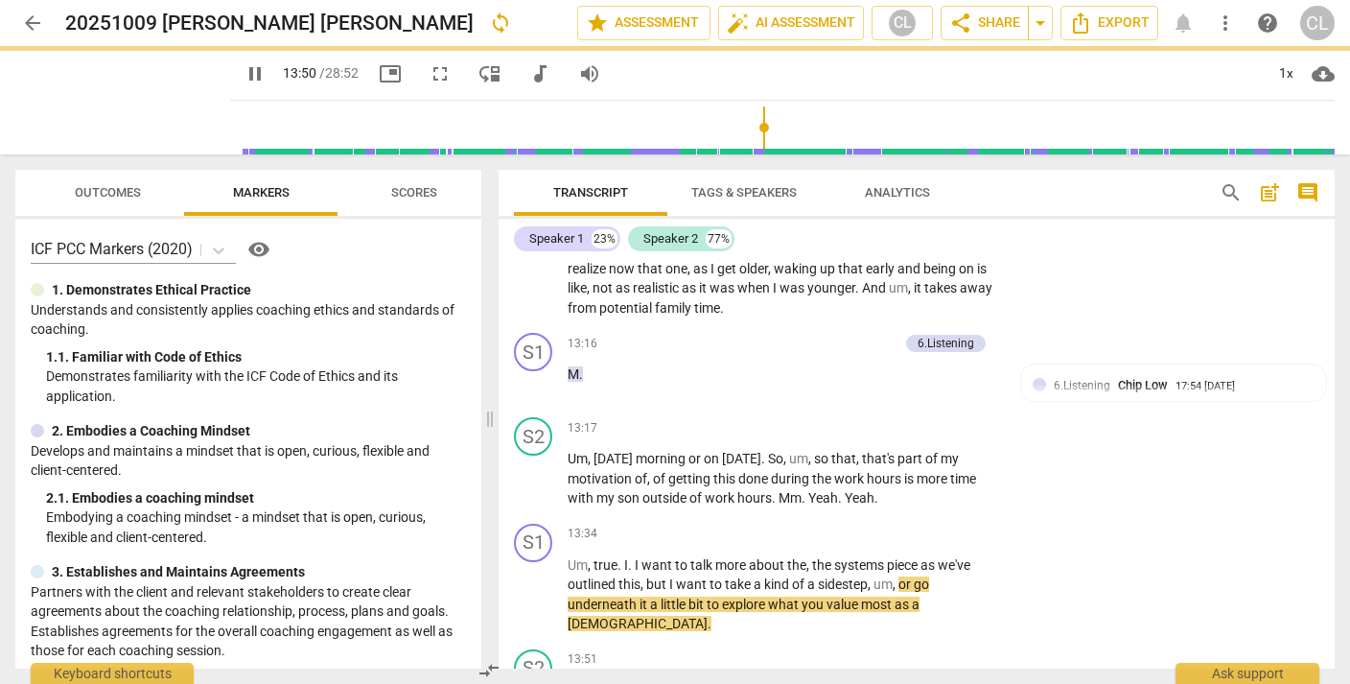
type input "831"
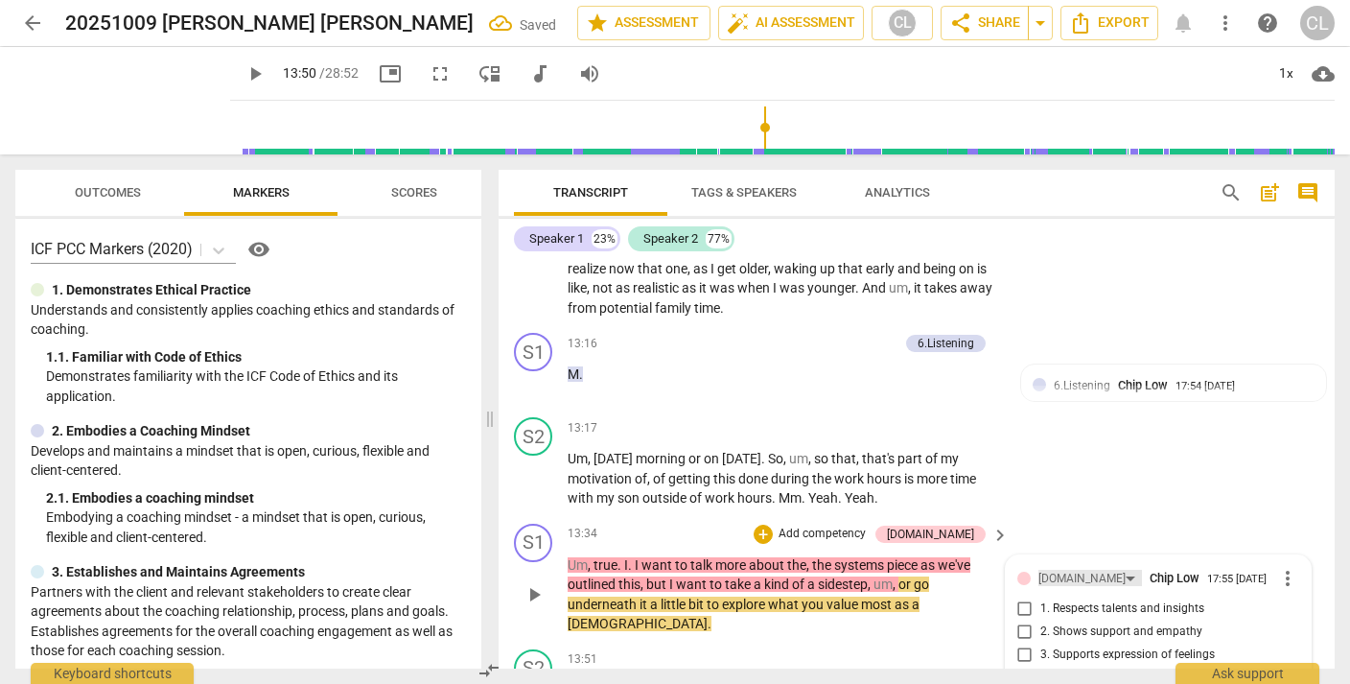
click at [1048, 569] on div "4.Trust" at bounding box center [1081, 578] width 87 height 18
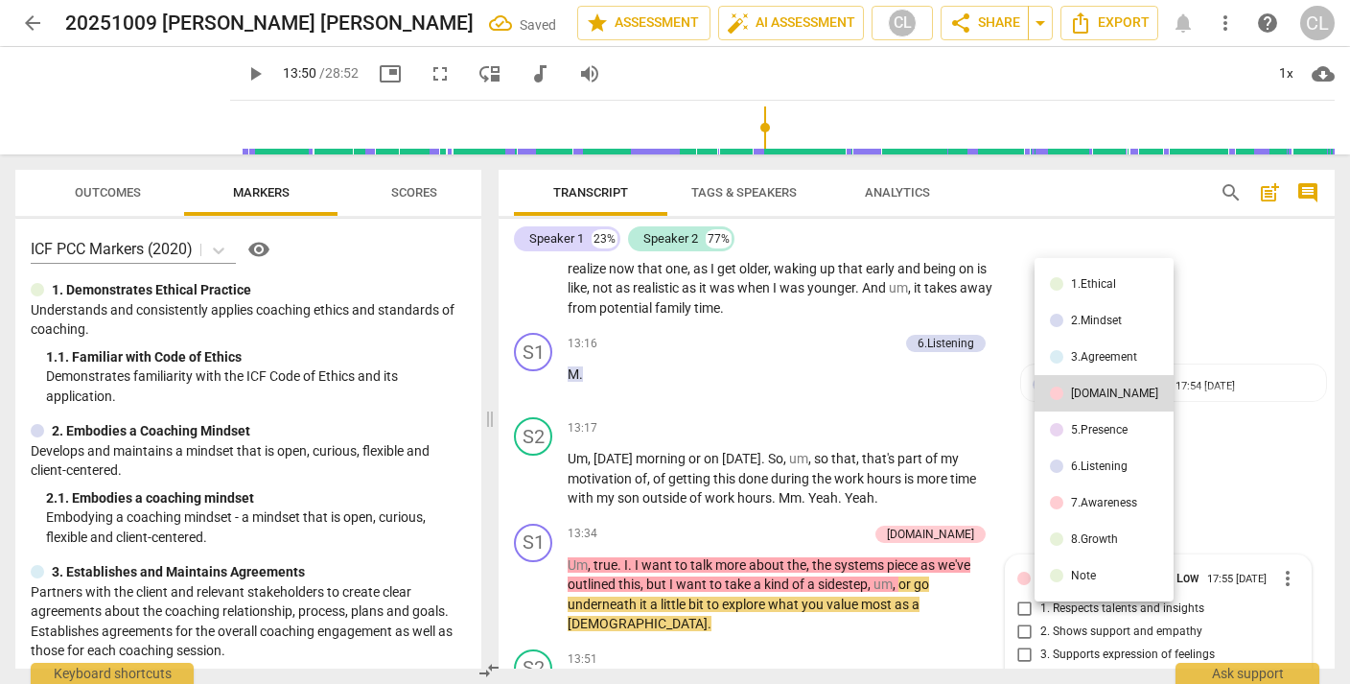
click at [1064, 430] on li "5.Presence" at bounding box center [1103, 429] width 139 height 36
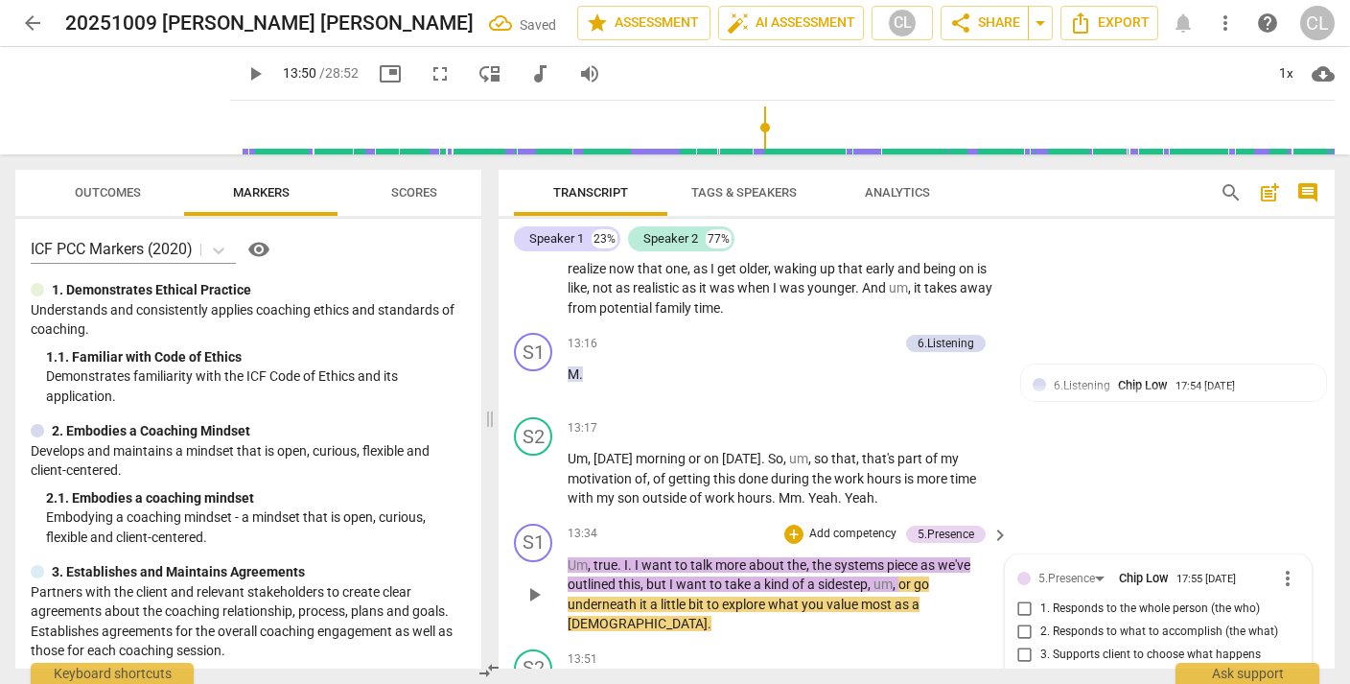
click at [1020, 643] on input "3. Supports client to choose what happens" at bounding box center [1025, 654] width 31 height 23
checkbox input "true"
click at [1156, 409] on div "S2 play_arrow pause 13:17 + Add competency keyboard_arrow_right Um , Sunday mor…" at bounding box center [917, 462] width 836 height 106
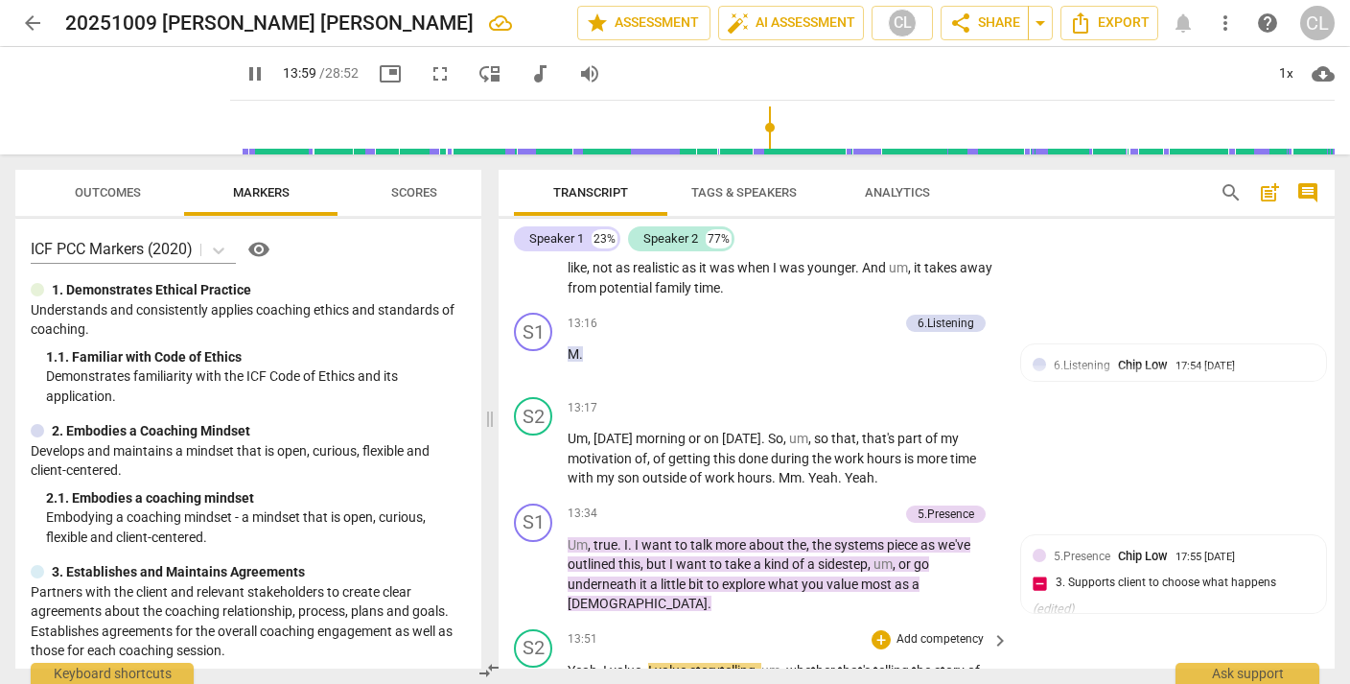
scroll to position [4534, 0]
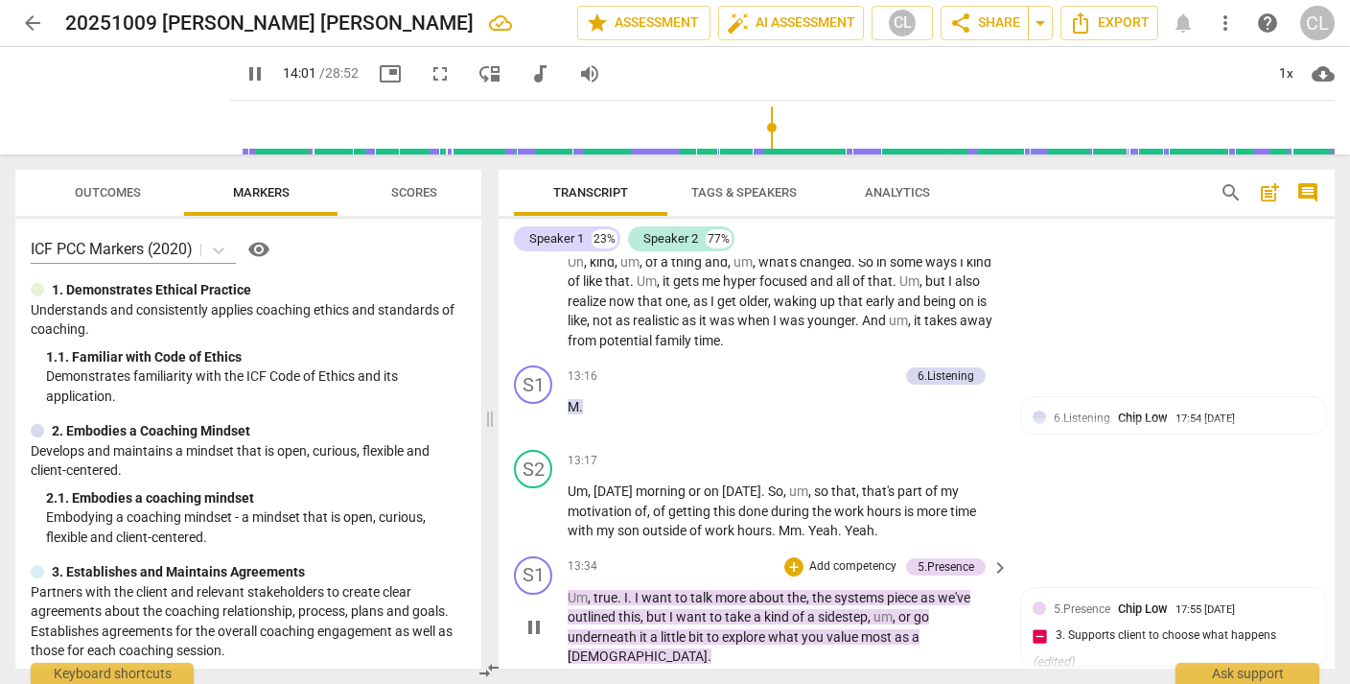
click at [832, 558] on p "Add competency" at bounding box center [852, 566] width 91 height 17
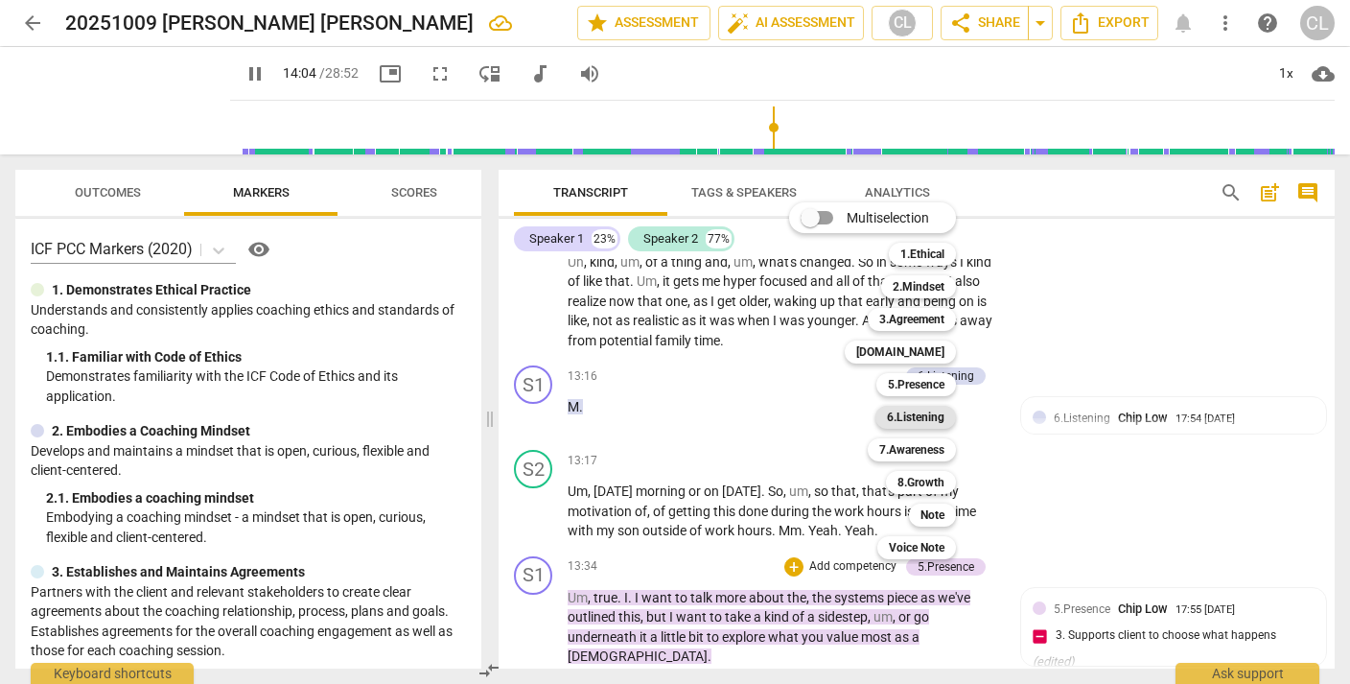
click at [929, 419] on b "6.Listening" at bounding box center [916, 417] width 58 height 23
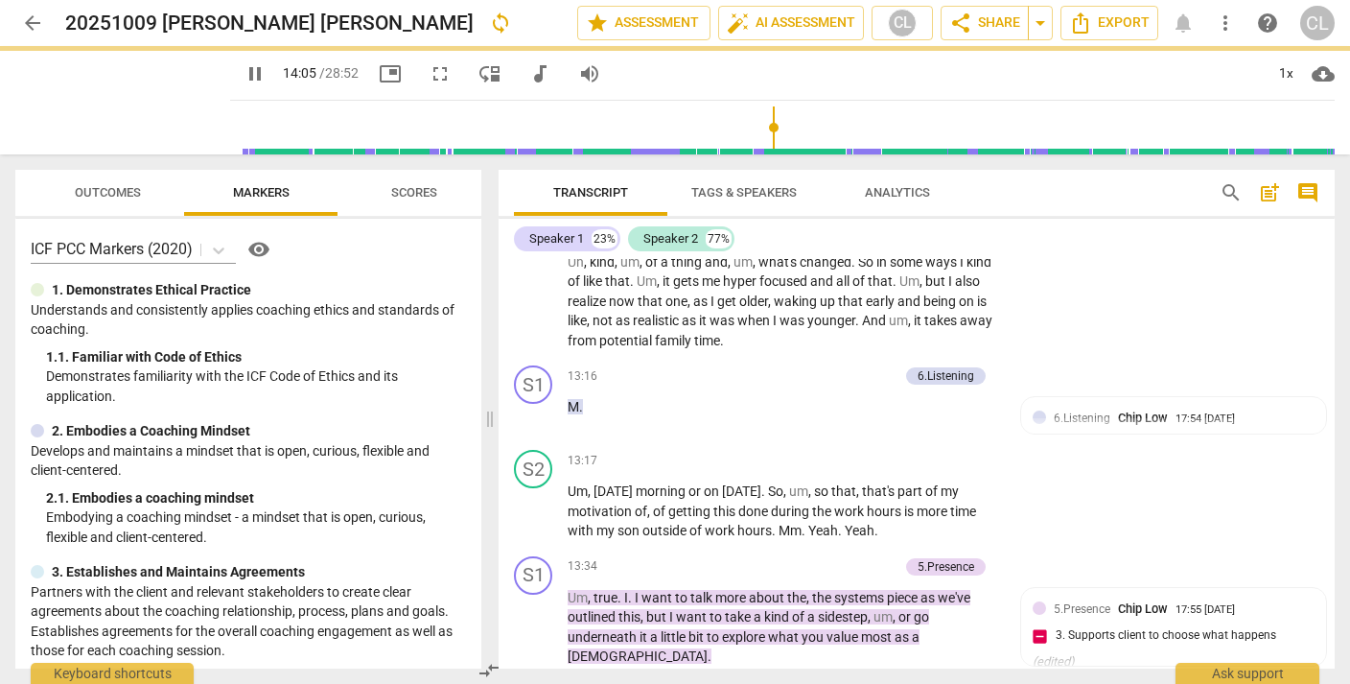
type input "845"
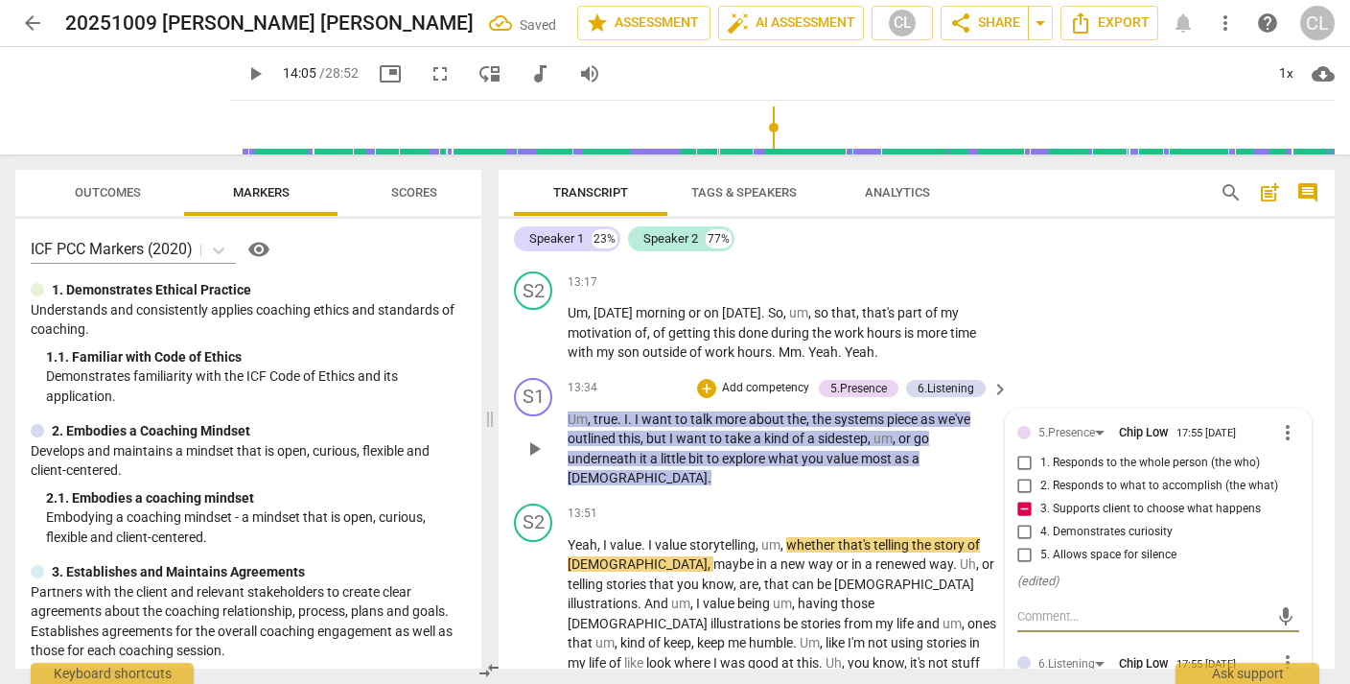
scroll to position [4714, 0]
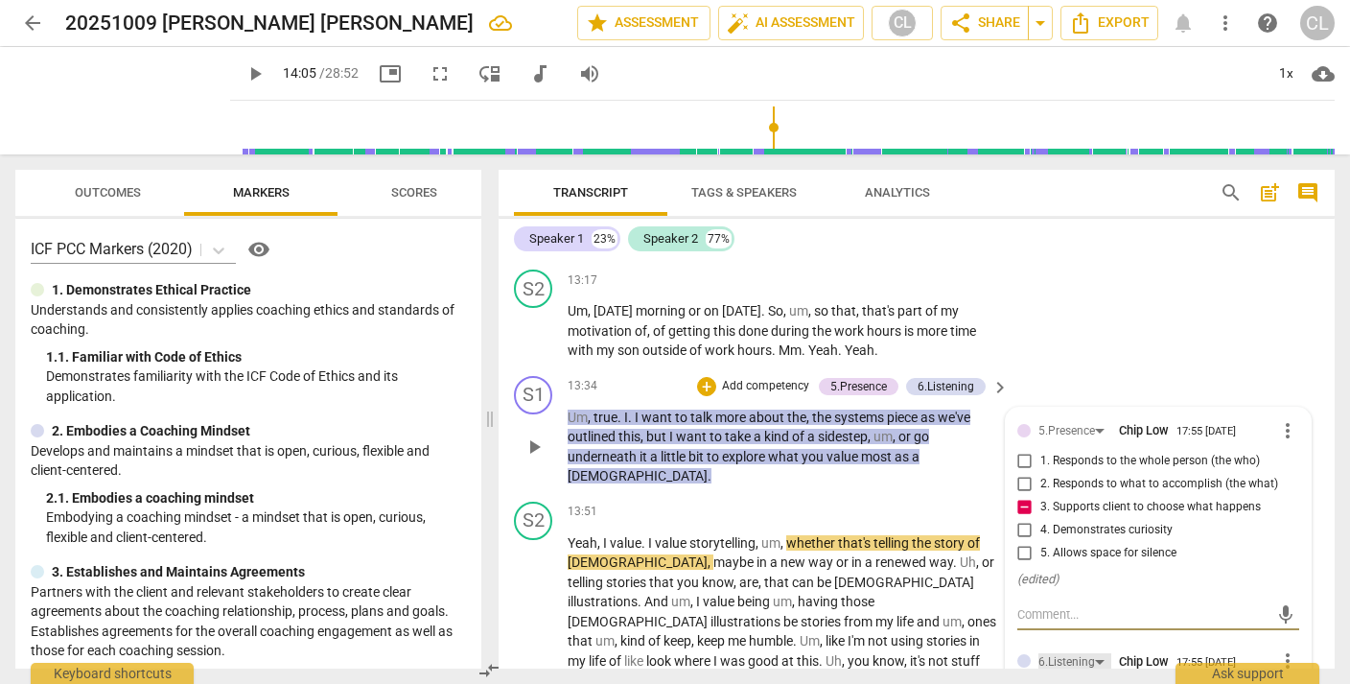
click at [1055, 653] on div "6.Listening" at bounding box center [1066, 662] width 57 height 18
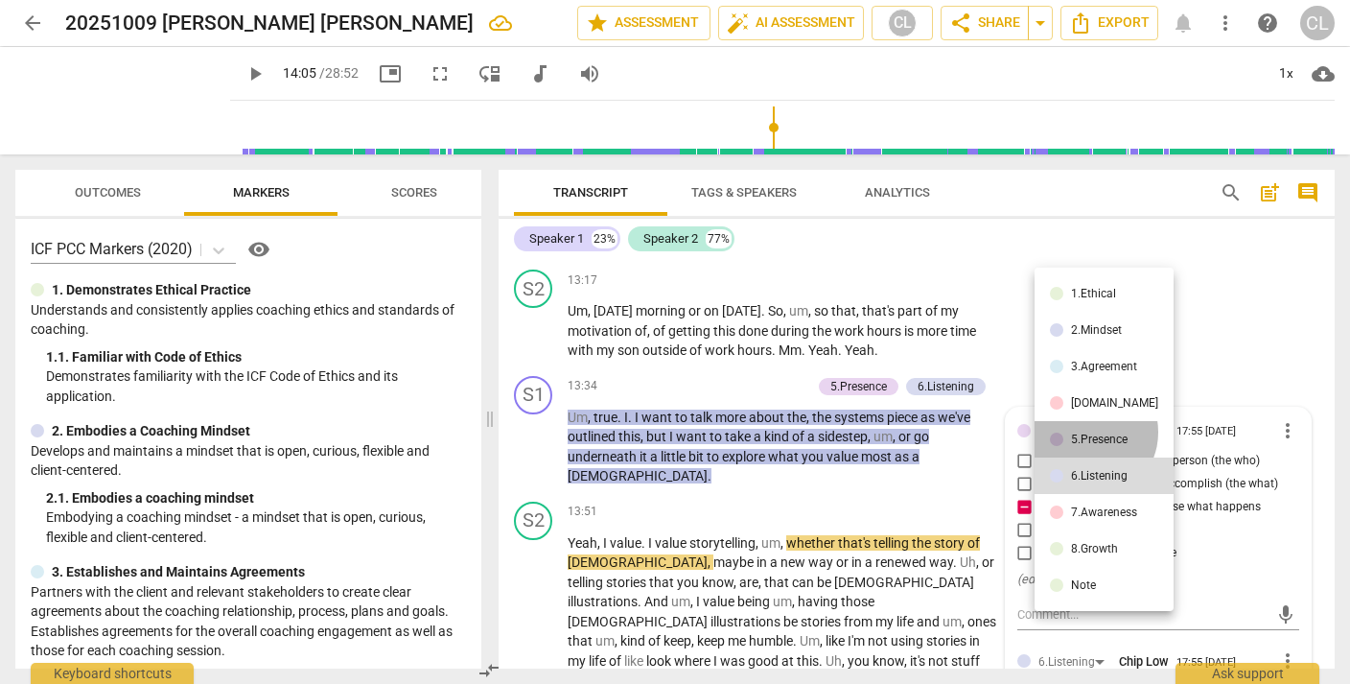
click at [1088, 433] on div "5.Presence" at bounding box center [1099, 439] width 57 height 12
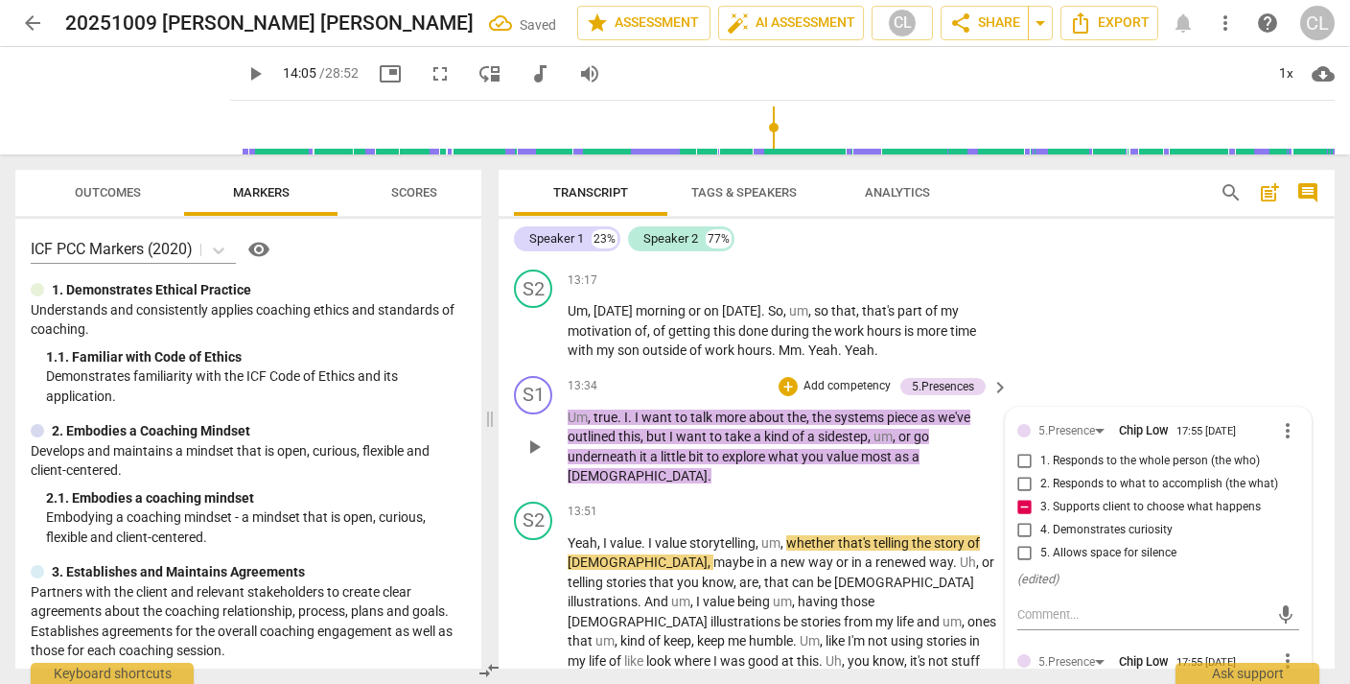
click at [1023, 680] on input "1. Responds to the whole person (the who)" at bounding box center [1025, 691] width 31 height 23
checkbox input "true"
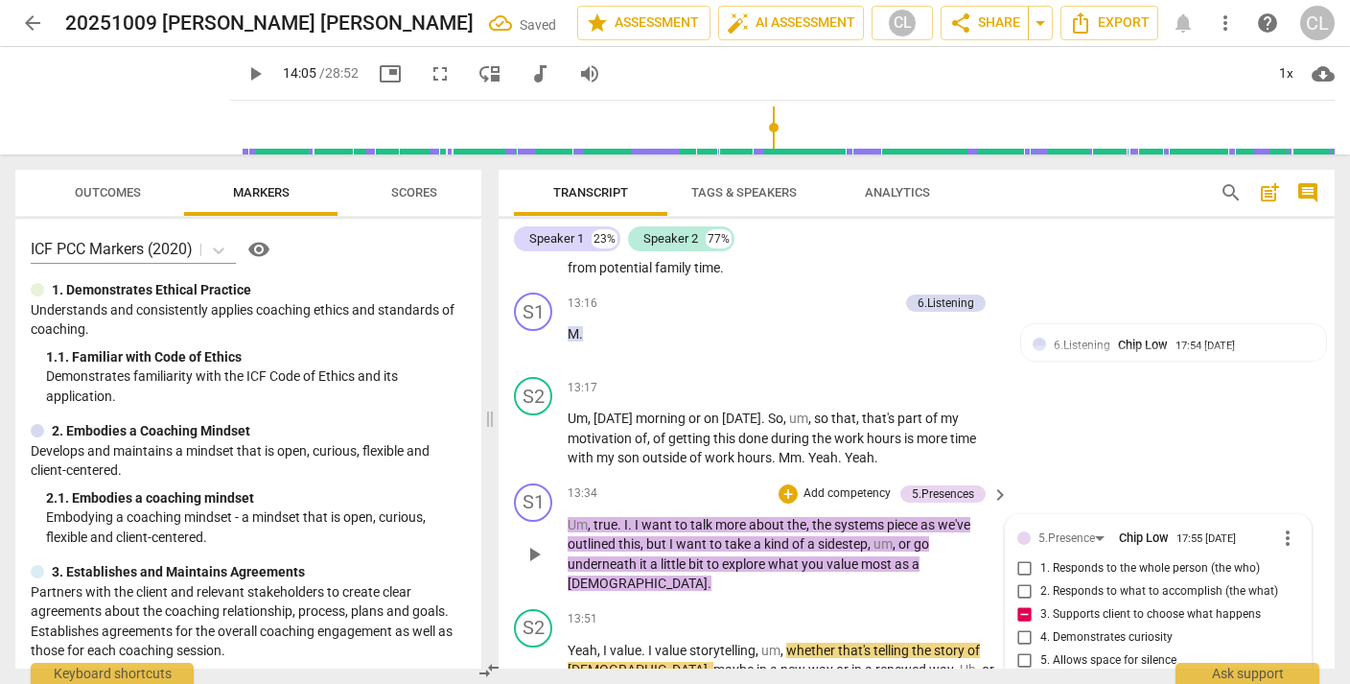
scroll to position [4597, 0]
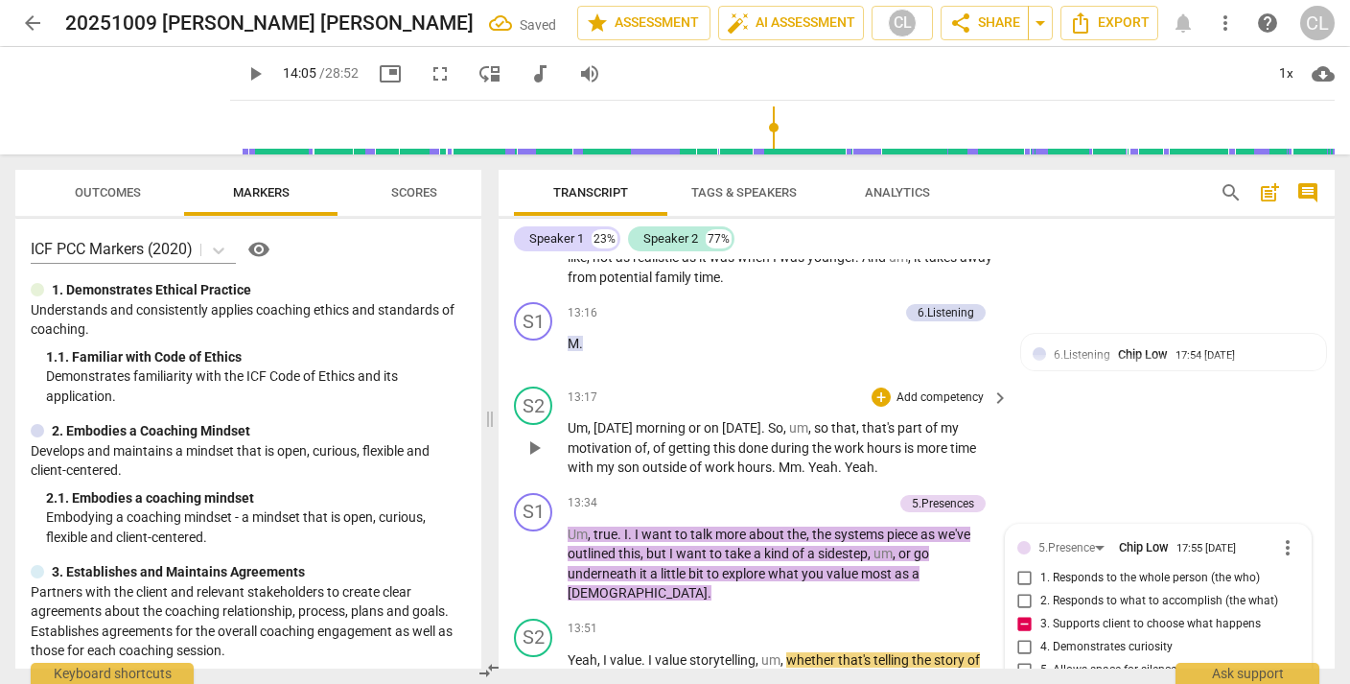
click at [1105, 379] on div "S2 play_arrow pause 13:17 + Add competency keyboard_arrow_right Um , Sunday mor…" at bounding box center [917, 432] width 836 height 106
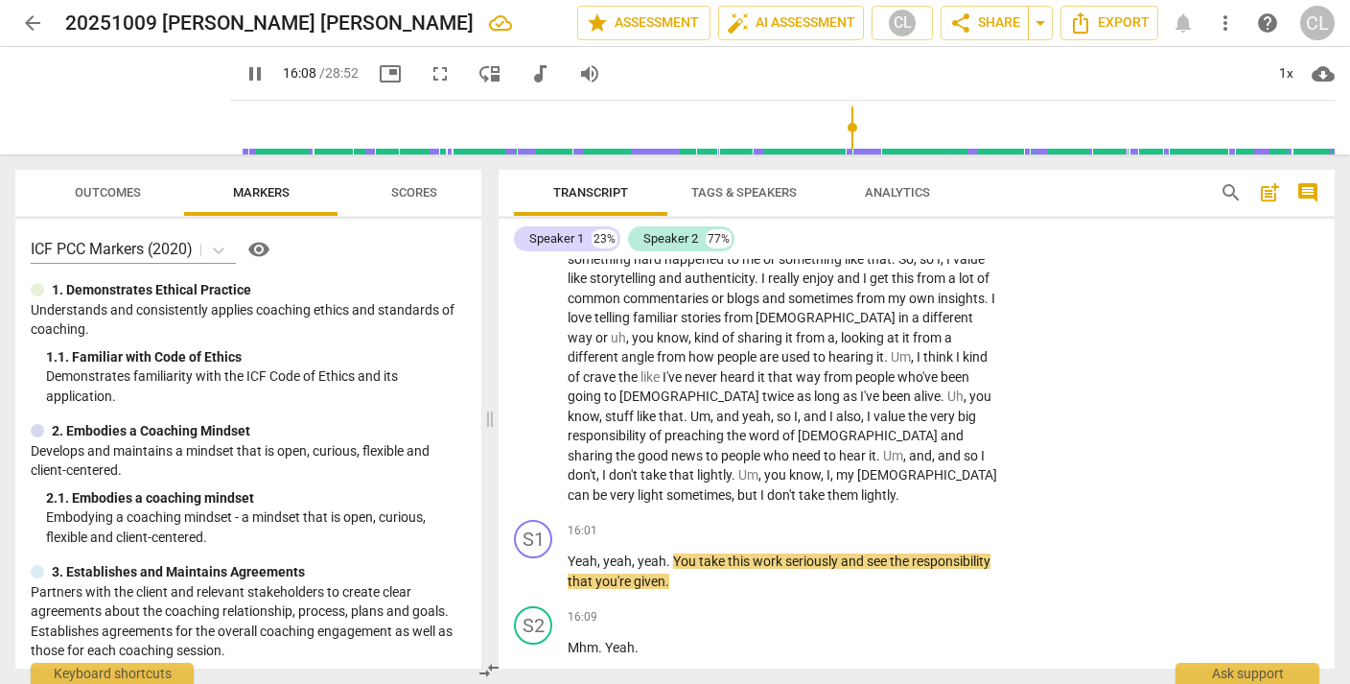
scroll to position [5157, 0]
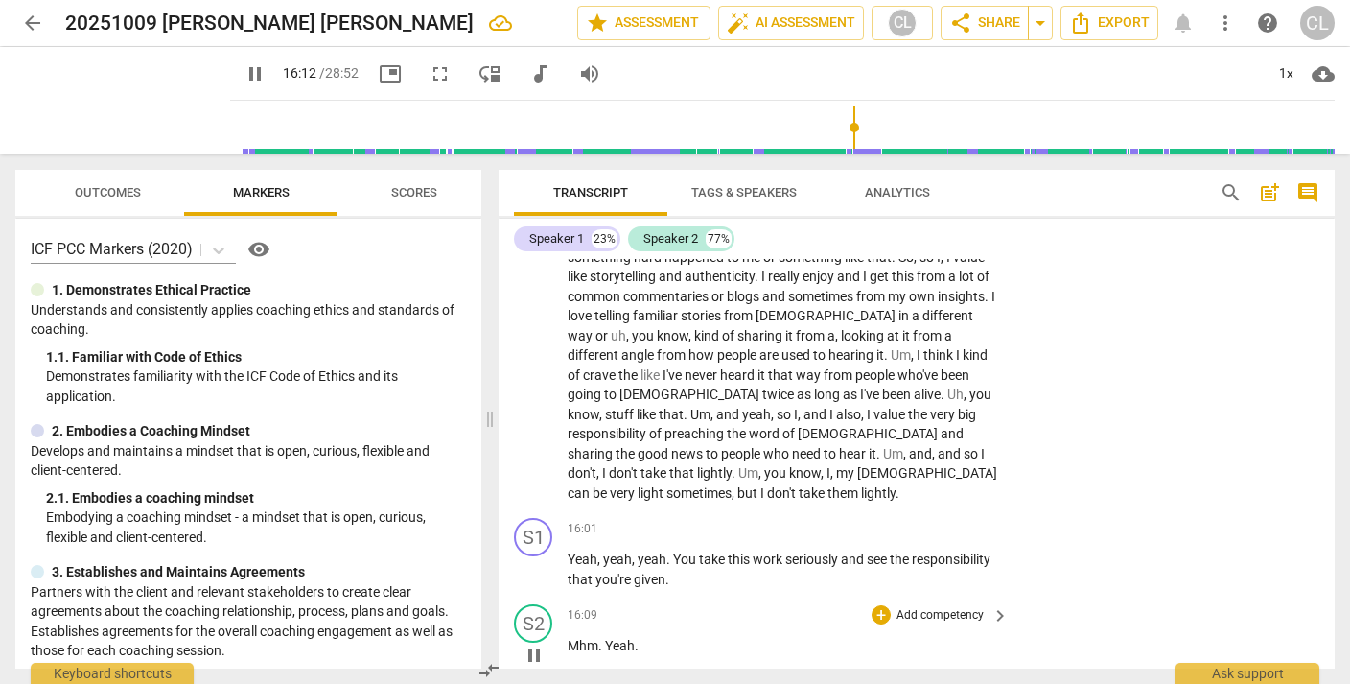
click at [569, 638] on span "Mhm" at bounding box center [583, 645] width 31 height 15
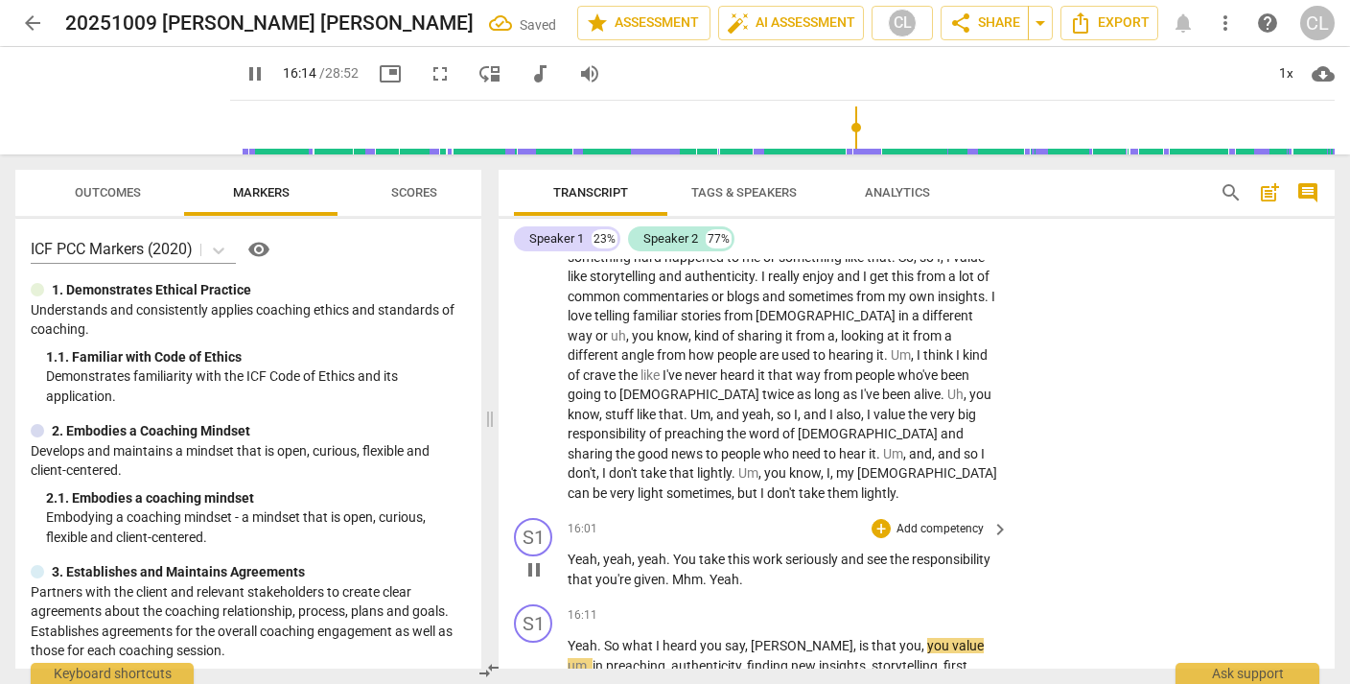
click at [710, 571] on span "Yeah" at bounding box center [724, 578] width 30 height 15
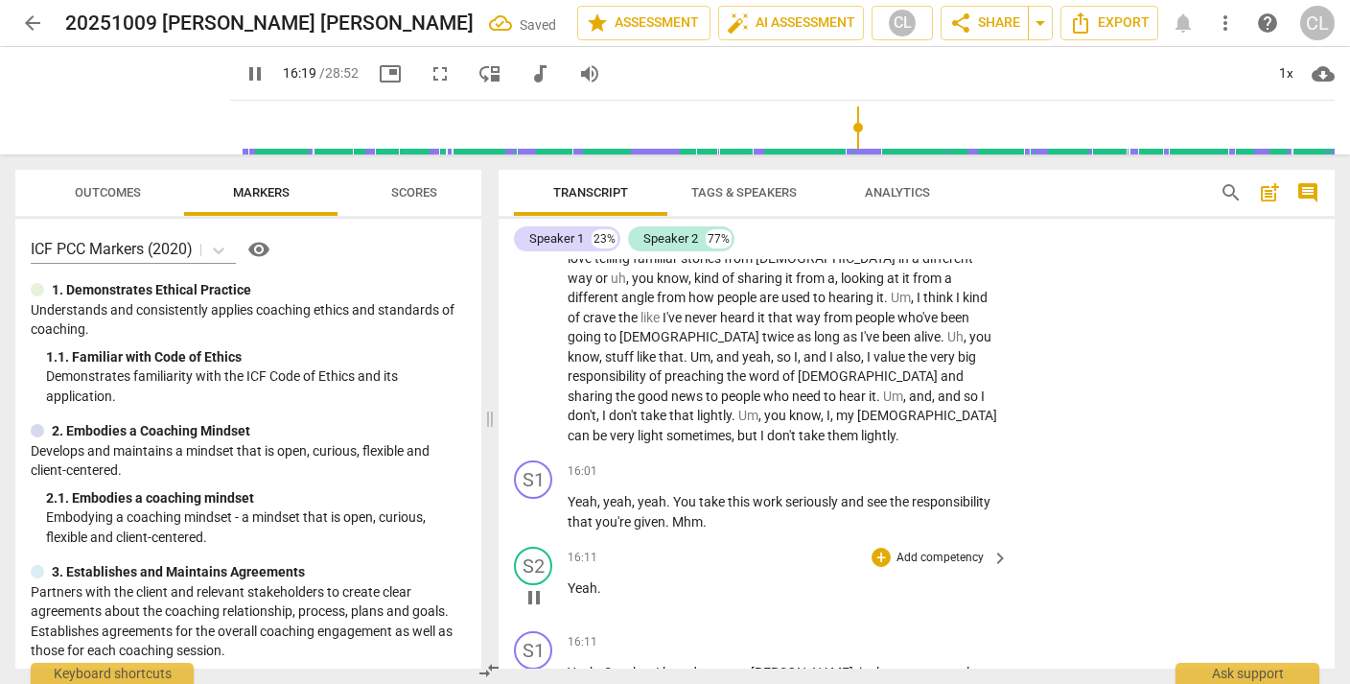
scroll to position [5218, 0]
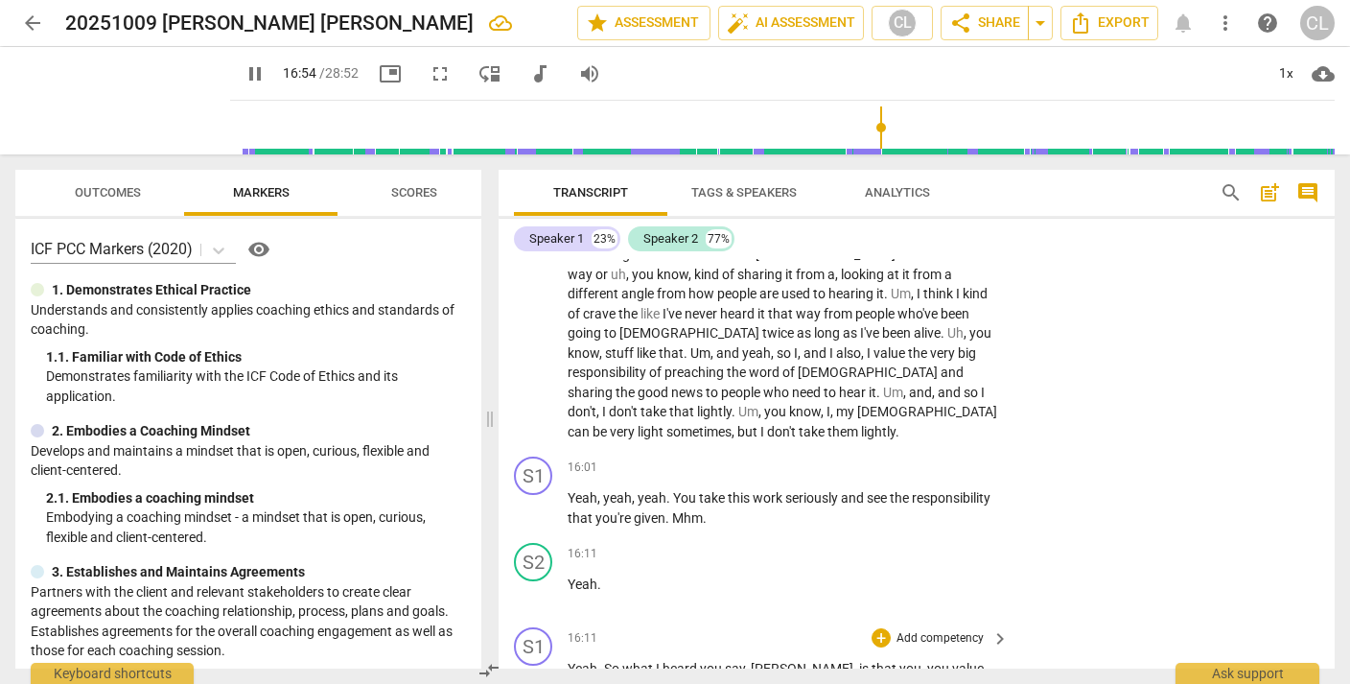
click at [943, 630] on p "Add competency" at bounding box center [940, 638] width 91 height 17
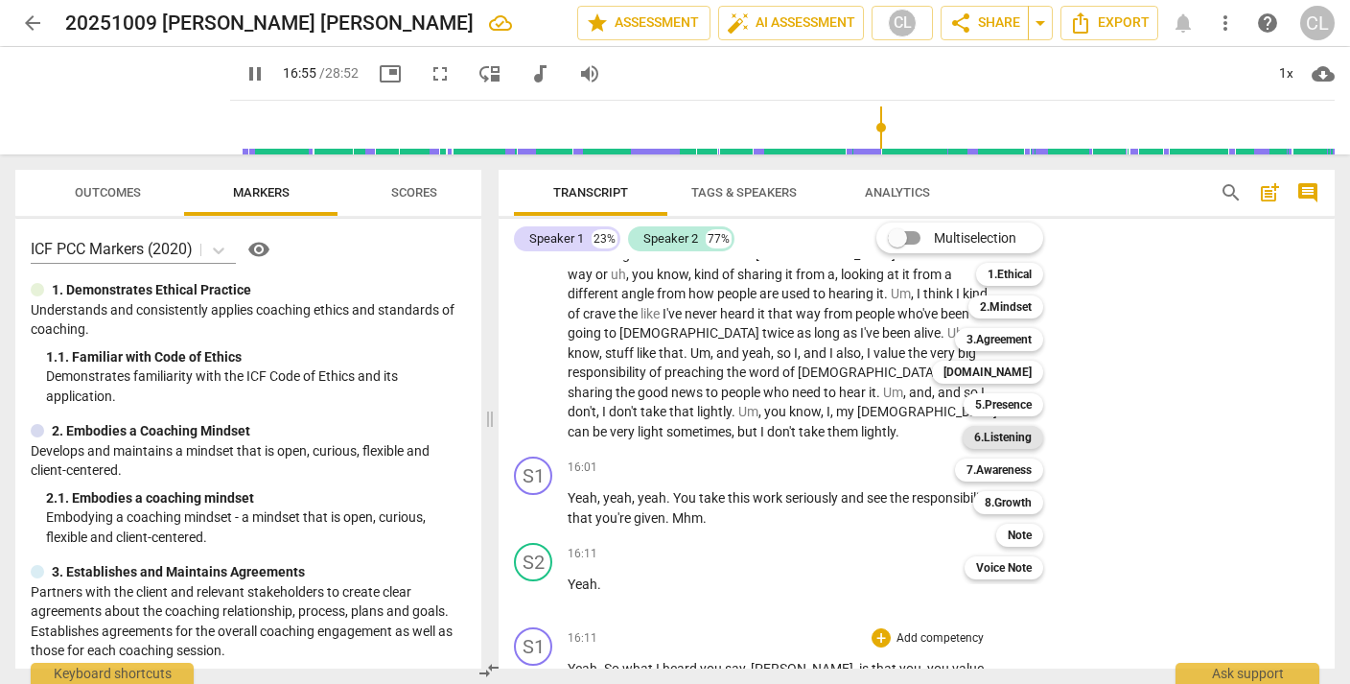
click at [999, 434] on b "6.Listening" at bounding box center [1003, 437] width 58 height 23
type input "1016"
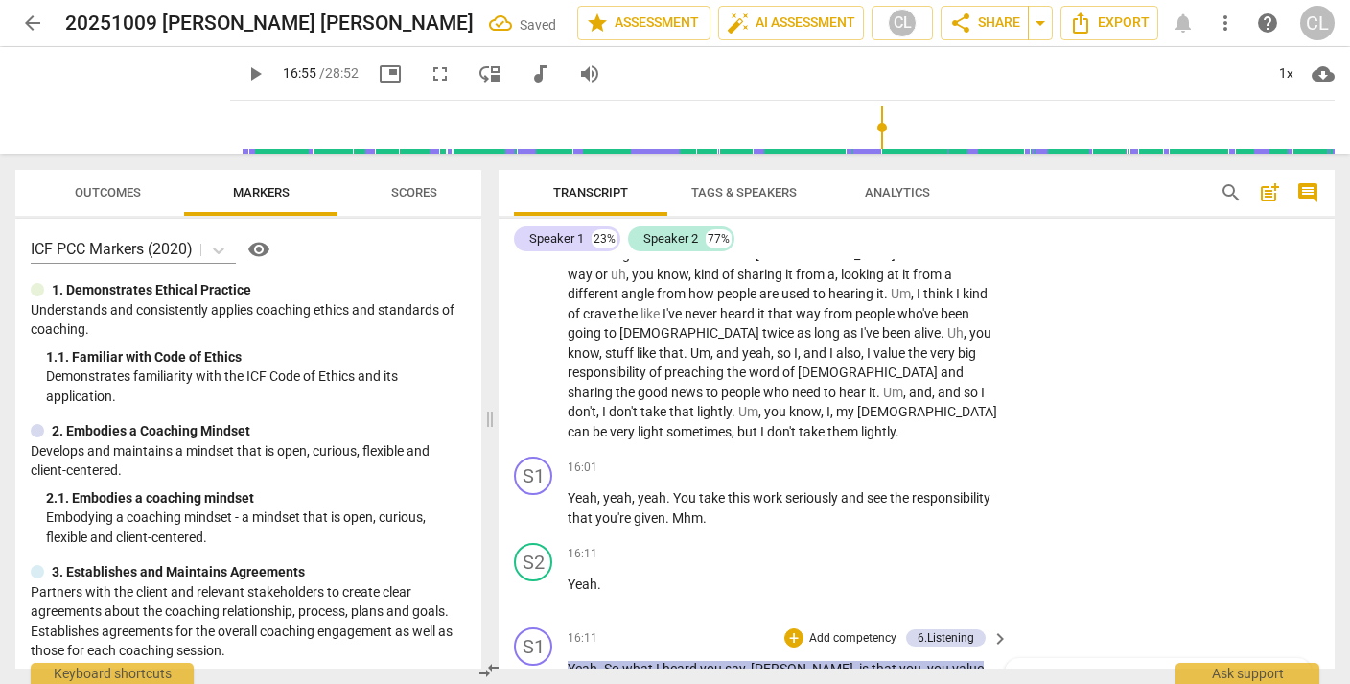
click at [1070, 674] on div "6.Listening" at bounding box center [1066, 683] width 57 height 18
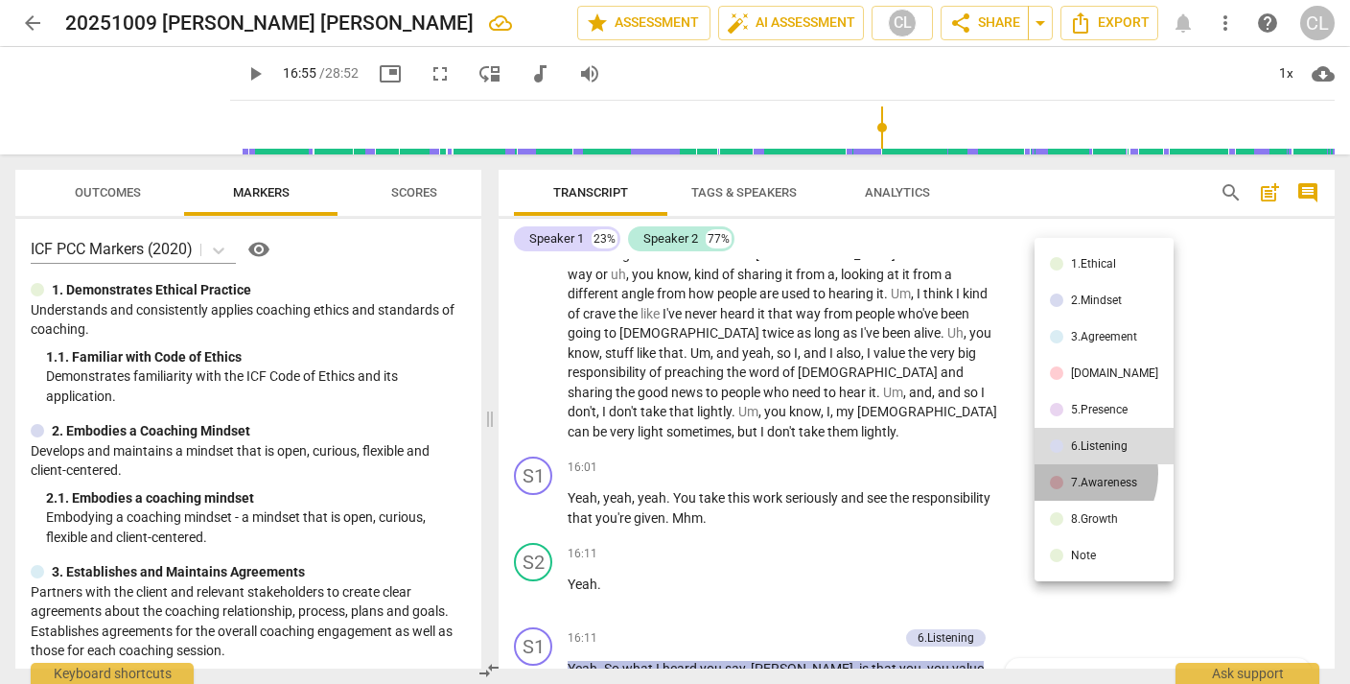
click at [1072, 473] on li "7.Awareness" at bounding box center [1103, 482] width 139 height 36
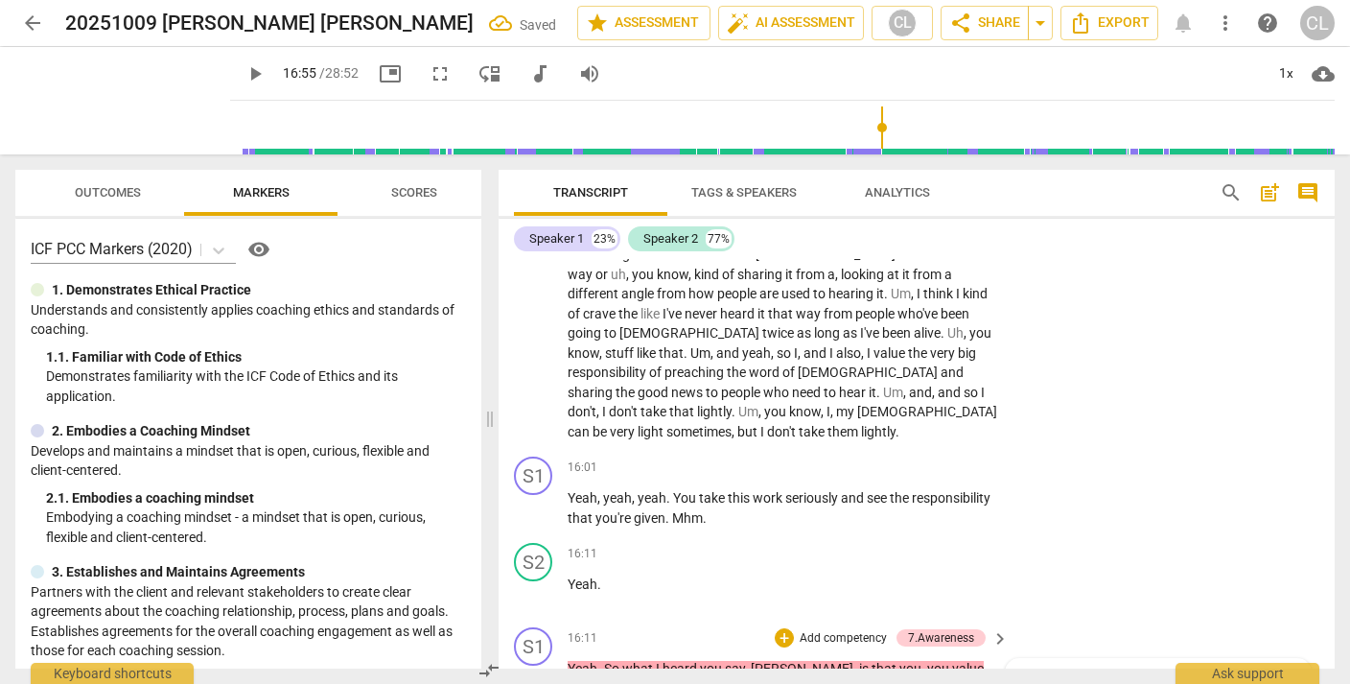
checkbox input "true"
click at [843, 630] on p "Add competency" at bounding box center [843, 638] width 91 height 17
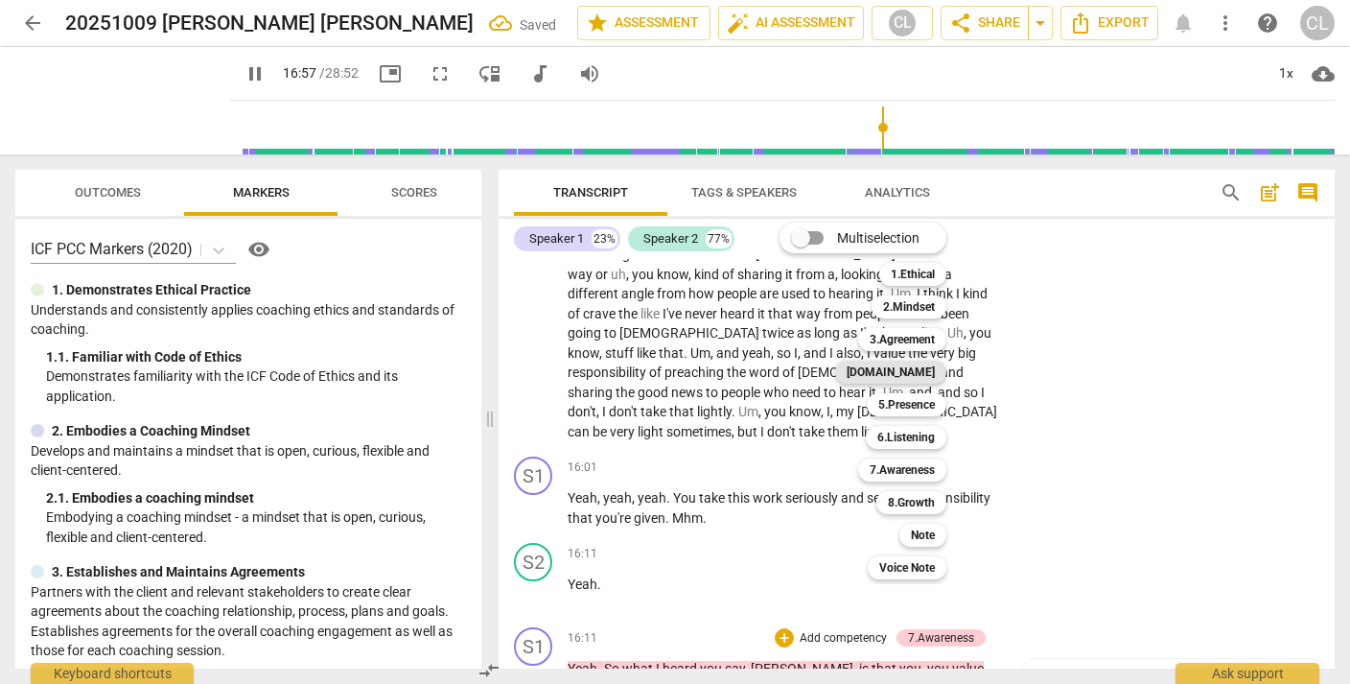
click at [928, 370] on b "4.Trust" at bounding box center [891, 371] width 88 height 23
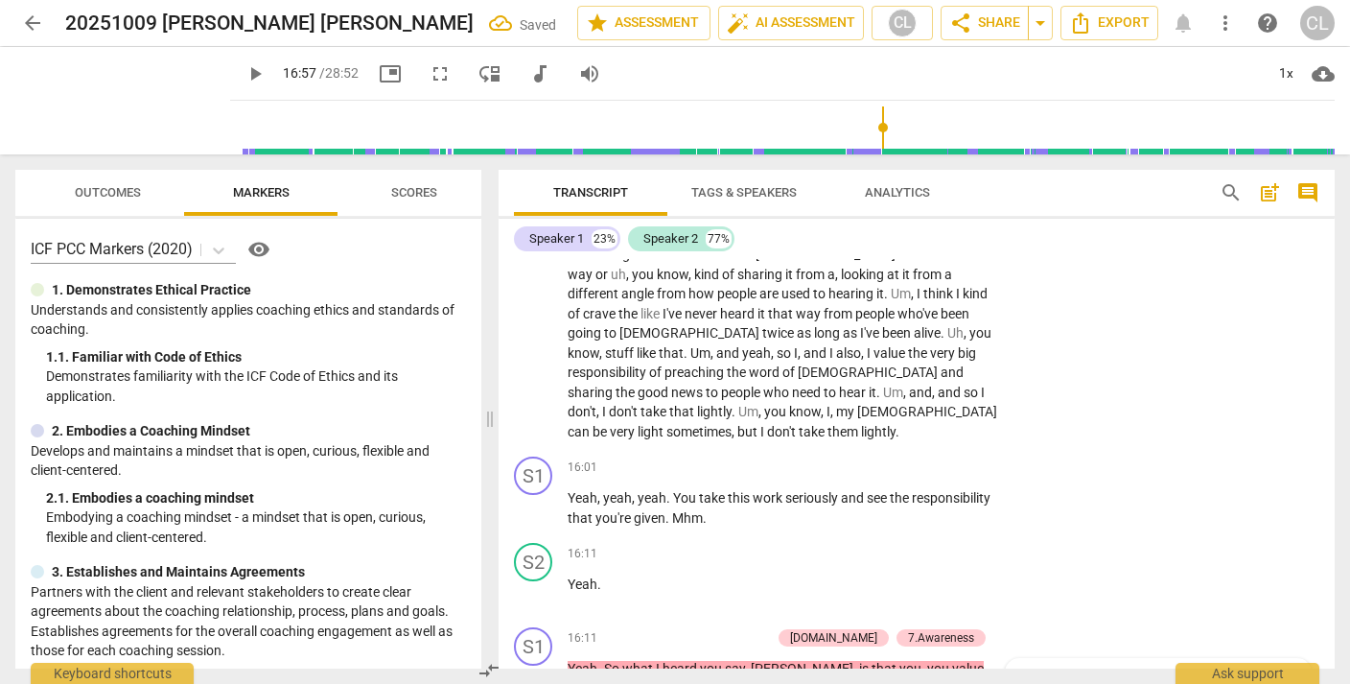
type input "1018"
click at [1052, 674] on div "4.Trust" at bounding box center [1081, 683] width 87 height 18
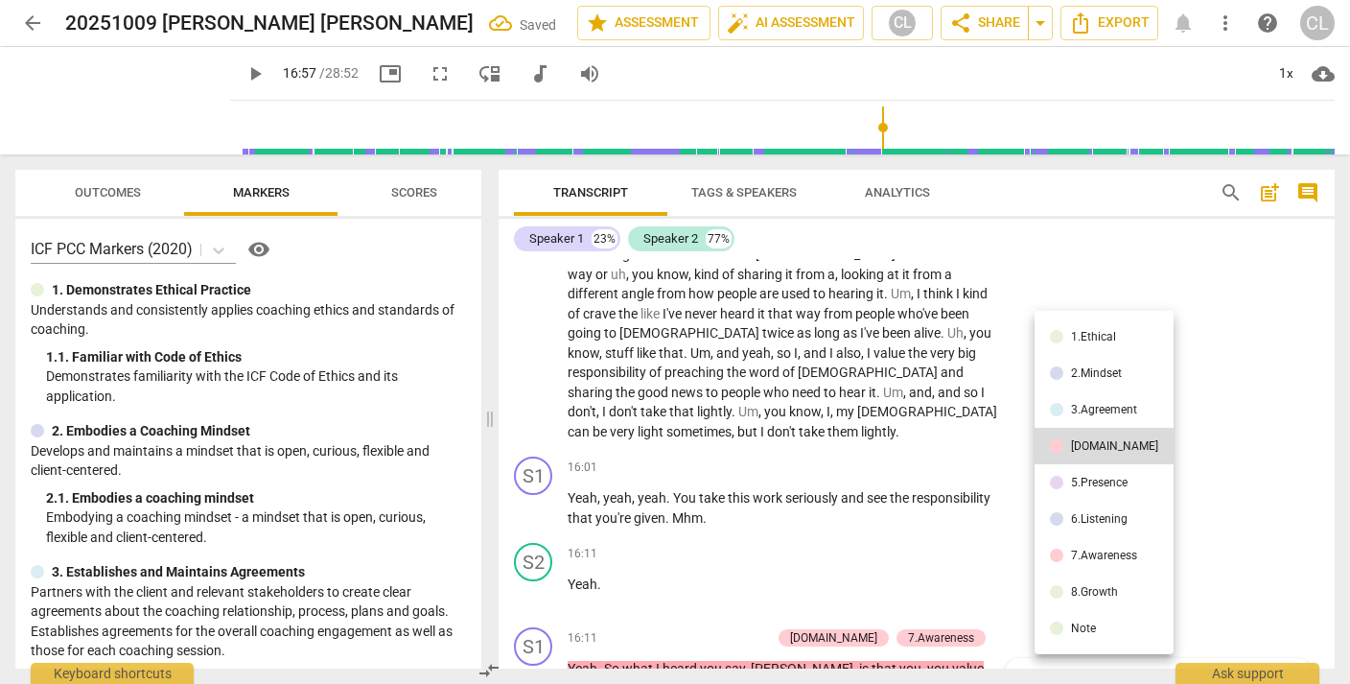
click at [1073, 492] on li "5.Presence" at bounding box center [1103, 482] width 139 height 36
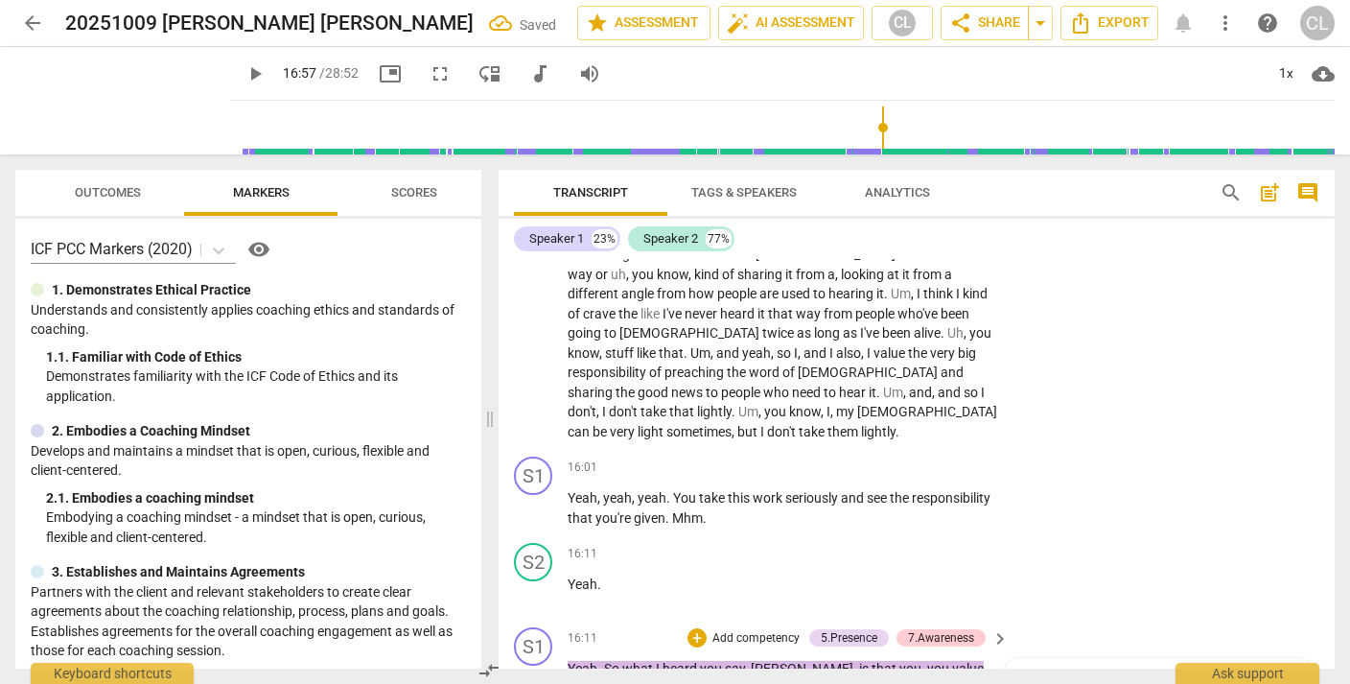
checkbox input "true"
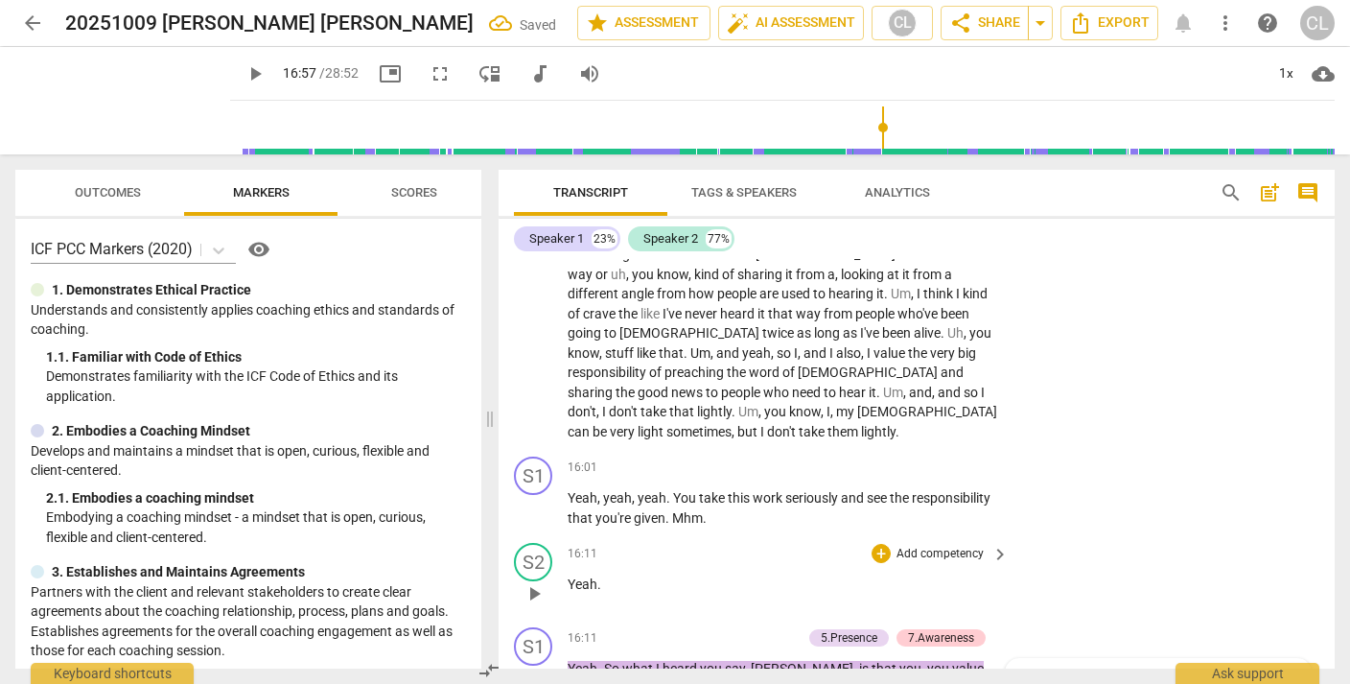
click at [1158, 535] on div "S2 play_arrow pause 16:11 + Add competency keyboard_arrow_right Yeah ." at bounding box center [917, 577] width 836 height 84
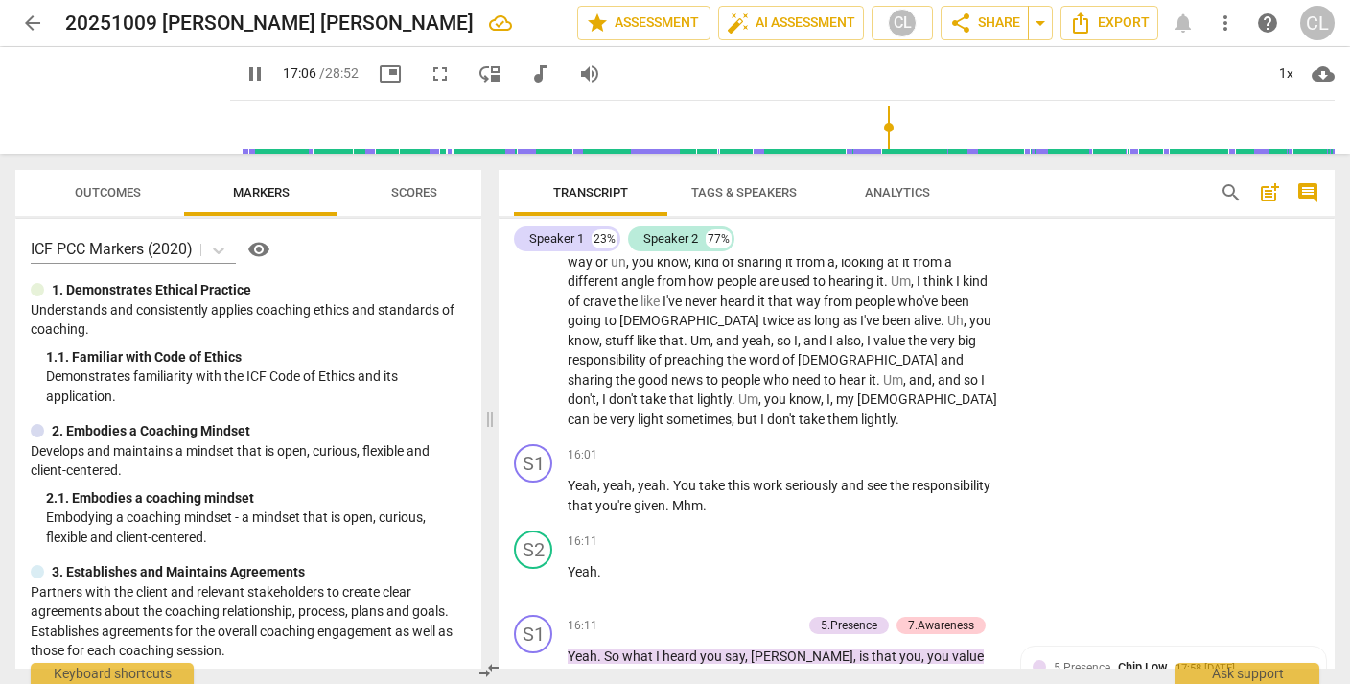
scroll to position [5297, 0]
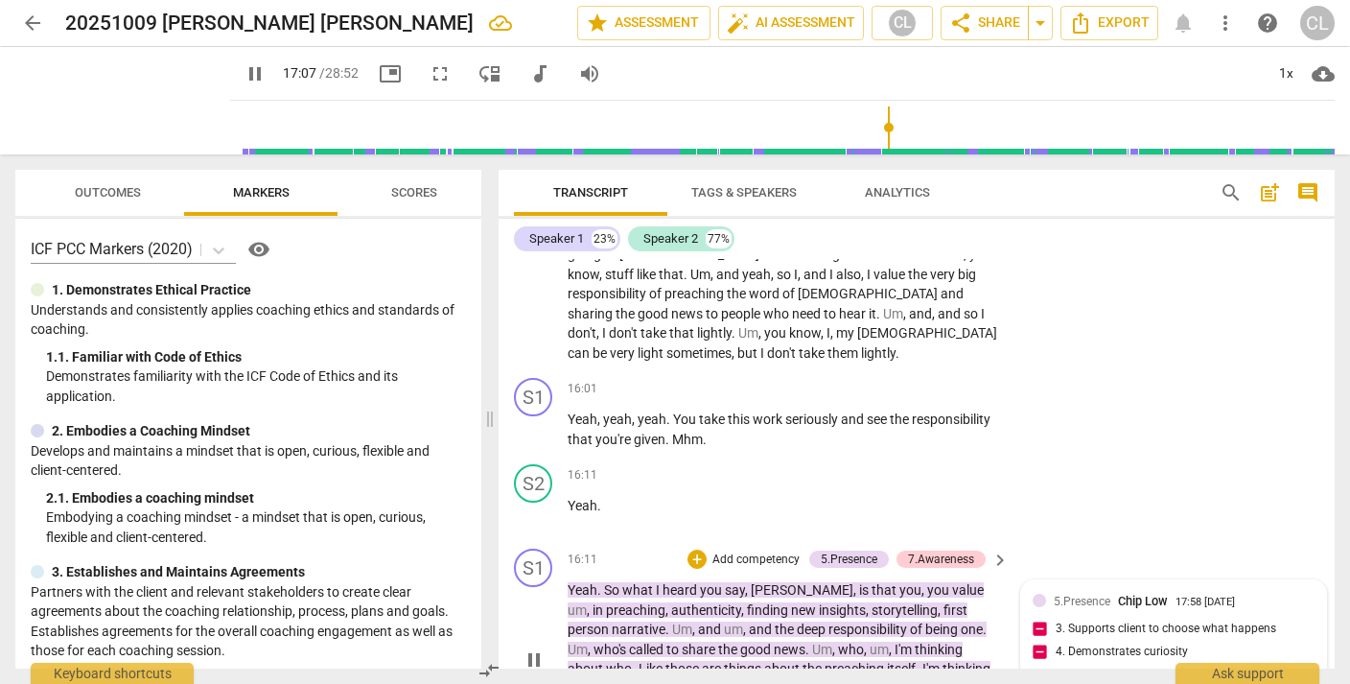
click at [1114, 592] on div "5.Presence Chip Low 17:58 10-12-2025 3. Supports client to choose what happens …" at bounding box center [1174, 641] width 282 height 99
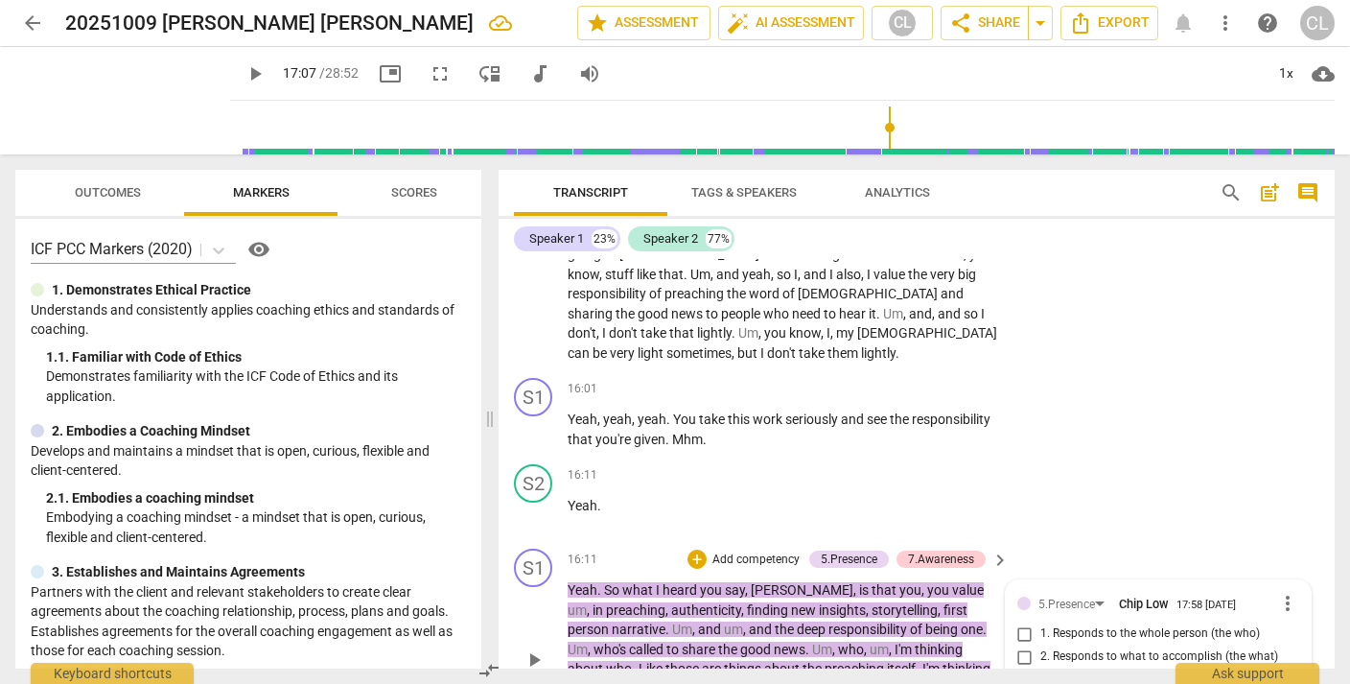
click at [1024, 622] on input "1. Responds to the whole person (the who)" at bounding box center [1025, 633] width 31 height 23
click at [1104, 541] on div "S1 play_arrow pause 16:11 + Add competency 5.Presence 7.Awareness keyboard_arro…" at bounding box center [917, 643] width 836 height 204
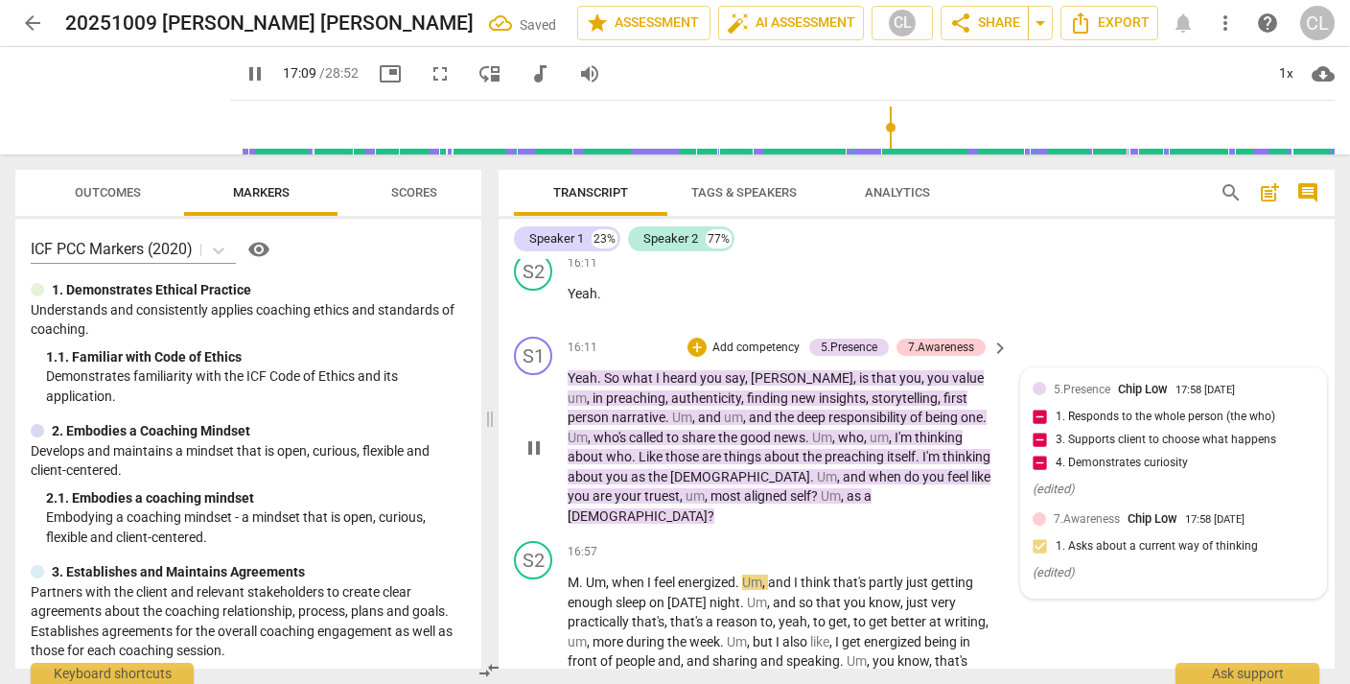
scroll to position [5515, 0]
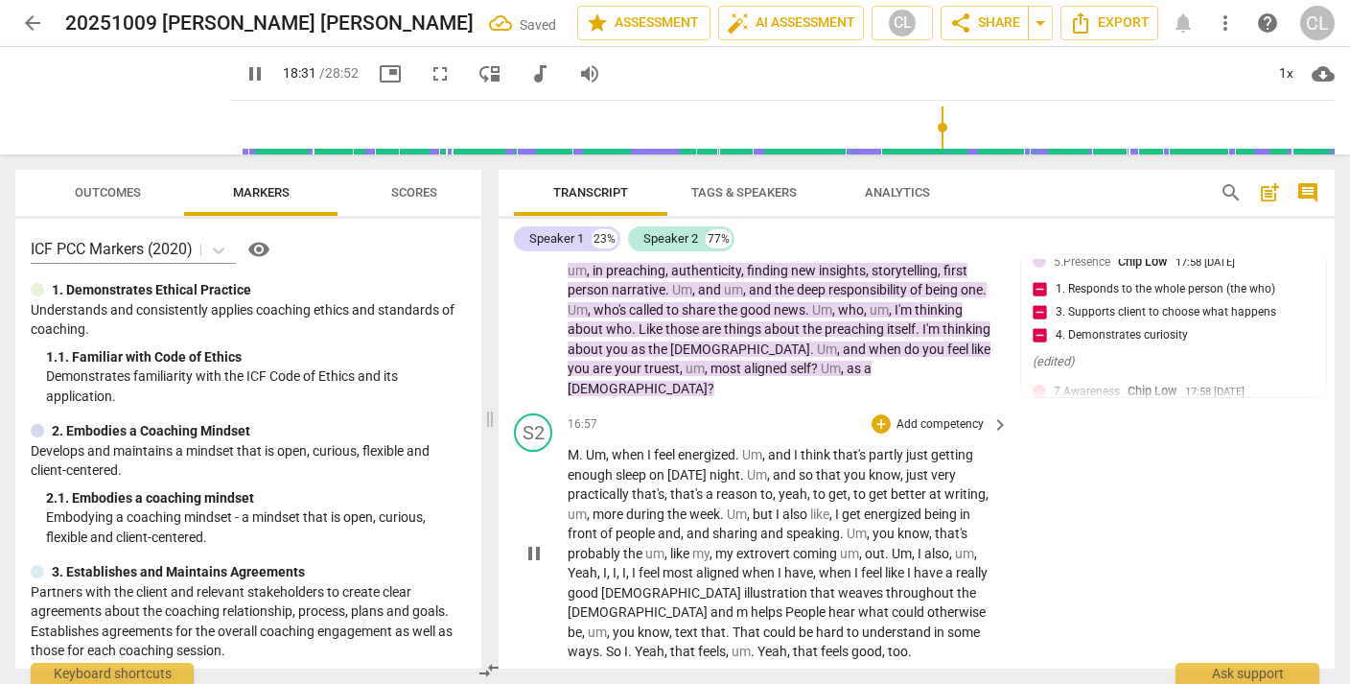
scroll to position [5676, 0]
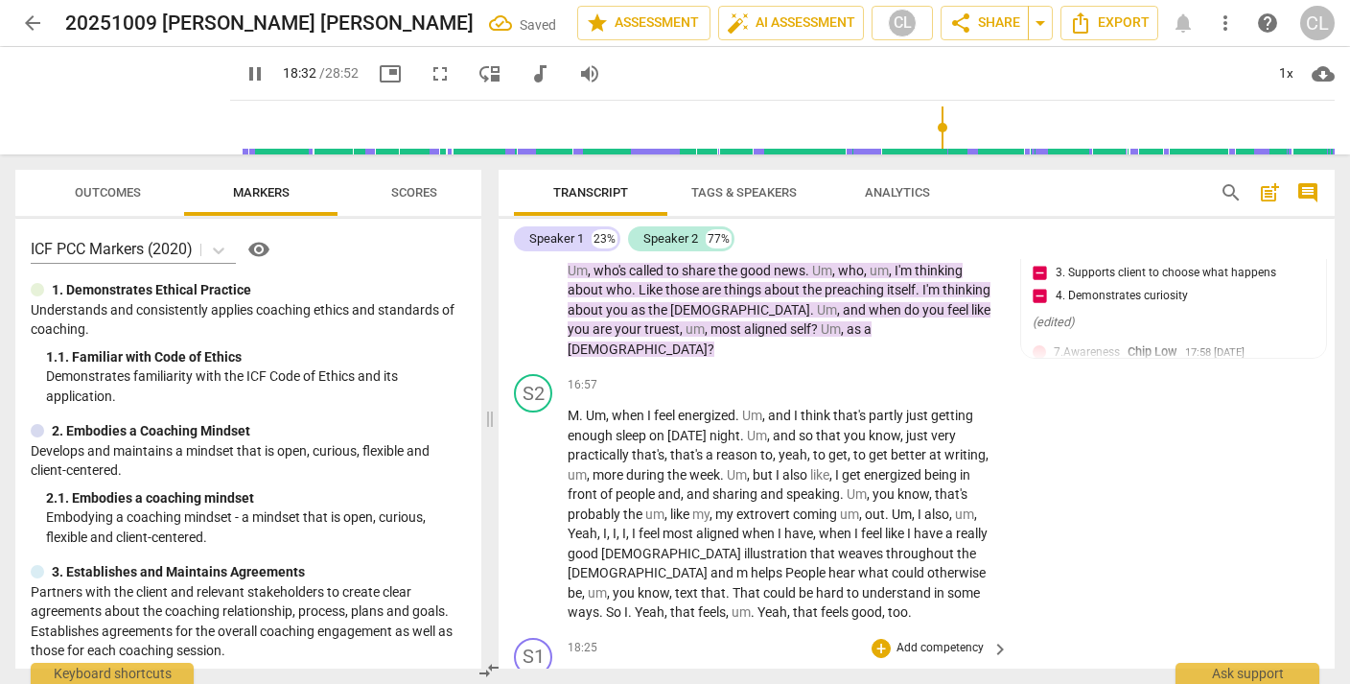
click at [579, 671] on span "Yeah" at bounding box center [583, 678] width 30 height 15
click at [916, 639] on p "Add competency" at bounding box center [940, 647] width 91 height 17
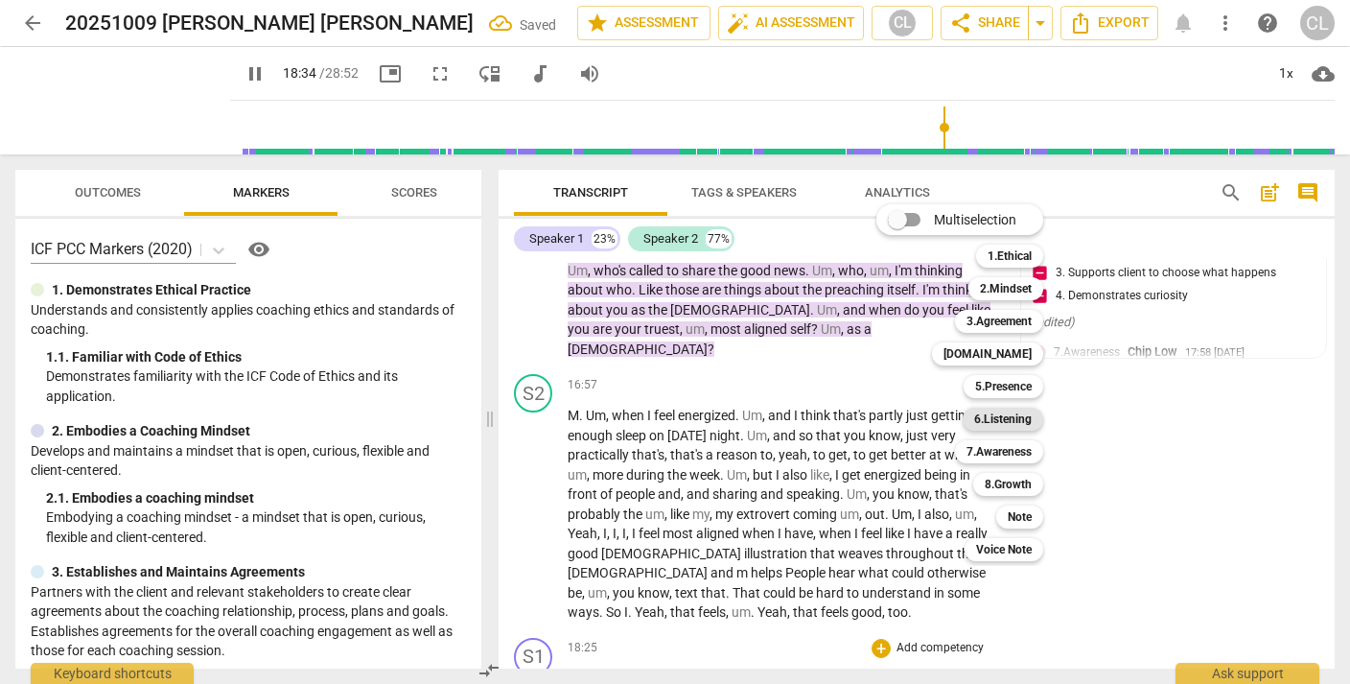
click at [993, 418] on b "6.Listening" at bounding box center [1003, 418] width 58 height 23
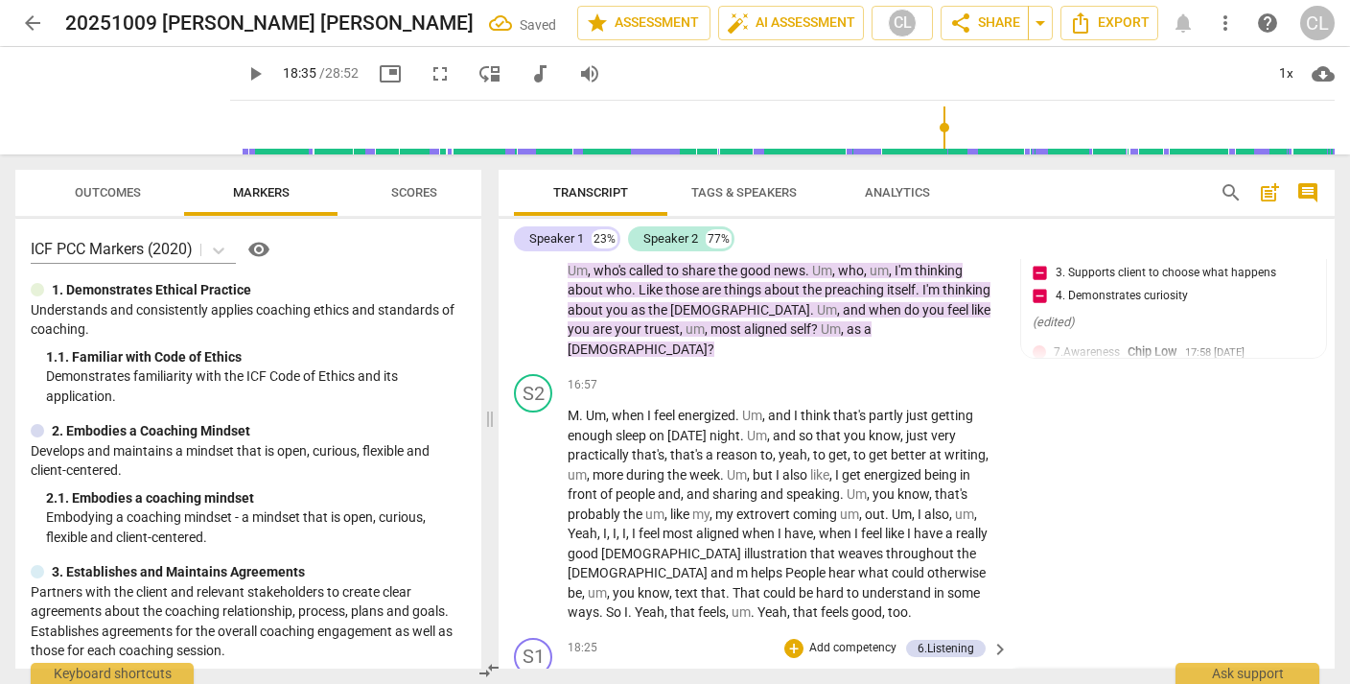
click at [1211, 366] on div "S2 play_arrow pause 16:57 + Add competency keyboard_arrow_right M . Um , when I…" at bounding box center [917, 498] width 836 height 264
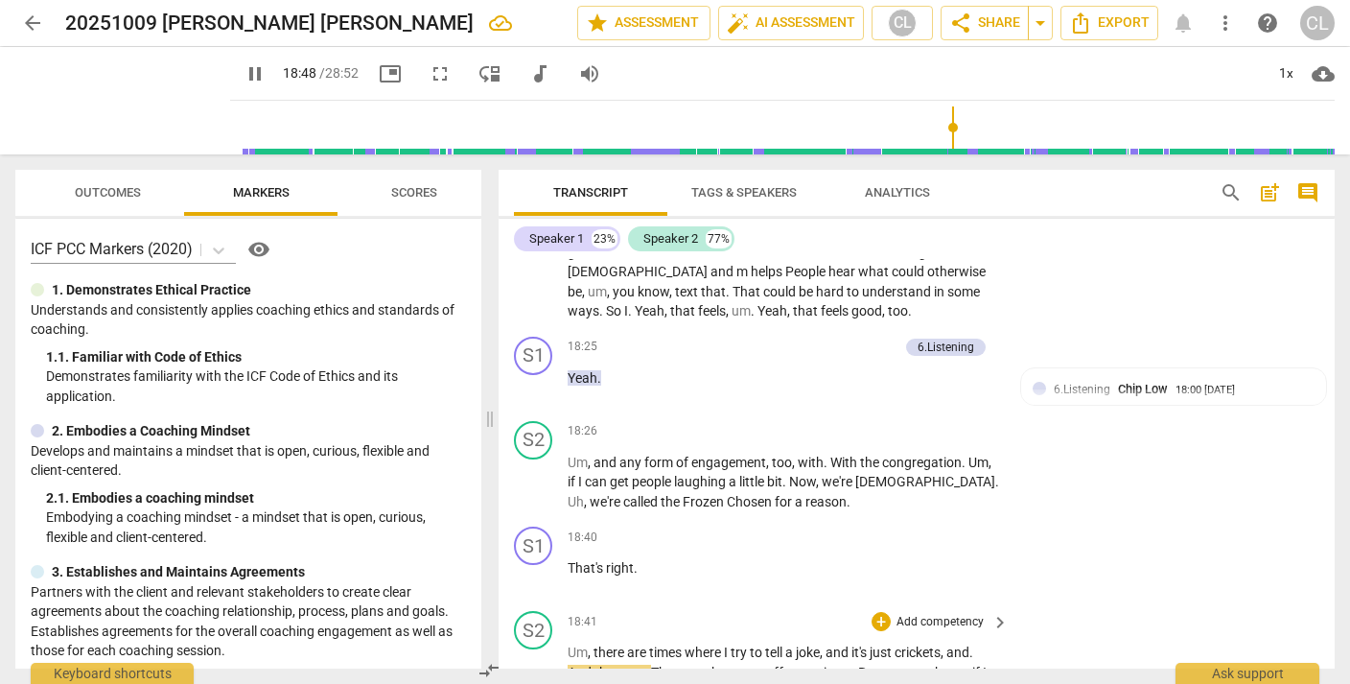
scroll to position [5996, 0]
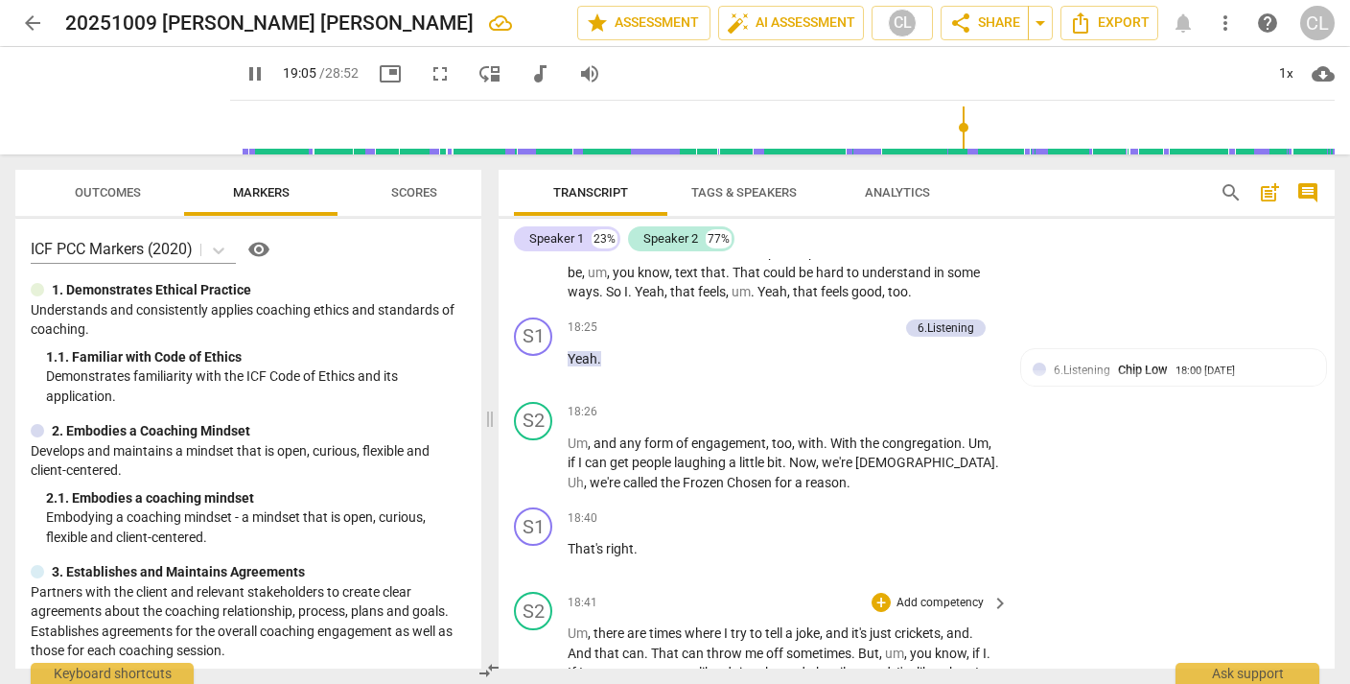
click at [933, 594] on p "Add competency" at bounding box center [940, 602] width 91 height 17
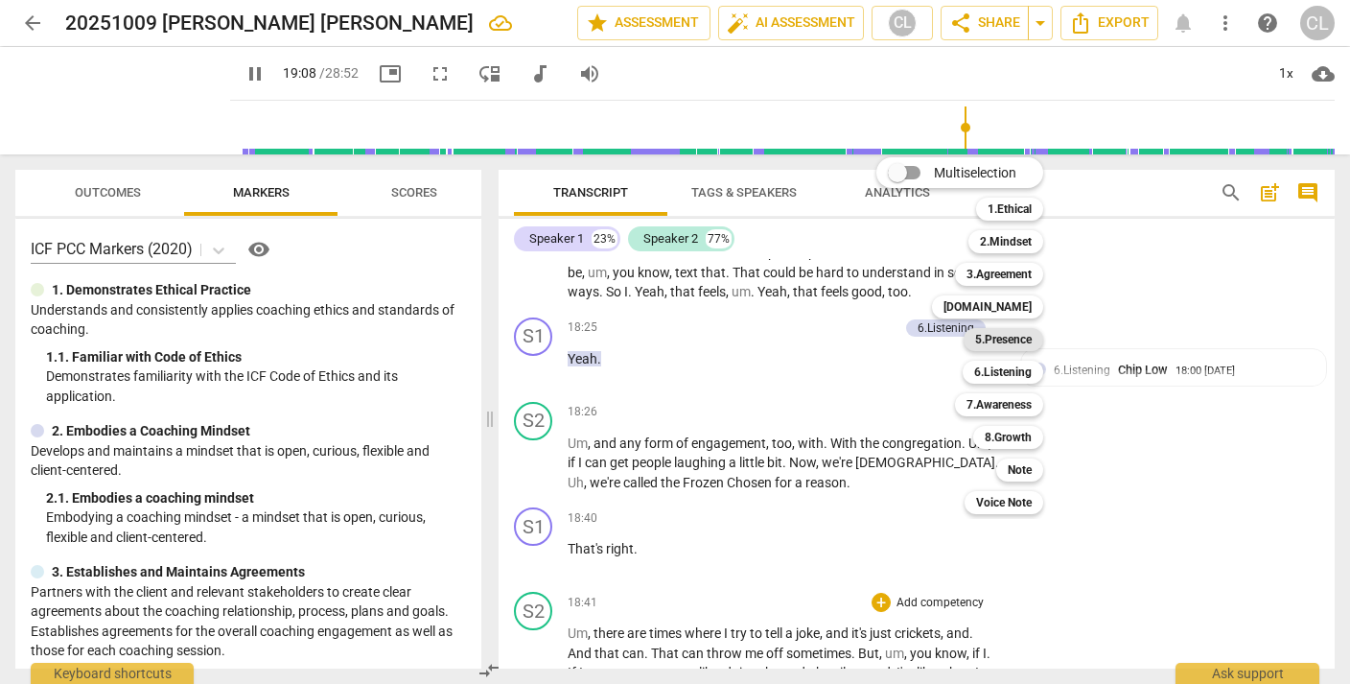
click at [1008, 338] on b "5.Presence" at bounding box center [1003, 339] width 57 height 23
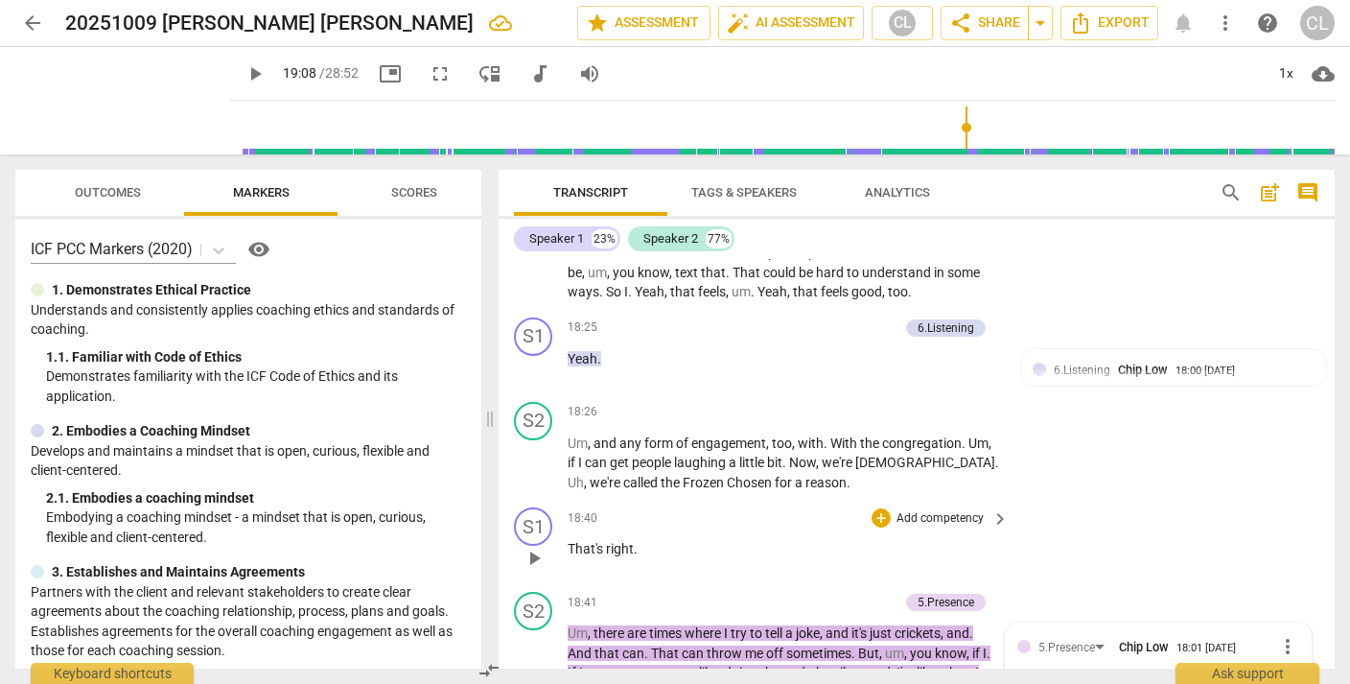
click at [1084, 500] on div "S1 play_arrow pause 18:40 + Add competency keyboard_arrow_right That's right ." at bounding box center [917, 542] width 836 height 84
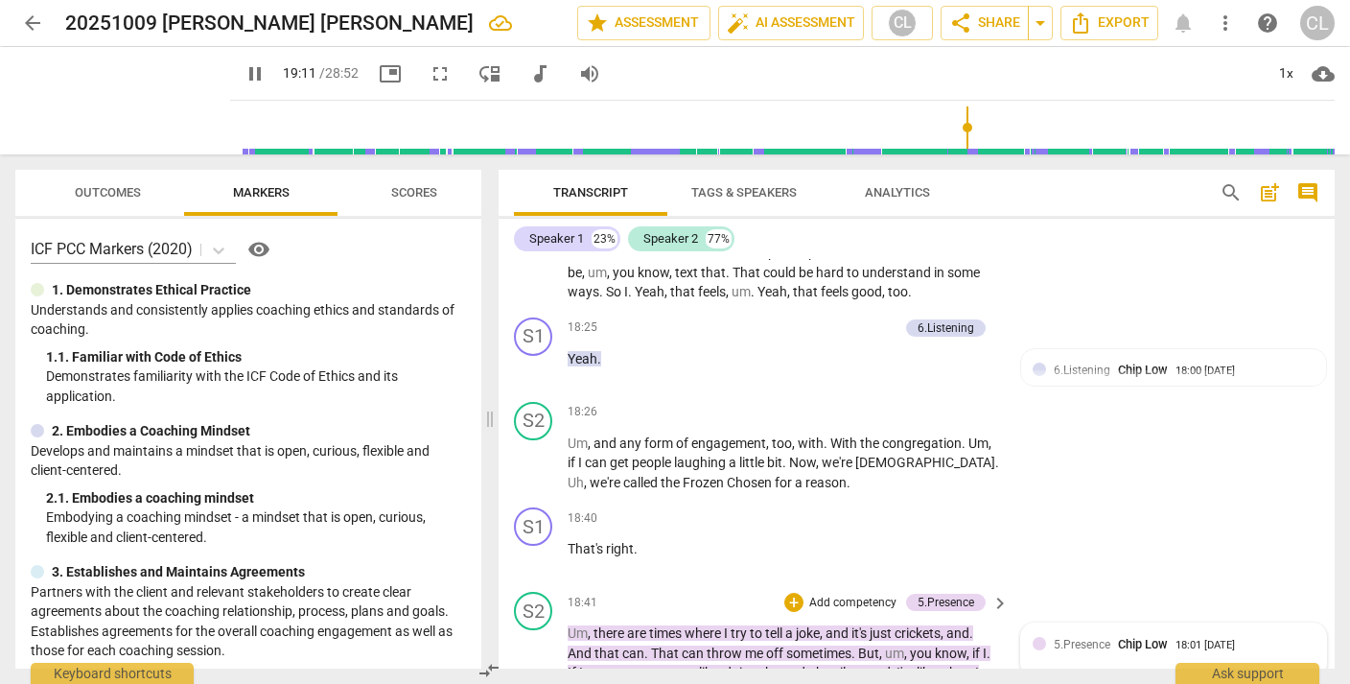
click at [1095, 623] on div "5.Presence Chip Low 18:01 10-12-2025" at bounding box center [1173, 649] width 305 height 53
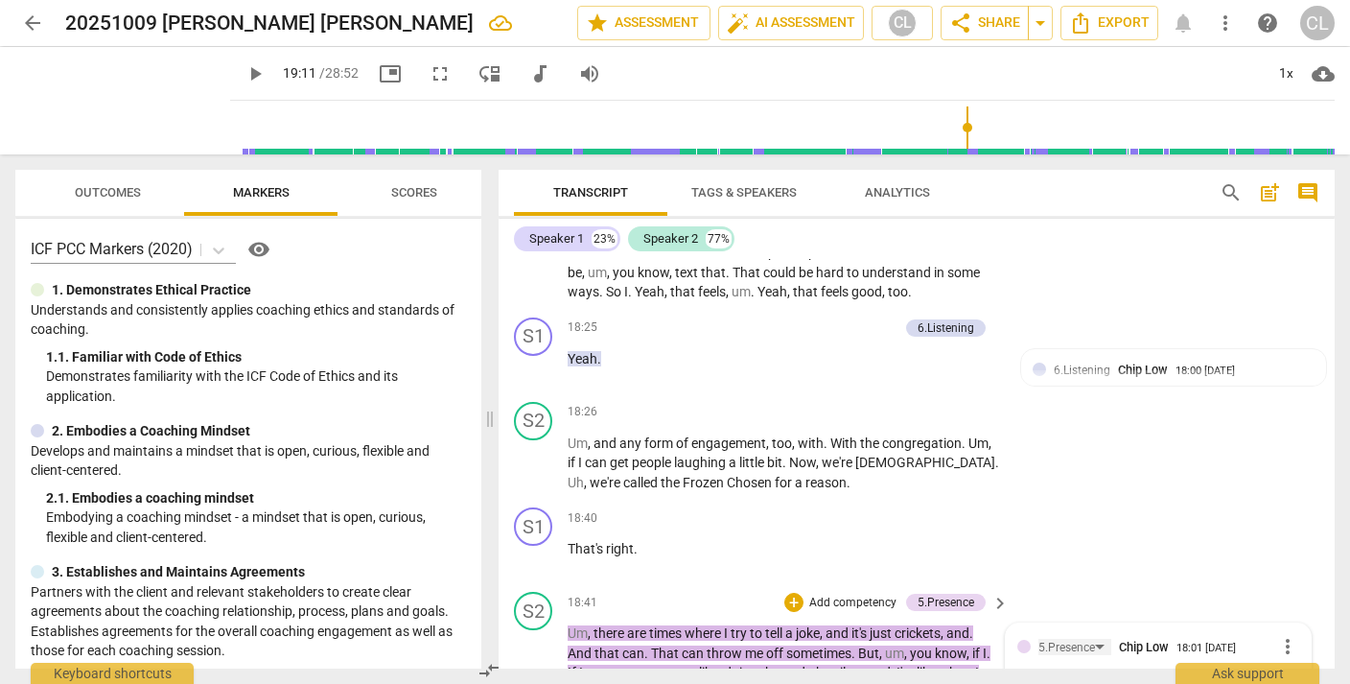
click at [1092, 639] on div "5.Presence" at bounding box center [1074, 647] width 73 height 16
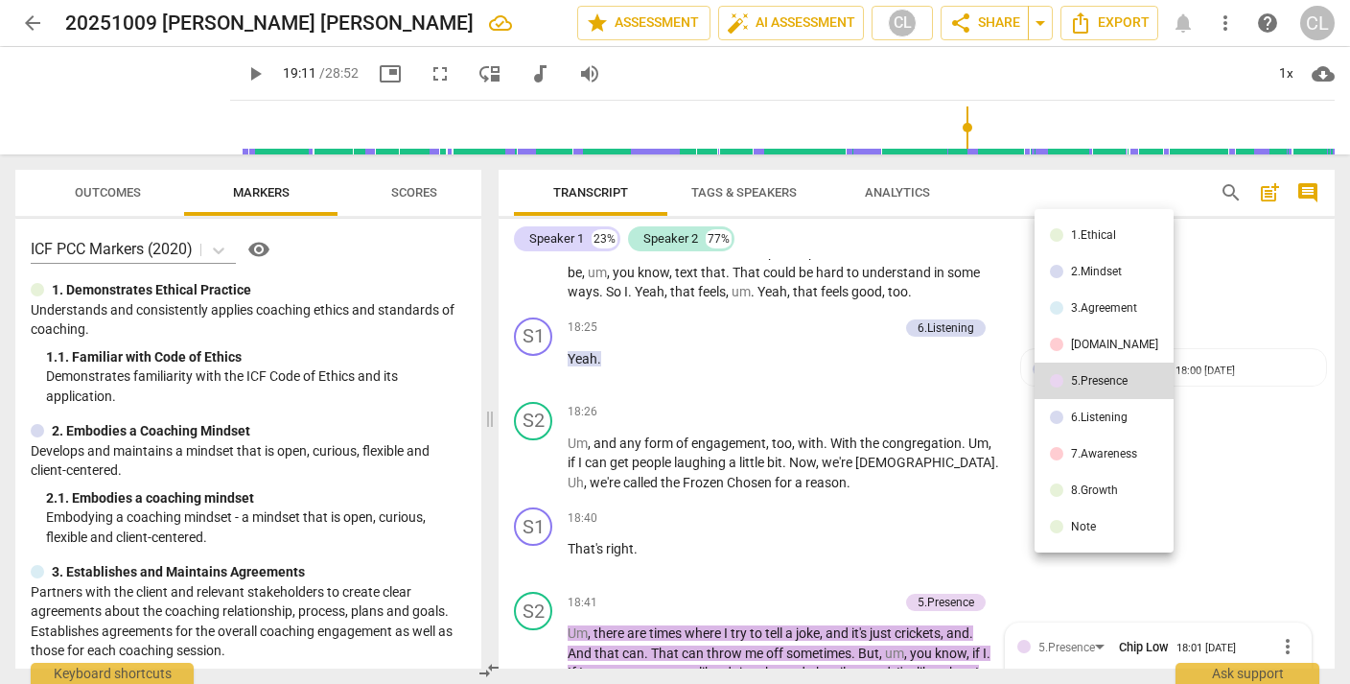
click at [1274, 377] on div at bounding box center [675, 342] width 1350 height 684
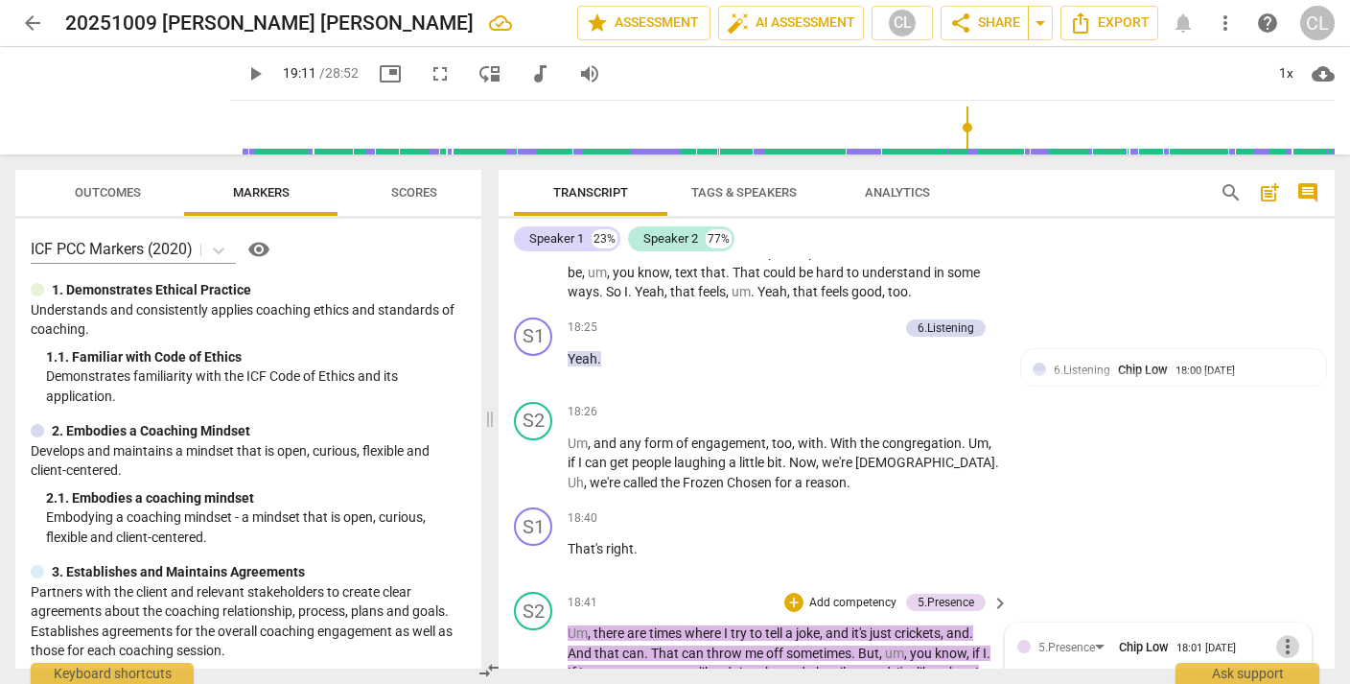
click at [1278, 635] on span "more_vert" at bounding box center [1287, 646] width 23 height 23
click at [1291, 416] on li "Delete" at bounding box center [1300, 416] width 66 height 36
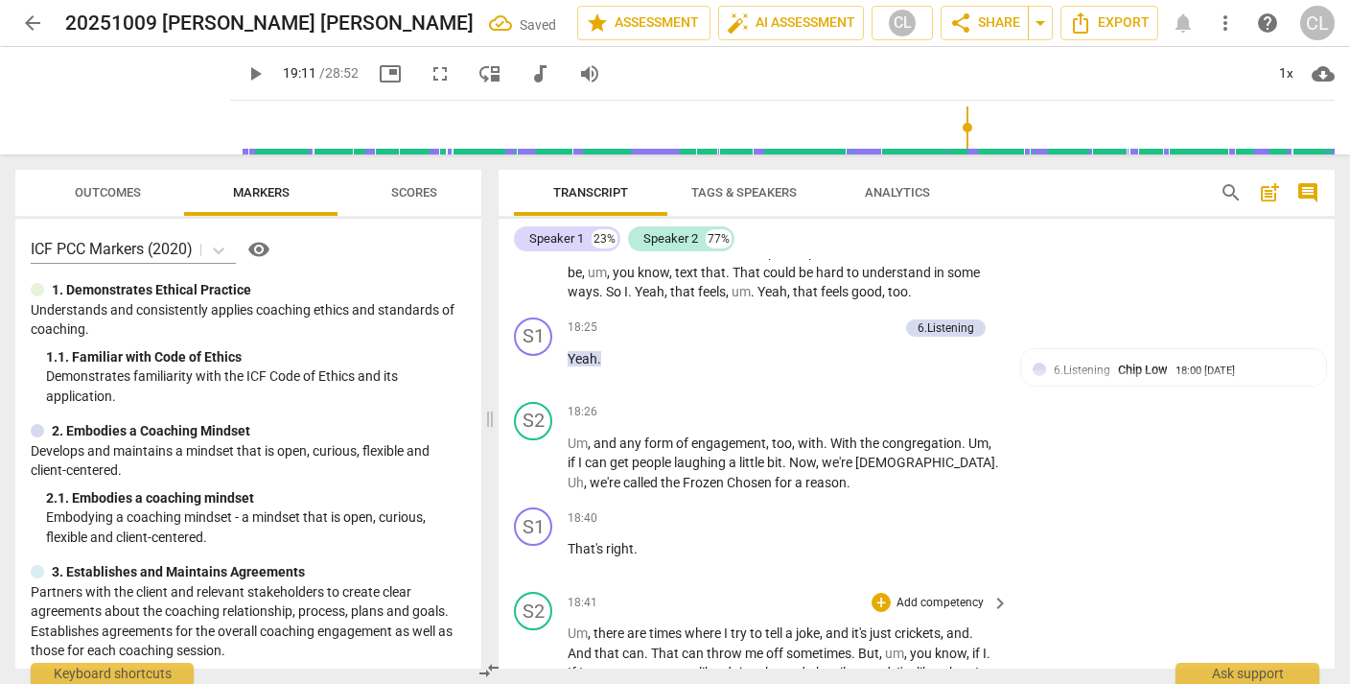
click at [526, 671] on span "play_arrow" at bounding box center [534, 682] width 23 height 23
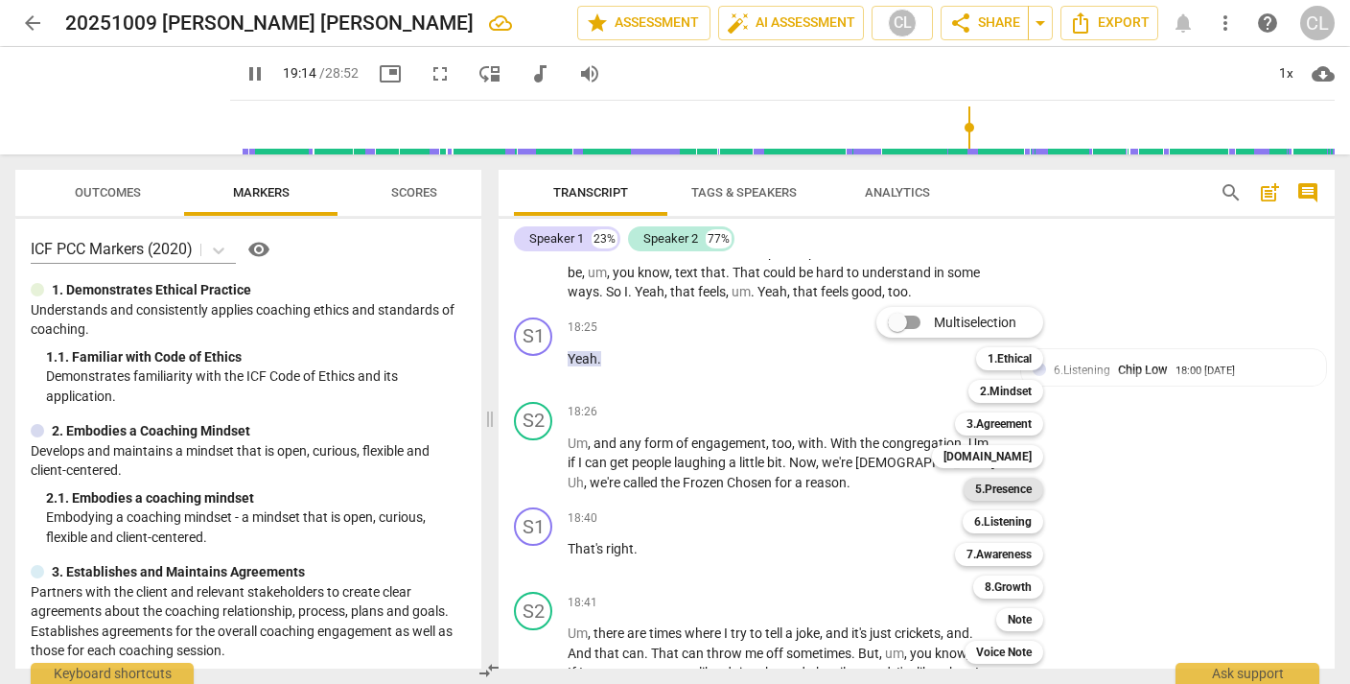
click at [1011, 485] on b "5.Presence" at bounding box center [1003, 488] width 57 height 23
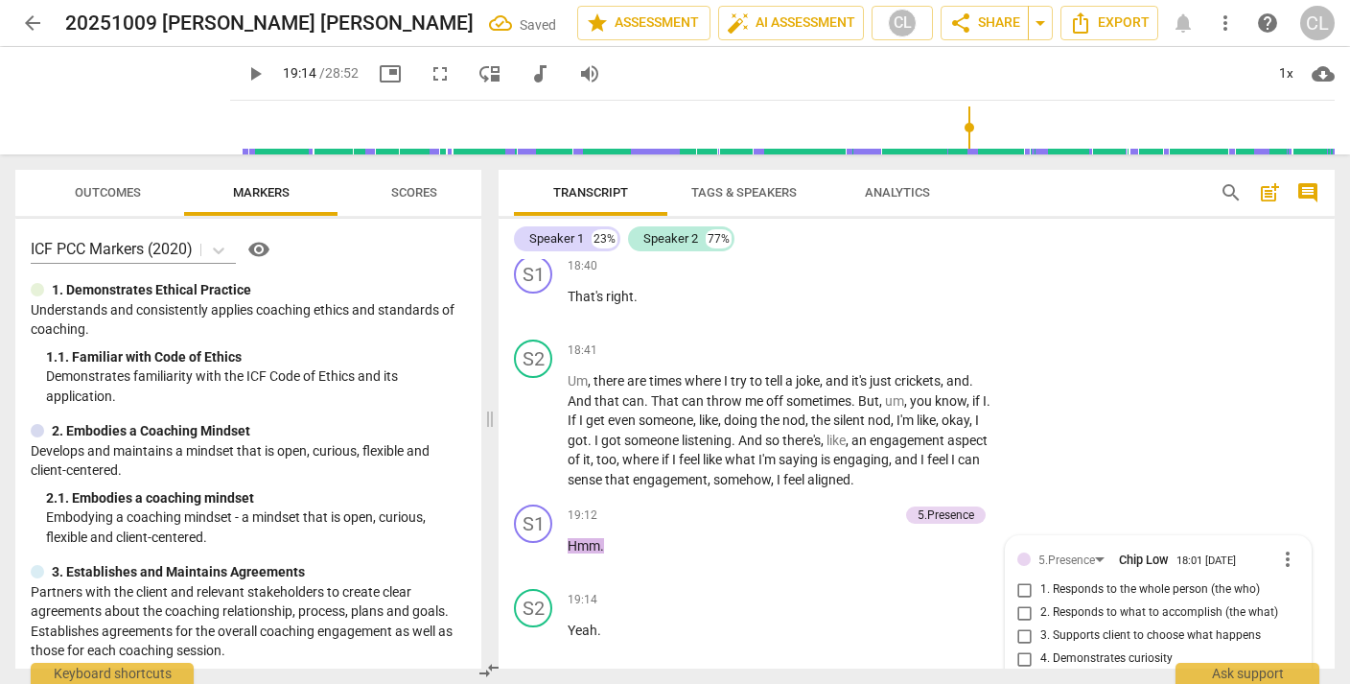
scroll to position [6249, 0]
click at [1024, 577] on input "1. Responds to the whole person (the who)" at bounding box center [1025, 588] width 31 height 23
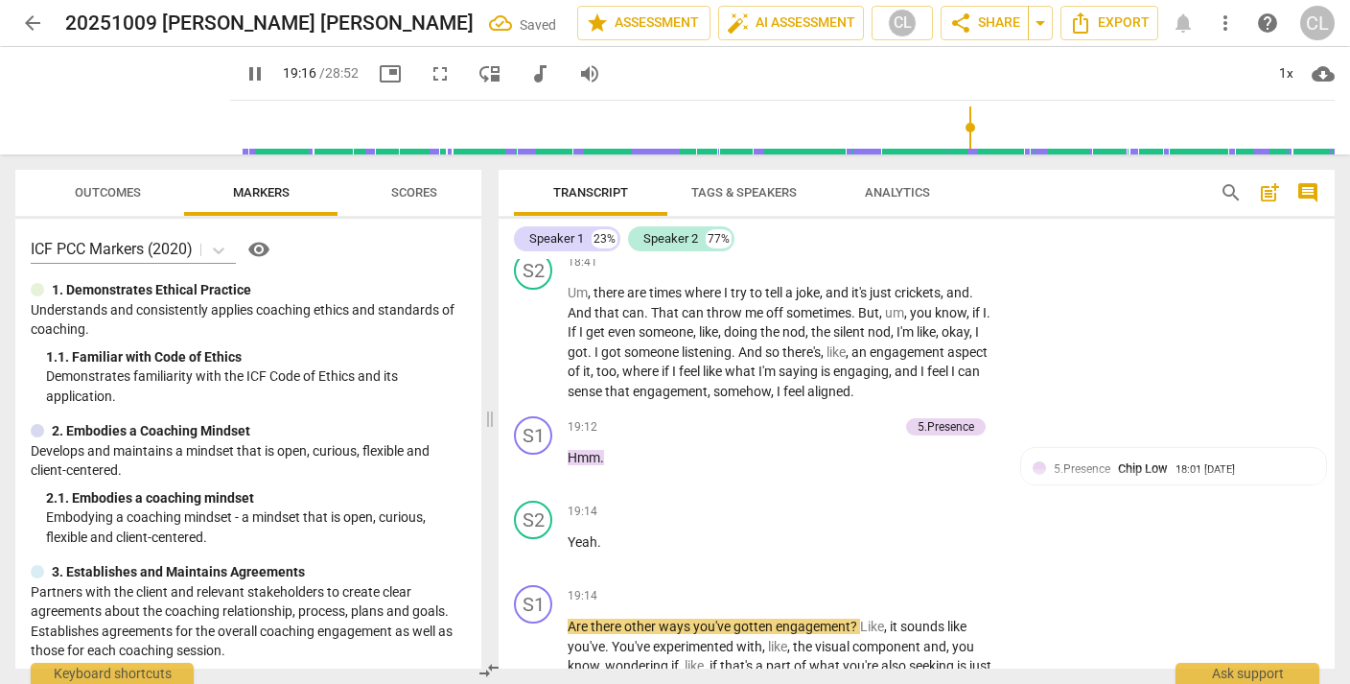
scroll to position [6338, 0]
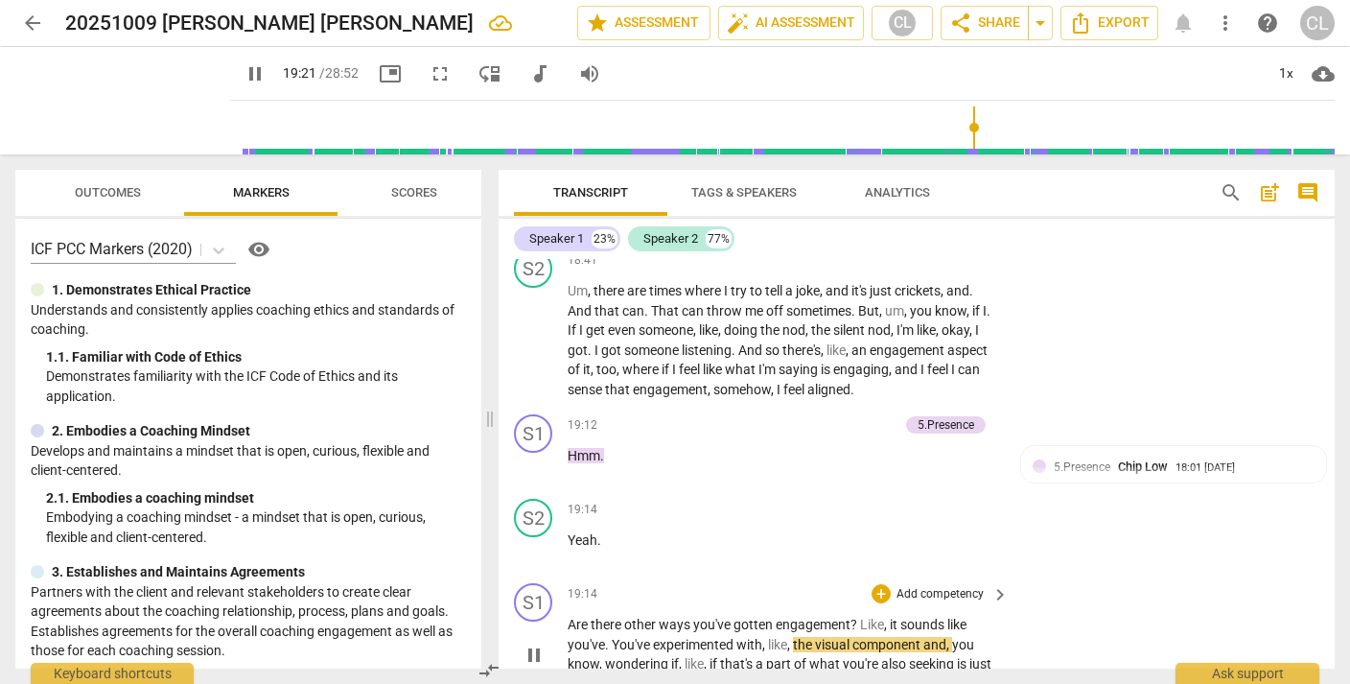
click at [937, 586] on p "Add competency" at bounding box center [940, 594] width 91 height 17
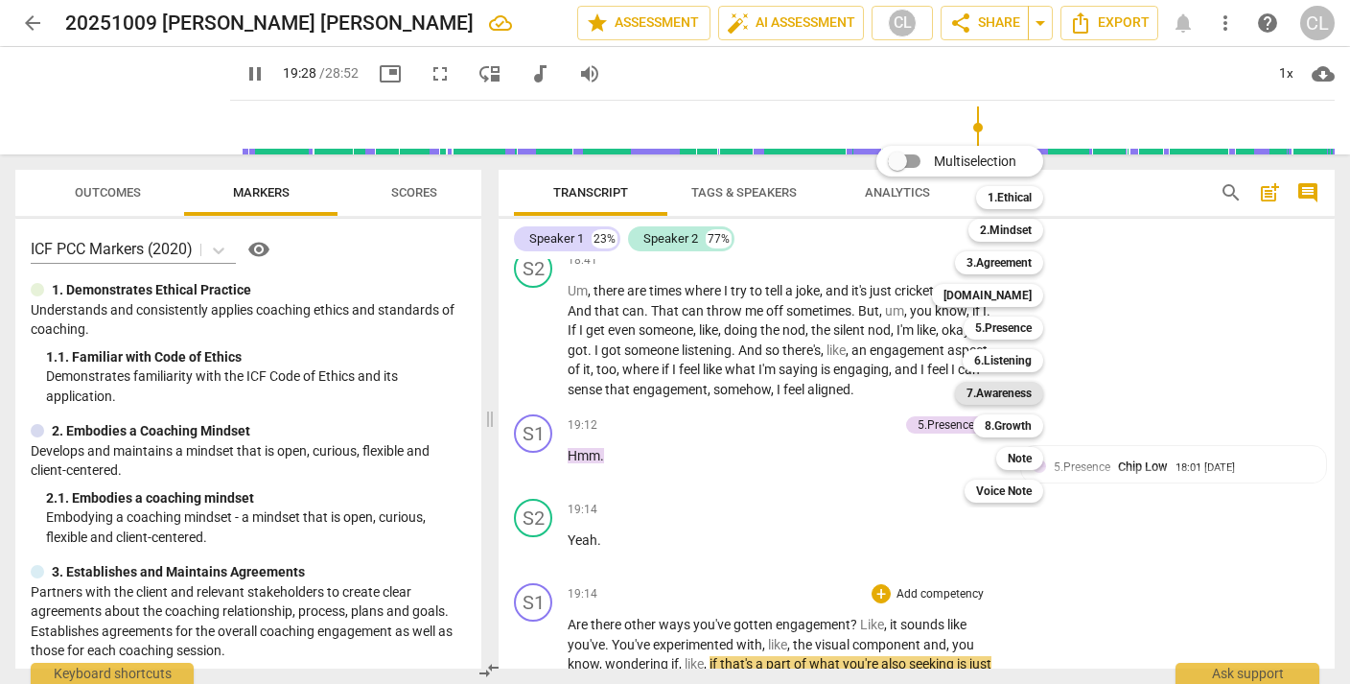
click at [1000, 398] on b "7.Awareness" at bounding box center [998, 393] width 65 height 23
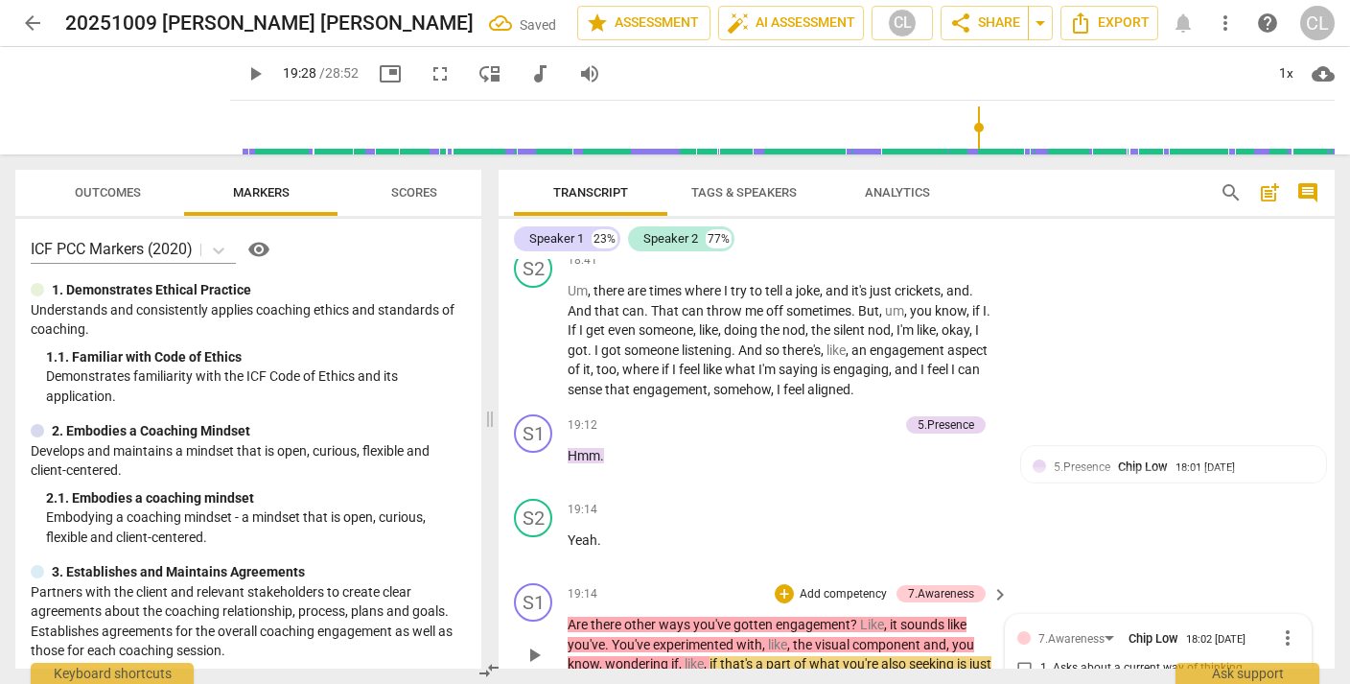
click at [1114, 491] on div "S2 play_arrow pause 19:14 + Add competency keyboard_arrow_right Yeah ." at bounding box center [917, 533] width 836 height 84
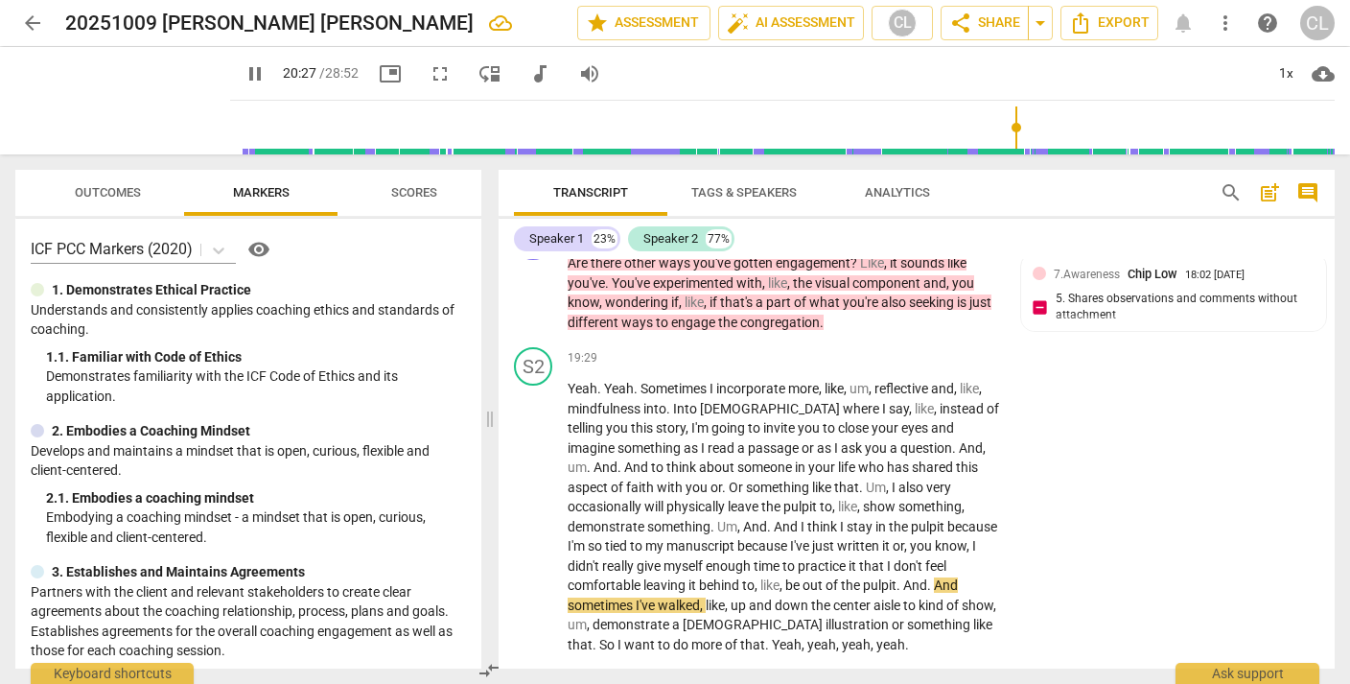
scroll to position [6701, 0]
click at [772, 636] on span "Yeah" at bounding box center [787, 643] width 30 height 15
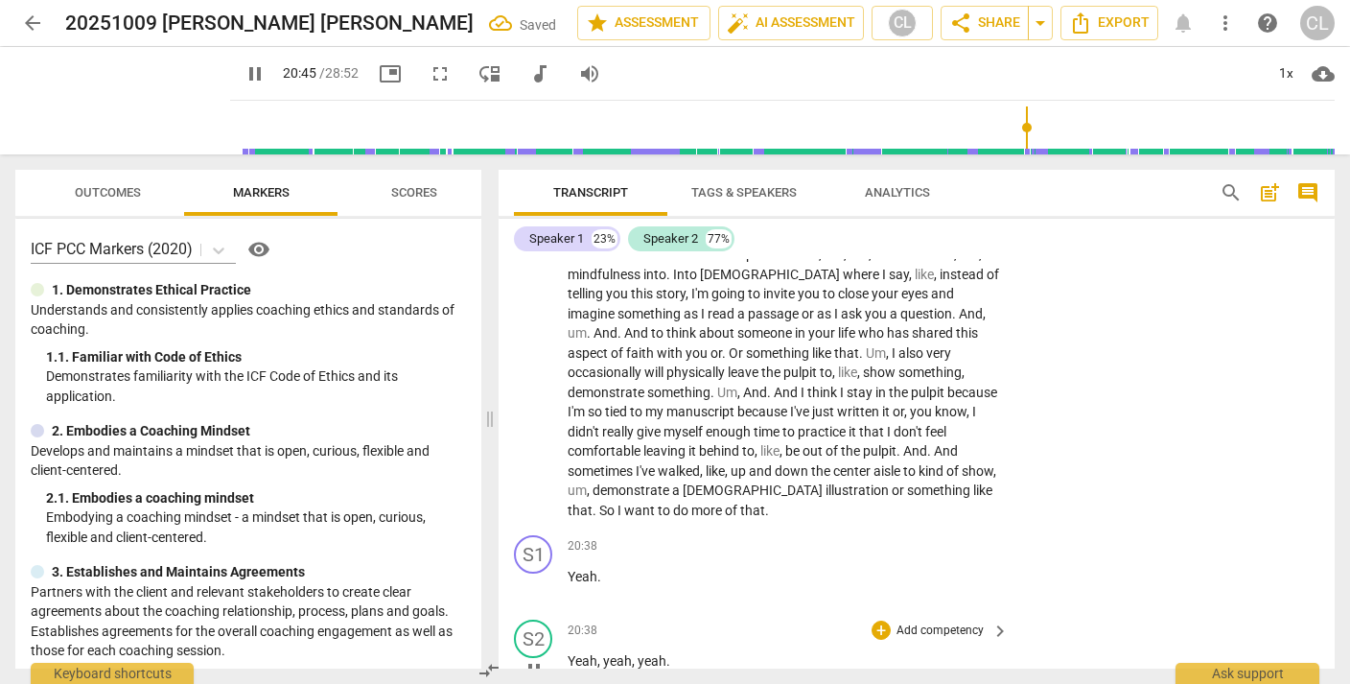
scroll to position [6922, 0]
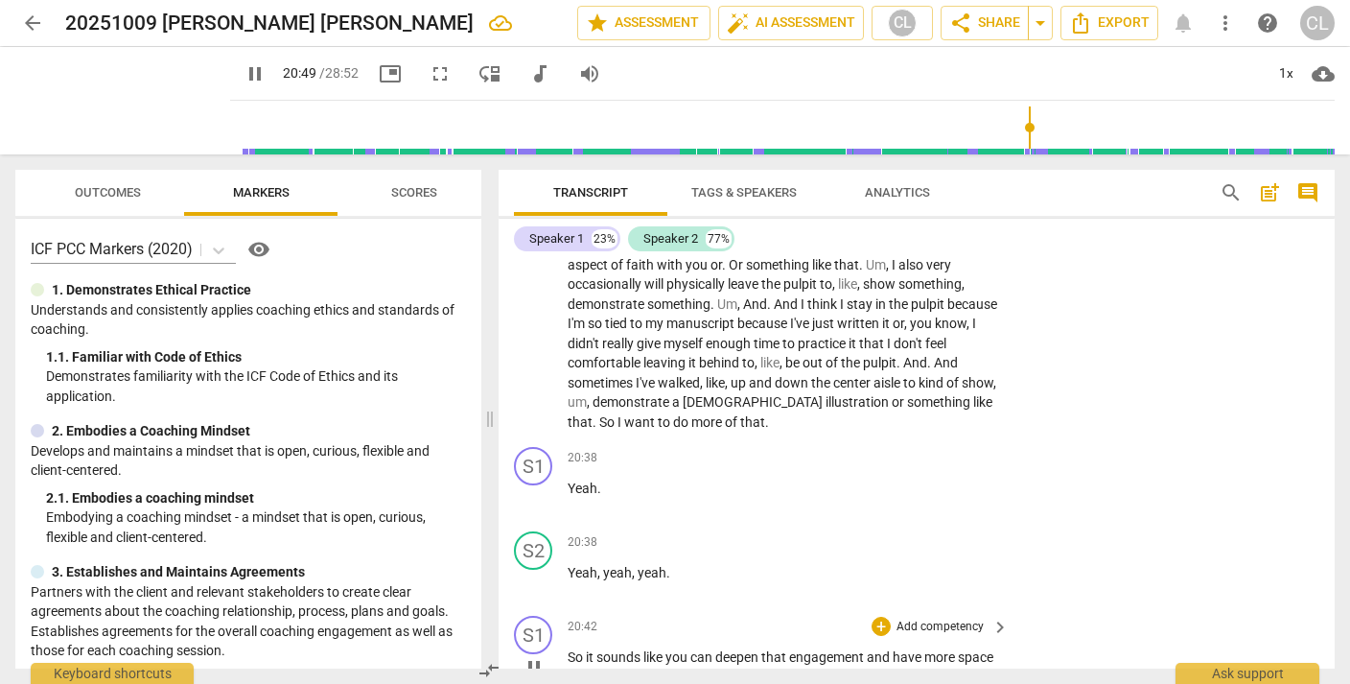
click at [913, 618] on p "Add competency" at bounding box center [940, 626] width 91 height 17
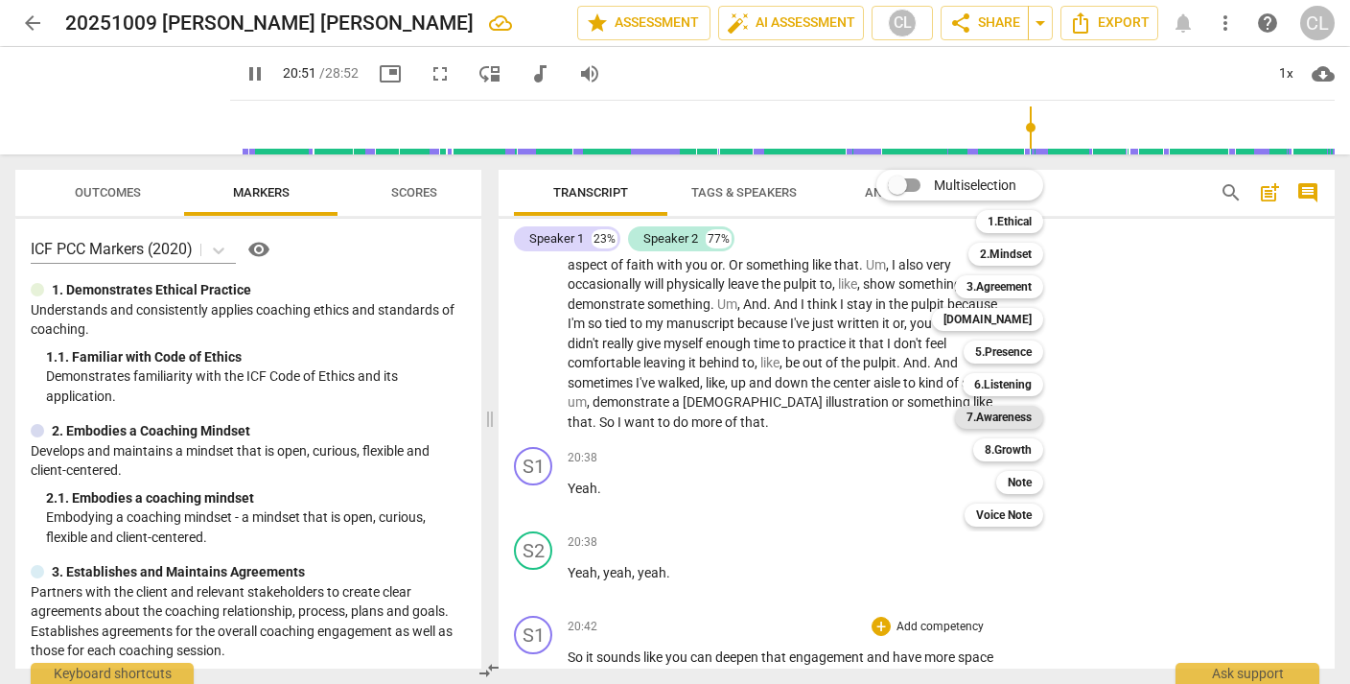
click at [1007, 419] on b "7.Awareness" at bounding box center [998, 417] width 65 height 23
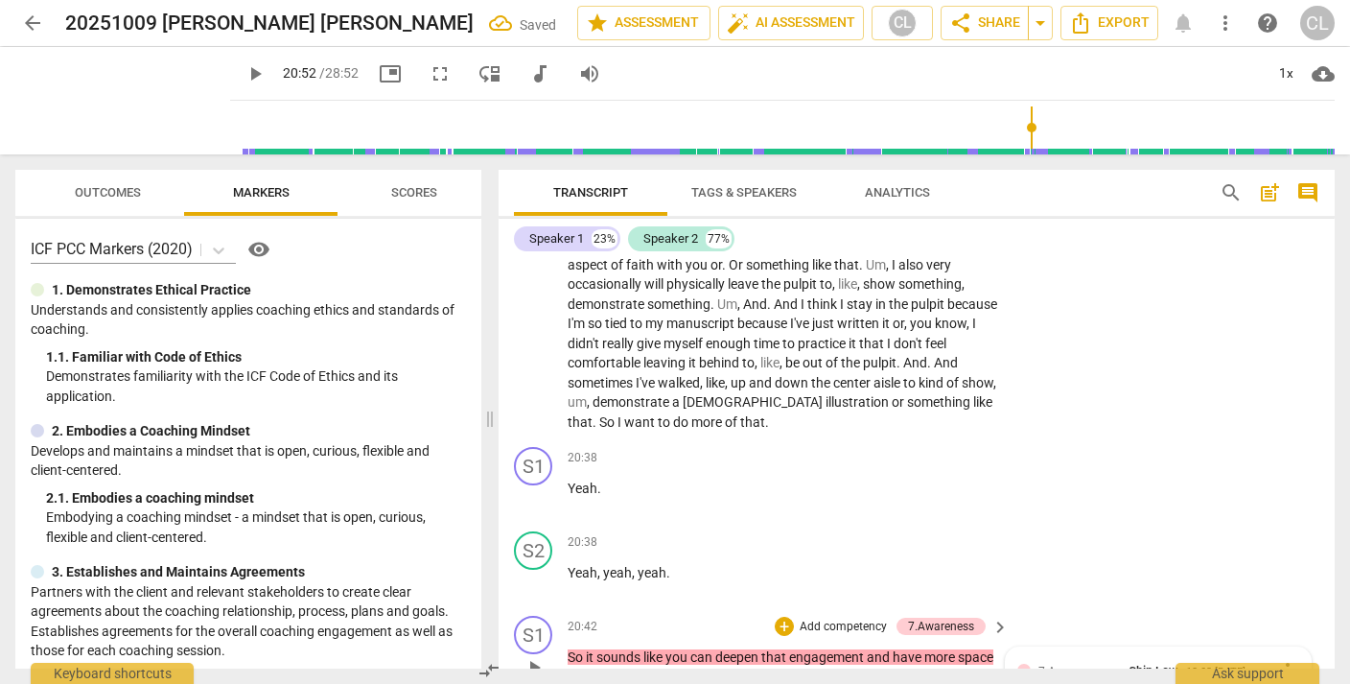
click at [1134, 523] on div "S2 play_arrow pause 20:38 + Add competency keyboard_arrow_right Yeah , yeah , y…" at bounding box center [917, 565] width 836 height 84
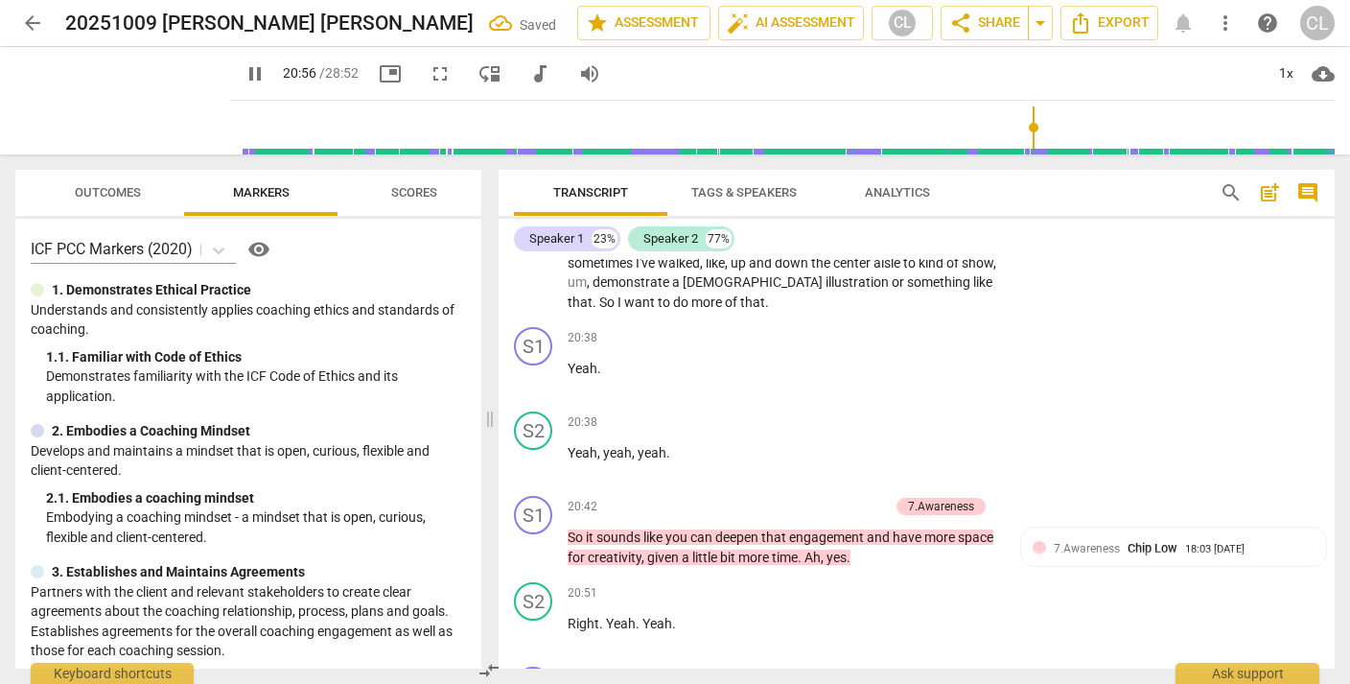
scroll to position [7039, 0]
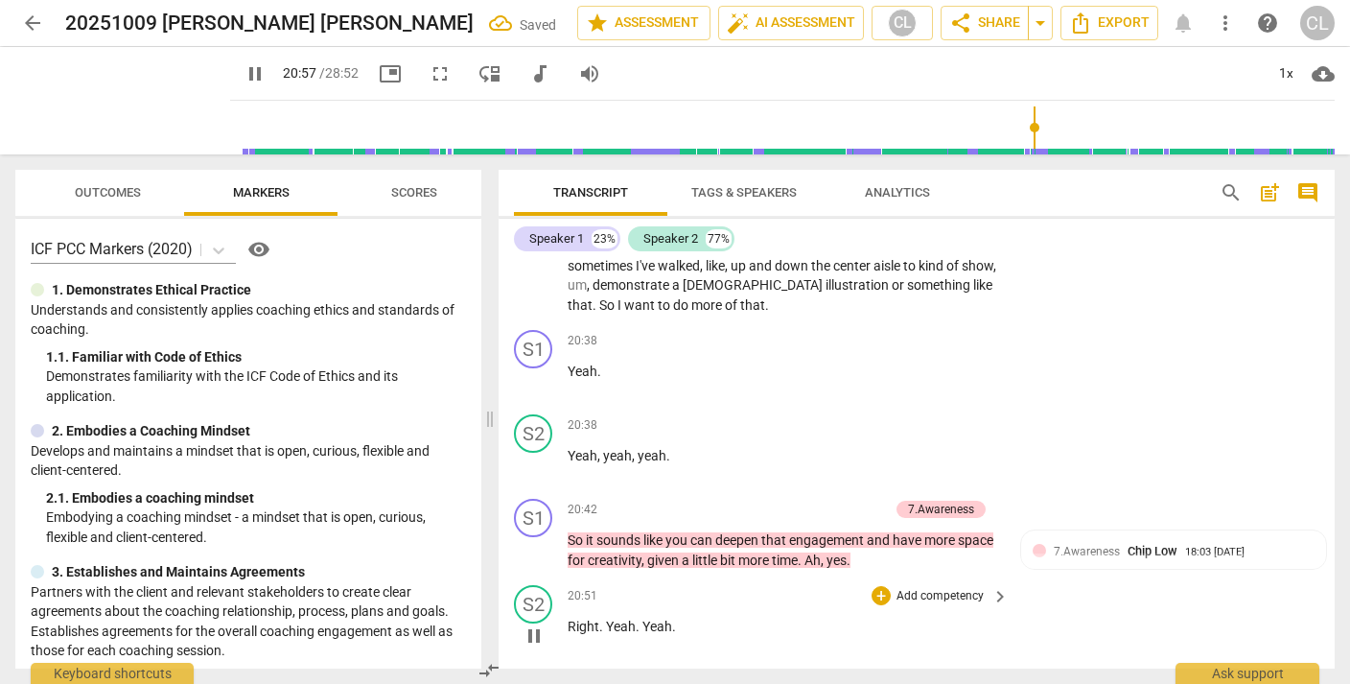
click at [915, 588] on p "Add competency" at bounding box center [940, 596] width 91 height 17
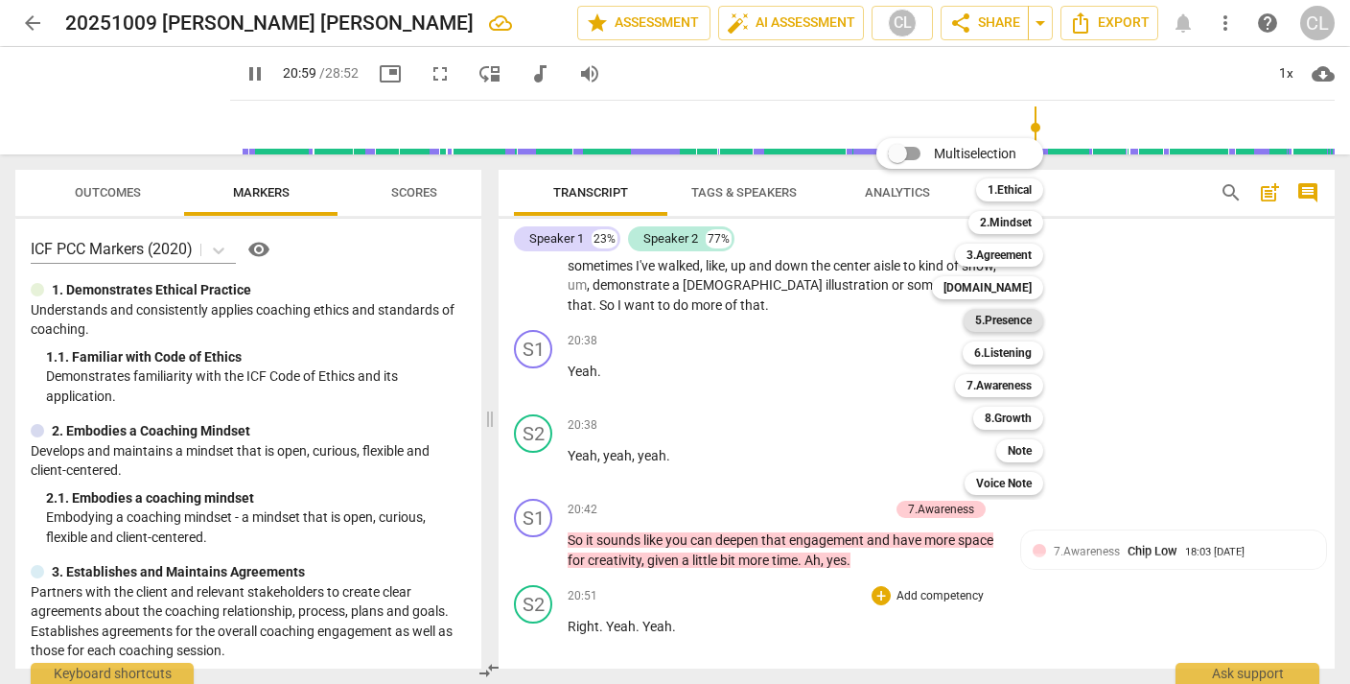
click at [1011, 319] on b "5.Presence" at bounding box center [1003, 320] width 57 height 23
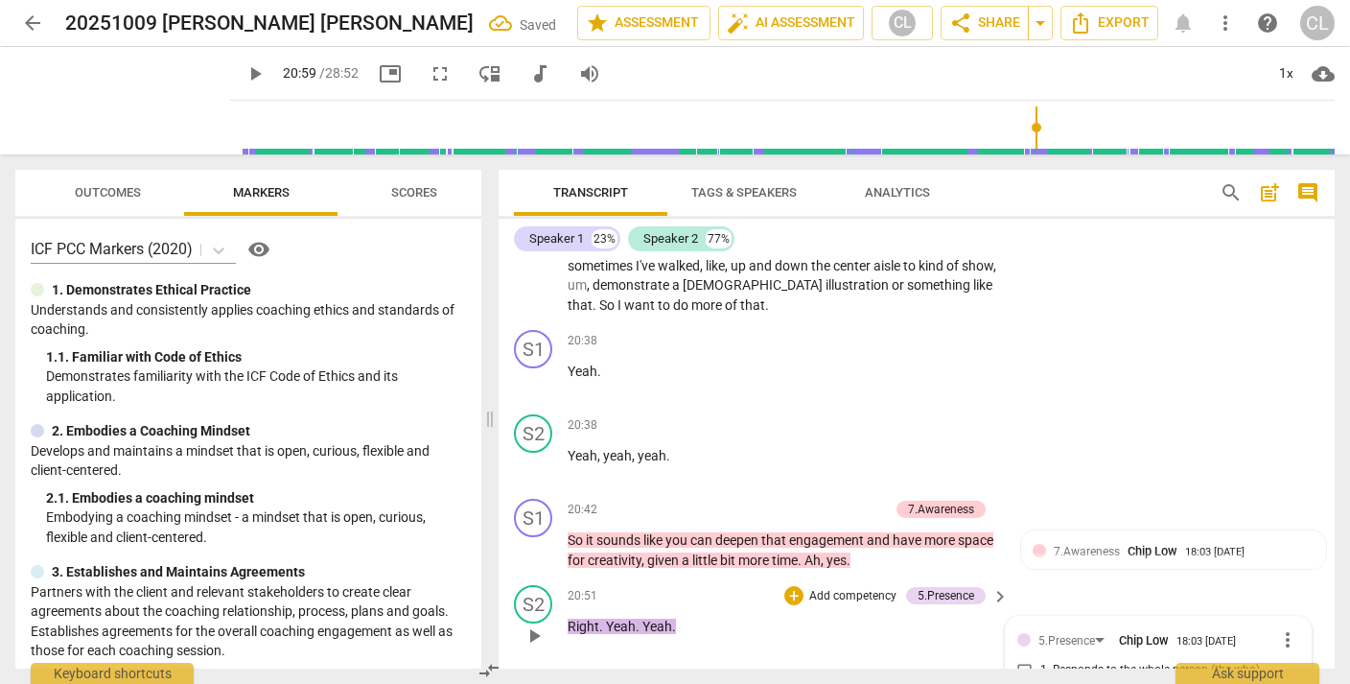
click at [1104, 577] on div "S2 play_arrow pause 20:51 + Add competency 5.Presence keyboard_arrow_right Righ…" at bounding box center [917, 619] width 836 height 84
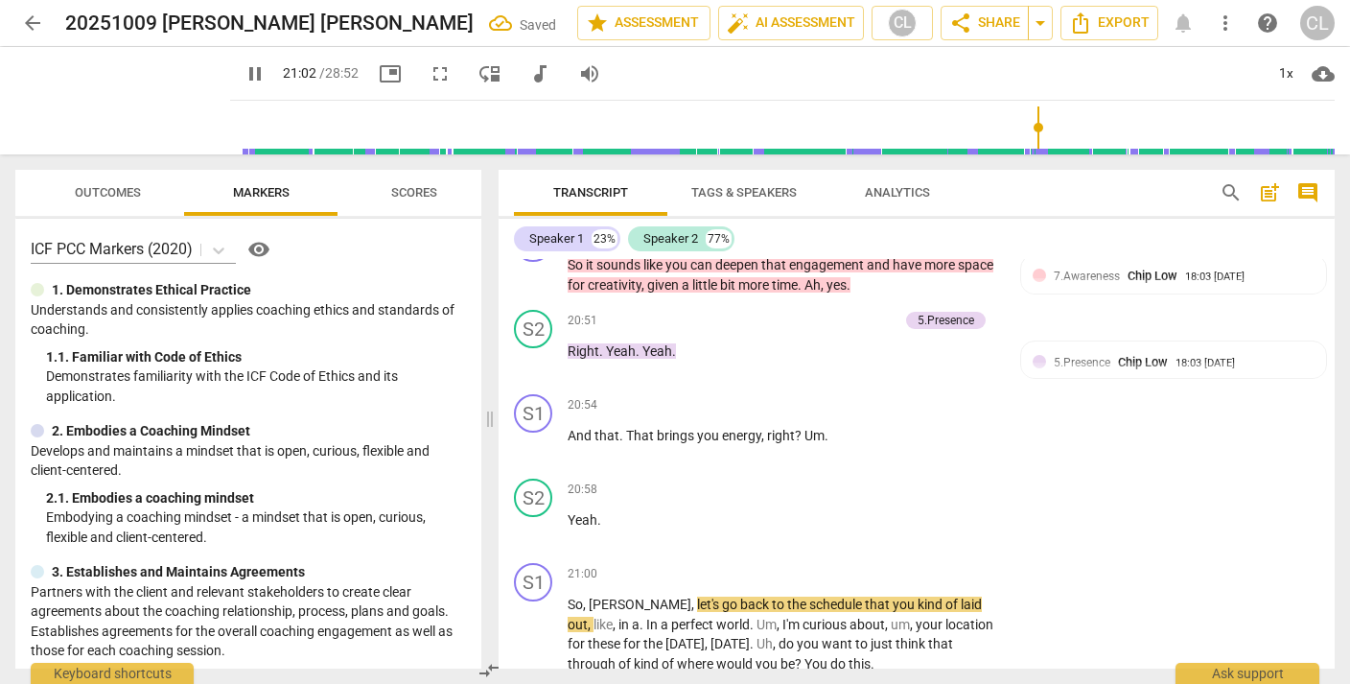
scroll to position [7321, 0]
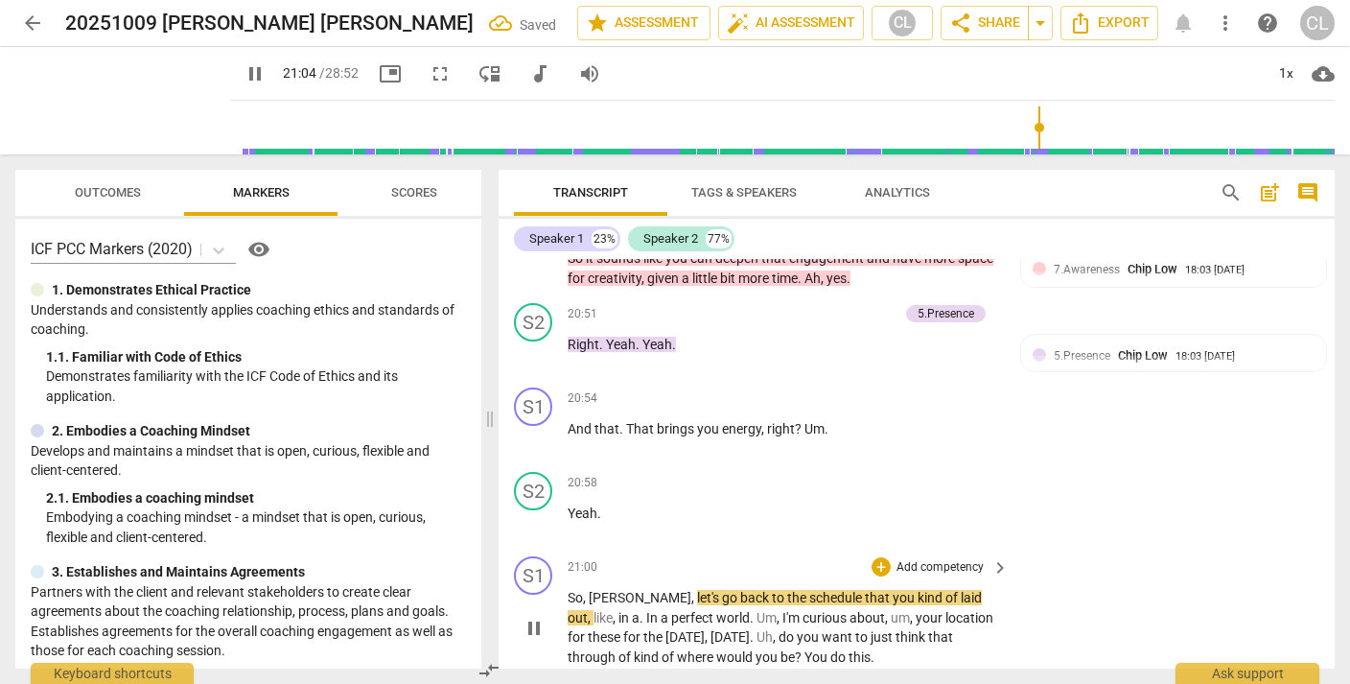
click at [952, 559] on p "Add competency" at bounding box center [940, 567] width 91 height 17
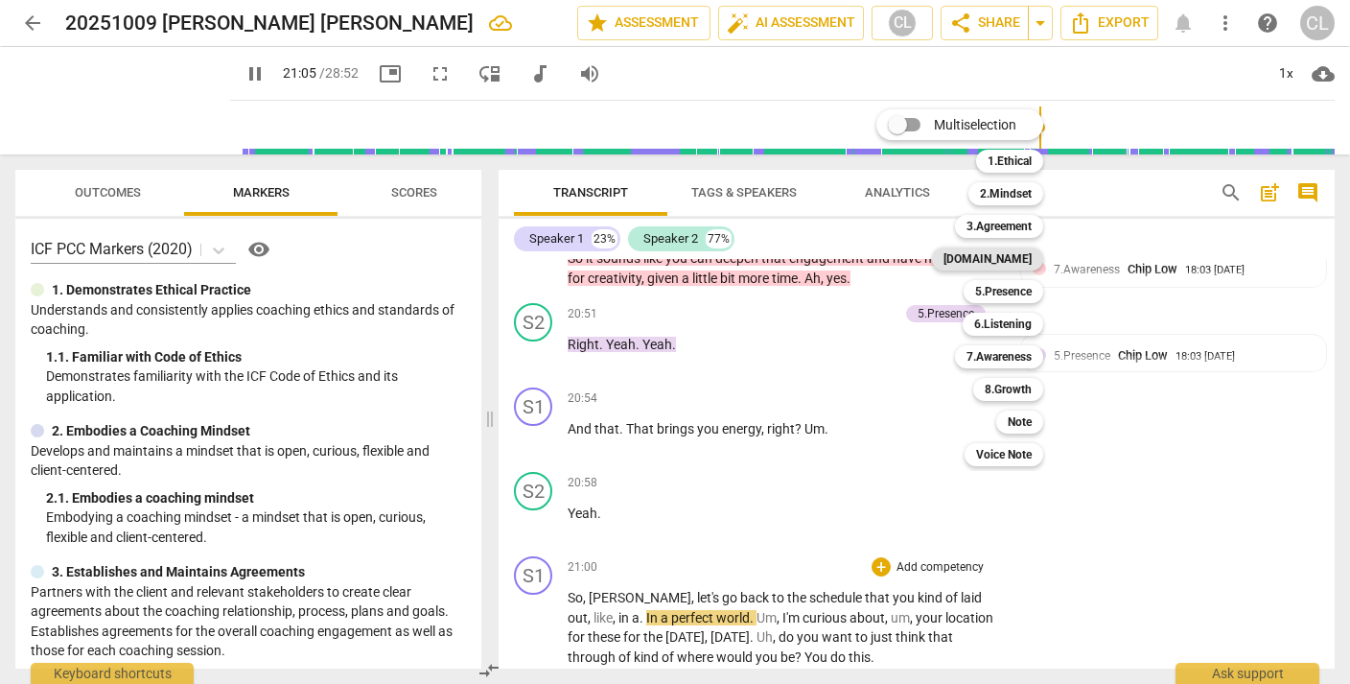
click at [1014, 260] on b "4.Trust" at bounding box center [987, 258] width 88 height 23
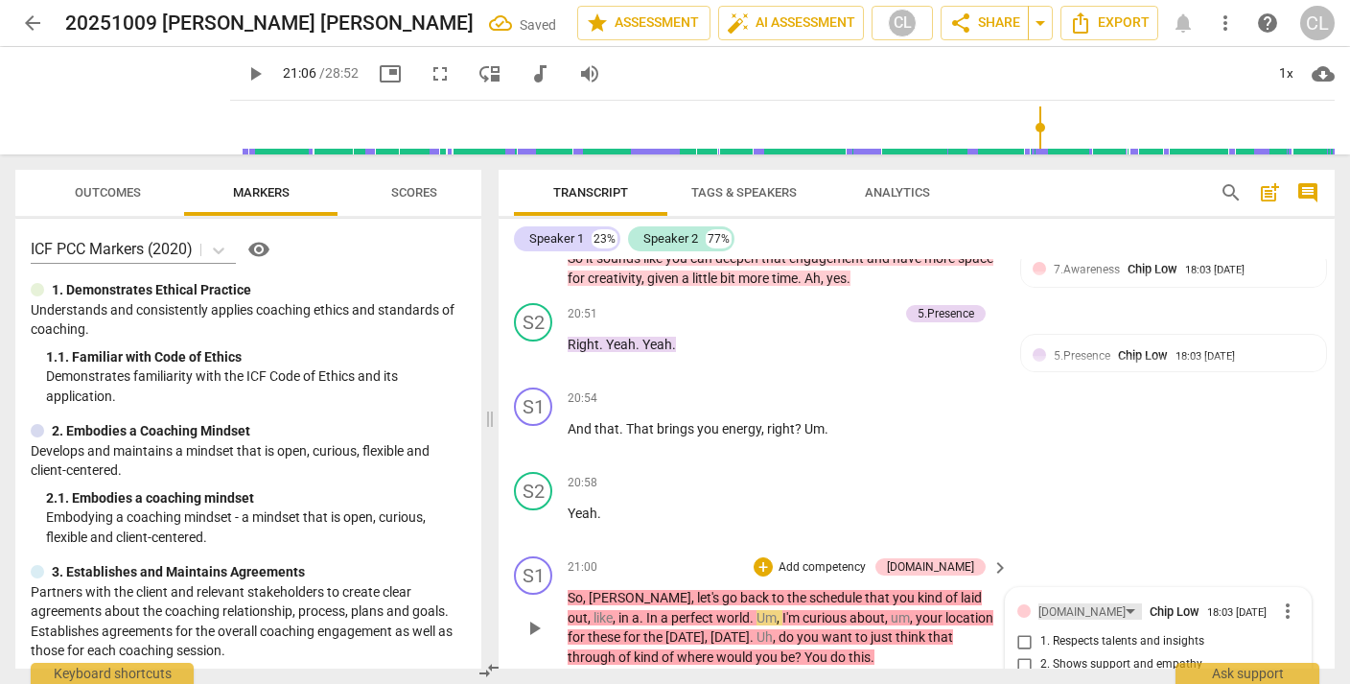
click at [1061, 603] on div "4.Trust" at bounding box center [1081, 612] width 87 height 18
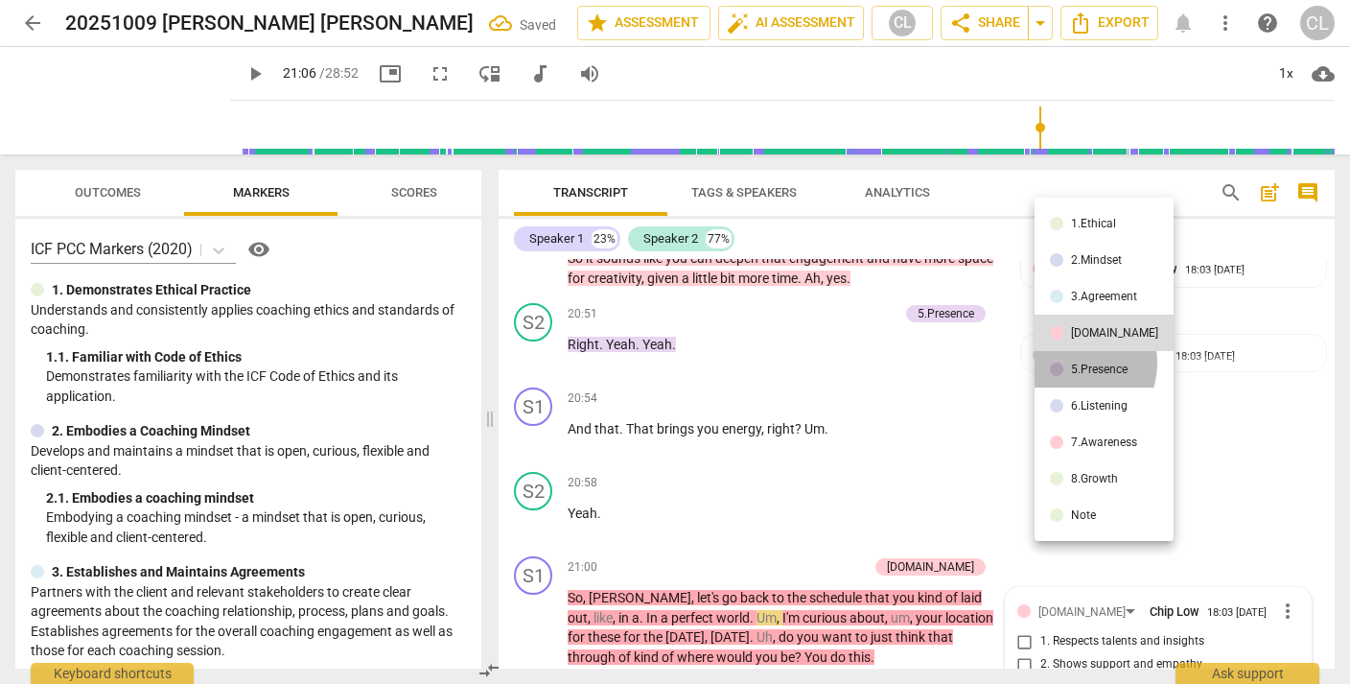
click at [1075, 363] on div "5.Presence" at bounding box center [1099, 369] width 57 height 12
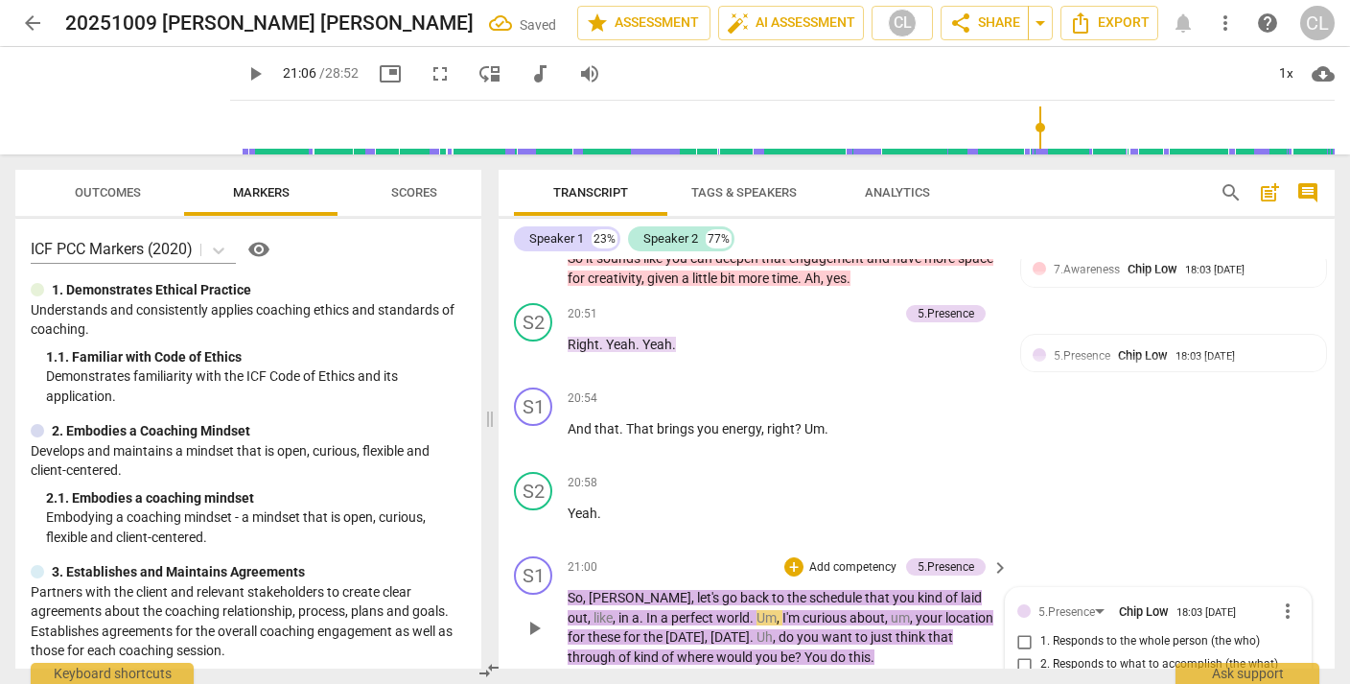
click at [1024, 676] on input "3. Supports client to choose what happens" at bounding box center [1025, 687] width 31 height 23
click at [1097, 548] on div "S1 play_arrow pause 21:00 + Add competency 5.Presence keyboard_arrow_right So ,…" at bounding box center [917, 611] width 836 height 126
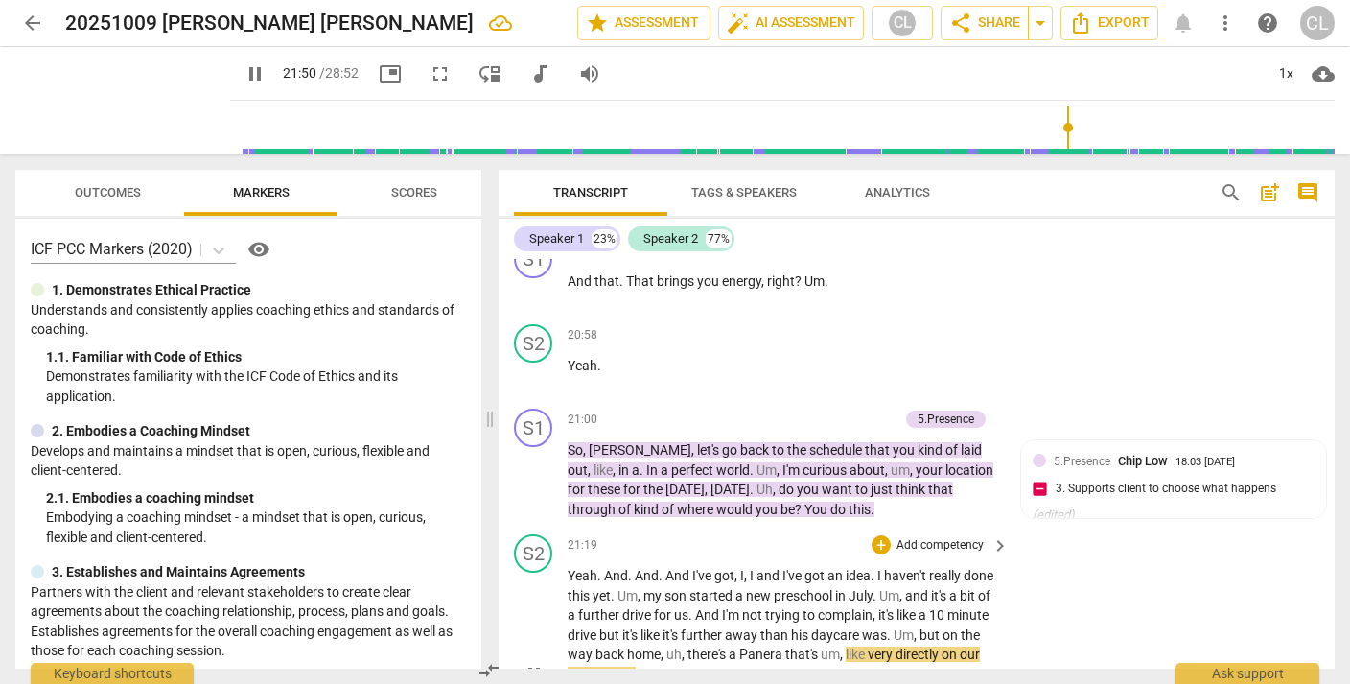
scroll to position [7459, 0]
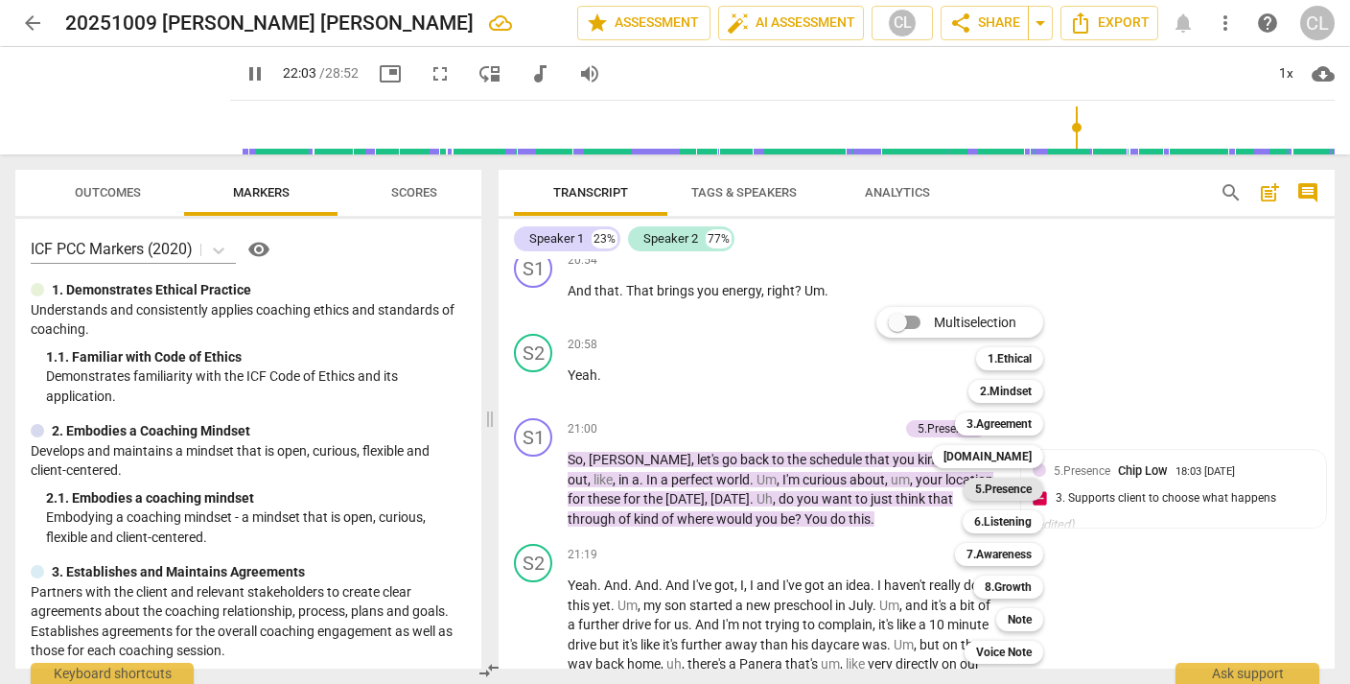
click at [1011, 487] on b "5.Presence" at bounding box center [1003, 488] width 57 height 23
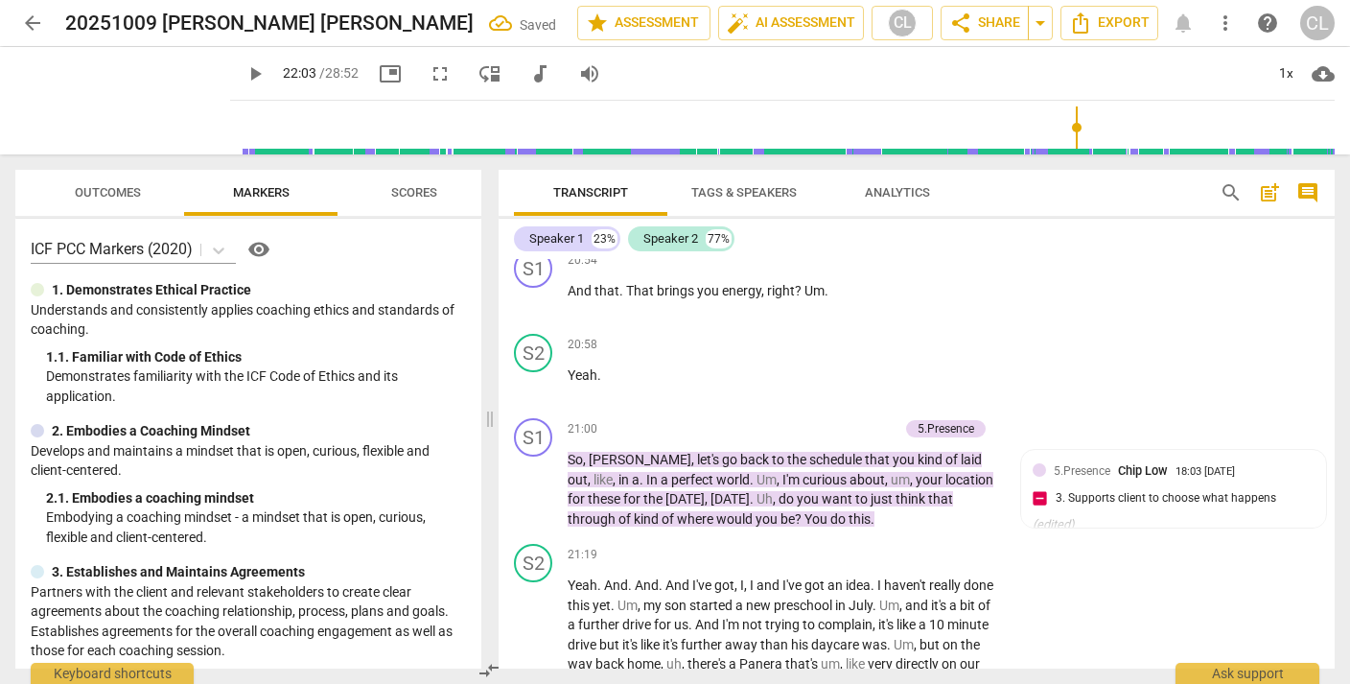
scroll to position [7737, 0]
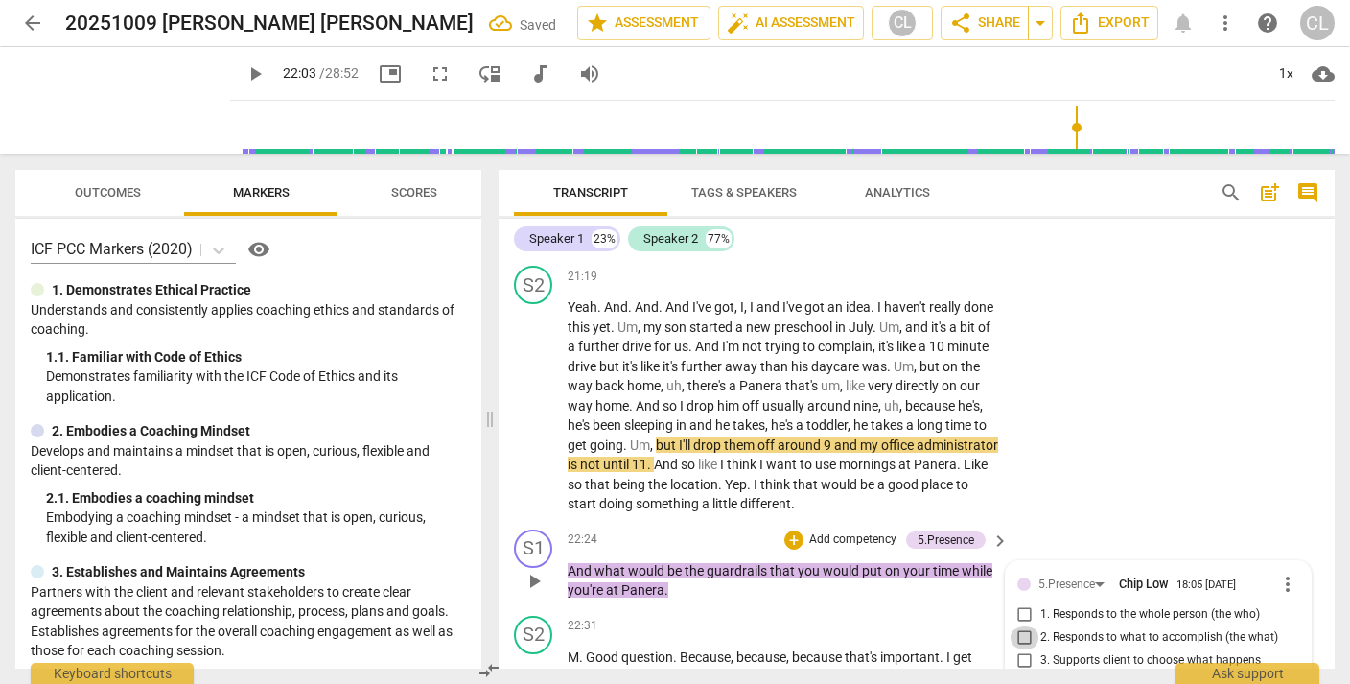
click at [1024, 626] on input "2. Responds to what to accomplish (the what)" at bounding box center [1025, 637] width 31 height 23
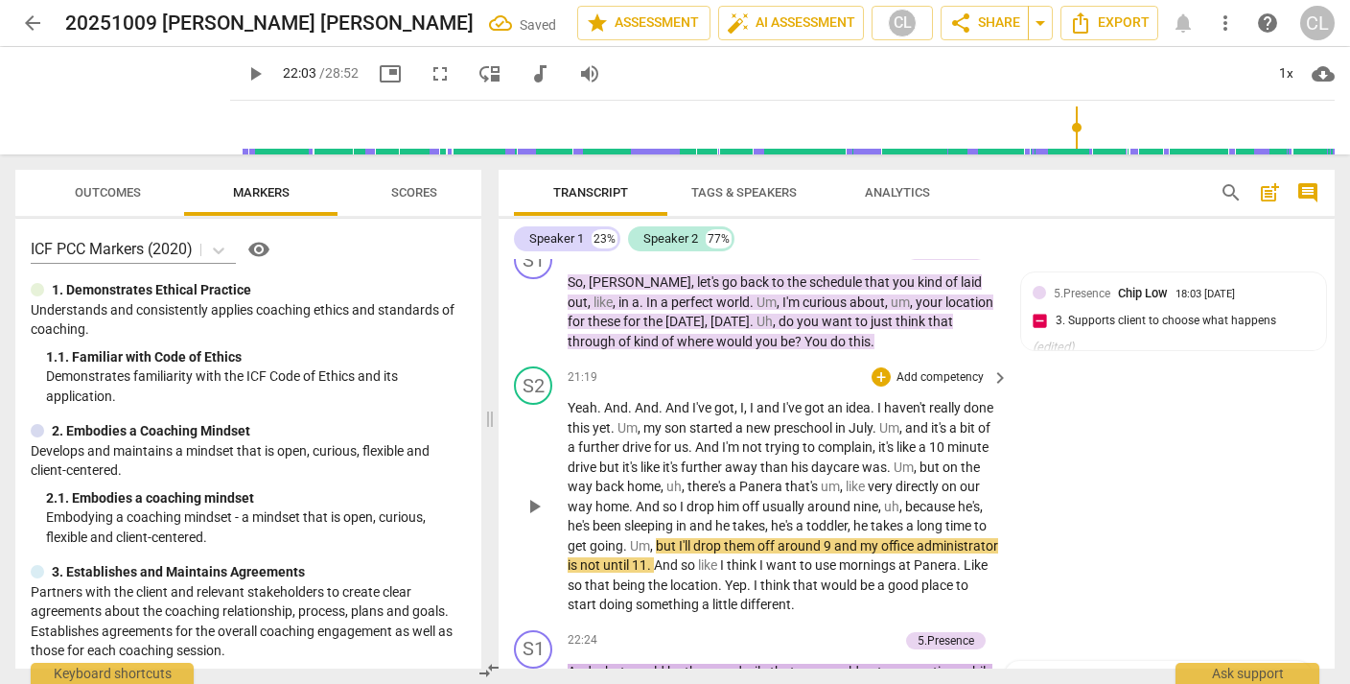
click at [1153, 359] on div "S2 play_arrow pause 21:19 + Add competency keyboard_arrow_right Yeah . And . An…" at bounding box center [917, 491] width 836 height 264
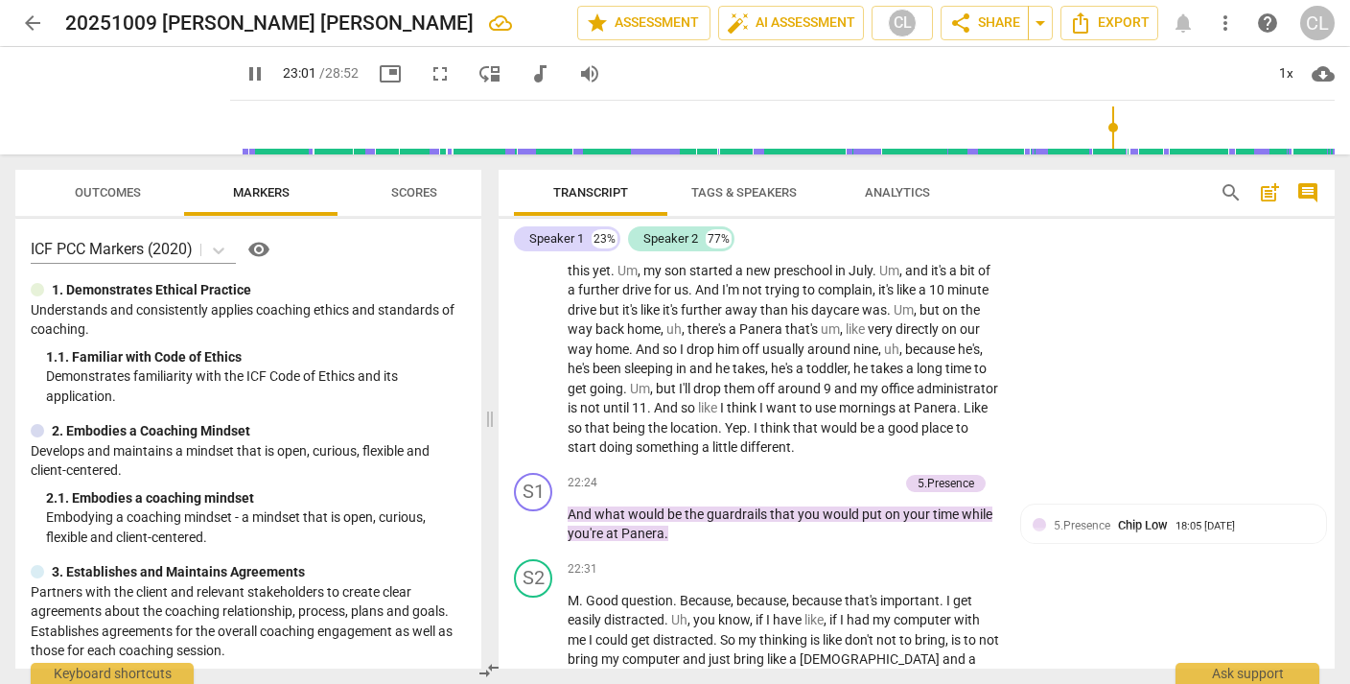
scroll to position [7818, 0]
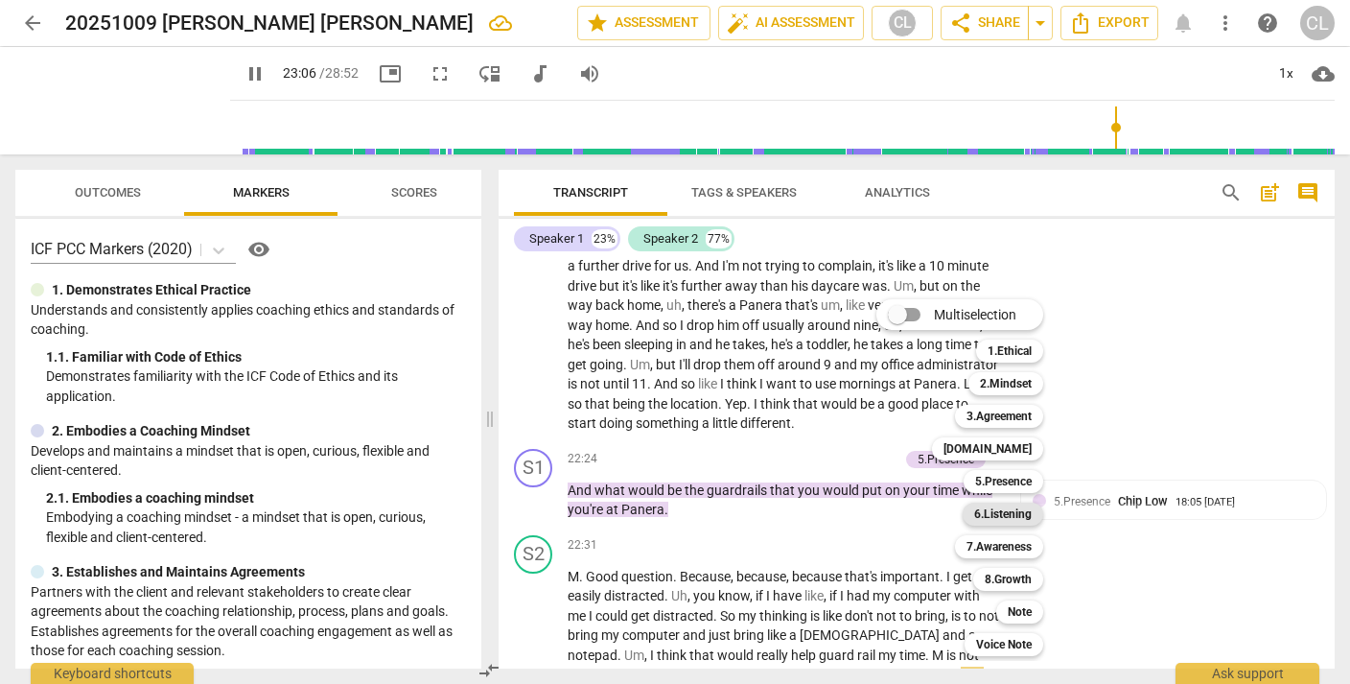
click at [1034, 516] on div "6.Listening" at bounding box center [1003, 513] width 81 height 23
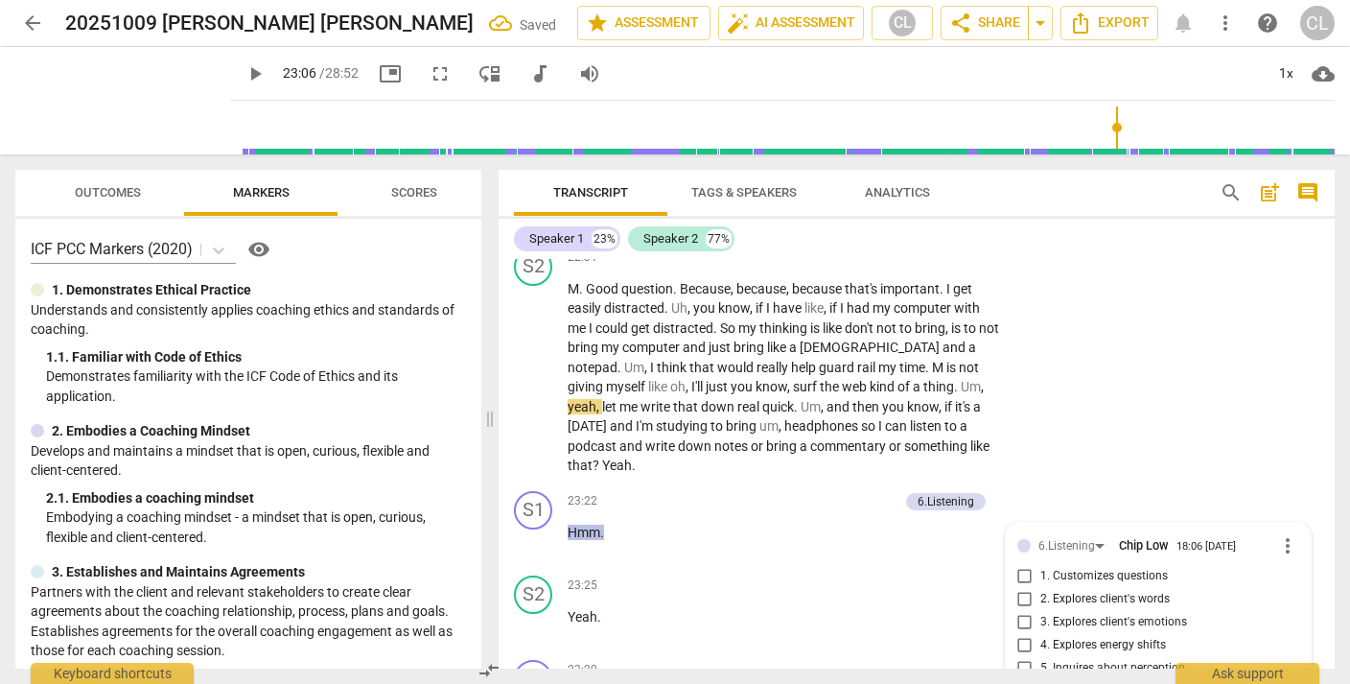
scroll to position [8107, 0]
click at [1020, 678] on input "6. Does not interrupt" at bounding box center [1025, 689] width 31 height 23
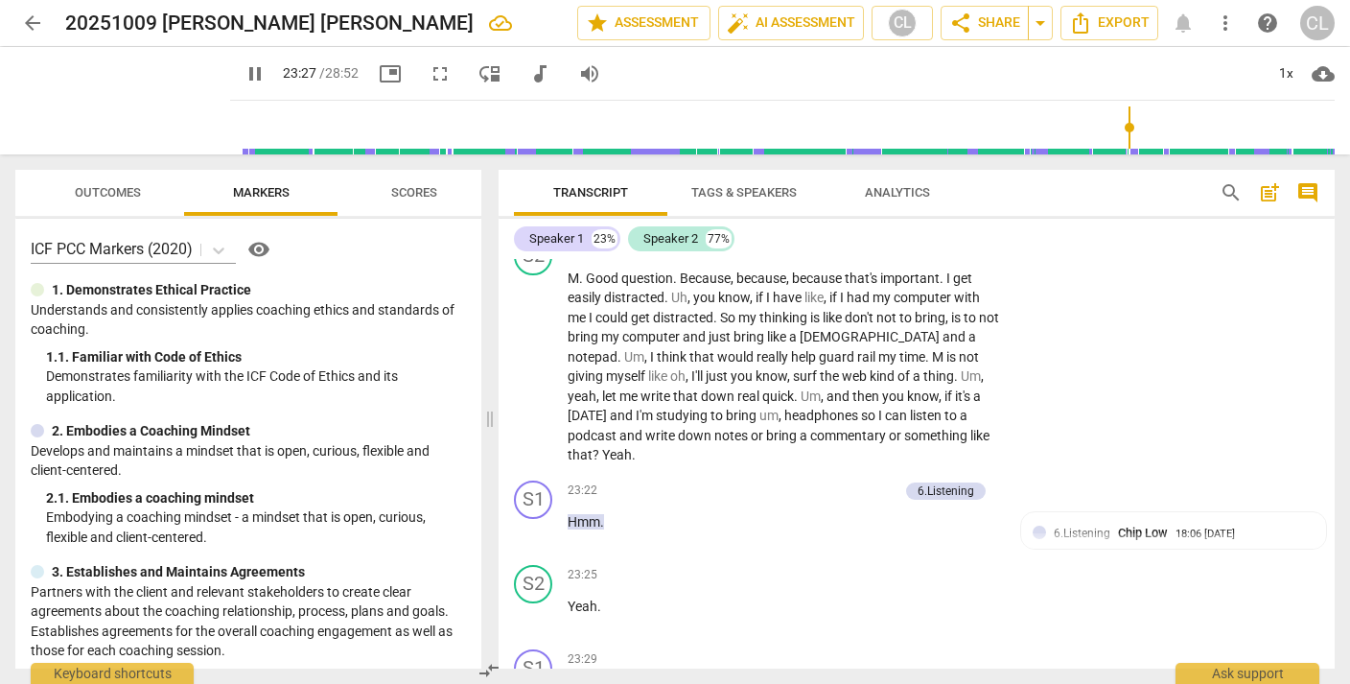
scroll to position [8118, 0]
click at [921, 649] on p "Add competency" at bounding box center [940, 657] width 91 height 17
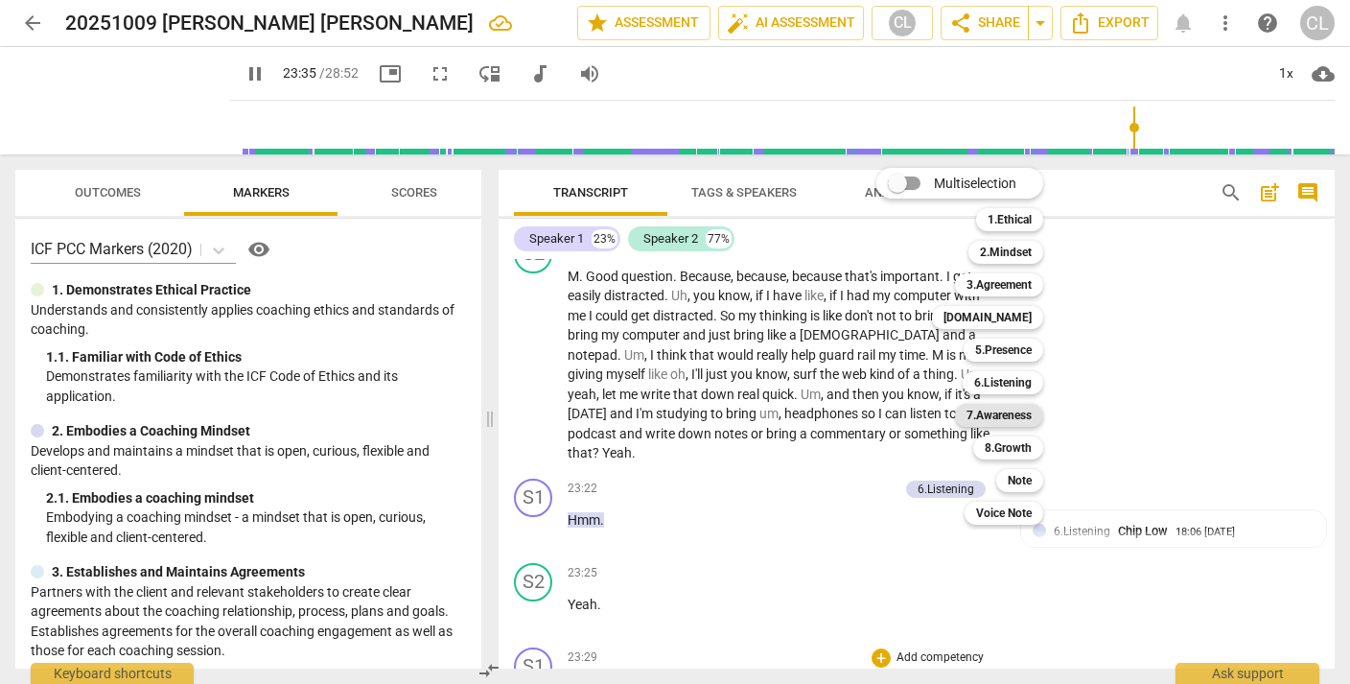
click at [1009, 414] on b "7.Awareness" at bounding box center [998, 415] width 65 height 23
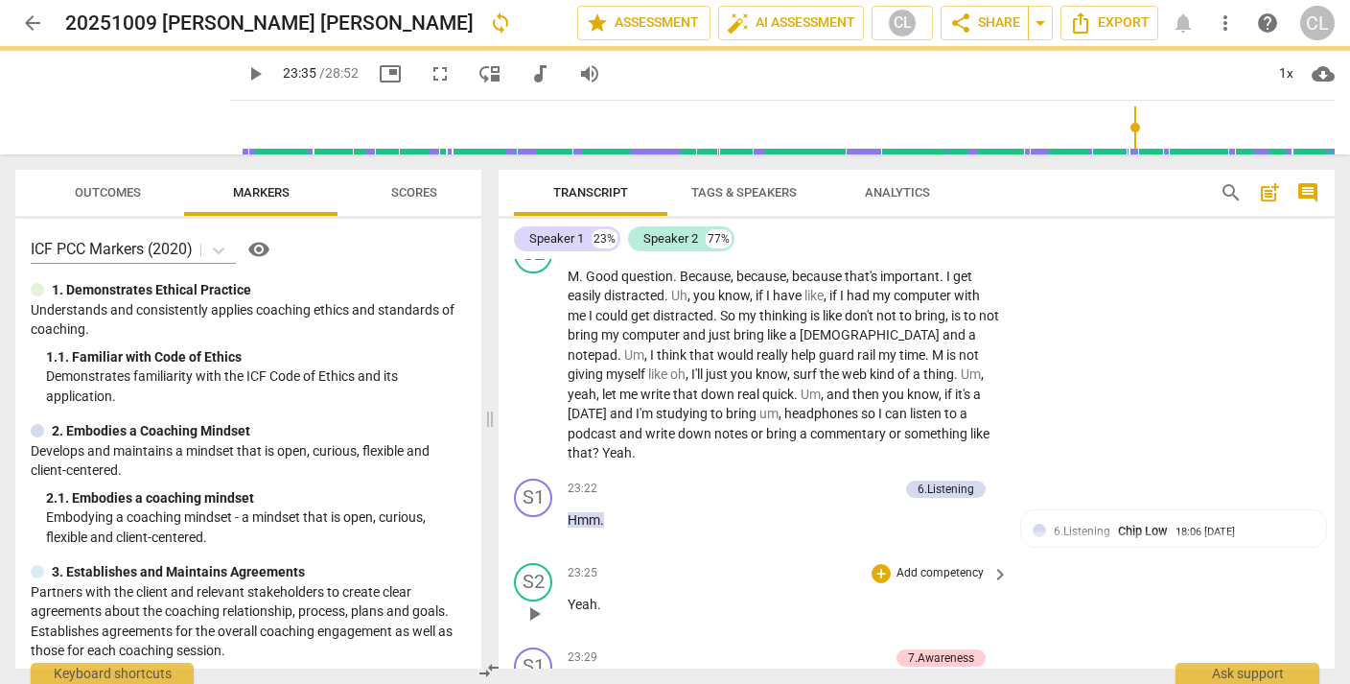
click at [1116, 555] on div "S2 play_arrow pause 23:25 + Add competency keyboard_arrow_right Yeah ." at bounding box center [917, 597] width 836 height 84
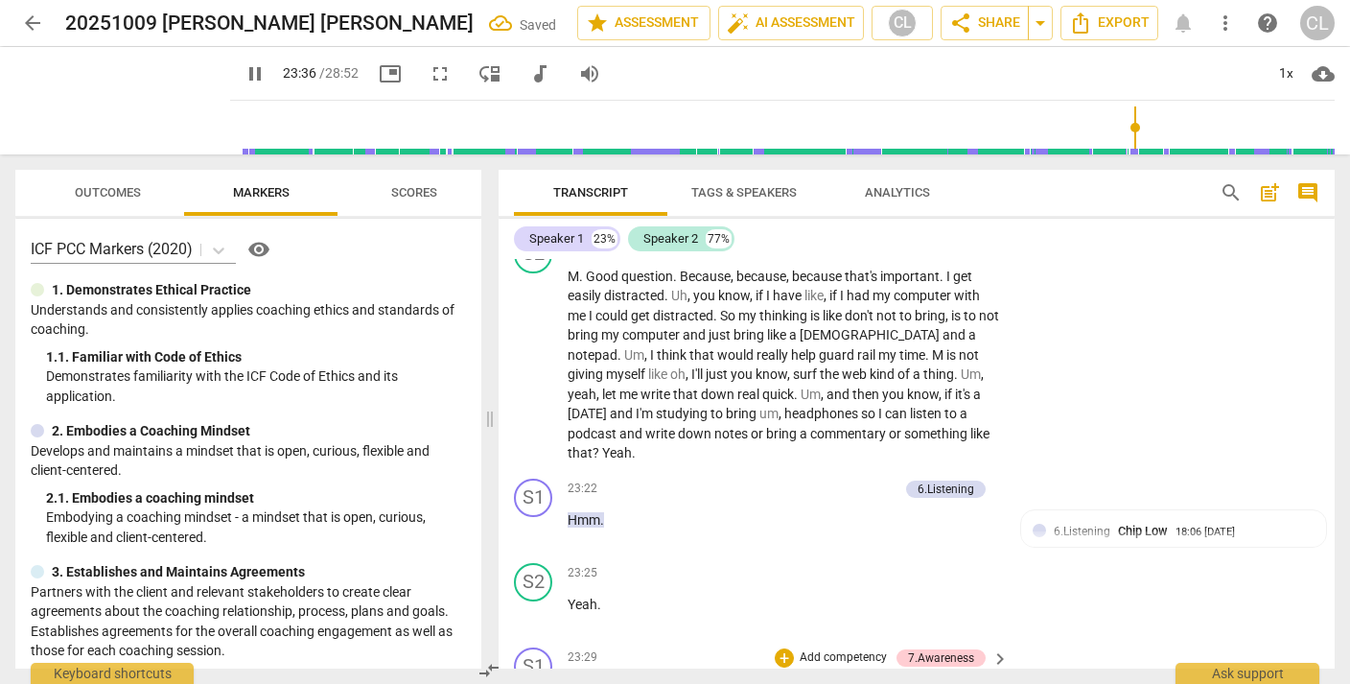
click at [841, 649] on p "Add competency" at bounding box center [843, 657] width 91 height 17
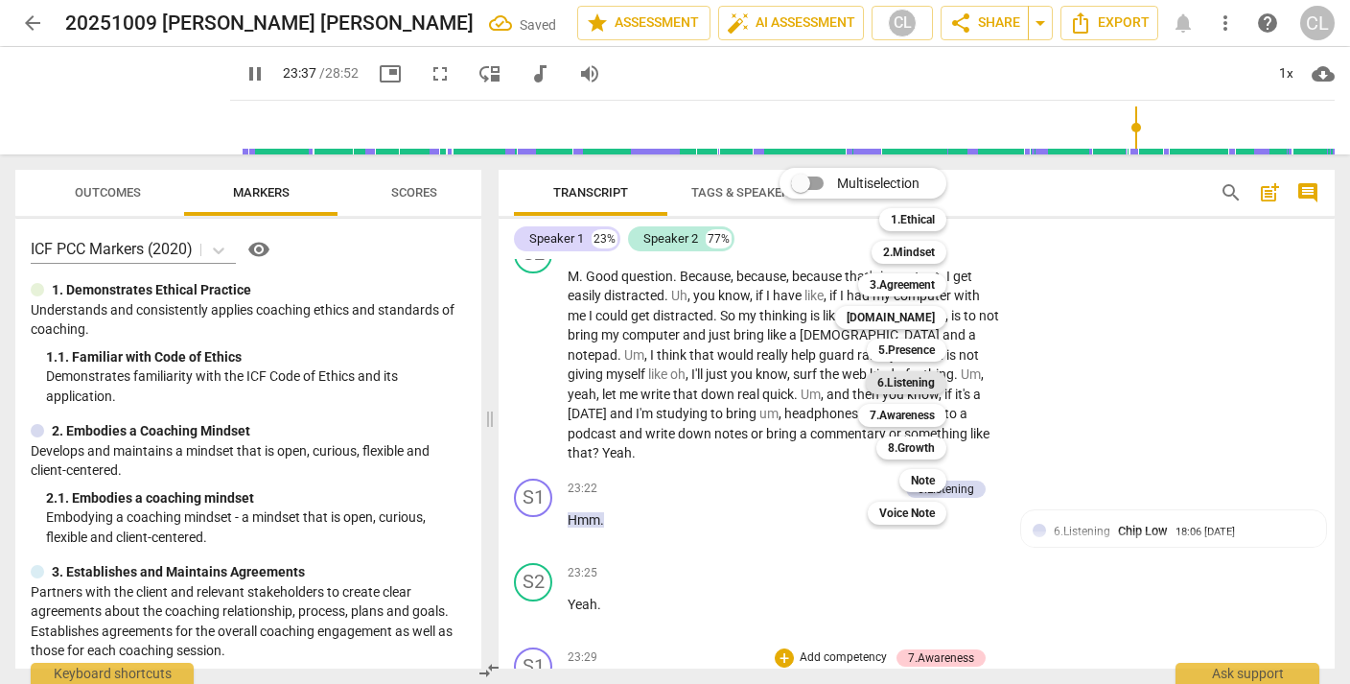
click at [909, 382] on b "6.Listening" at bounding box center [906, 382] width 58 height 23
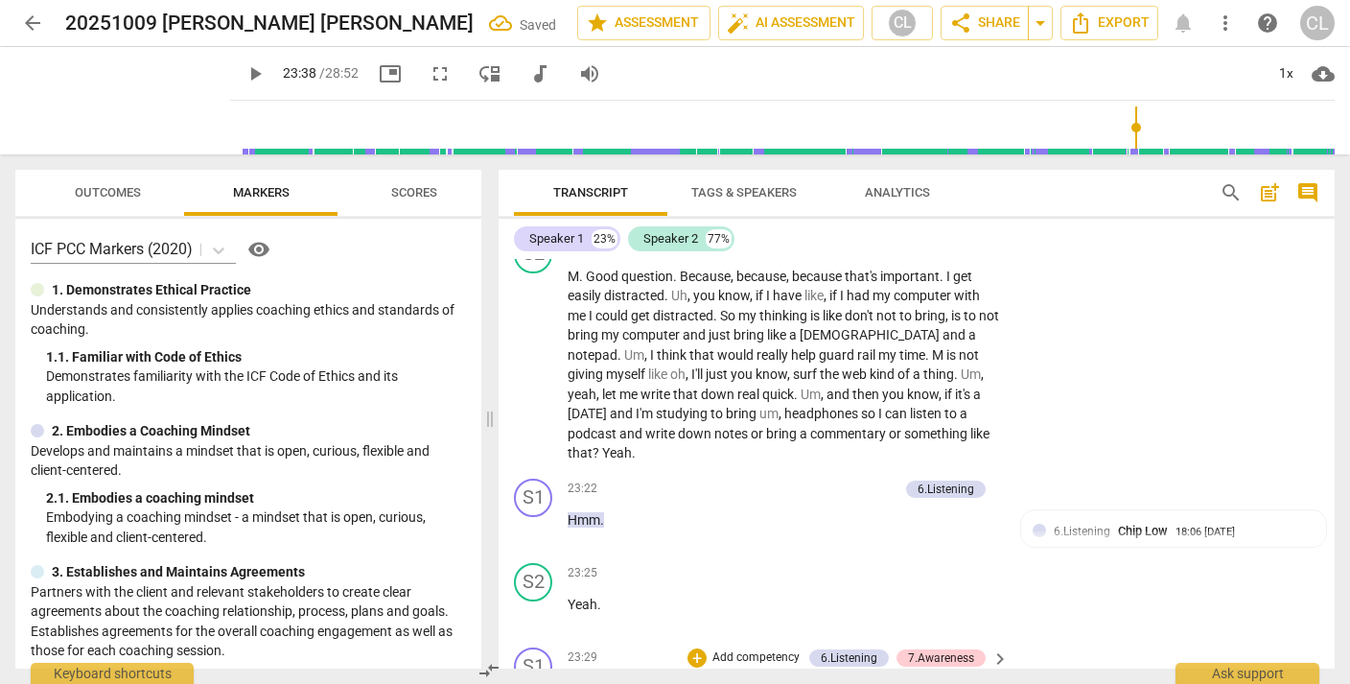
click at [1125, 555] on div "S2 play_arrow pause 23:25 + Add competency keyboard_arrow_right Yeah ." at bounding box center [917, 597] width 836 height 84
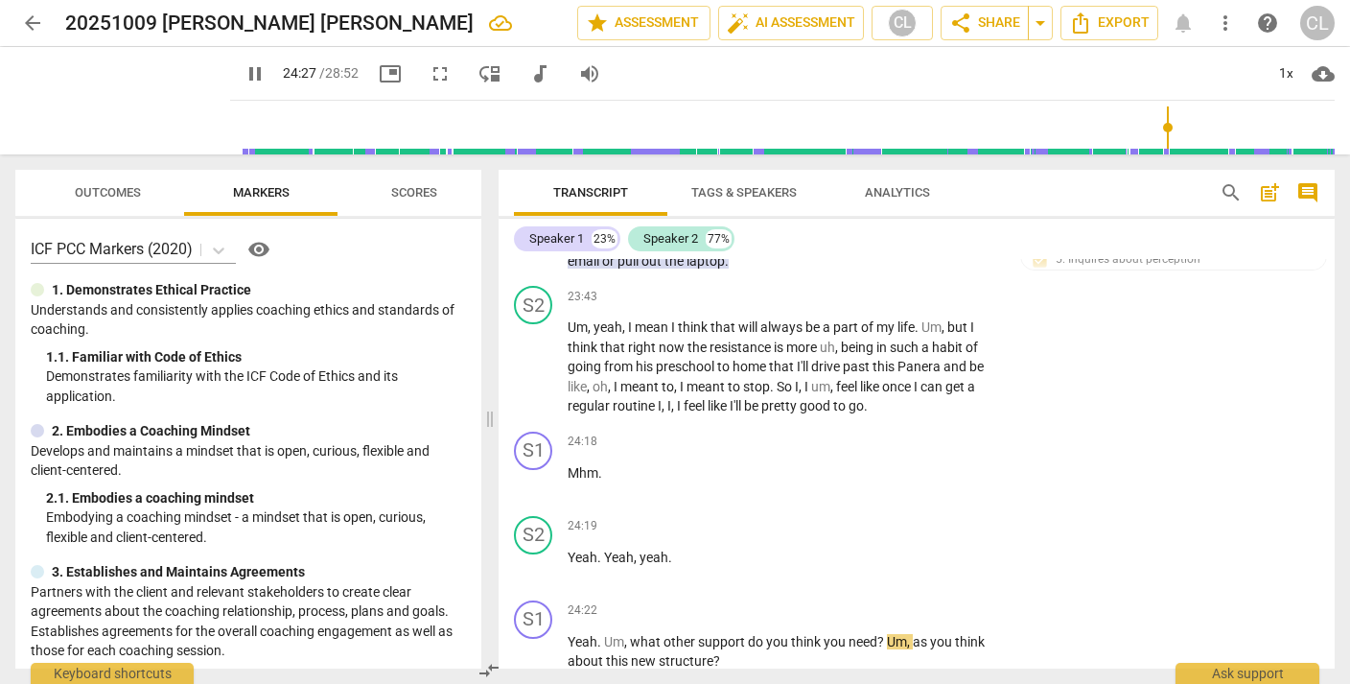
scroll to position [8598, 0]
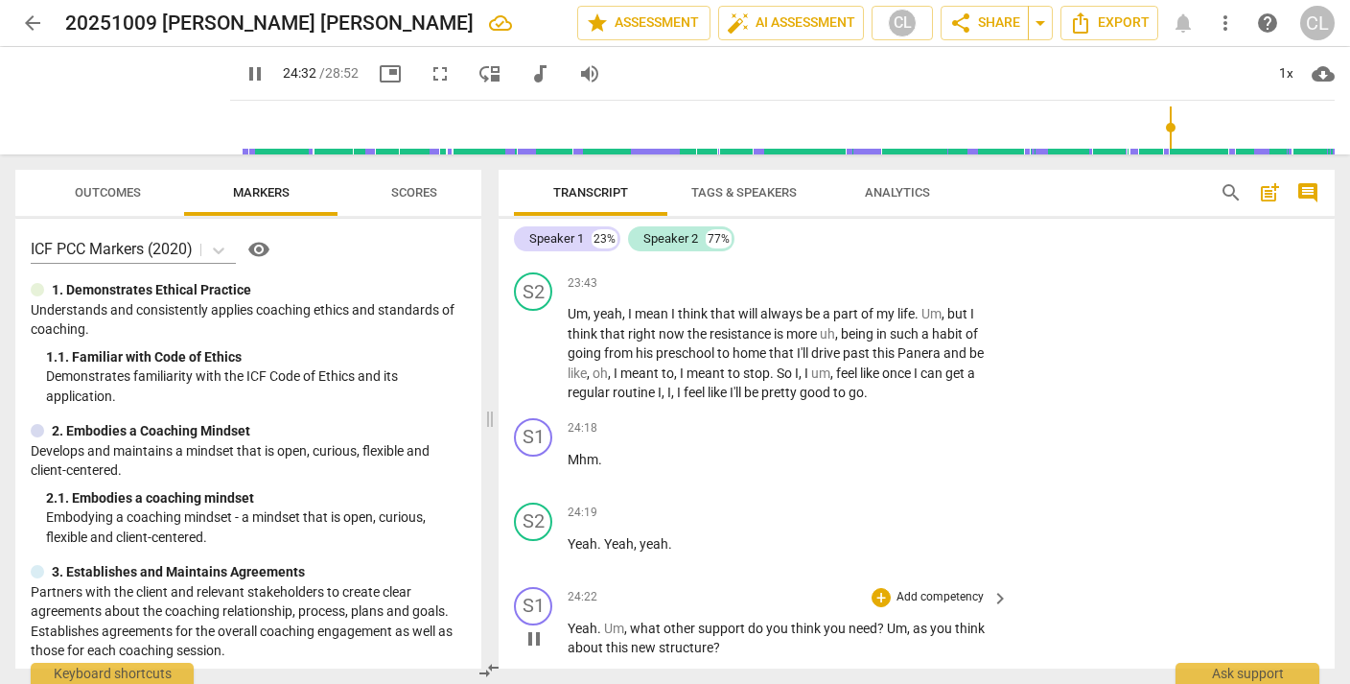
click at [939, 589] on p "Add competency" at bounding box center [940, 597] width 91 height 17
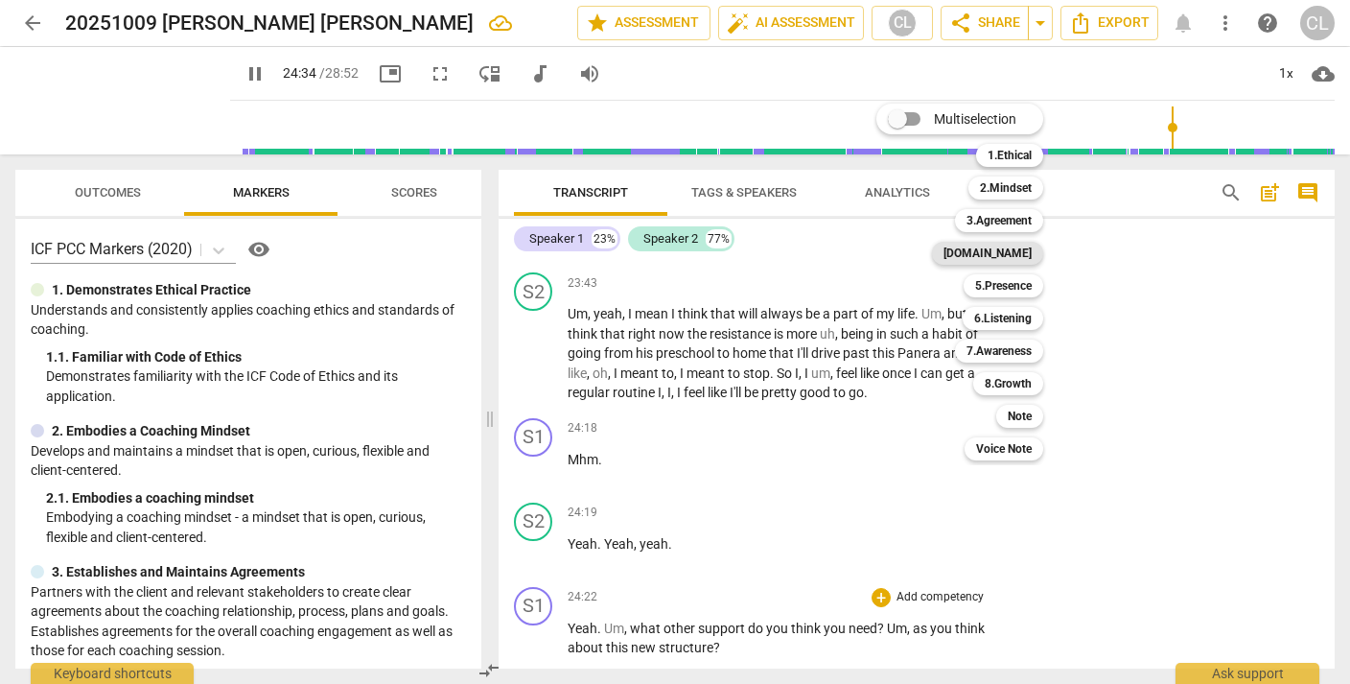
click at [1026, 251] on b "4.Trust" at bounding box center [987, 253] width 88 height 23
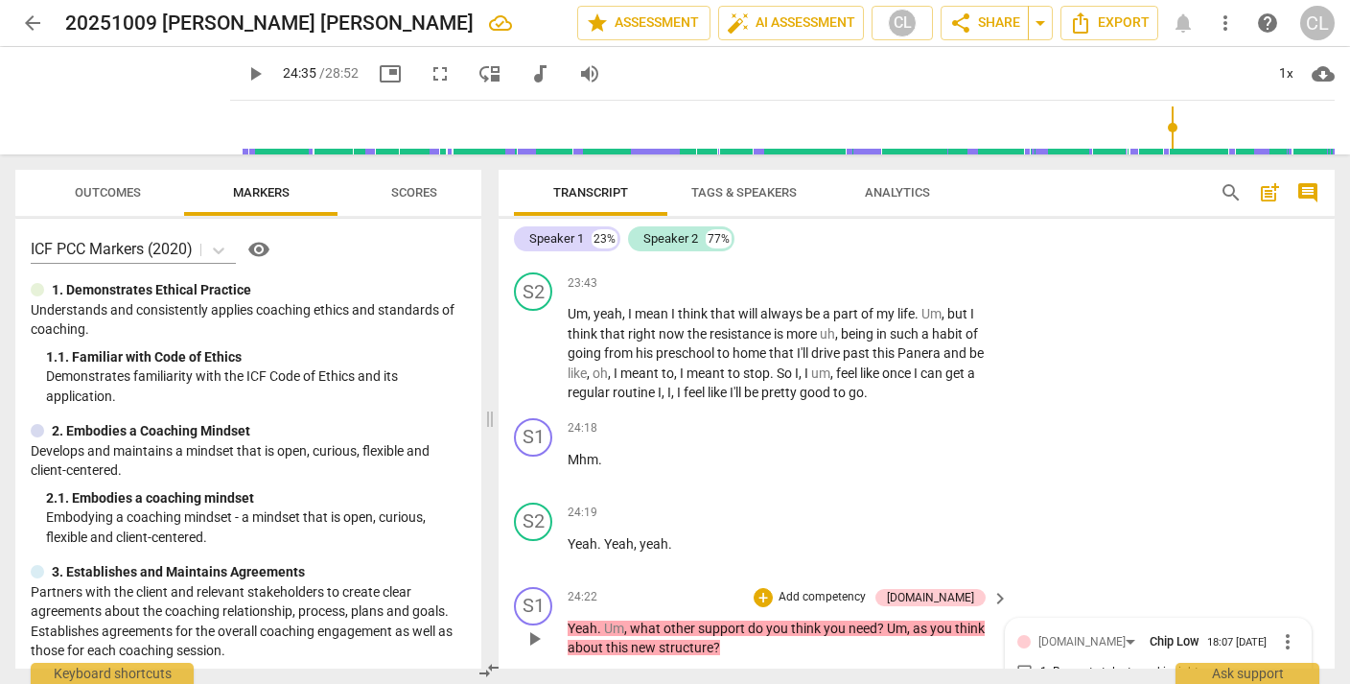
click at [1020, 661] on input "1. Respects talents and insights" at bounding box center [1025, 672] width 31 height 23
click at [1129, 233] on div "Speaker 1 23% Speaker 2 77%" at bounding box center [916, 238] width 805 height 33
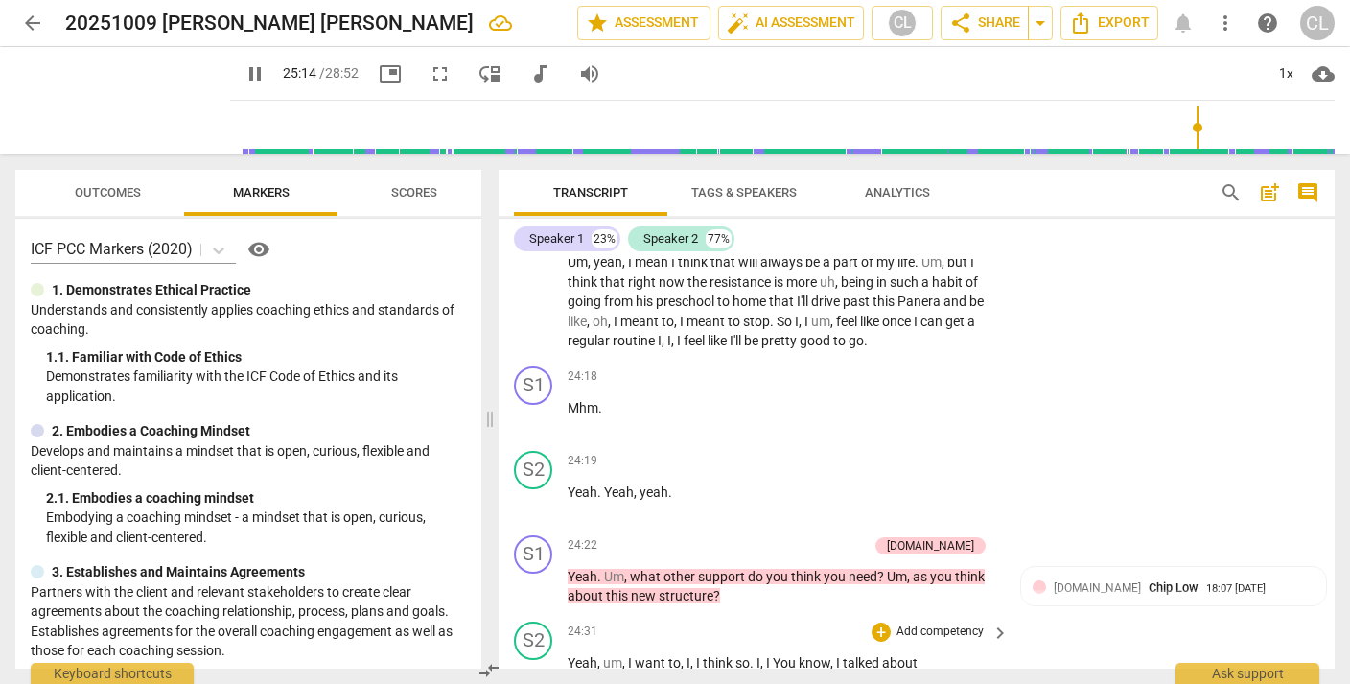
scroll to position [8508, 0]
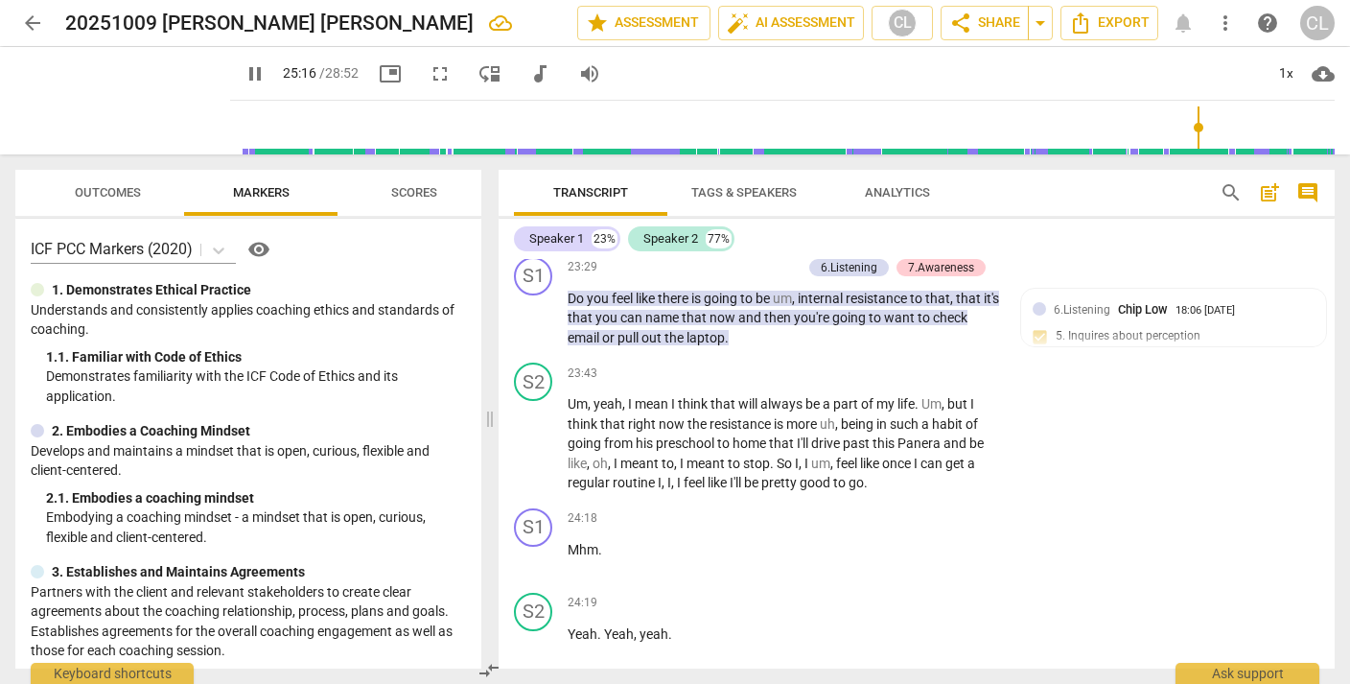
click at [861, 679] on p "Add competency" at bounding box center [822, 687] width 91 height 17
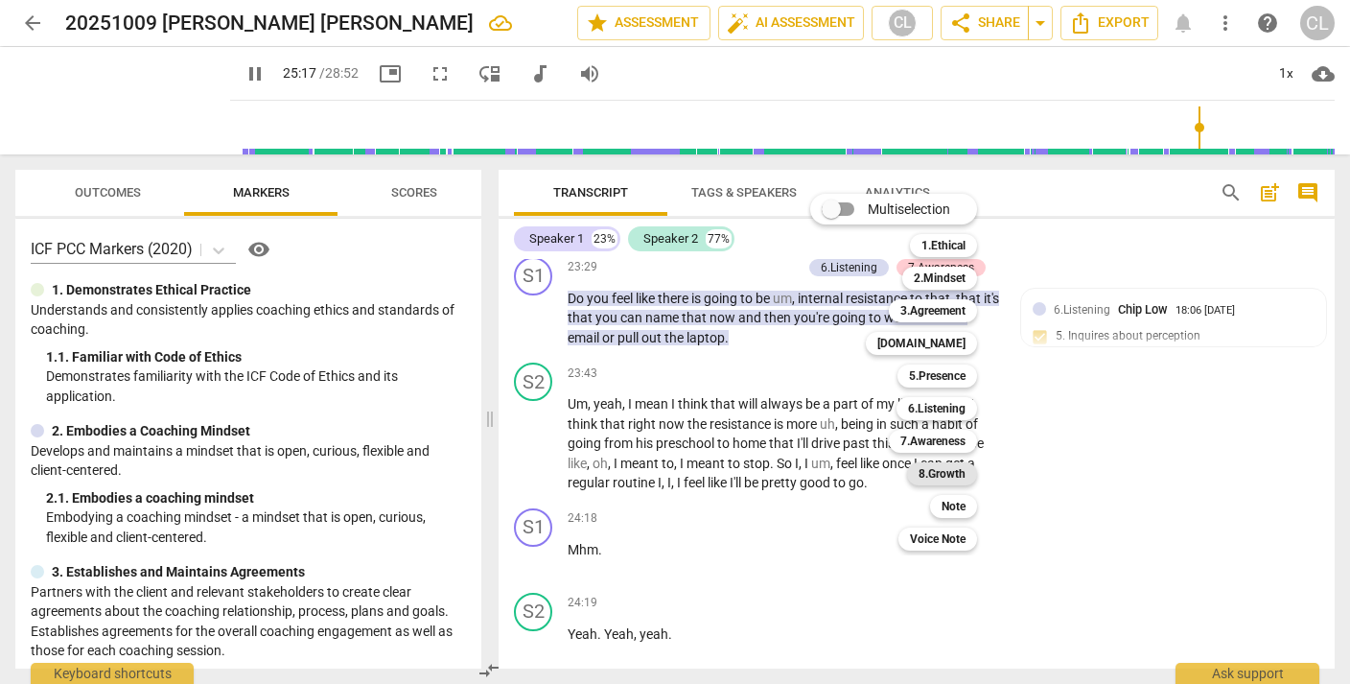
click at [948, 477] on b "8.Growth" at bounding box center [941, 473] width 47 height 23
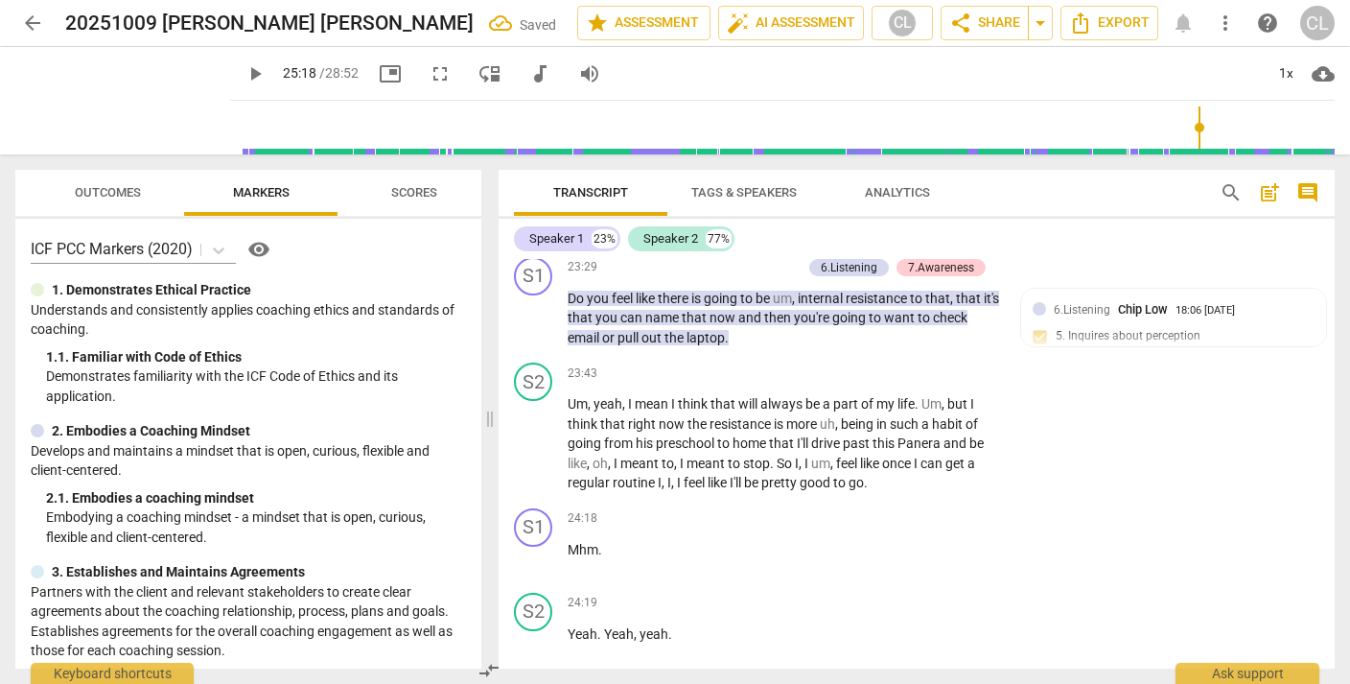
click at [1177, 585] on div "S2 play_arrow pause 24:19 + Add competency keyboard_arrow_right Yeah . Yeah , y…" at bounding box center [917, 627] width 836 height 84
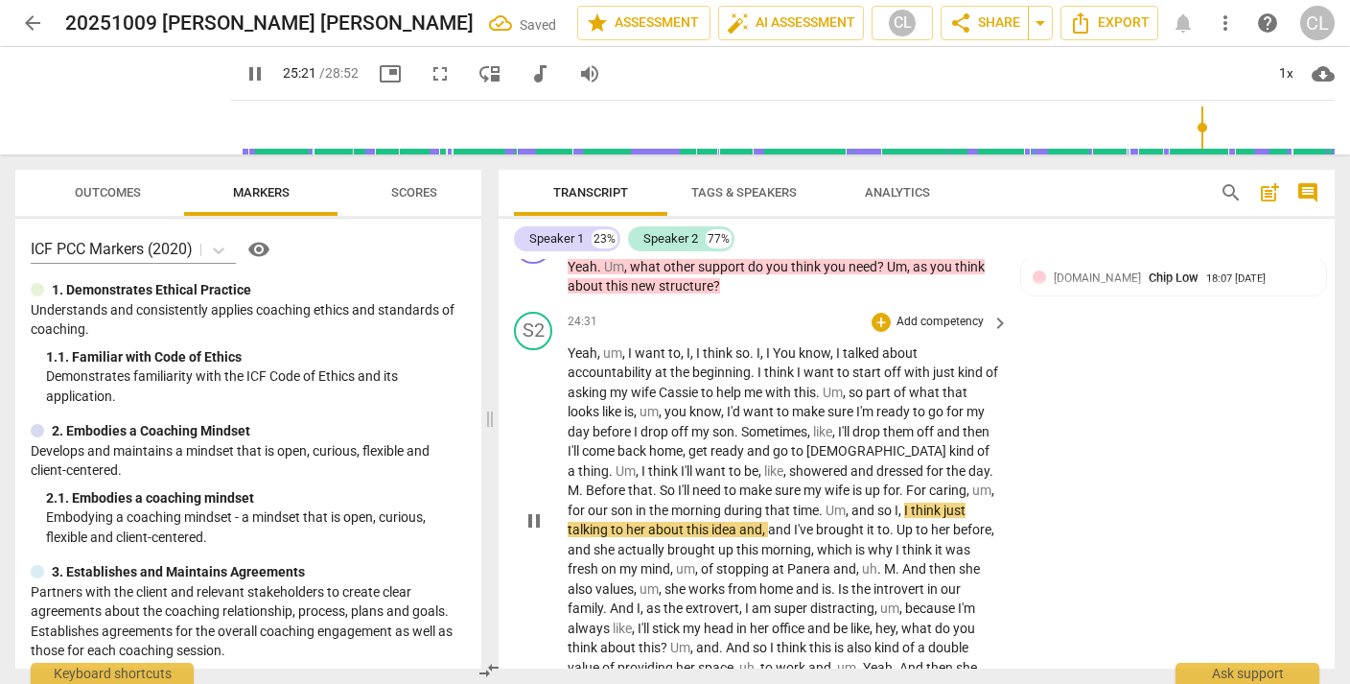
scroll to position [8964, 0]
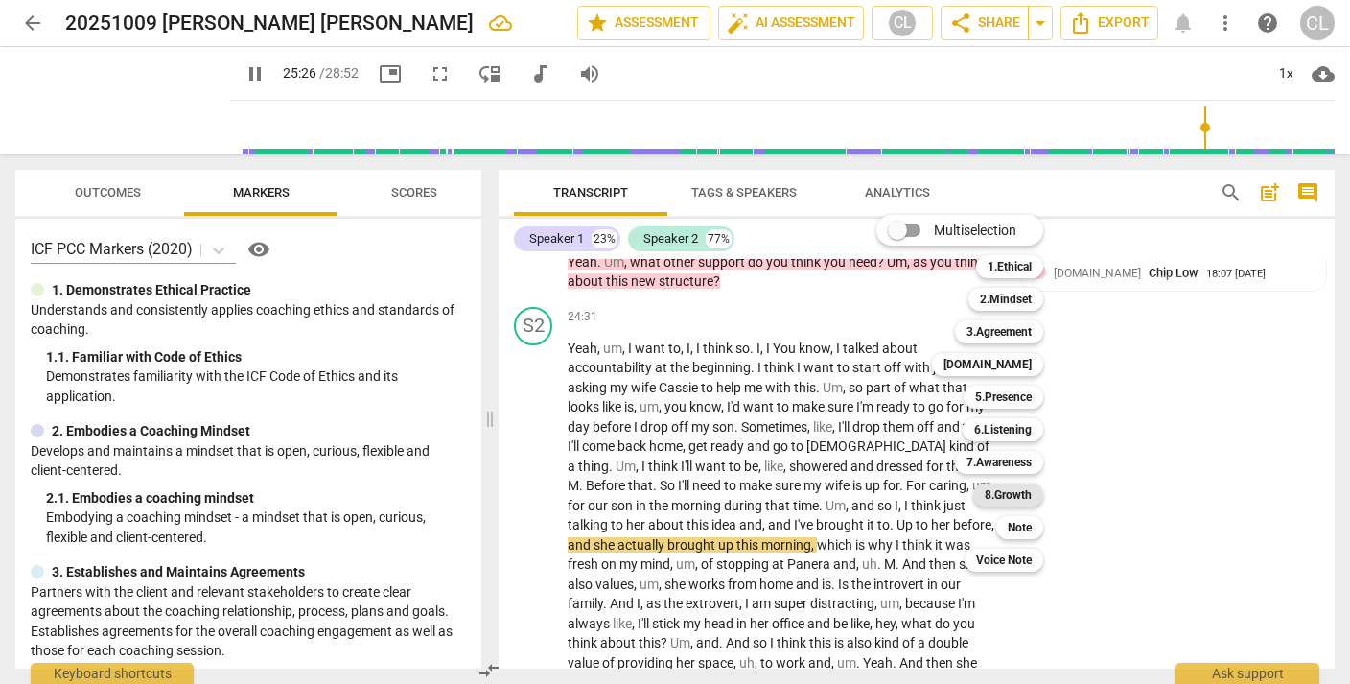
click at [1004, 491] on b "8.Growth" at bounding box center [1008, 494] width 47 height 23
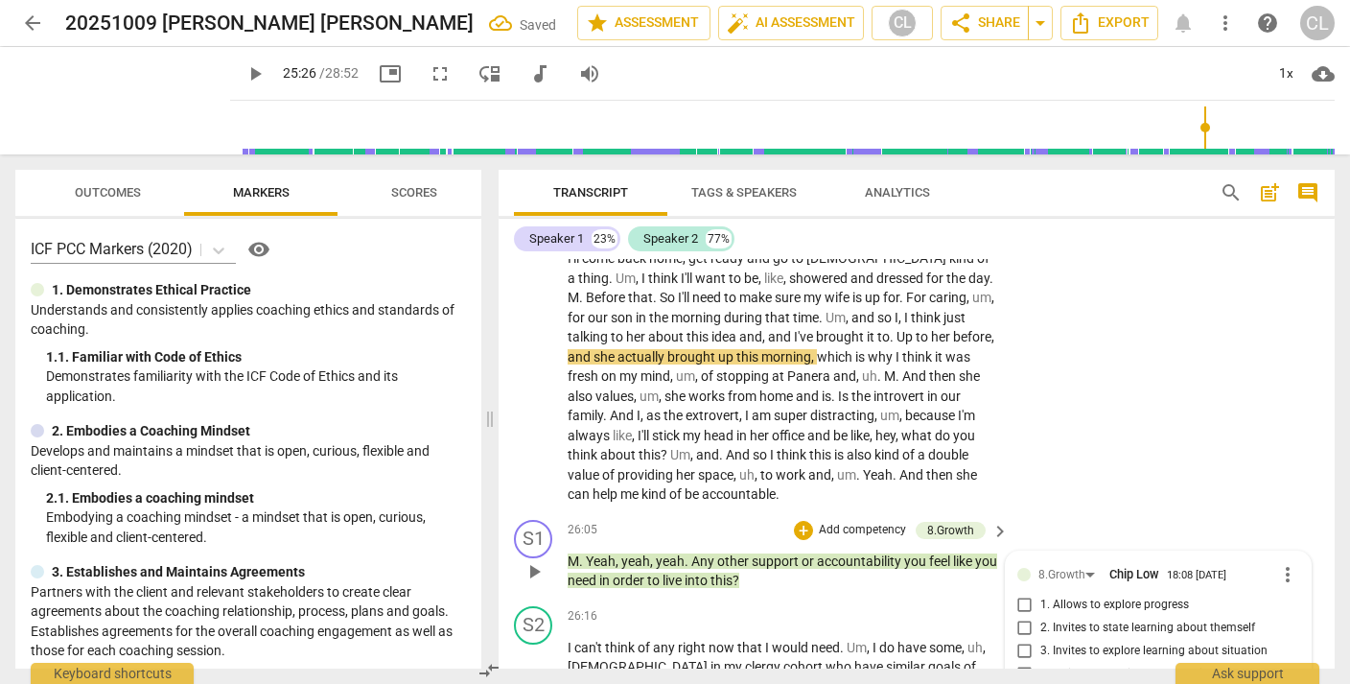
scroll to position [9079, 0]
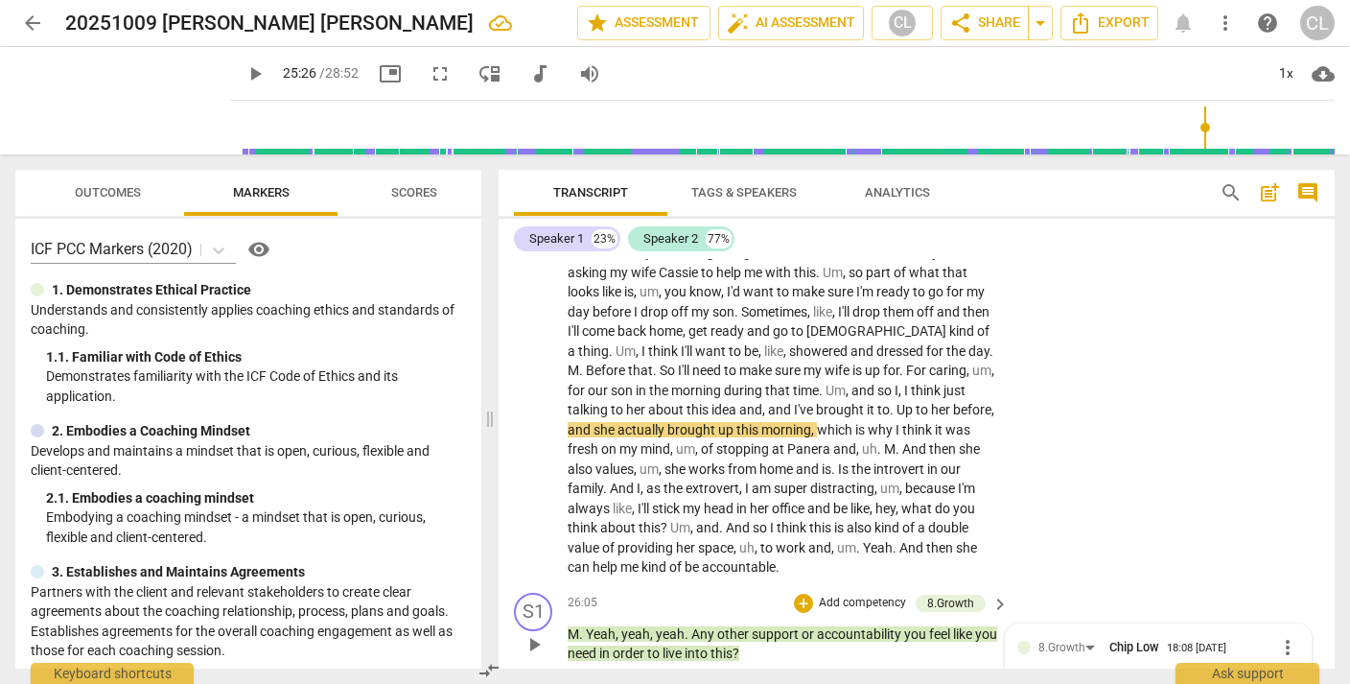
click at [1143, 253] on div "Speaker 1 23% Speaker 2 77%" at bounding box center [916, 238] width 805 height 33
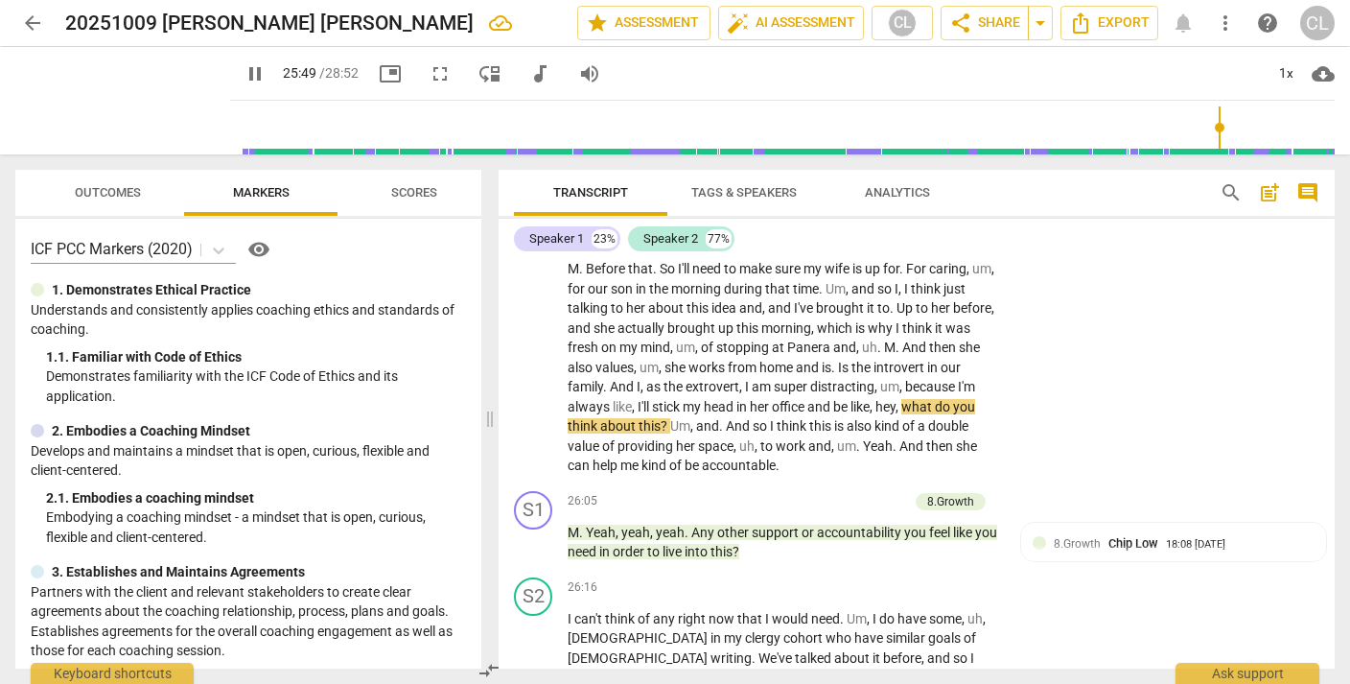
scroll to position [9188, 0]
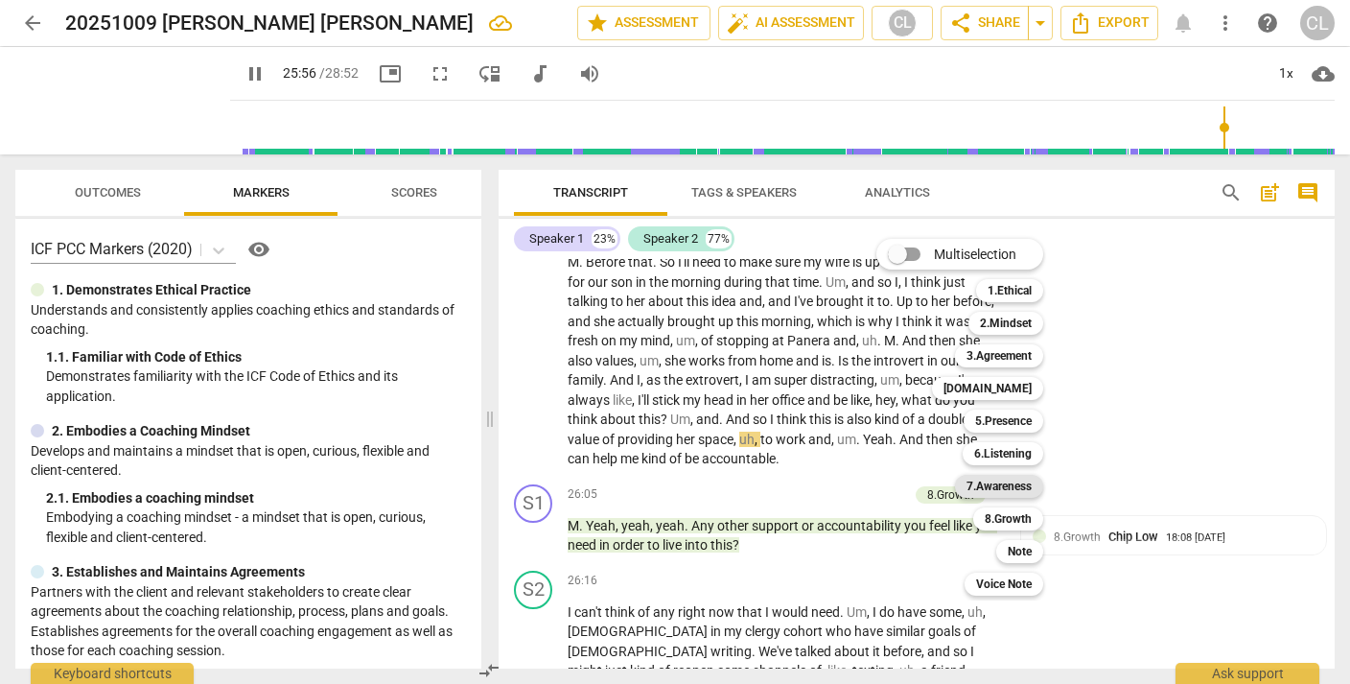
click at [1011, 485] on b "7.Awareness" at bounding box center [998, 486] width 65 height 23
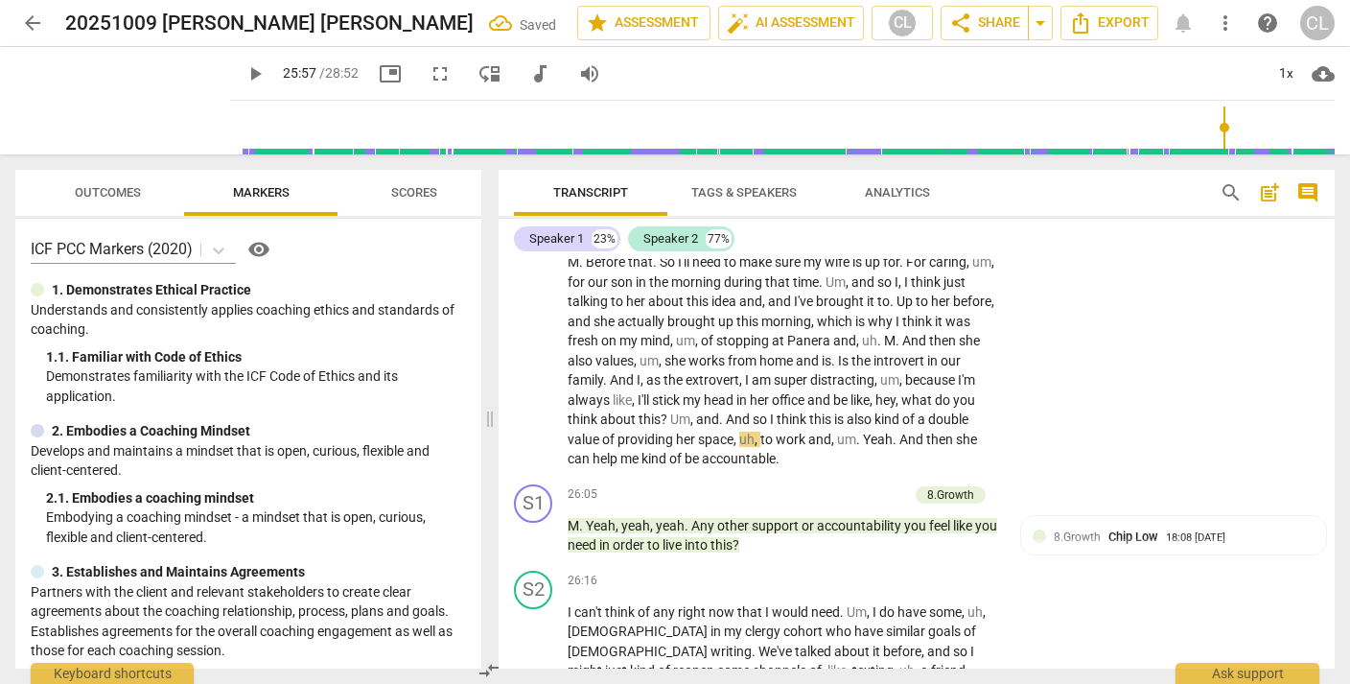
scroll to position [9430, 0]
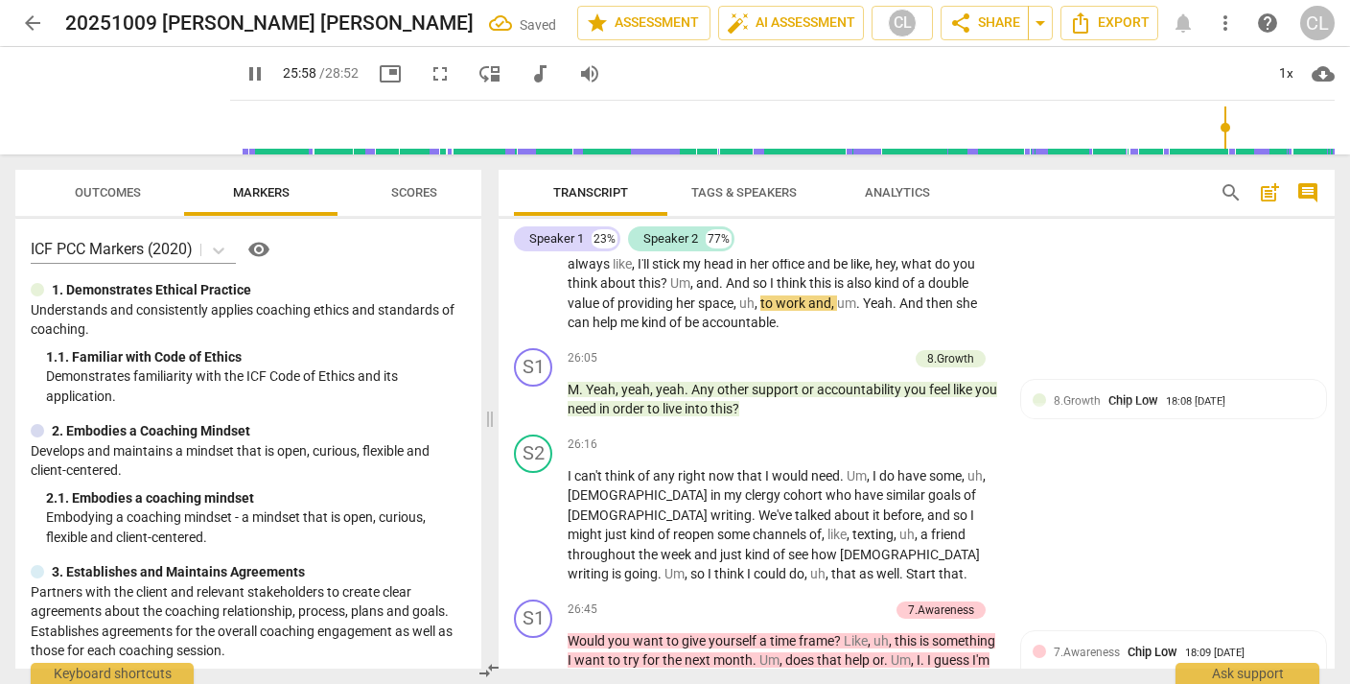
scroll to position [9303, 0]
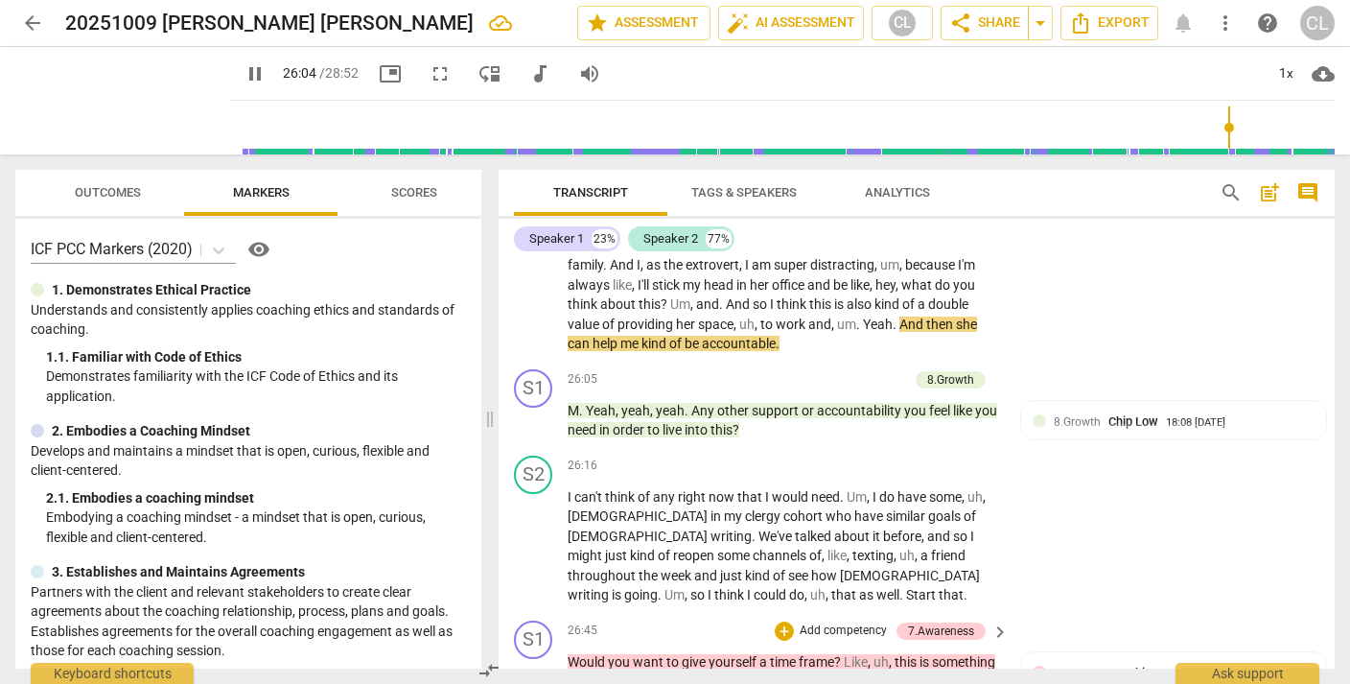
click at [817, 622] on p "Add competency" at bounding box center [843, 630] width 91 height 17
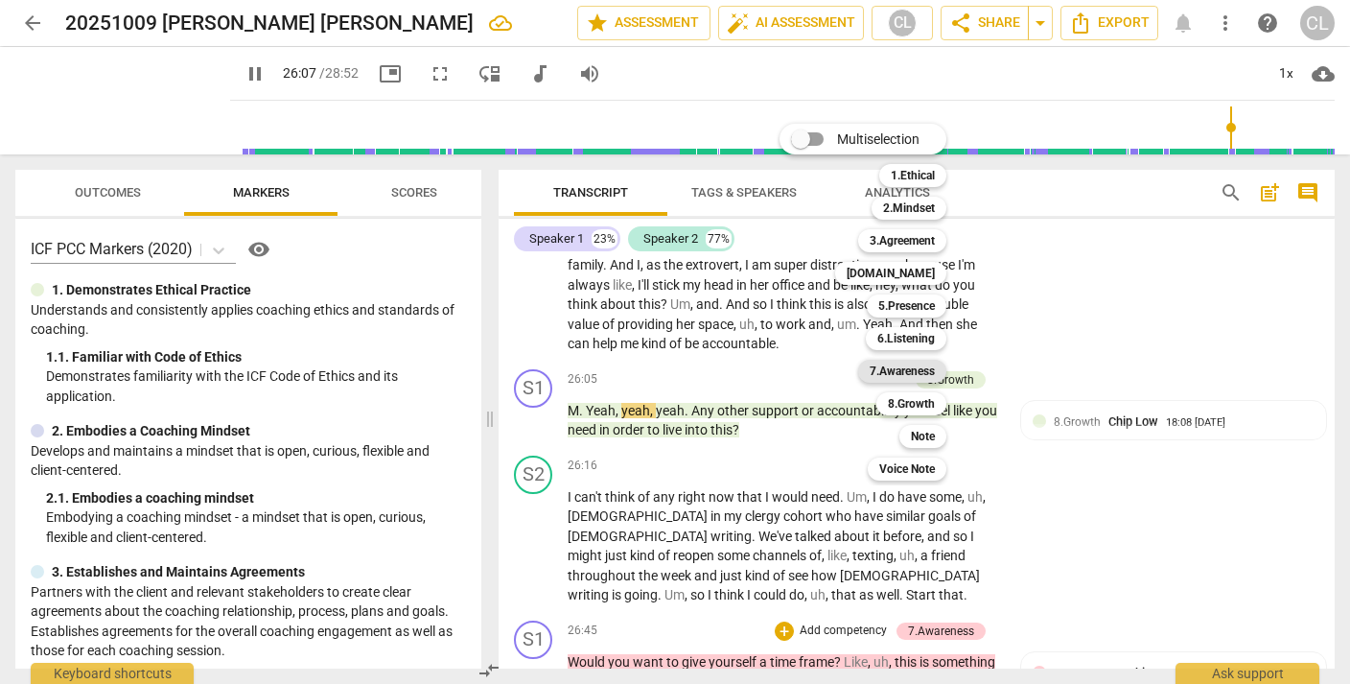
click at [911, 370] on b "7.Awareness" at bounding box center [902, 371] width 65 height 23
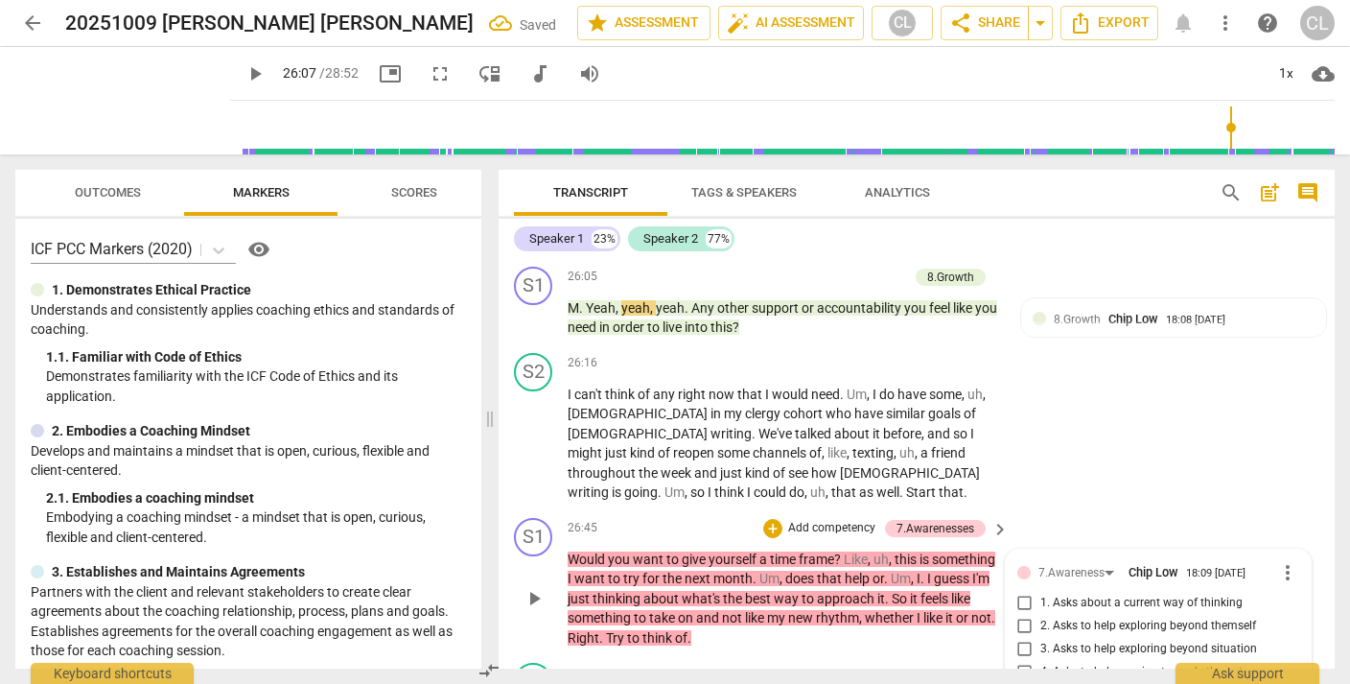
click at [1304, 569] on li "Delete" at bounding box center [1300, 571] width 66 height 36
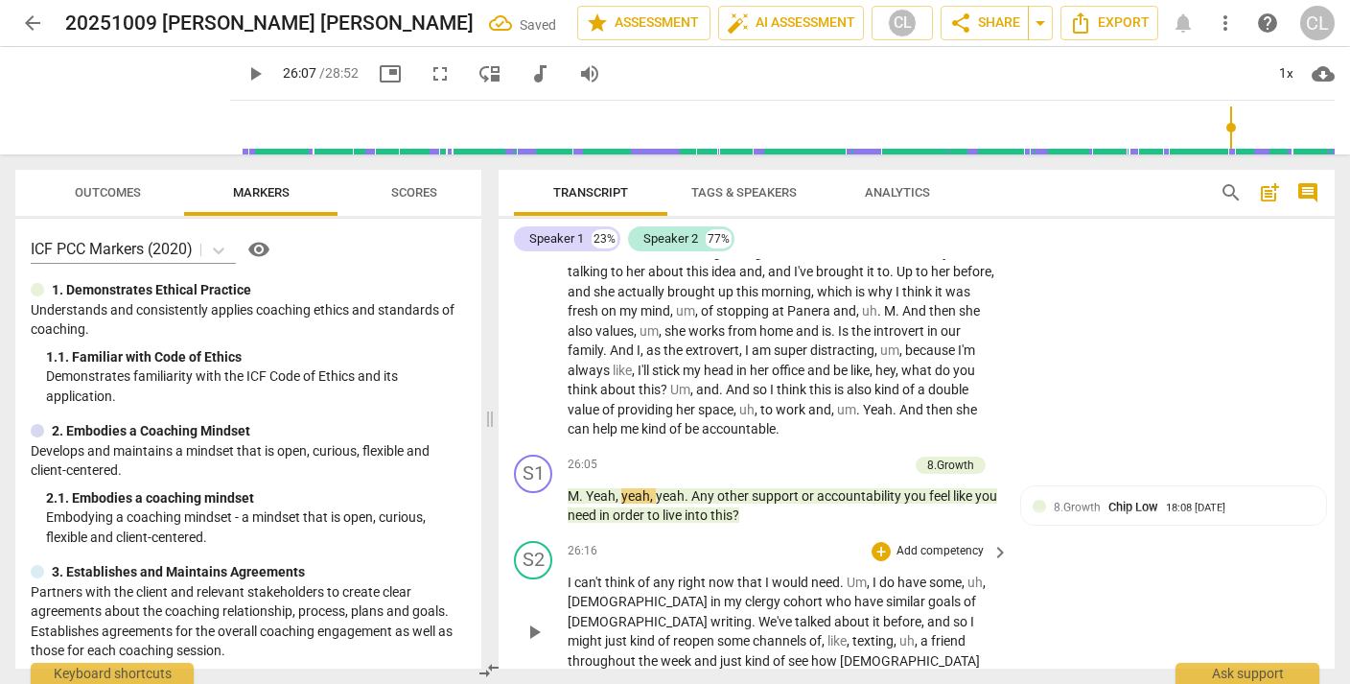
click at [1129, 533] on div "S2 play_arrow pause 26:16 + Add competency keyboard_arrow_right I can't think o…" at bounding box center [917, 615] width 836 height 165
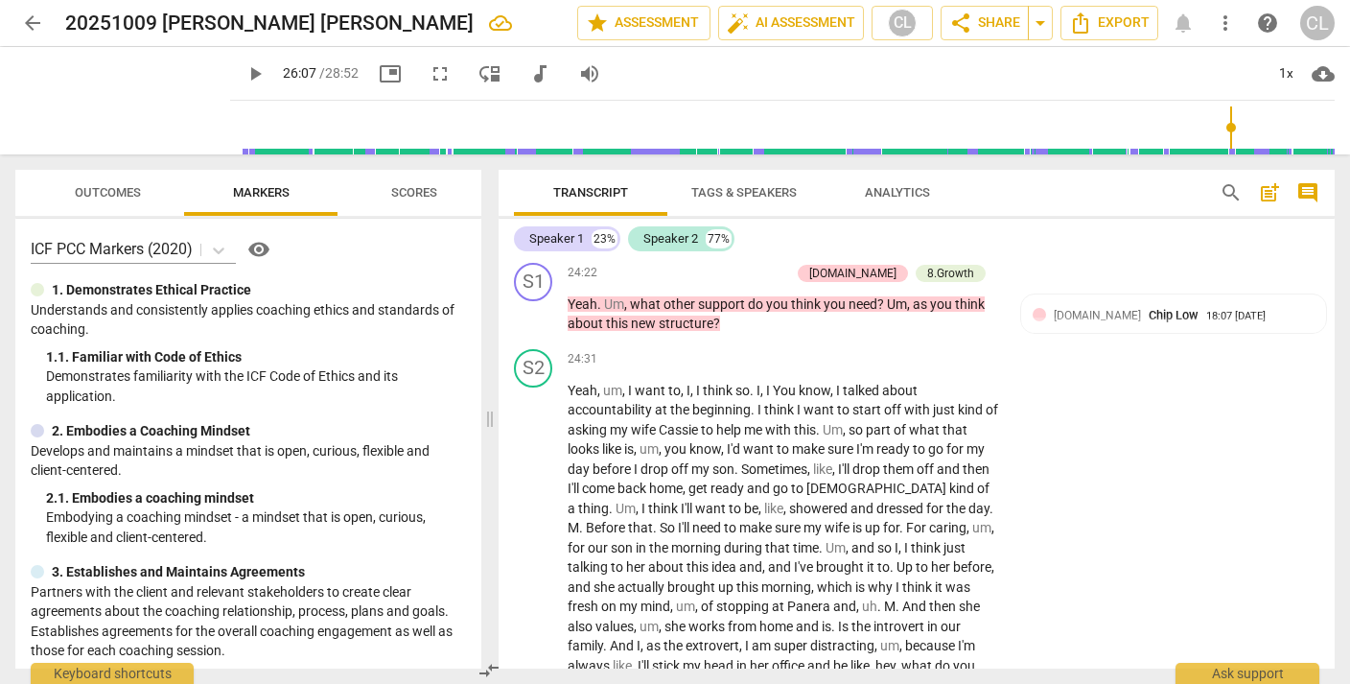
scroll to position [8934, 0]
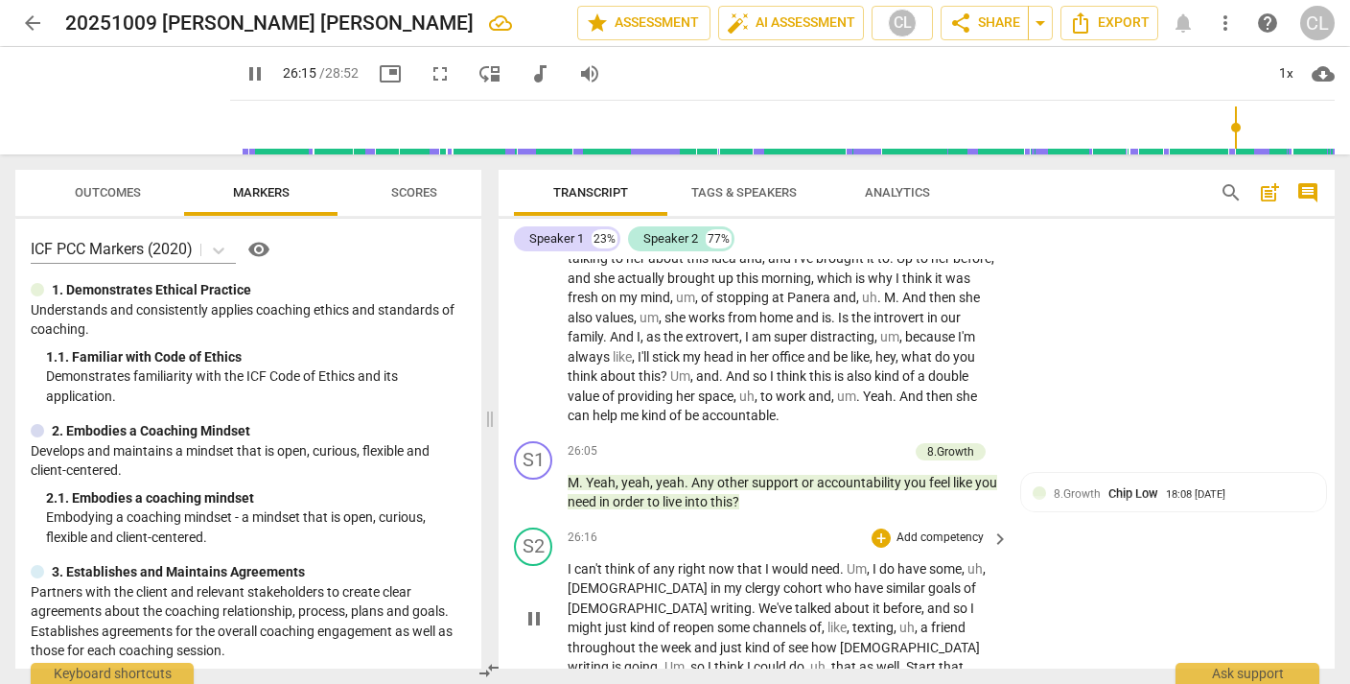
scroll to position [9246, 0]
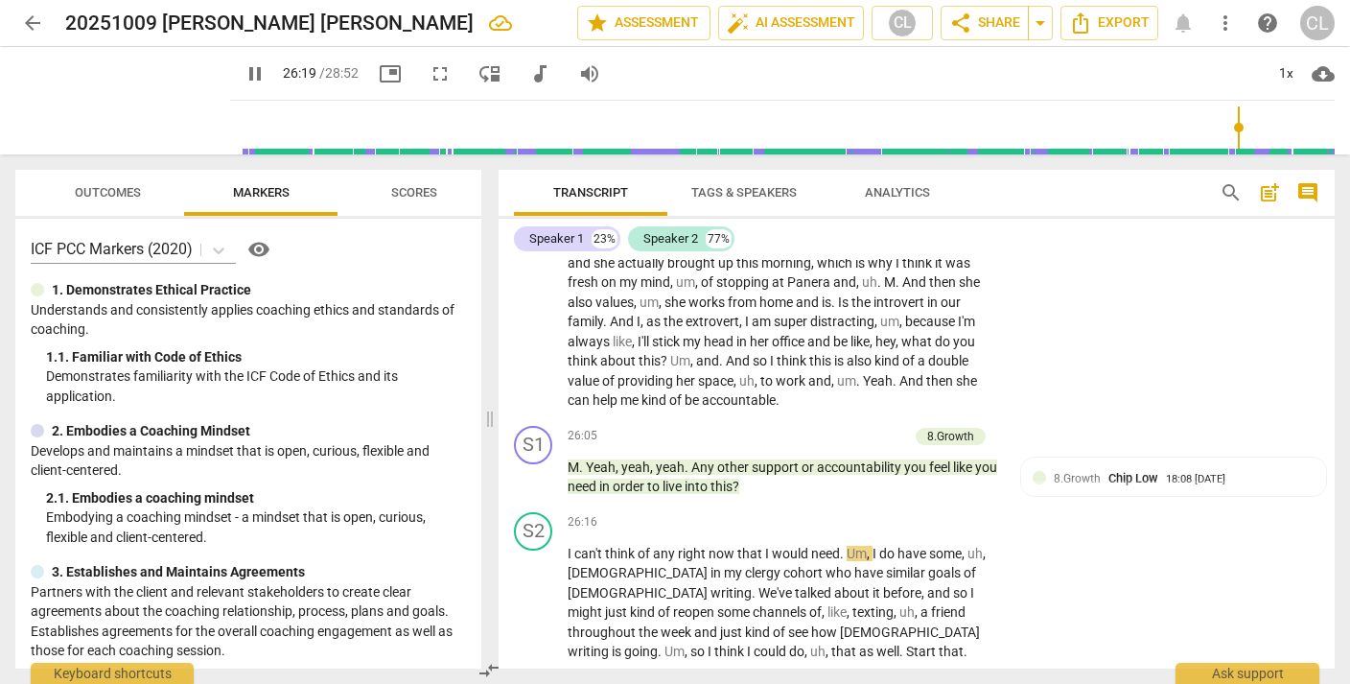
click at [829, 679] on p "Add competency" at bounding box center [843, 687] width 91 height 17
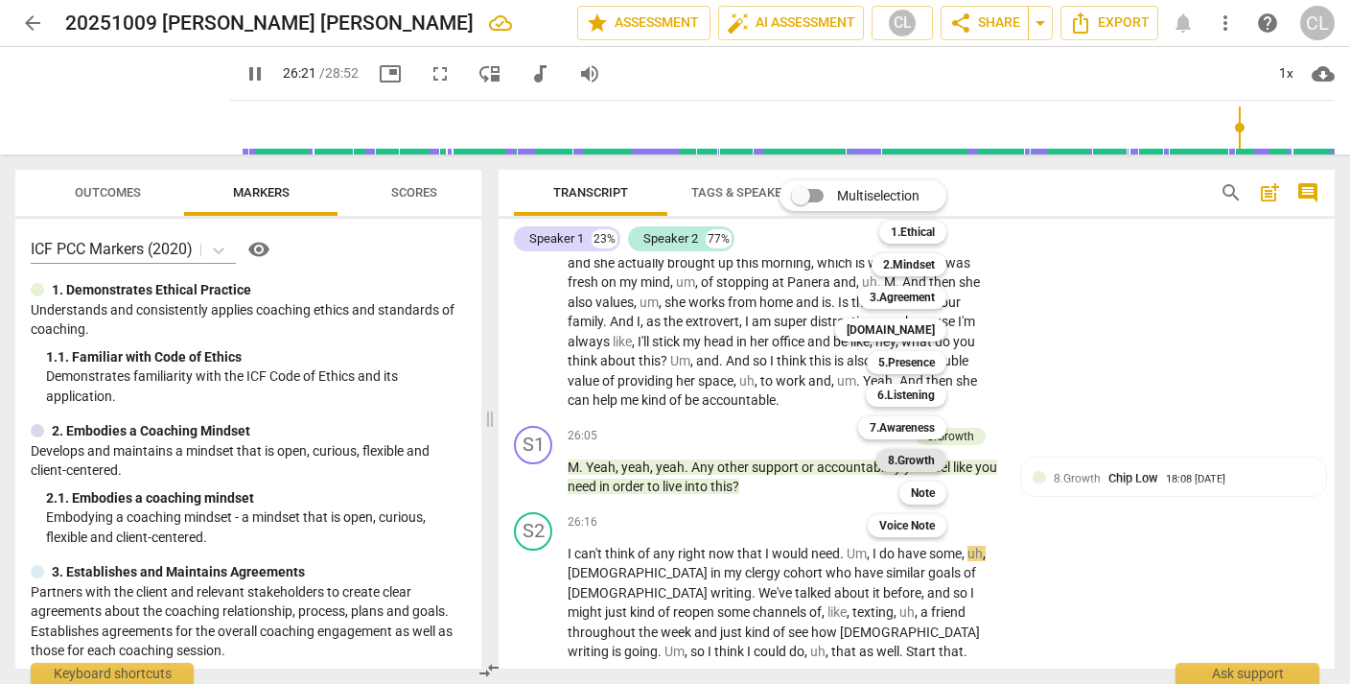
click at [914, 460] on b "8.Growth" at bounding box center [911, 460] width 47 height 23
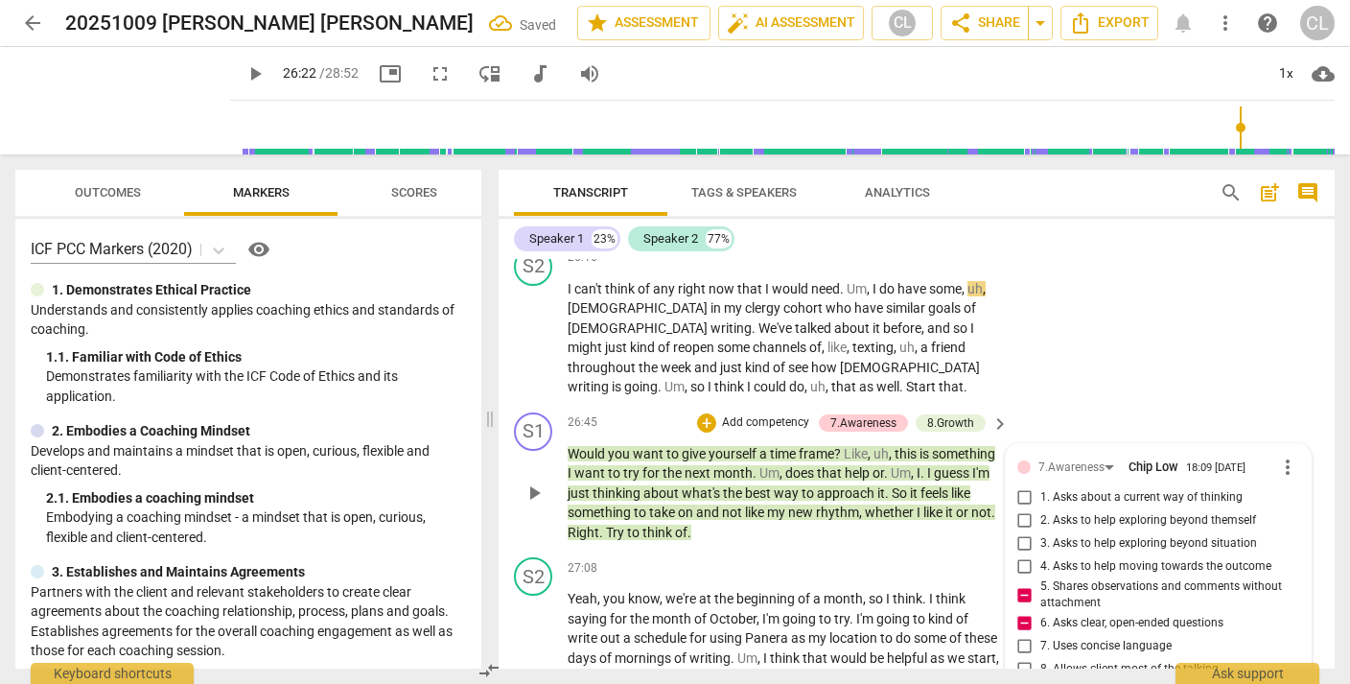
scroll to position [9513, 0]
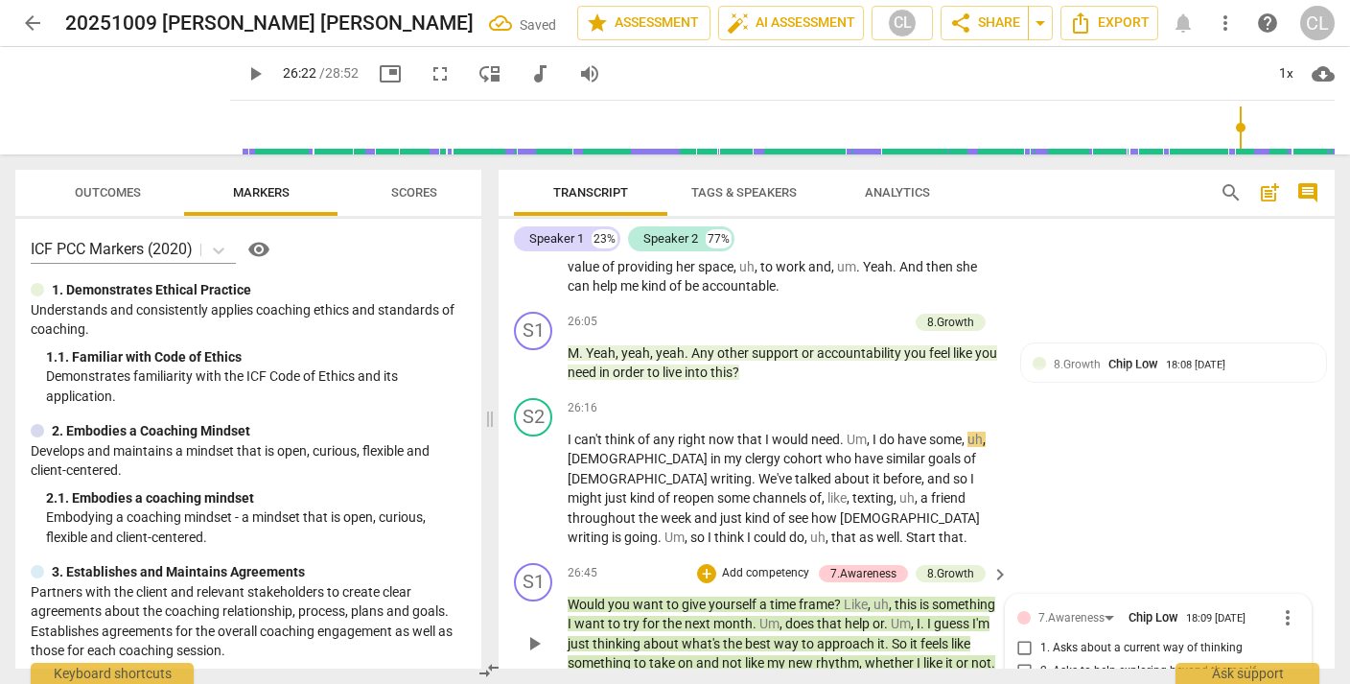
scroll to position [9308, 0]
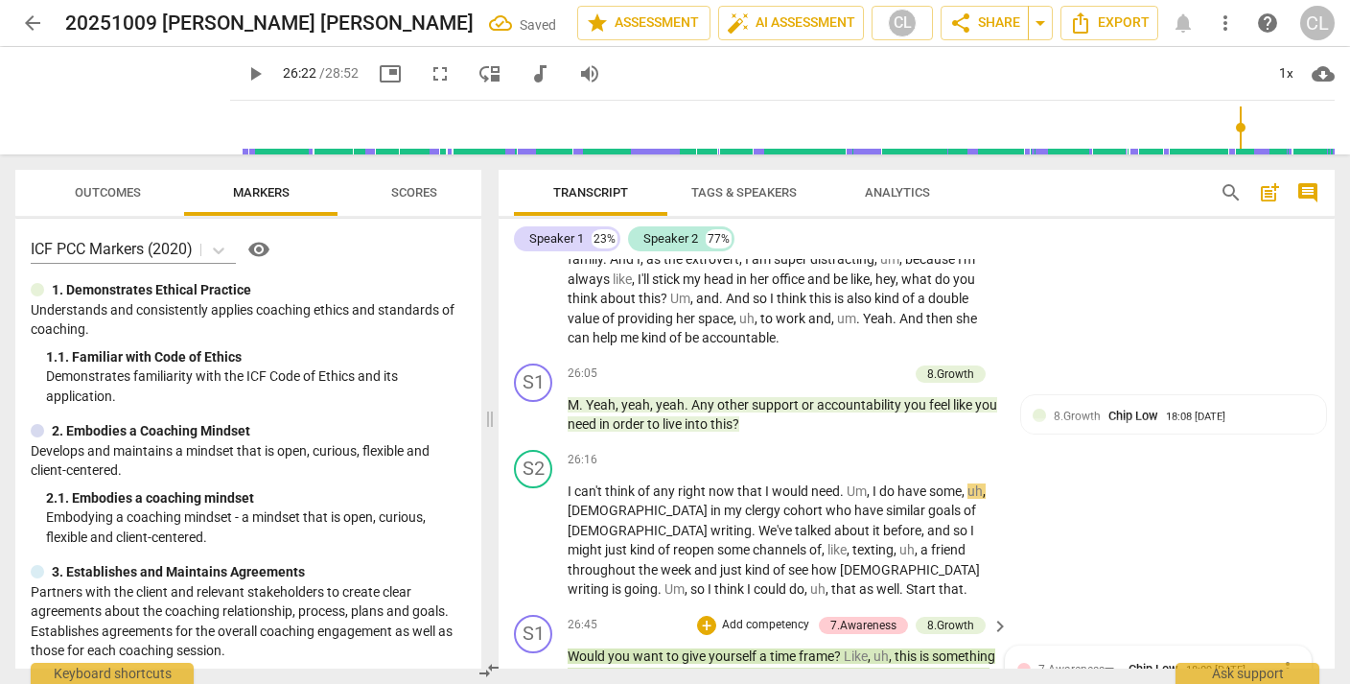
click at [1129, 607] on div "S1 play_arrow pause 26:45 + Add competency 7.Awareness 8.Growth keyboard_arrow_…" at bounding box center [917, 680] width 836 height 146
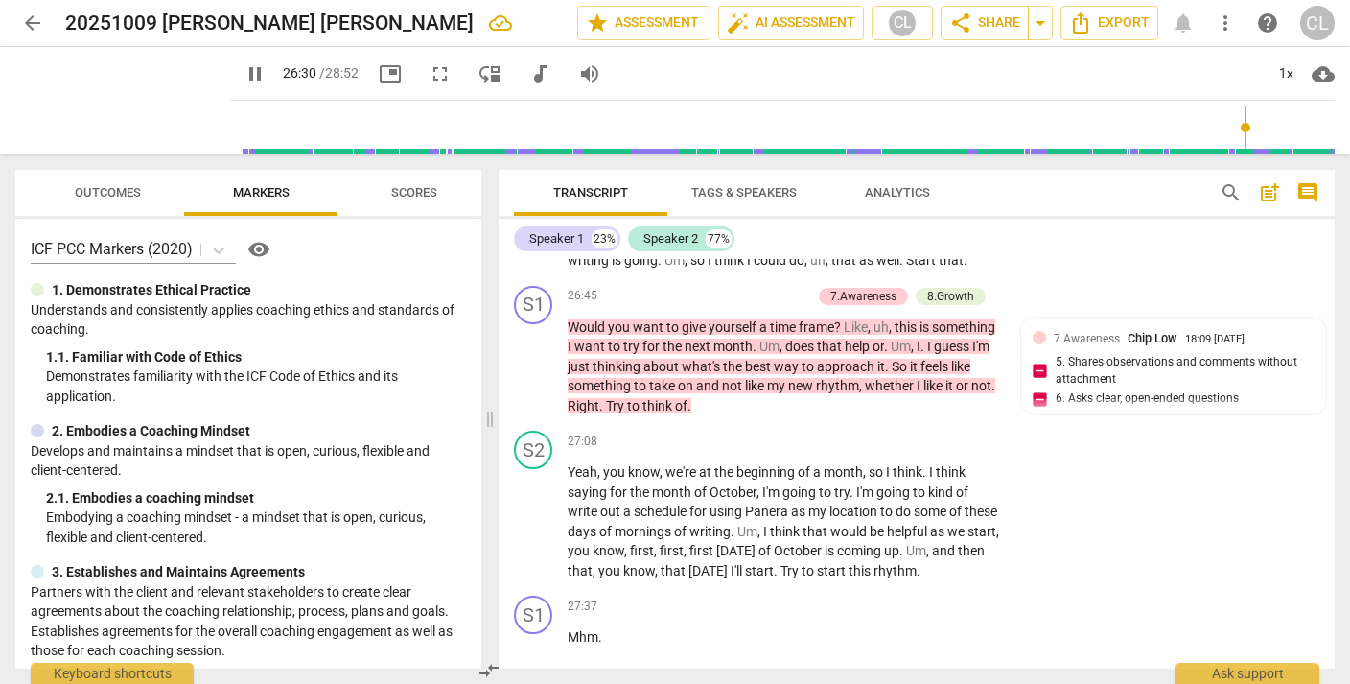
scroll to position [9639, 0]
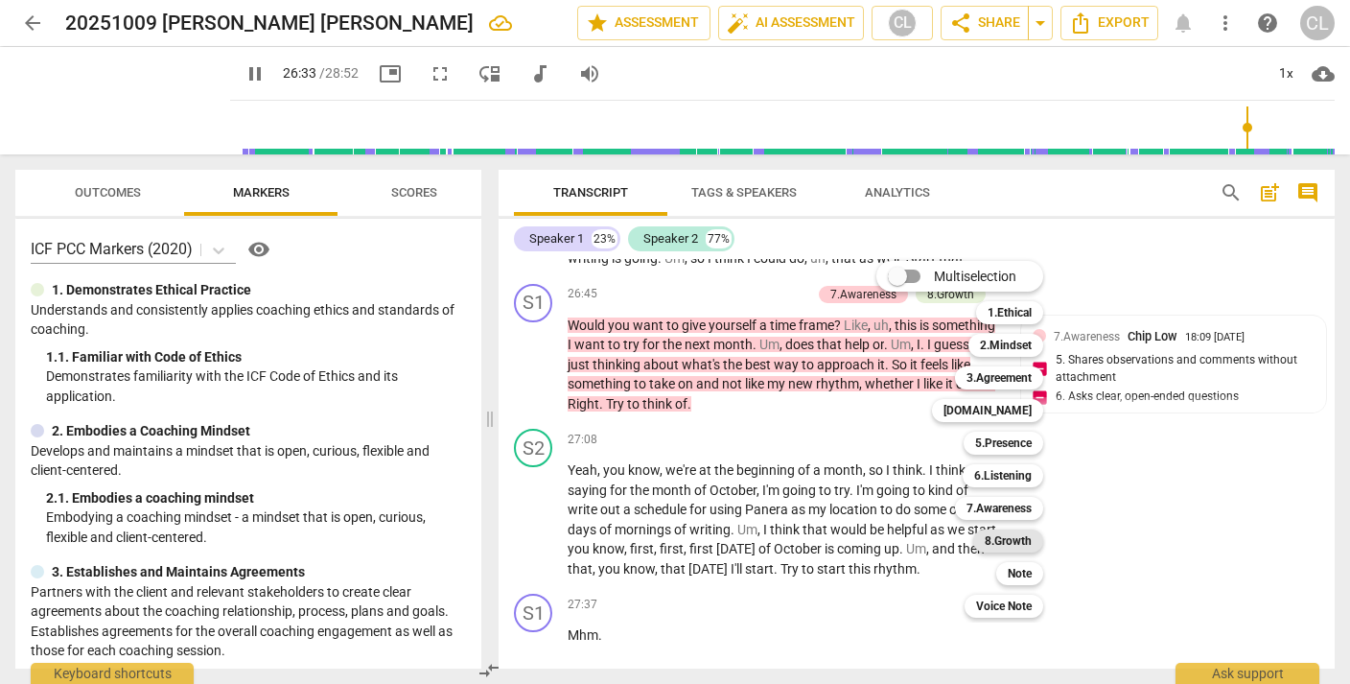
click at [1011, 540] on b "8.Growth" at bounding box center [1008, 540] width 47 height 23
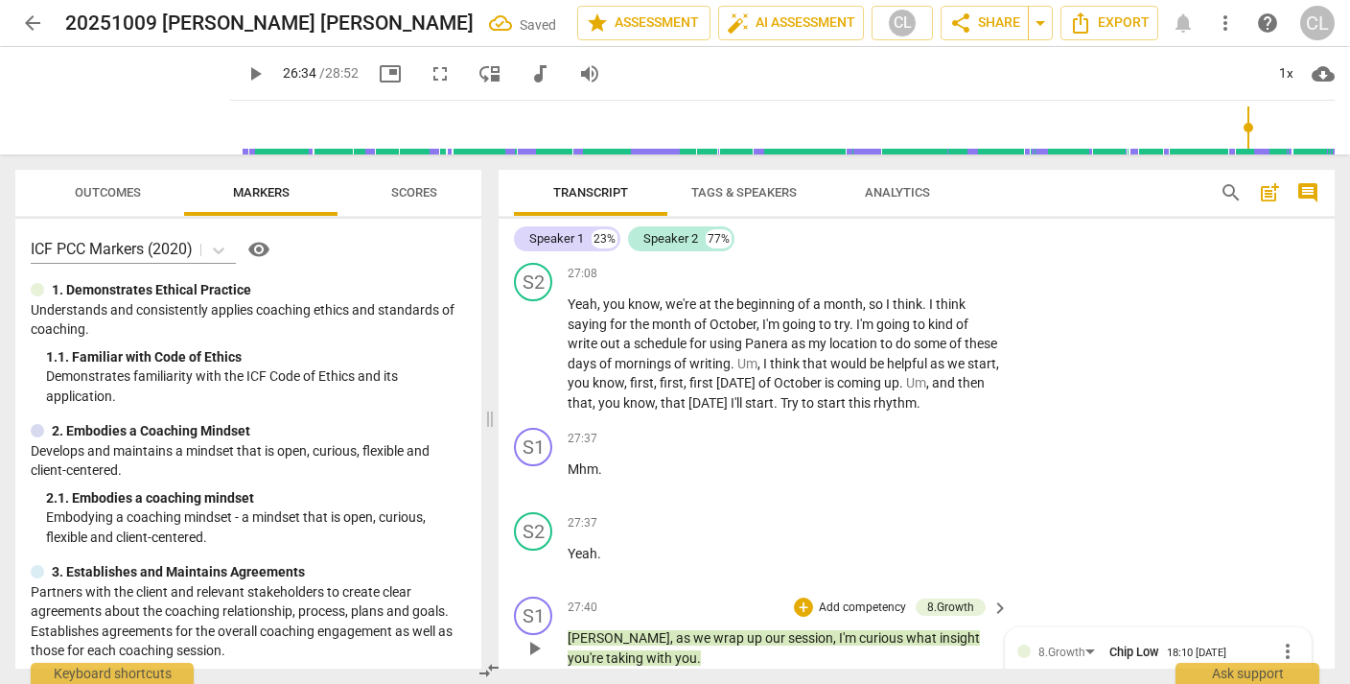
scroll to position [9800, 0]
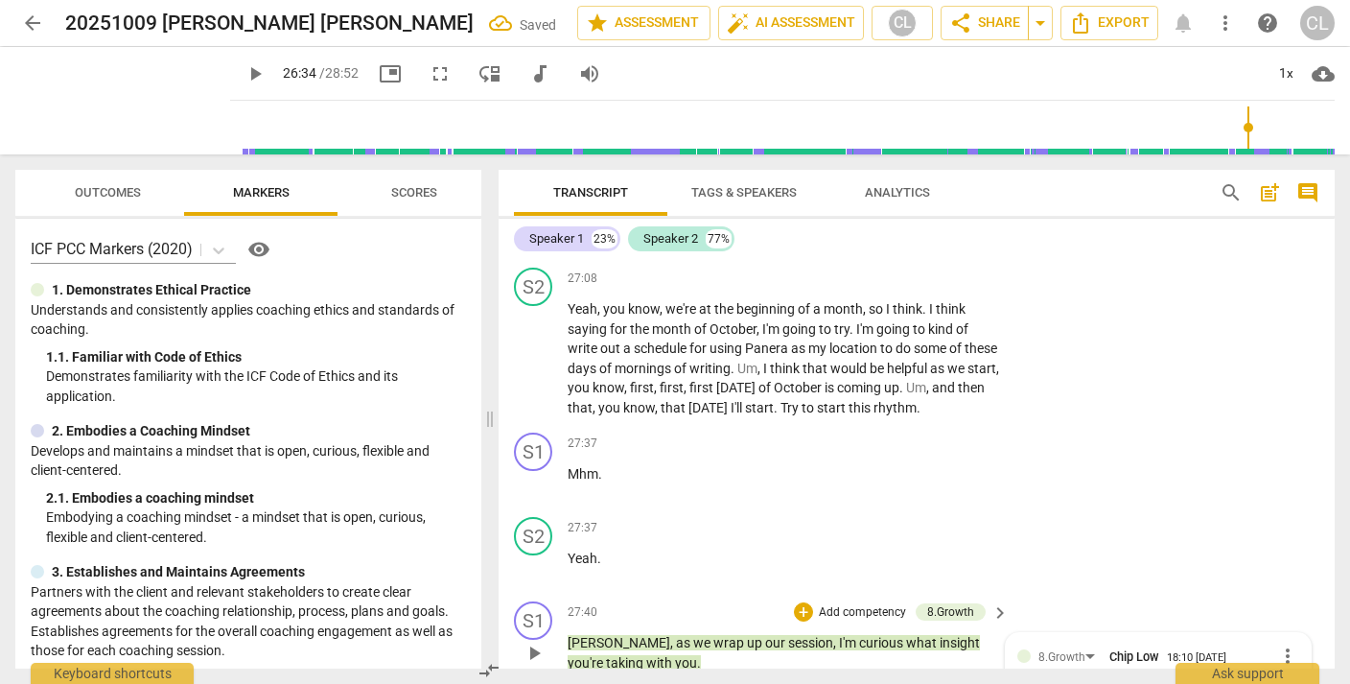
click at [1020, 675] on input "1. Allows to explore progress" at bounding box center [1025, 686] width 31 height 23
click at [1097, 255] on div "Speaker 1 23% Speaker 2 77% S1 play_arrow pause 00:07 + Add competency 1.Ethica…" at bounding box center [917, 444] width 836 height 450
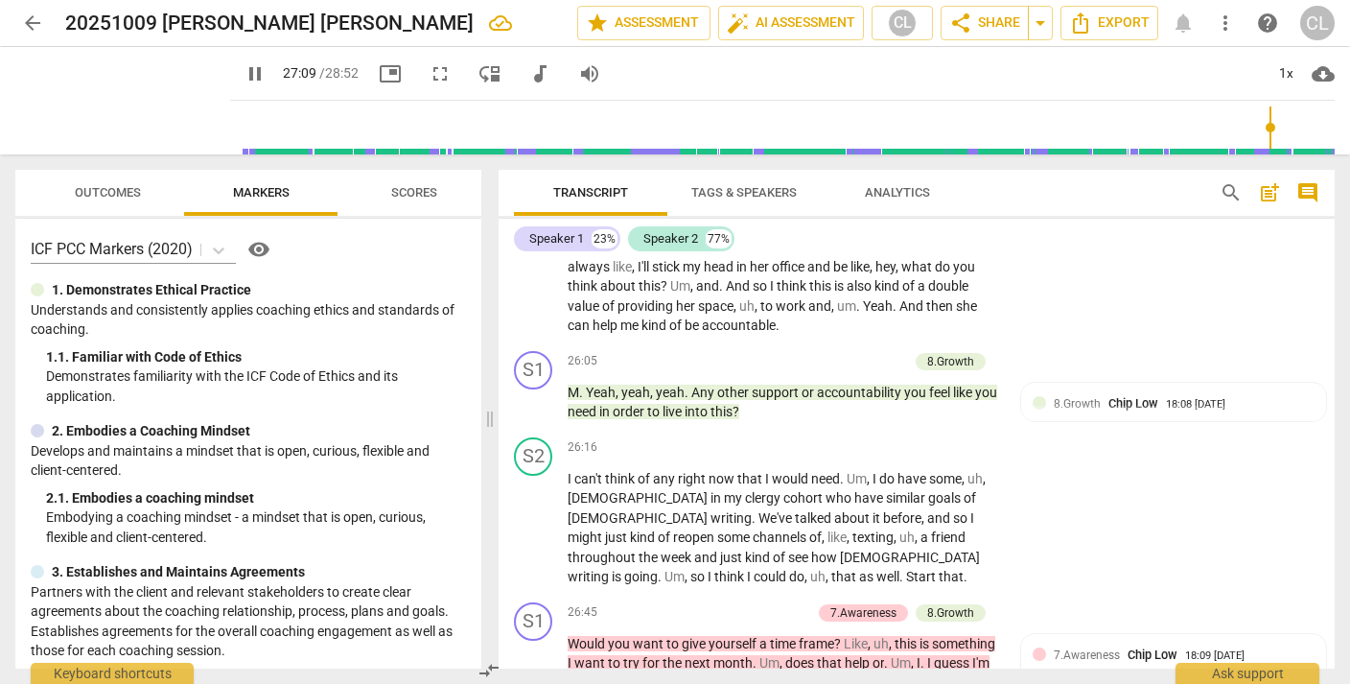
scroll to position [9300, 0]
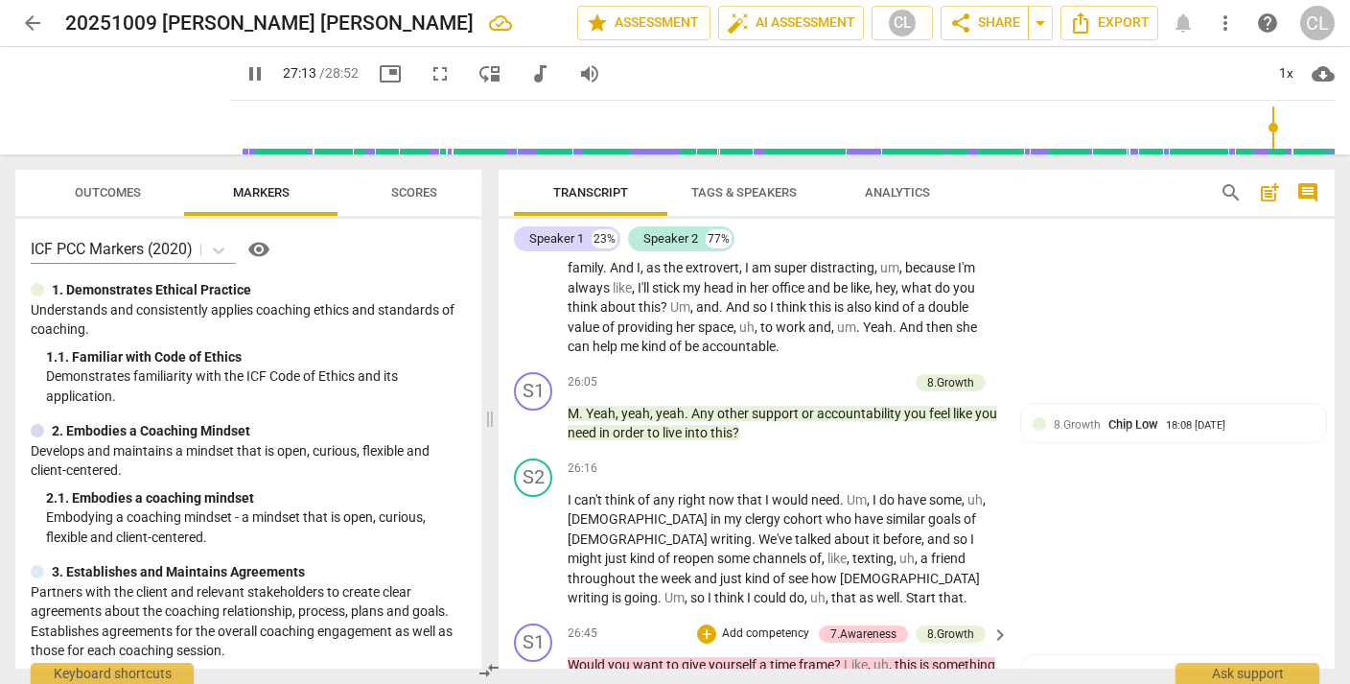
click at [746, 625] on p "Add competency" at bounding box center [765, 633] width 91 height 17
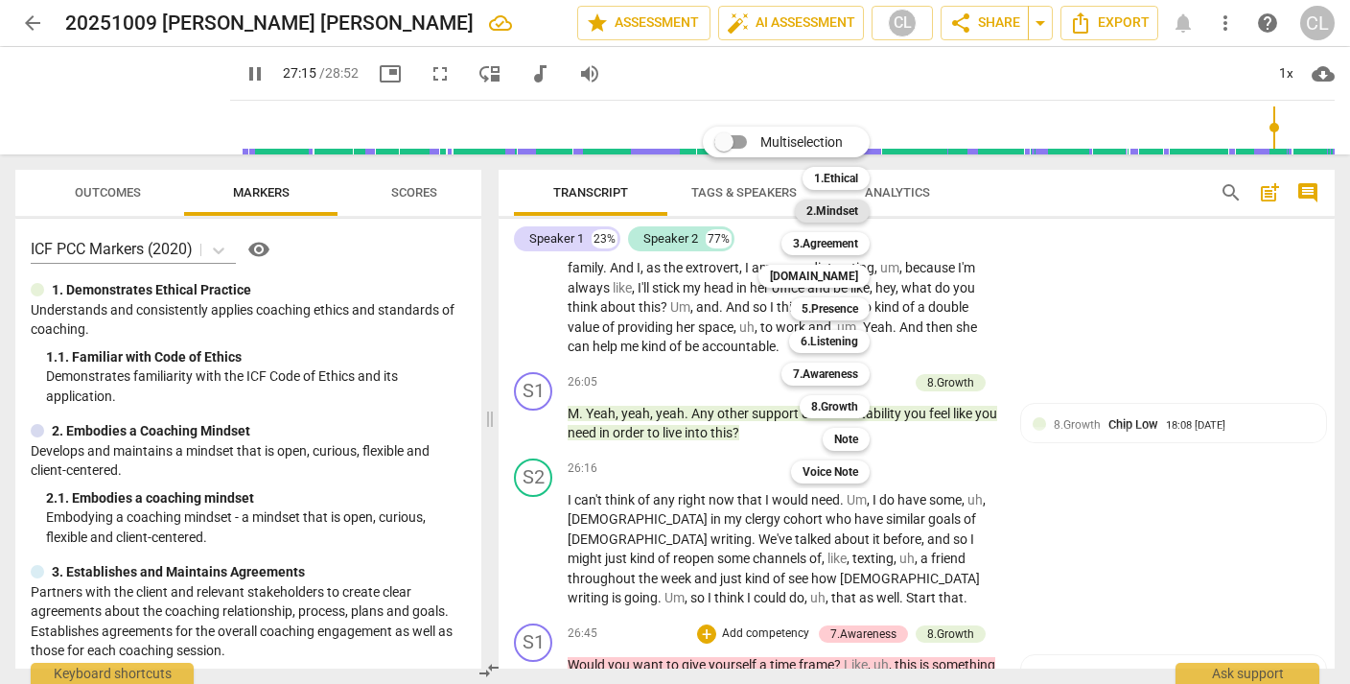
click at [838, 207] on b "2.Mindset" at bounding box center [832, 210] width 52 height 23
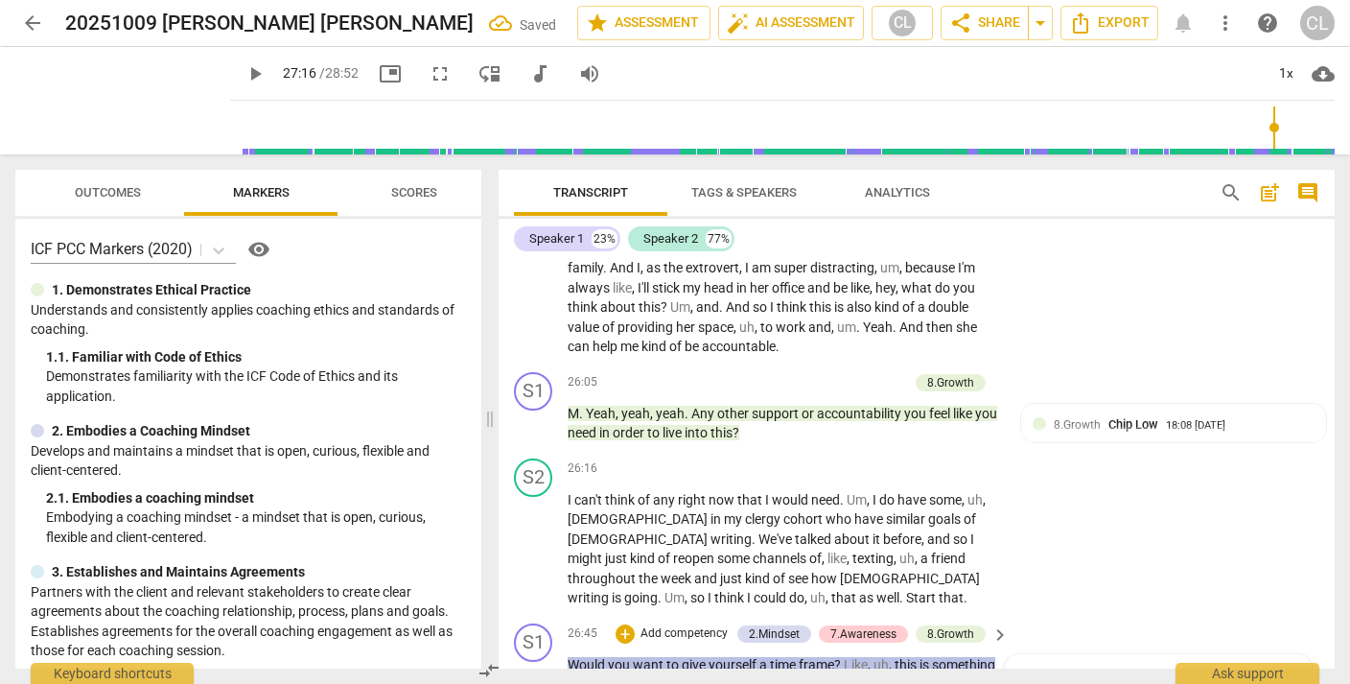
click at [1161, 252] on div "Speaker 1 23% Speaker 2 77%" at bounding box center [916, 238] width 805 height 33
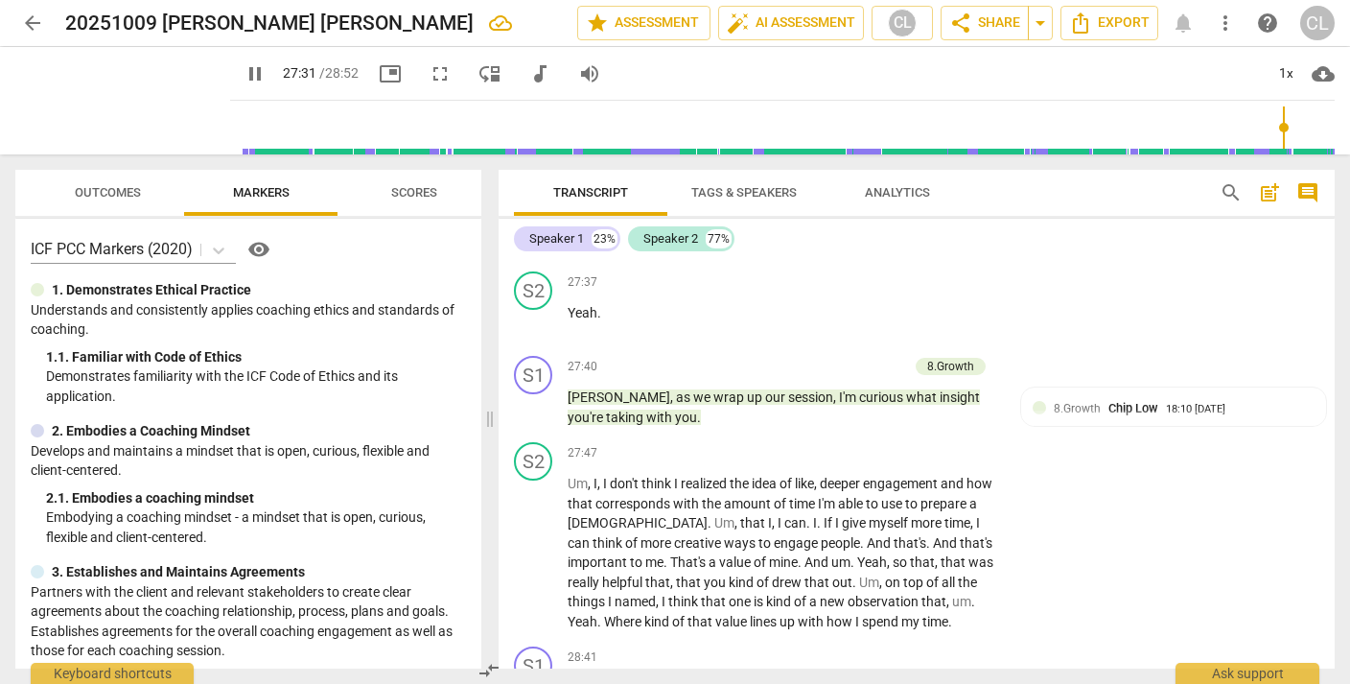
scroll to position [10048, 0]
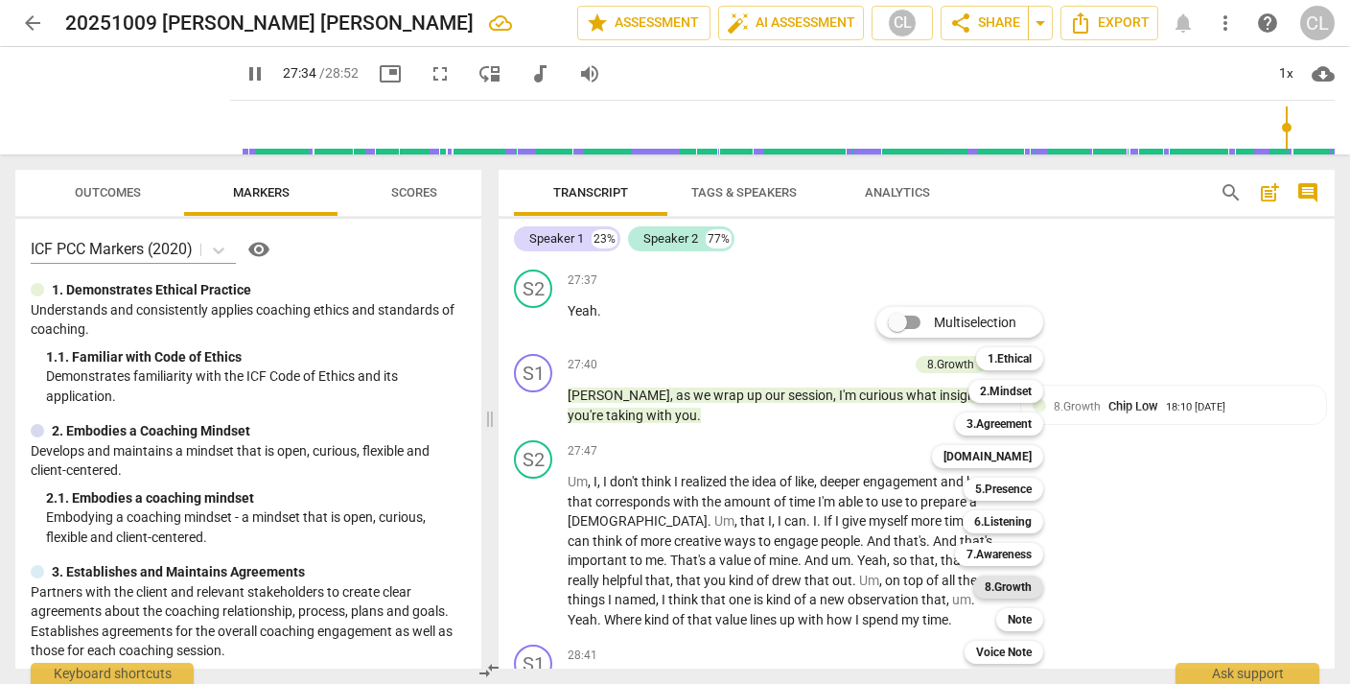
click at [999, 592] on b "8.Growth" at bounding box center [1008, 586] width 47 height 23
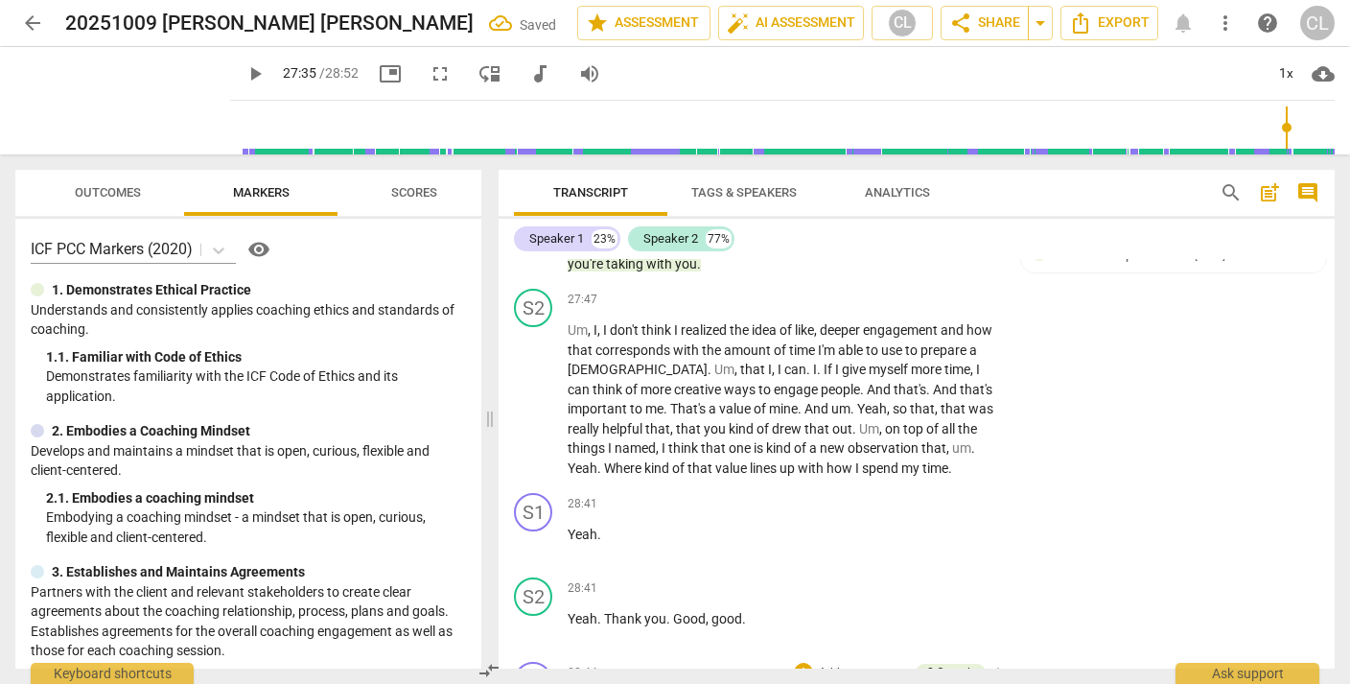
scroll to position [7, 0]
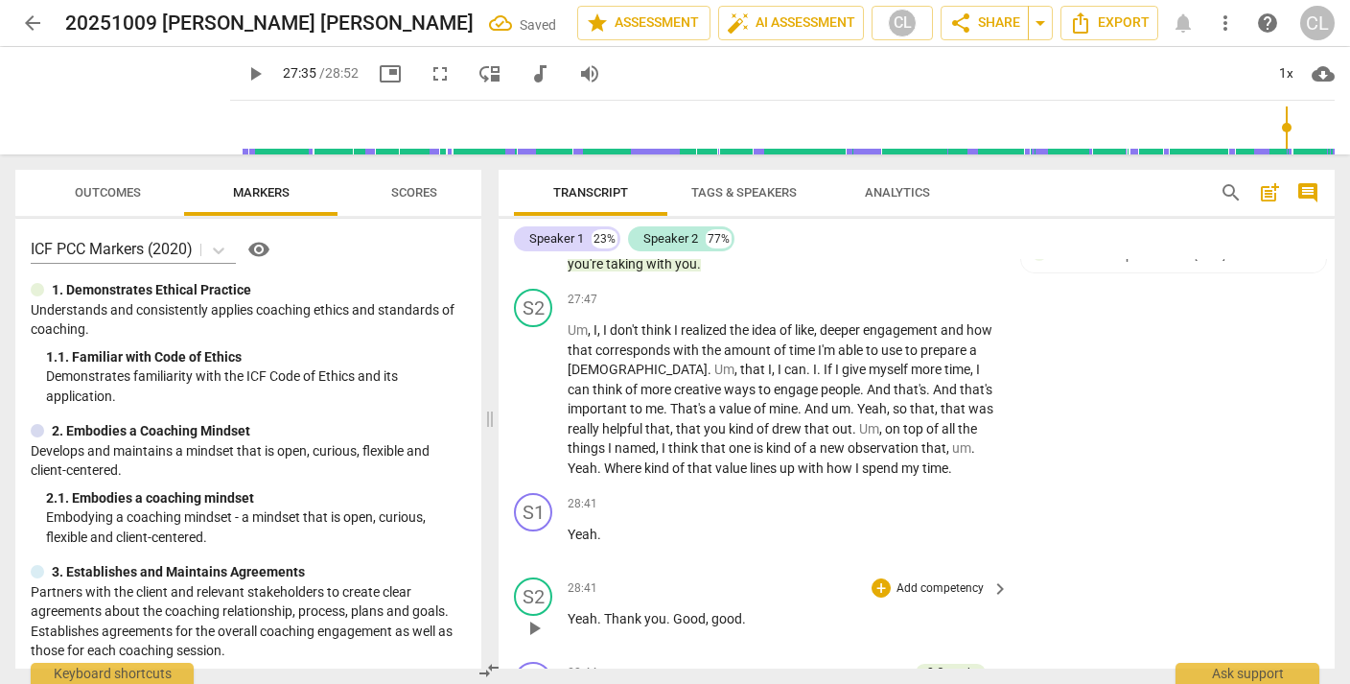
click at [1121, 569] on div "S2 play_arrow pause 28:41 + Add competency keyboard_arrow_right Yeah . Thank yo…" at bounding box center [917, 611] width 836 height 84
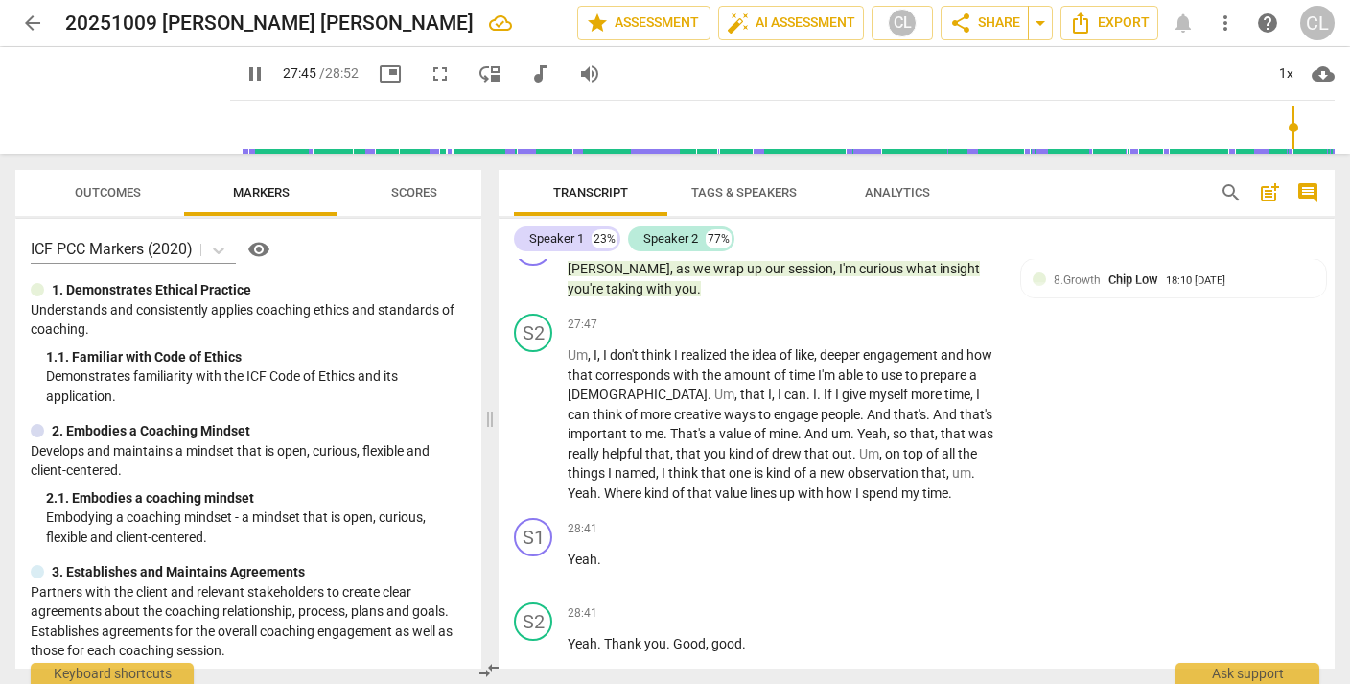
scroll to position [10170, 0]
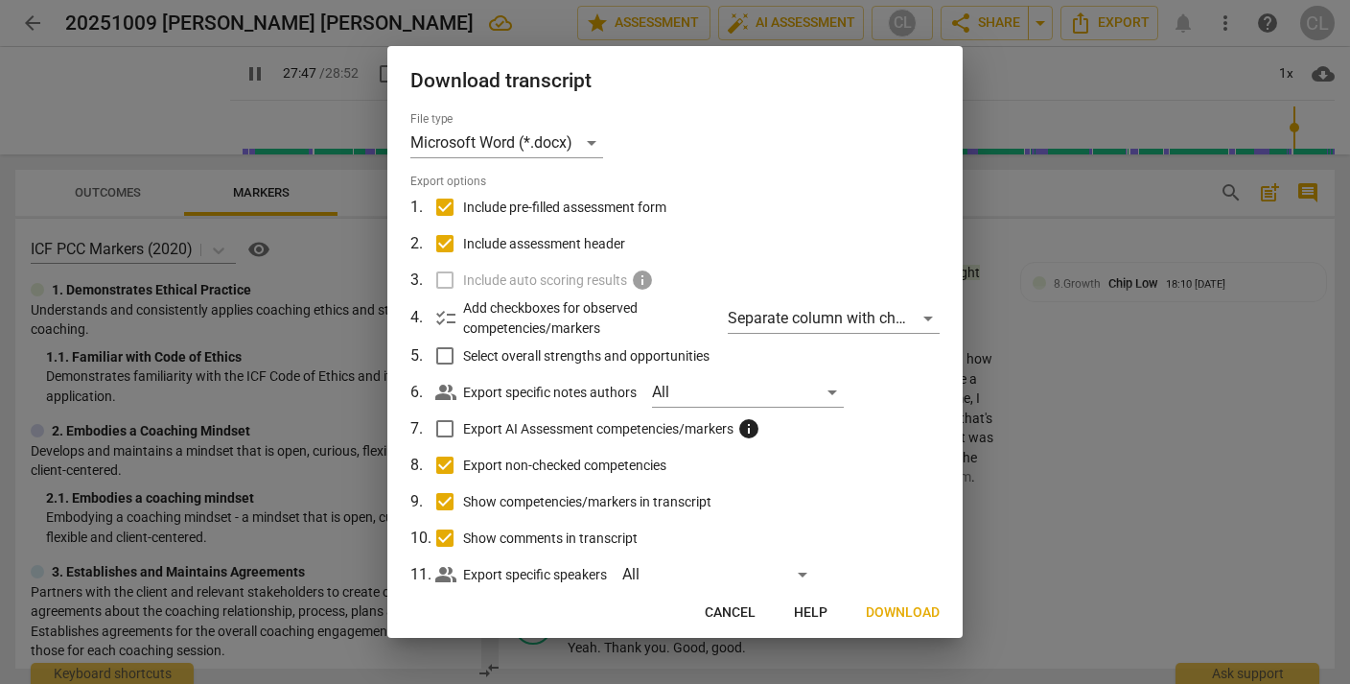
click at [899, 610] on span "Download" at bounding box center [903, 612] width 74 height 19
